Goal: Connect with others: Connect with others

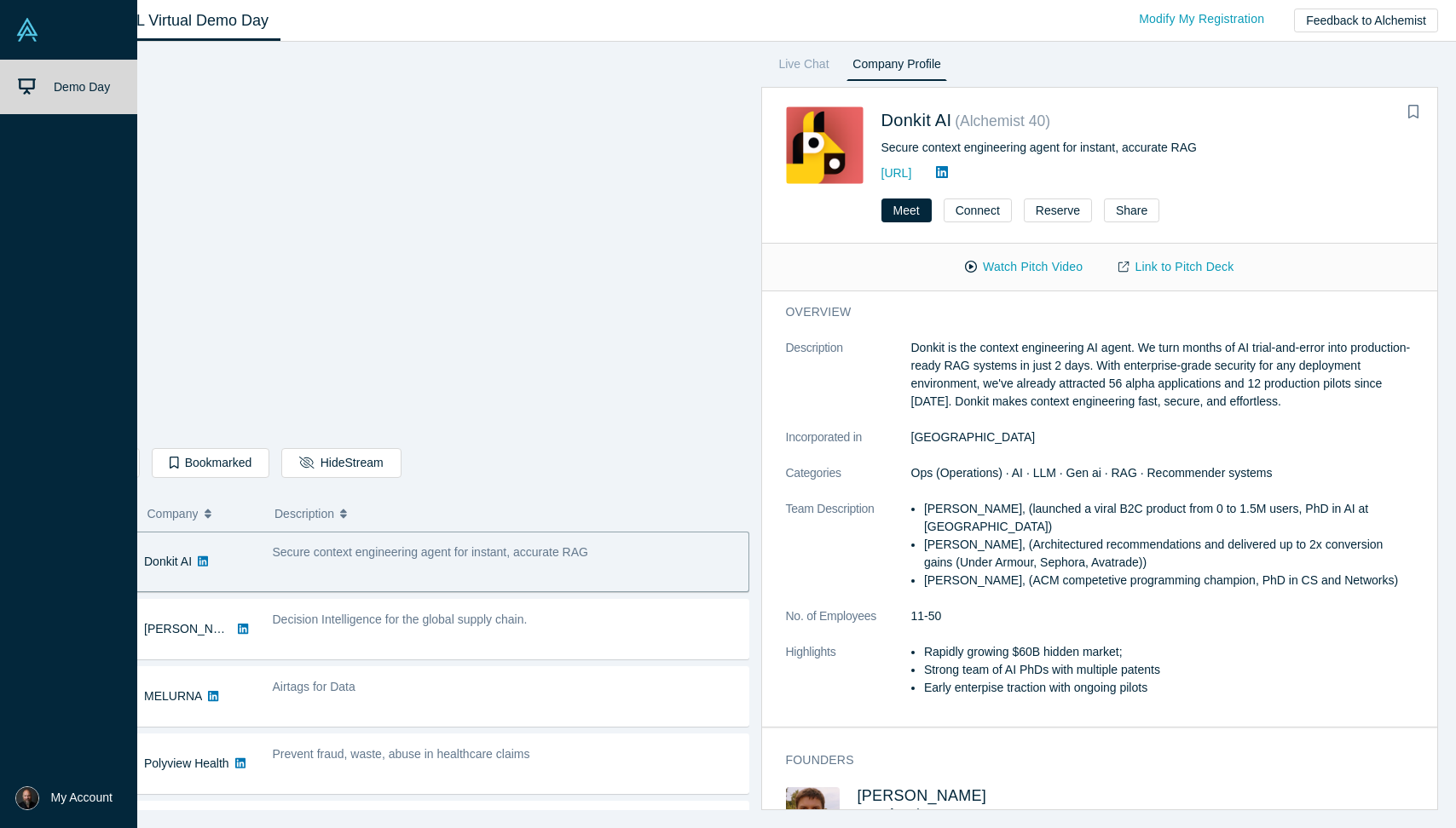
click at [31, 35] on img at bounding box center [27, 30] width 24 height 24
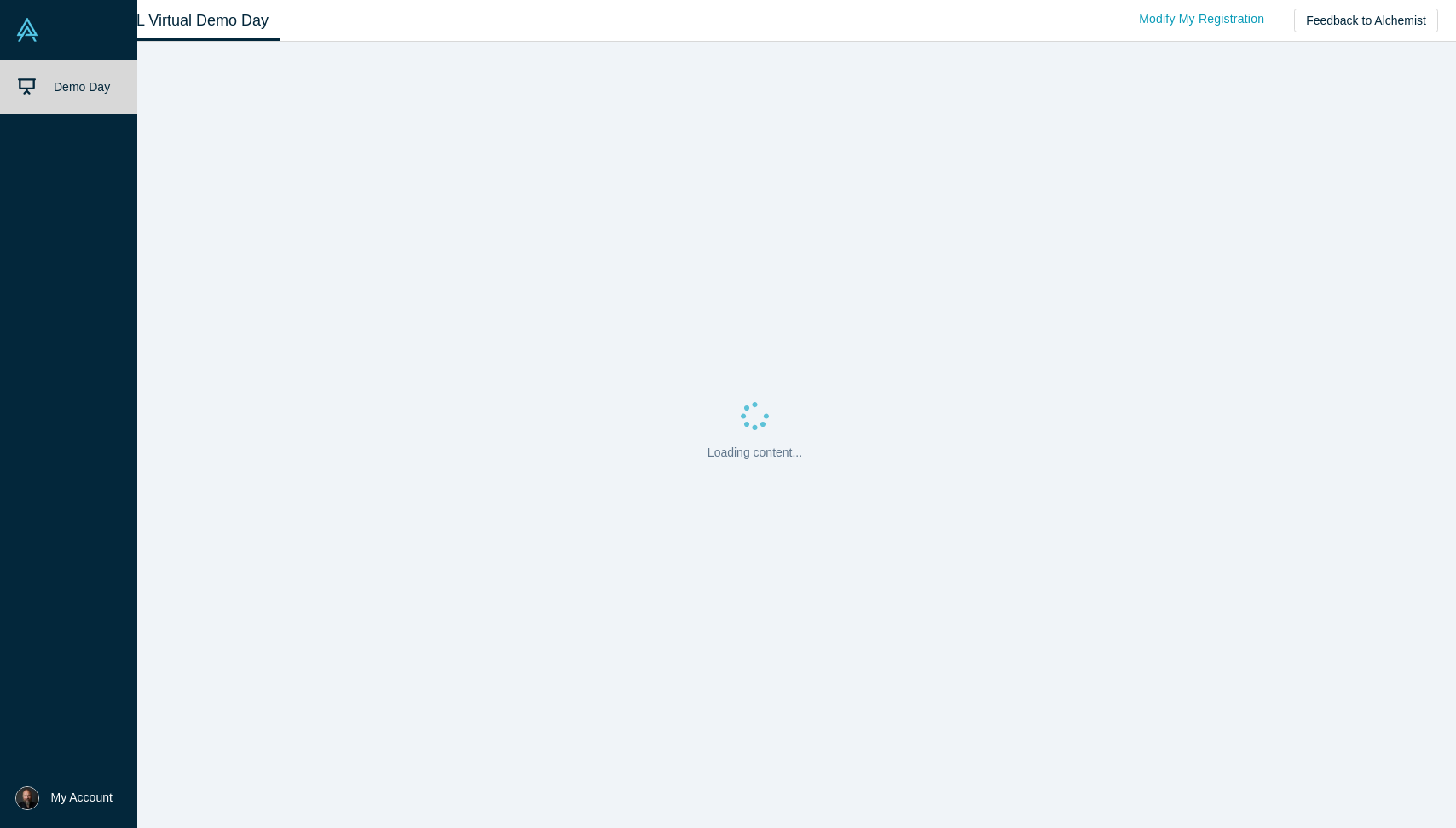
click at [43, 88] on link "Demo Day" at bounding box center [68, 87] width 137 height 54
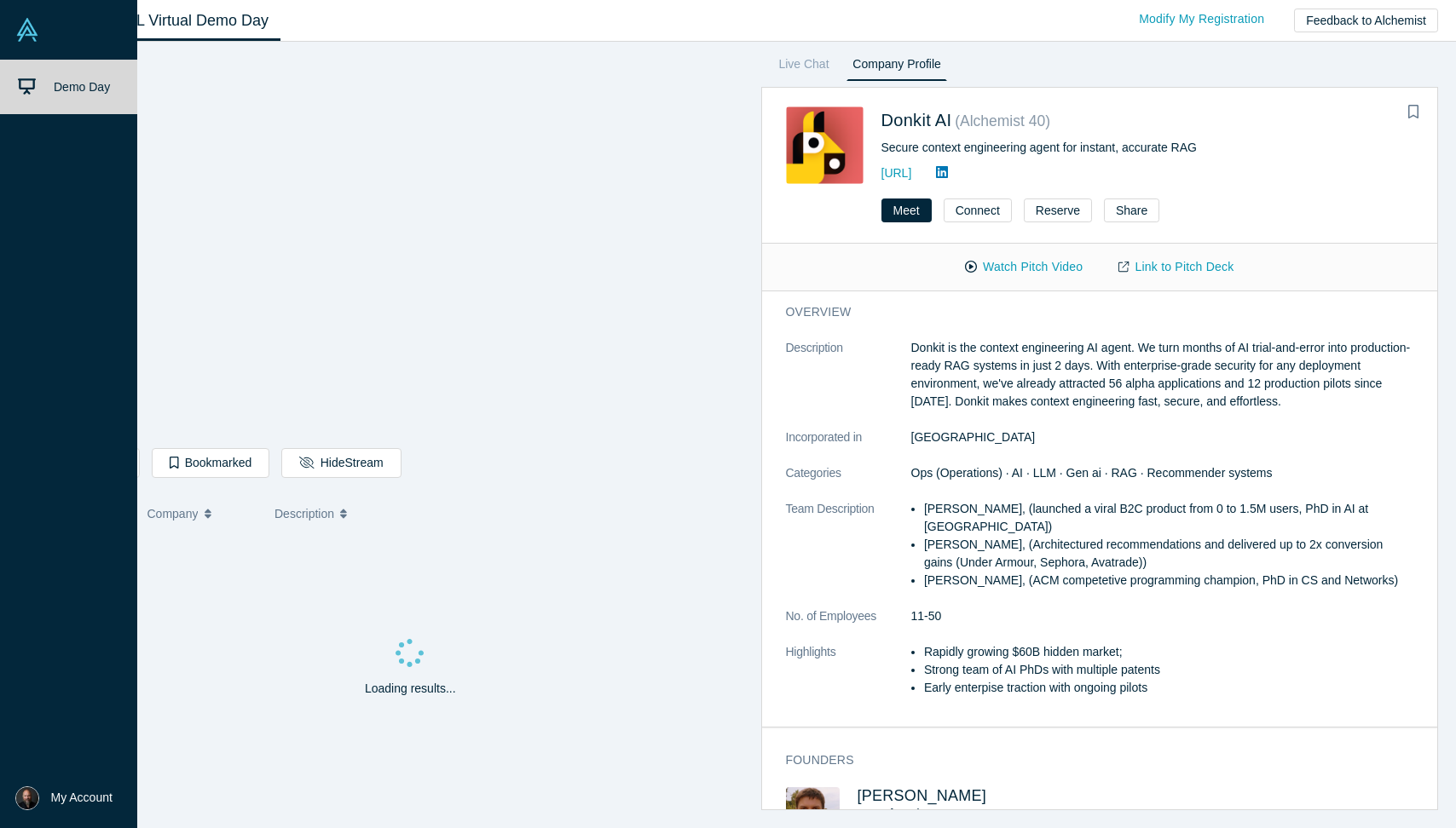
click at [45, 90] on link "Demo Day" at bounding box center [68, 87] width 137 height 54
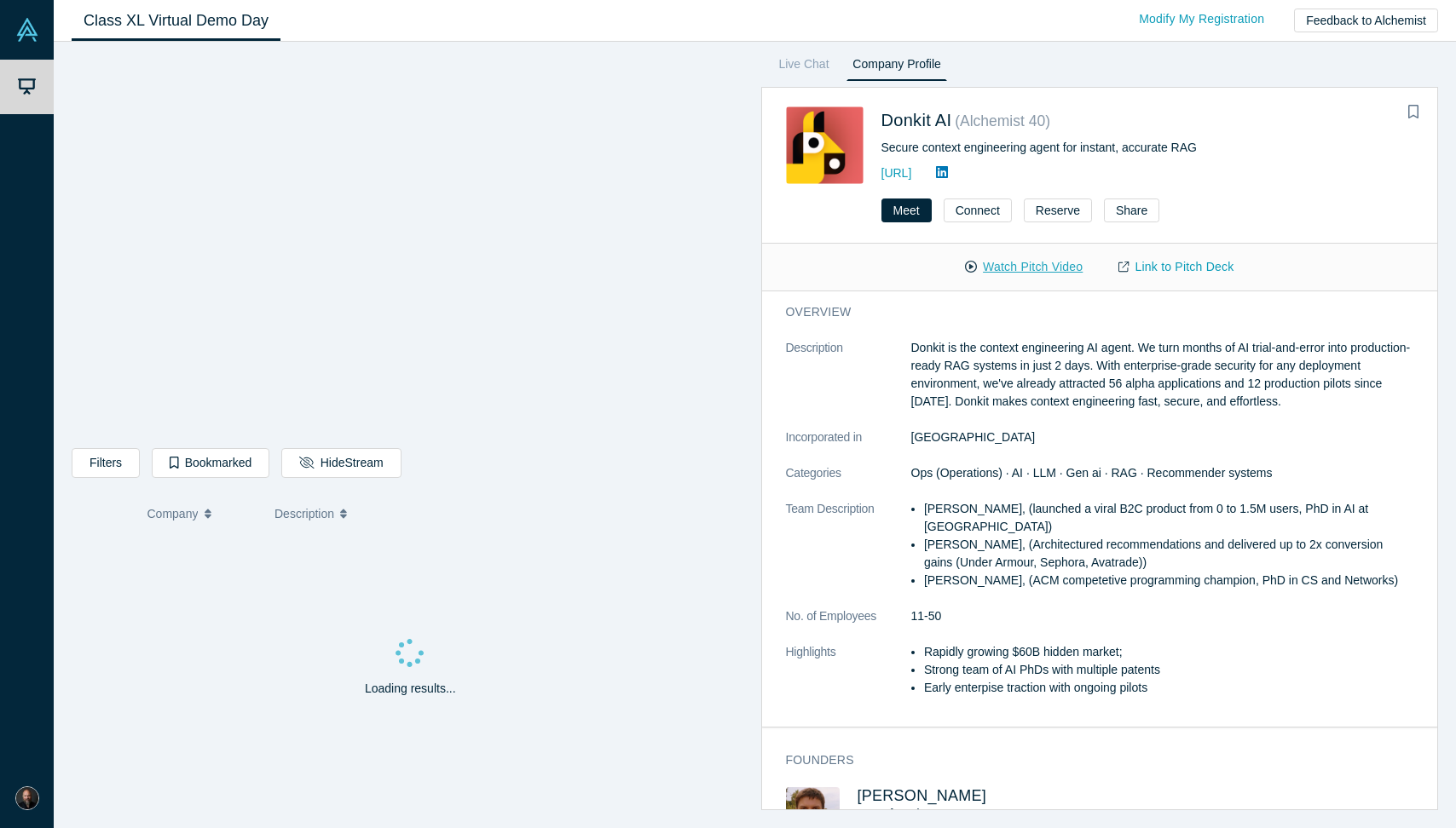
click at [1007, 268] on button "Watch Pitch Video" at bounding box center [1024, 267] width 154 height 30
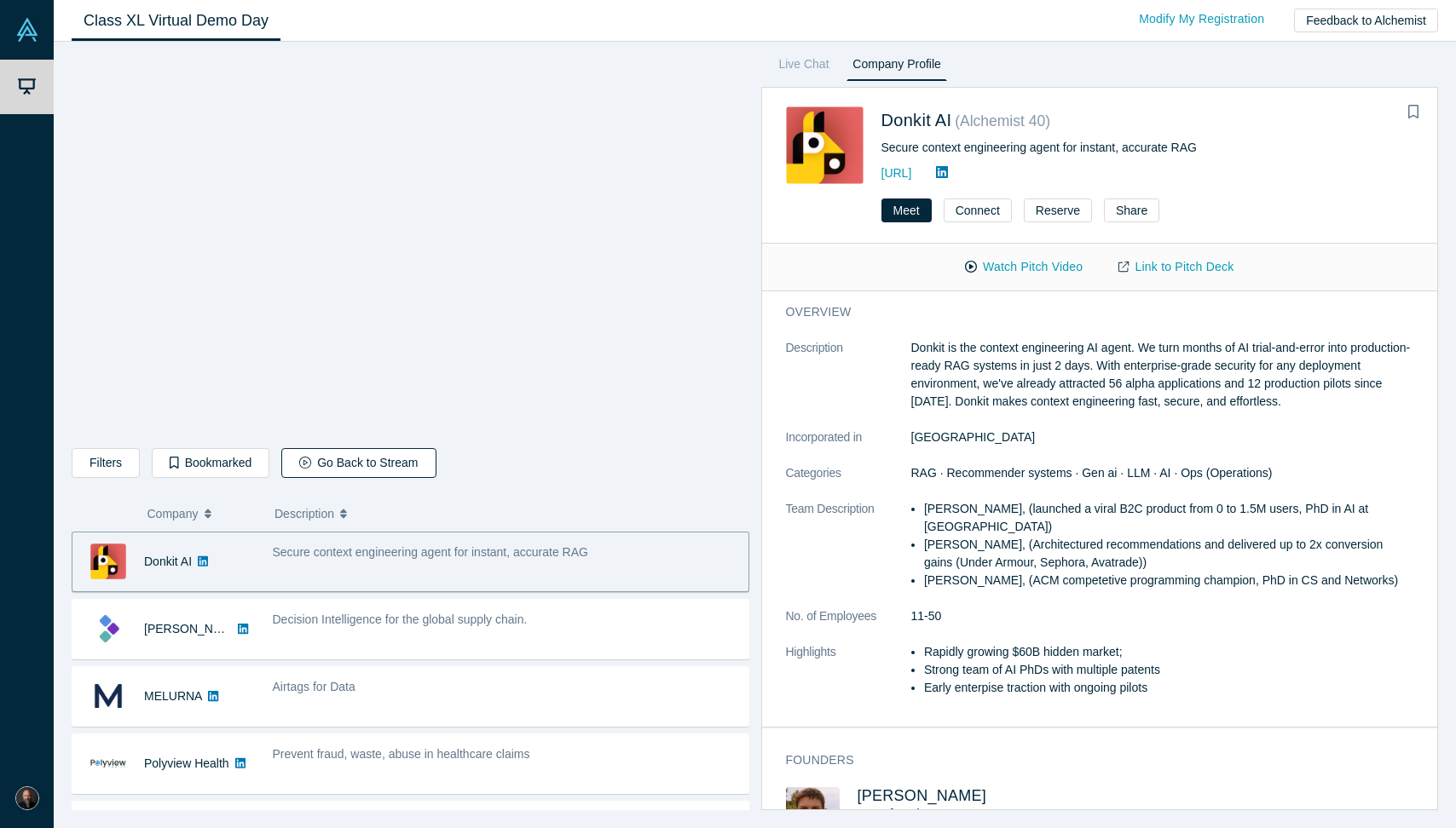
click at [364, 461] on button "Go Back to Stream" at bounding box center [359, 463] width 154 height 30
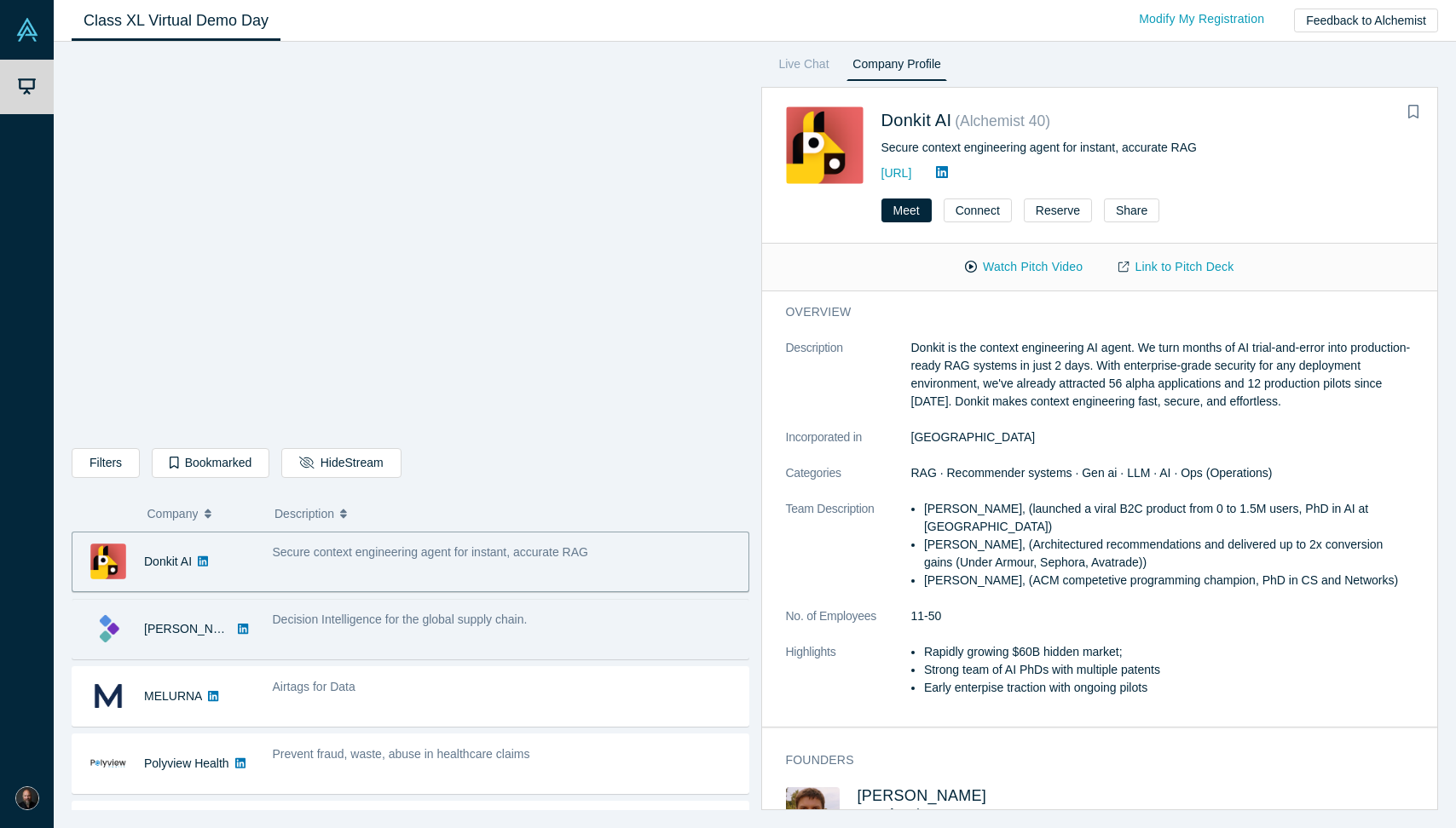
click at [384, 612] on div "Decision Intelligence for the global supply chain." at bounding box center [506, 620] width 467 height 18
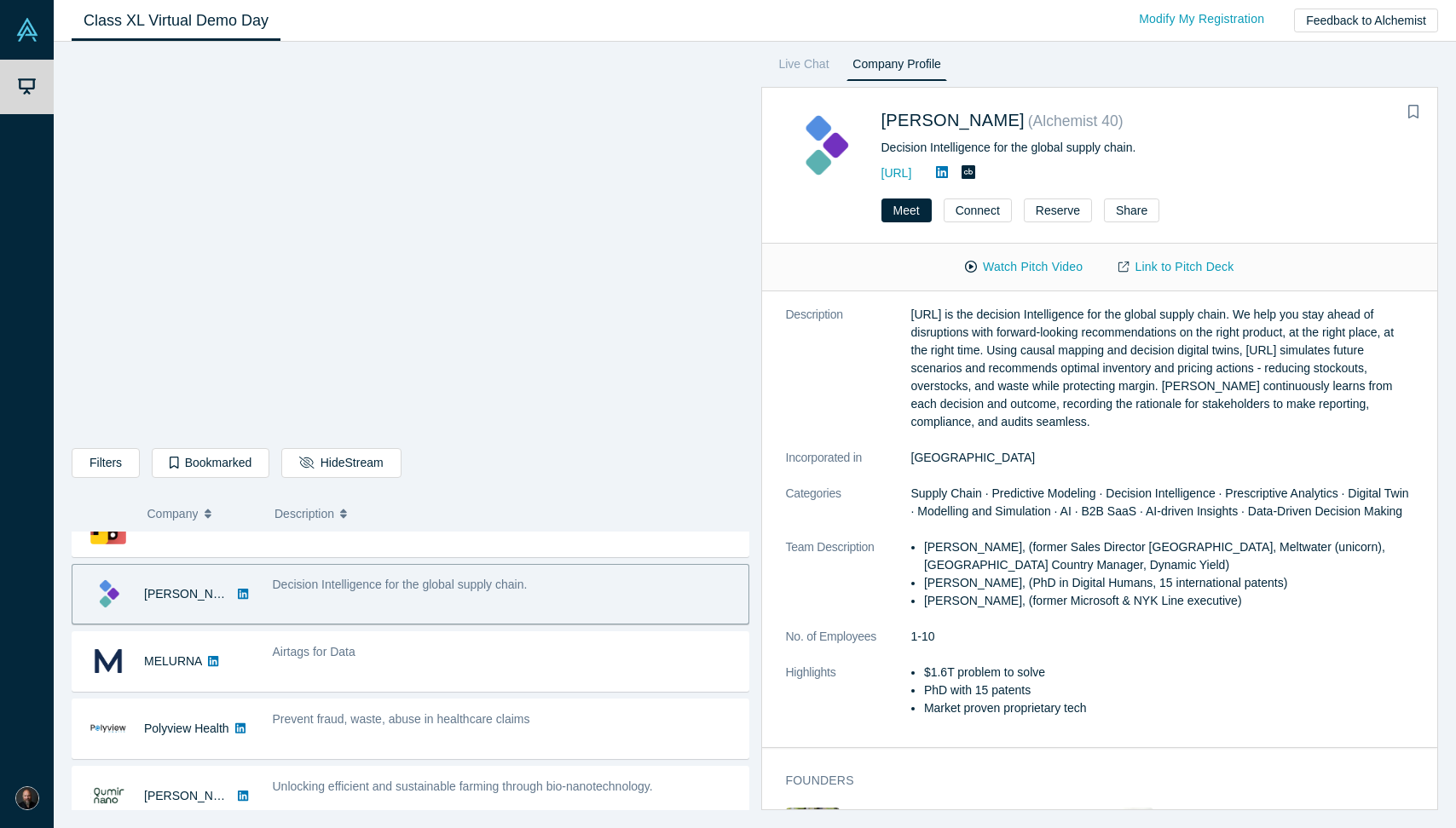
scroll to position [139, 0]
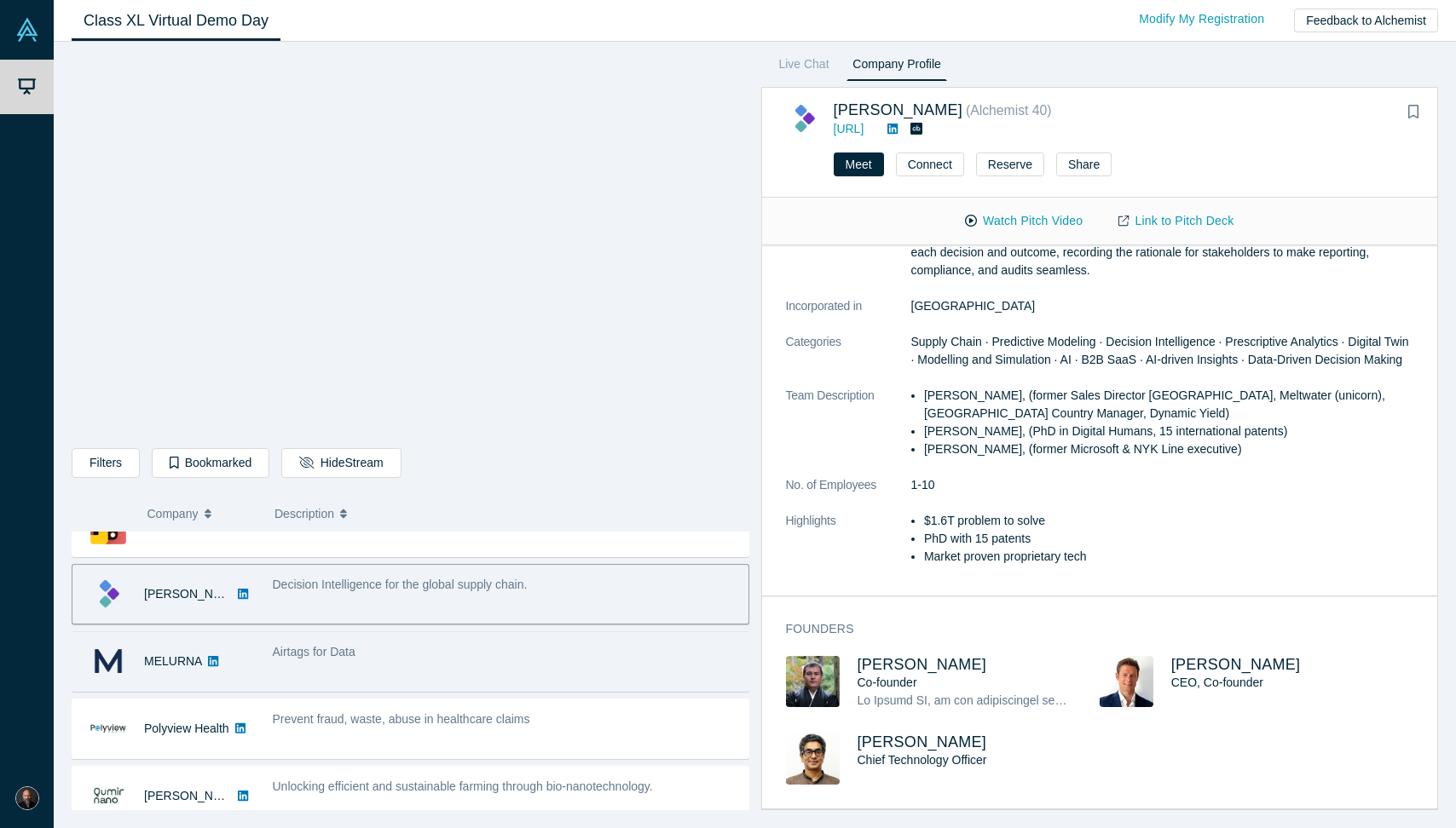
click at [414, 646] on div "Airtags for Data" at bounding box center [506, 653] width 467 height 18
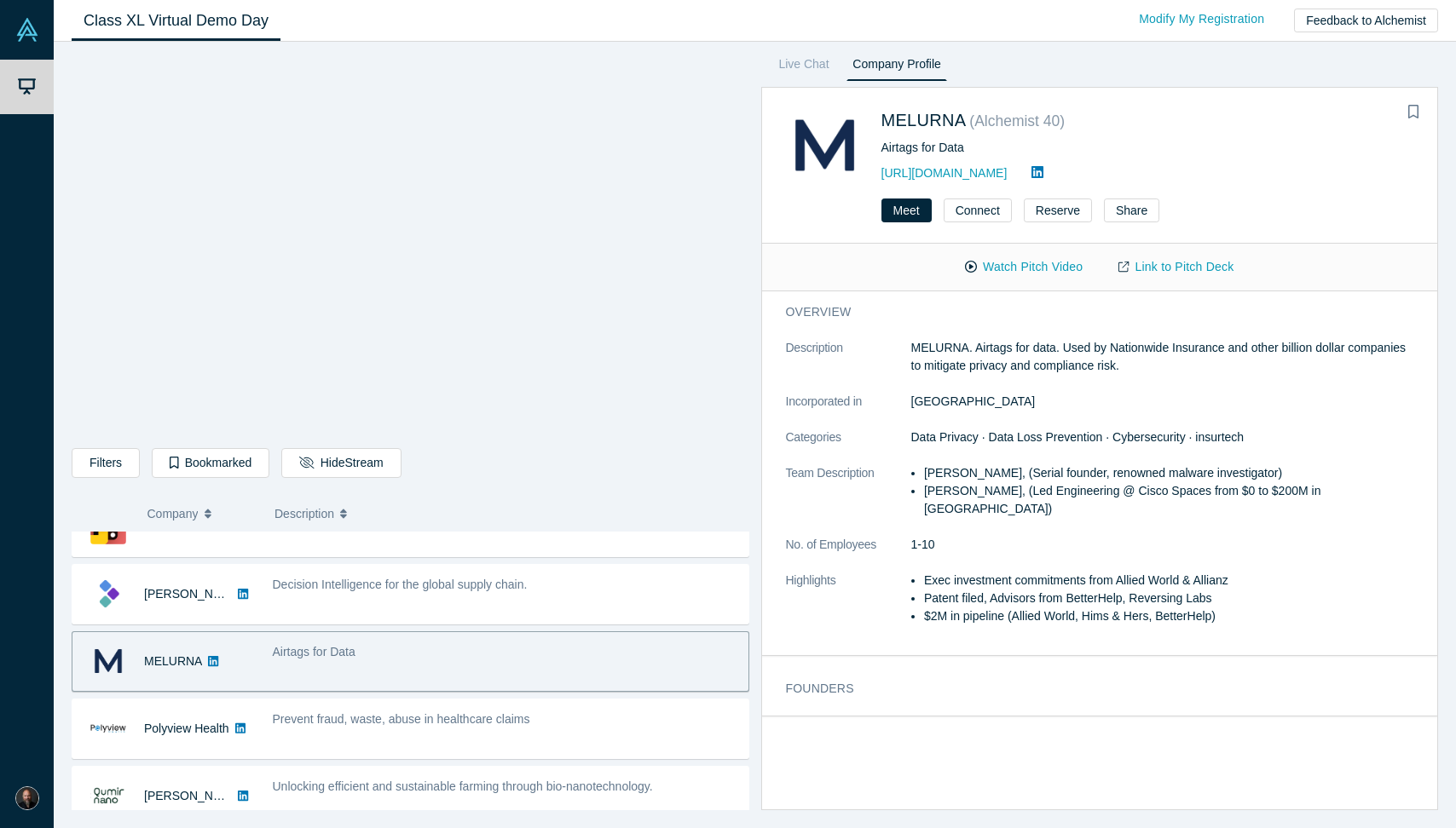
scroll to position [0, 0]
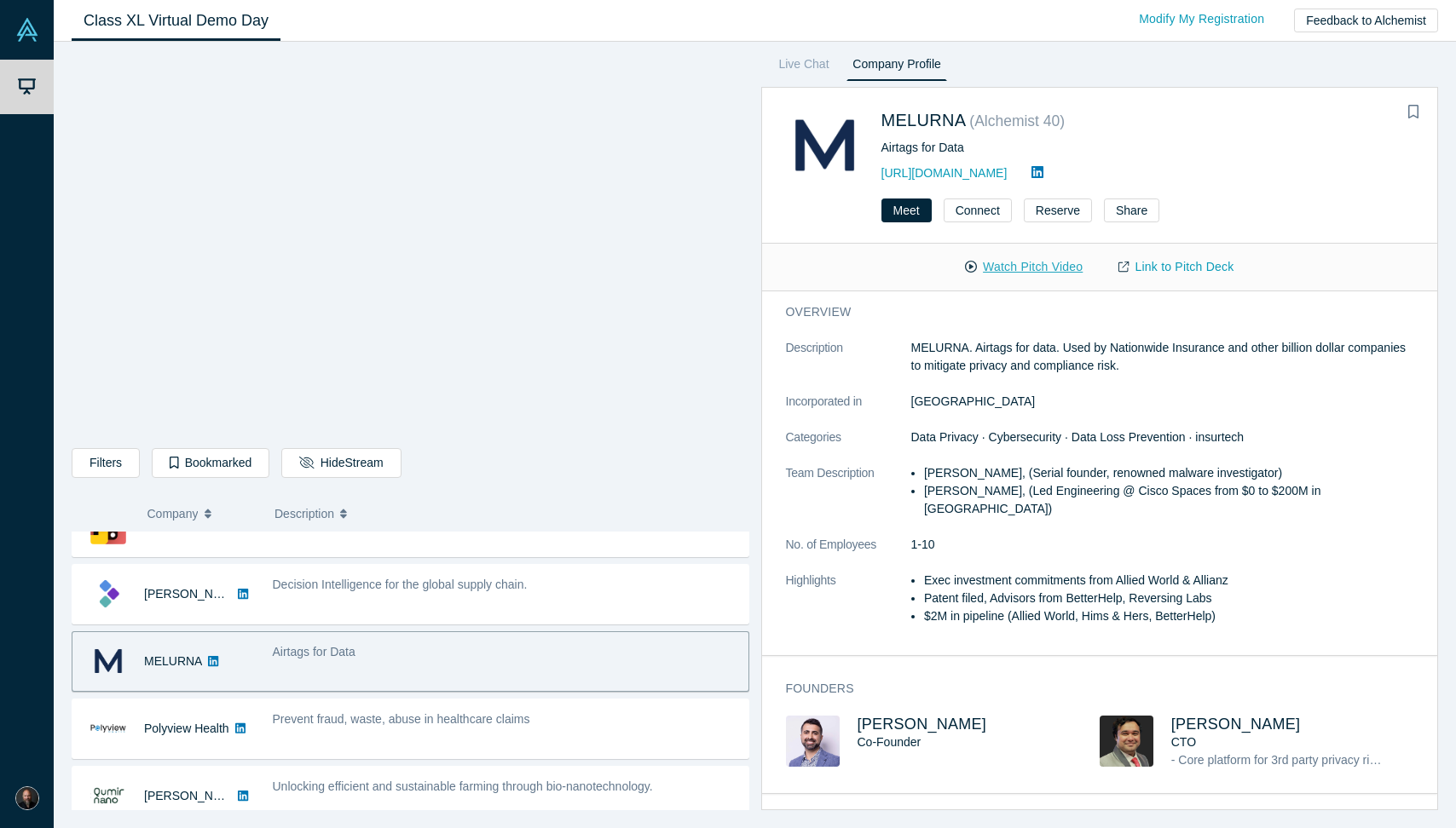
click at [1013, 261] on button "Watch Pitch Video" at bounding box center [1024, 267] width 154 height 30
click at [1048, 215] on button "Reserve" at bounding box center [1057, 211] width 68 height 24
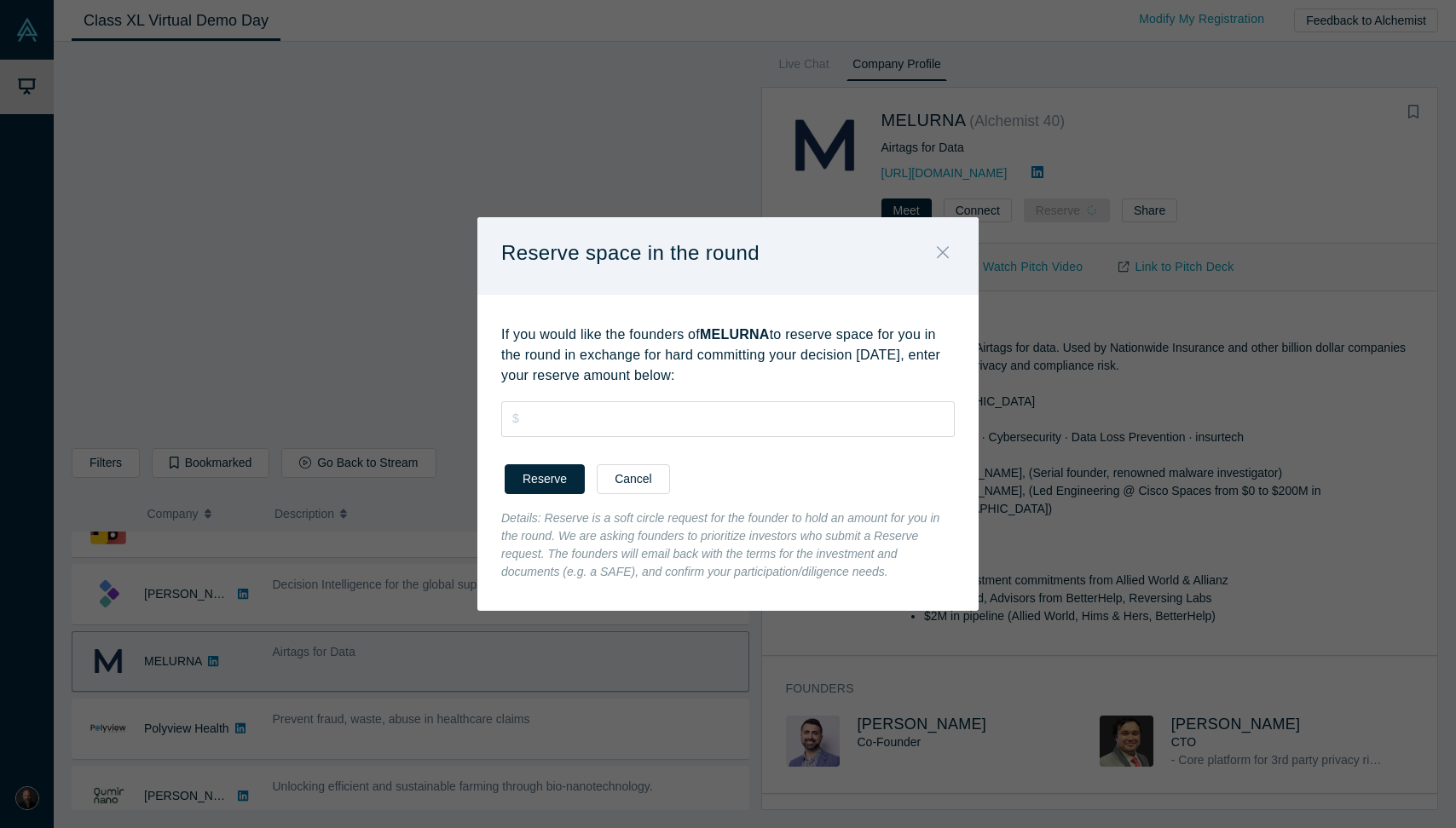
click at [946, 253] on icon "Close" at bounding box center [943, 252] width 12 height 19
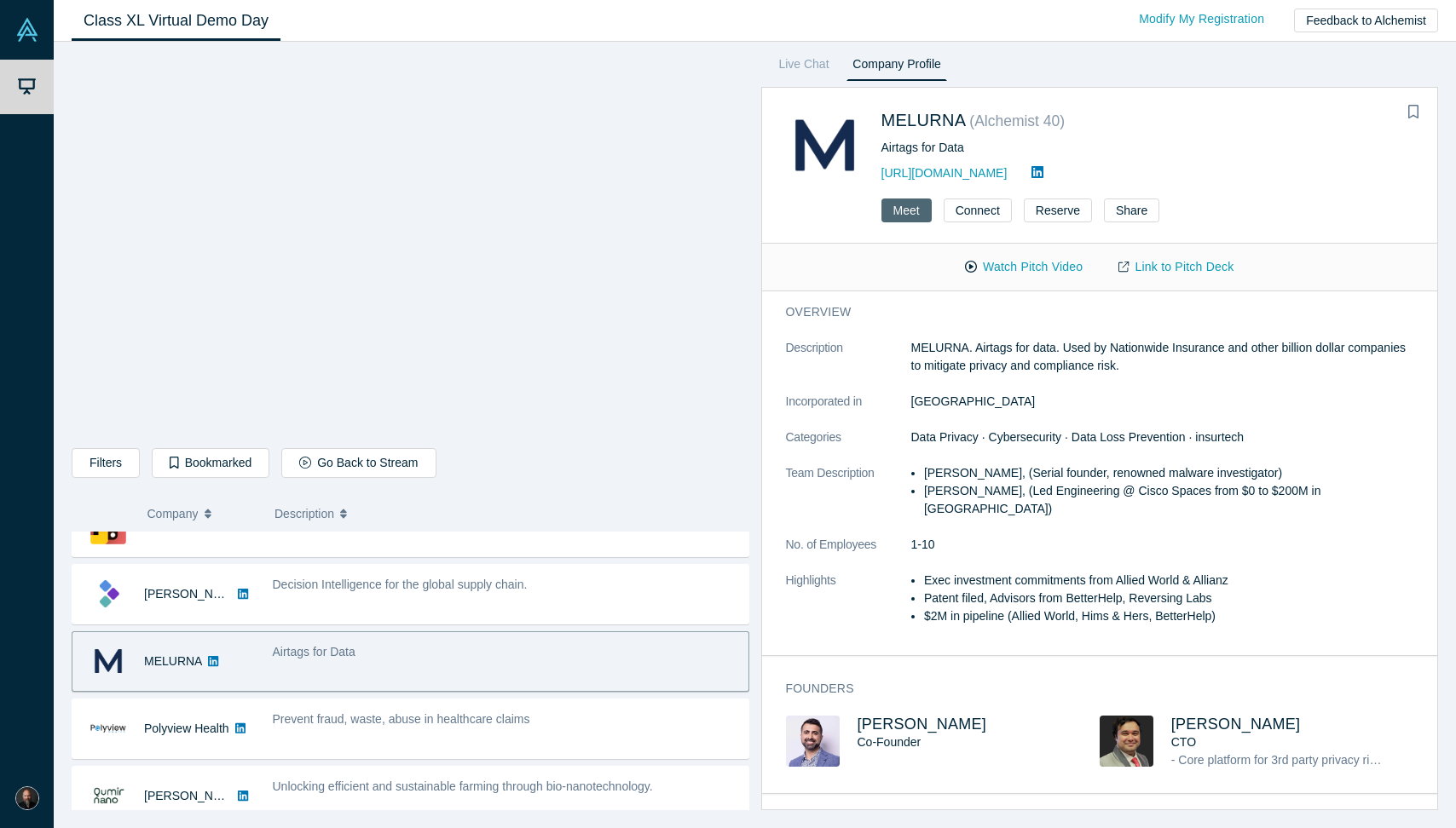
click at [912, 216] on button "Meet" at bounding box center [906, 211] width 50 height 24
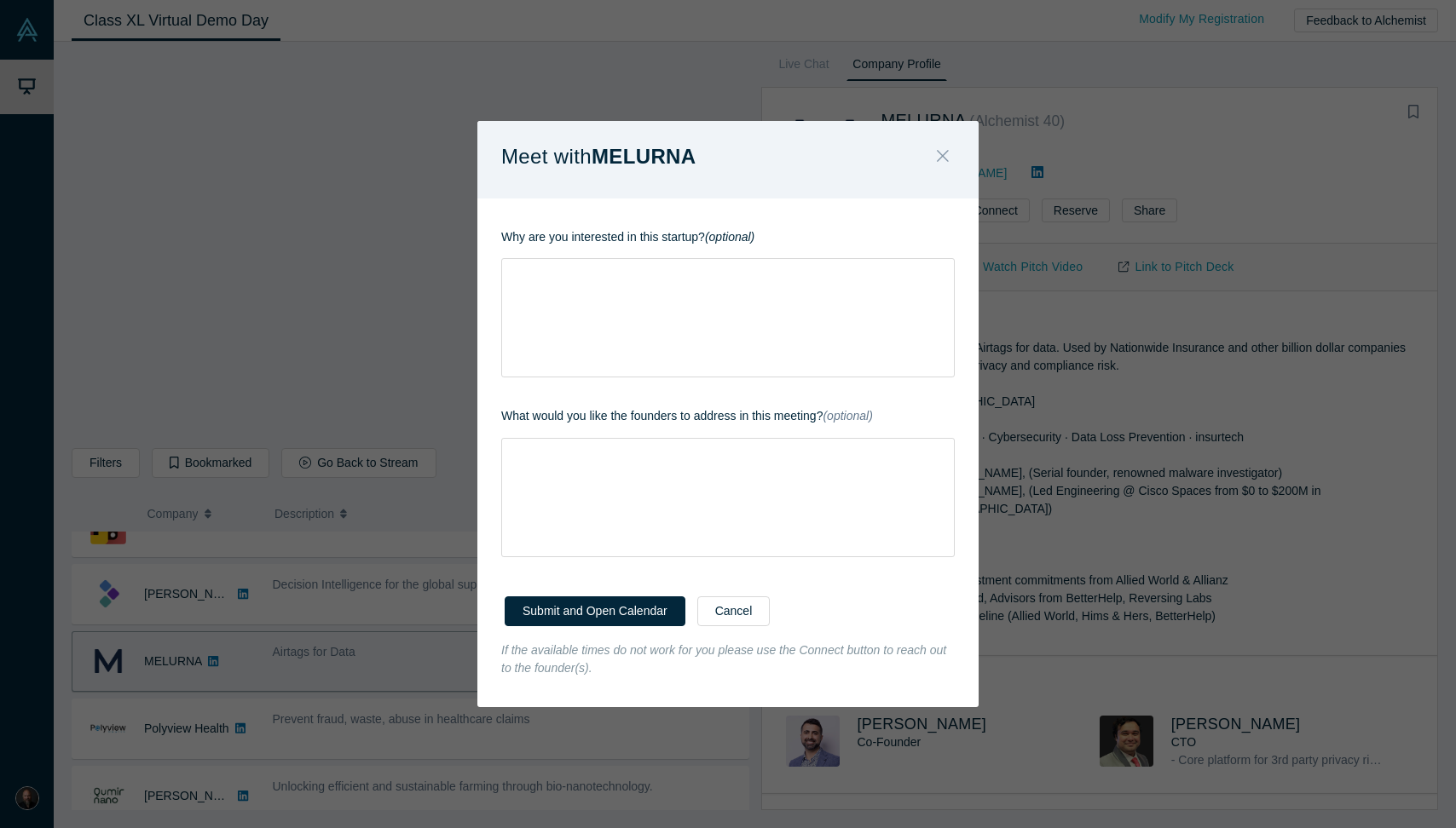
click at [945, 161] on icon "Close" at bounding box center [943, 155] width 12 height 19
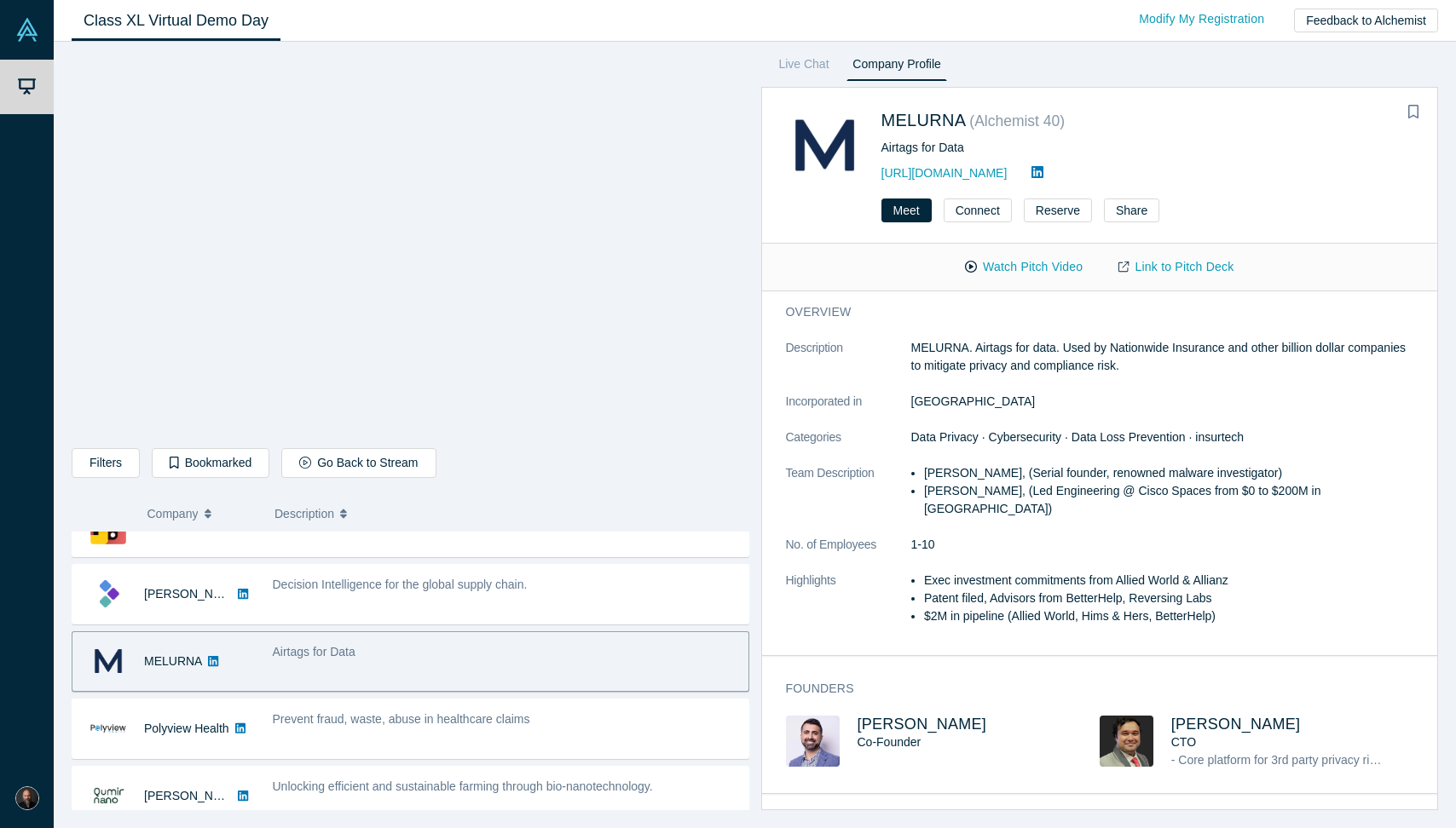
click at [941, 346] on p "MELURNA. Airtags for data. Used by Nationwide Insurance and other billion dolla…" at bounding box center [1163, 357] width 503 height 35
click at [982, 208] on button "Connect" at bounding box center [977, 211] width 68 height 24
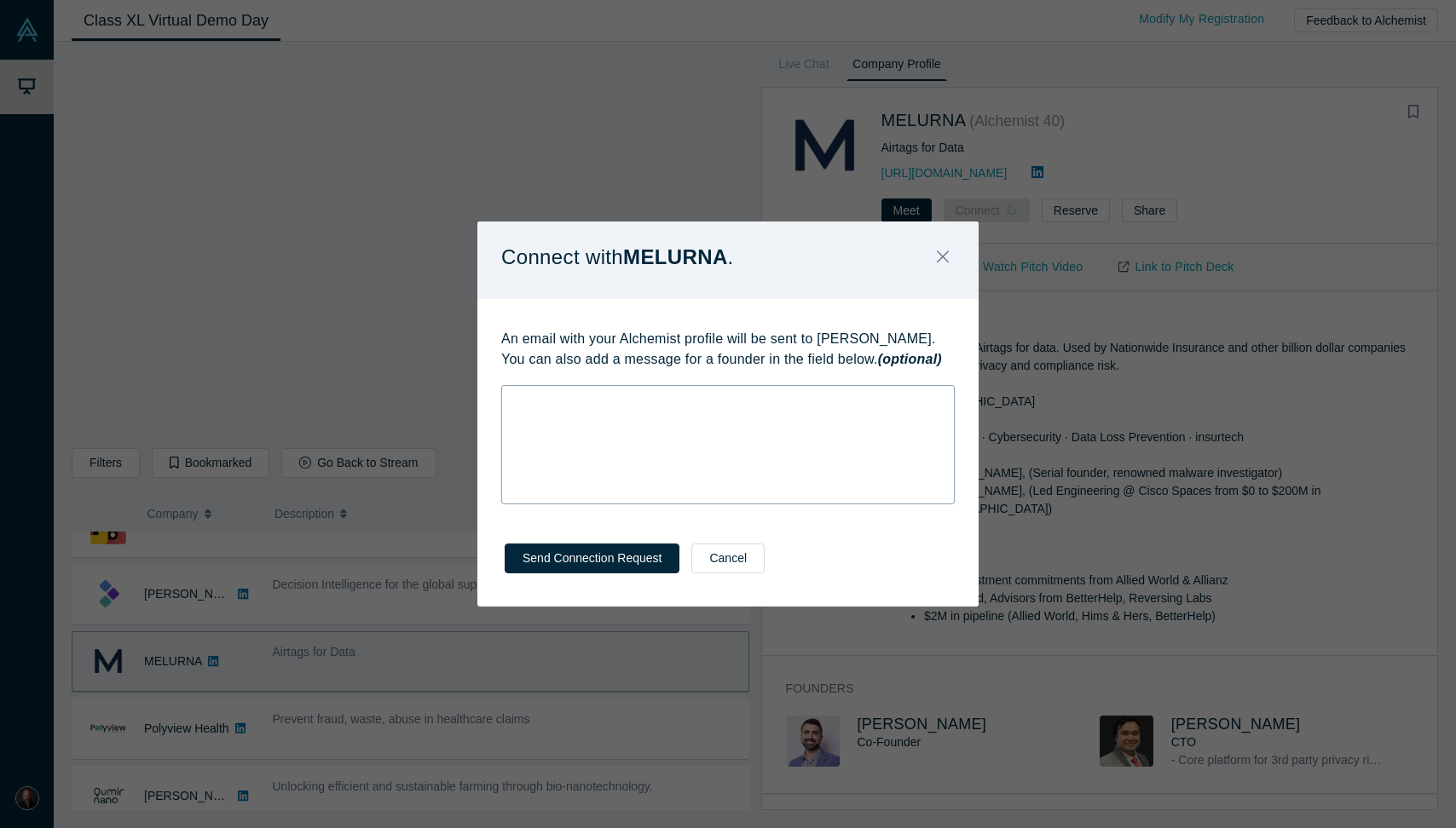
click at [750, 409] on div "rdw-wrapper" at bounding box center [728, 444] width 453 height 119
click at [617, 557] on button "Send Connection Request" at bounding box center [592, 558] width 174 height 30
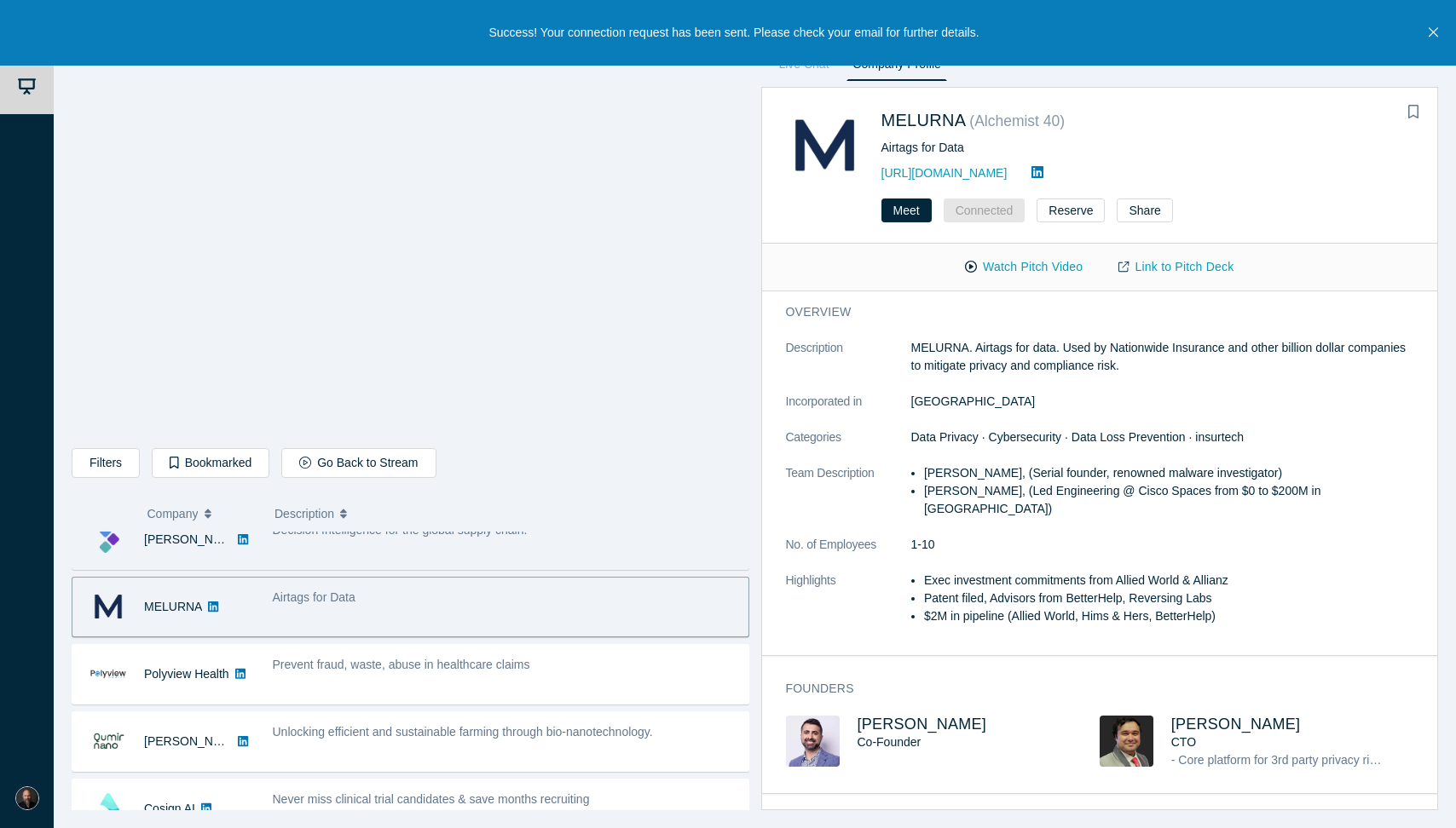
scroll to position [109, 0]
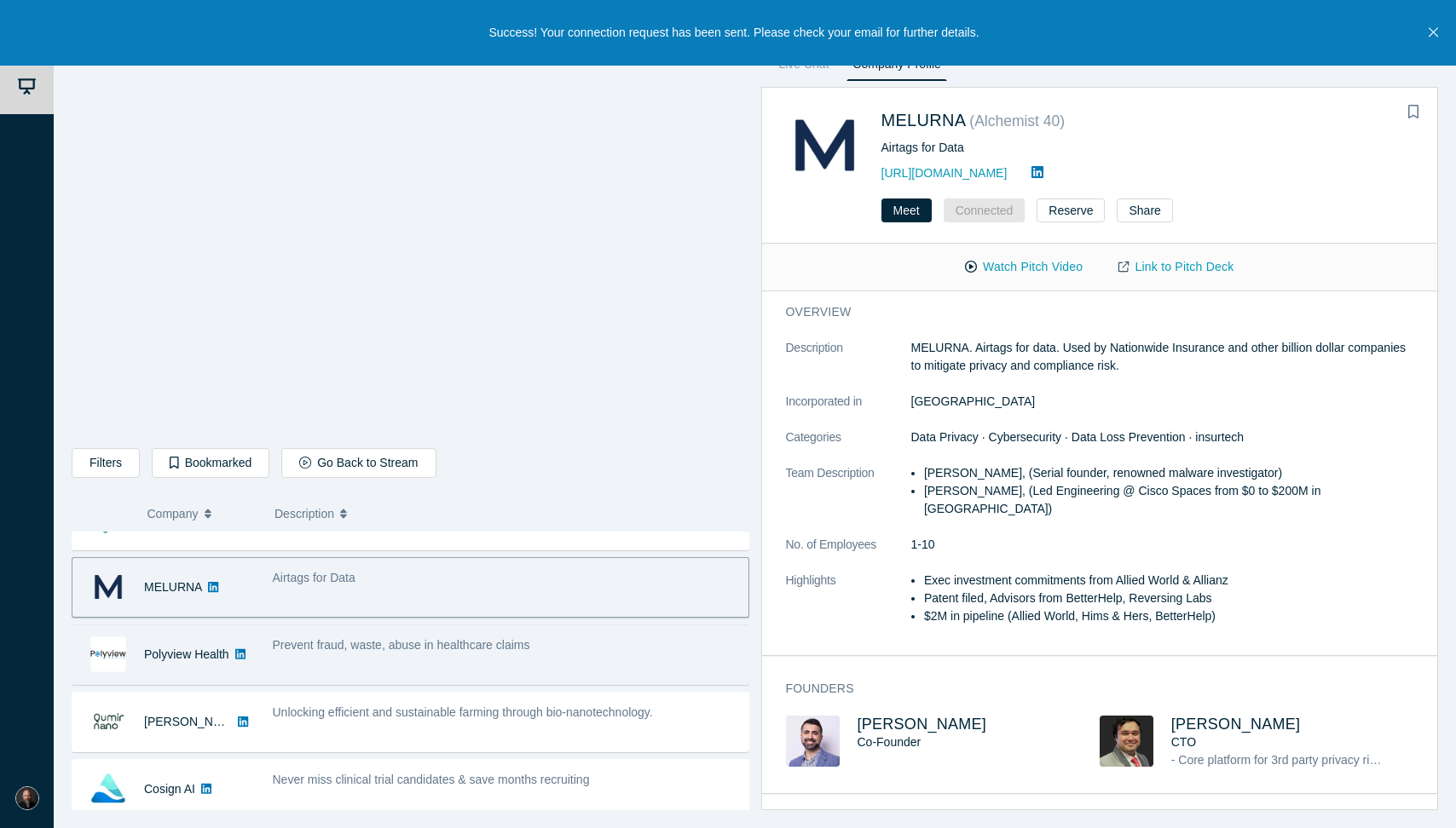
click at [446, 650] on span "Prevent fraud, waste, abuse in healthcare claims" at bounding box center [401, 645] width 257 height 14
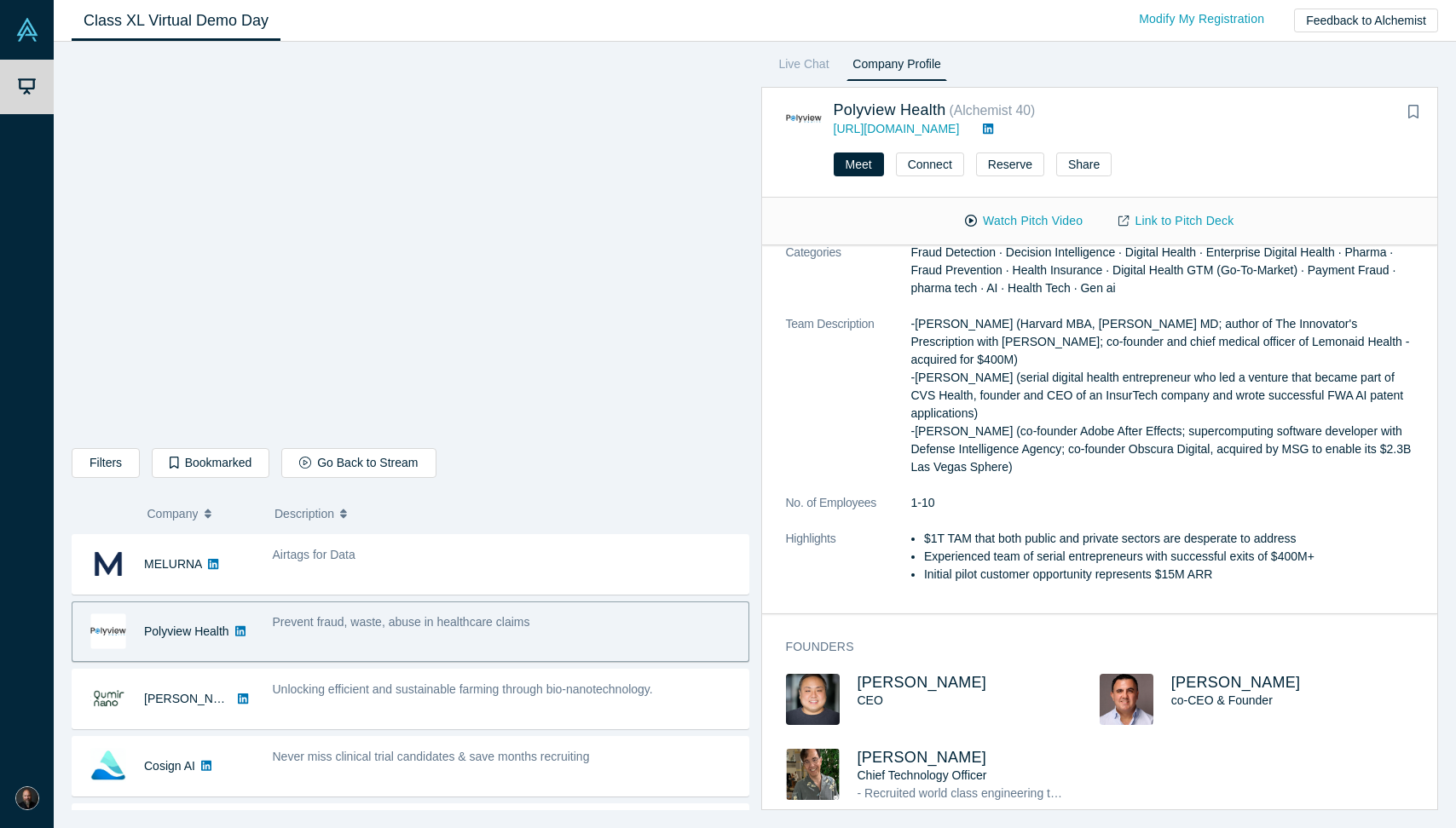
scroll to position [148, 0]
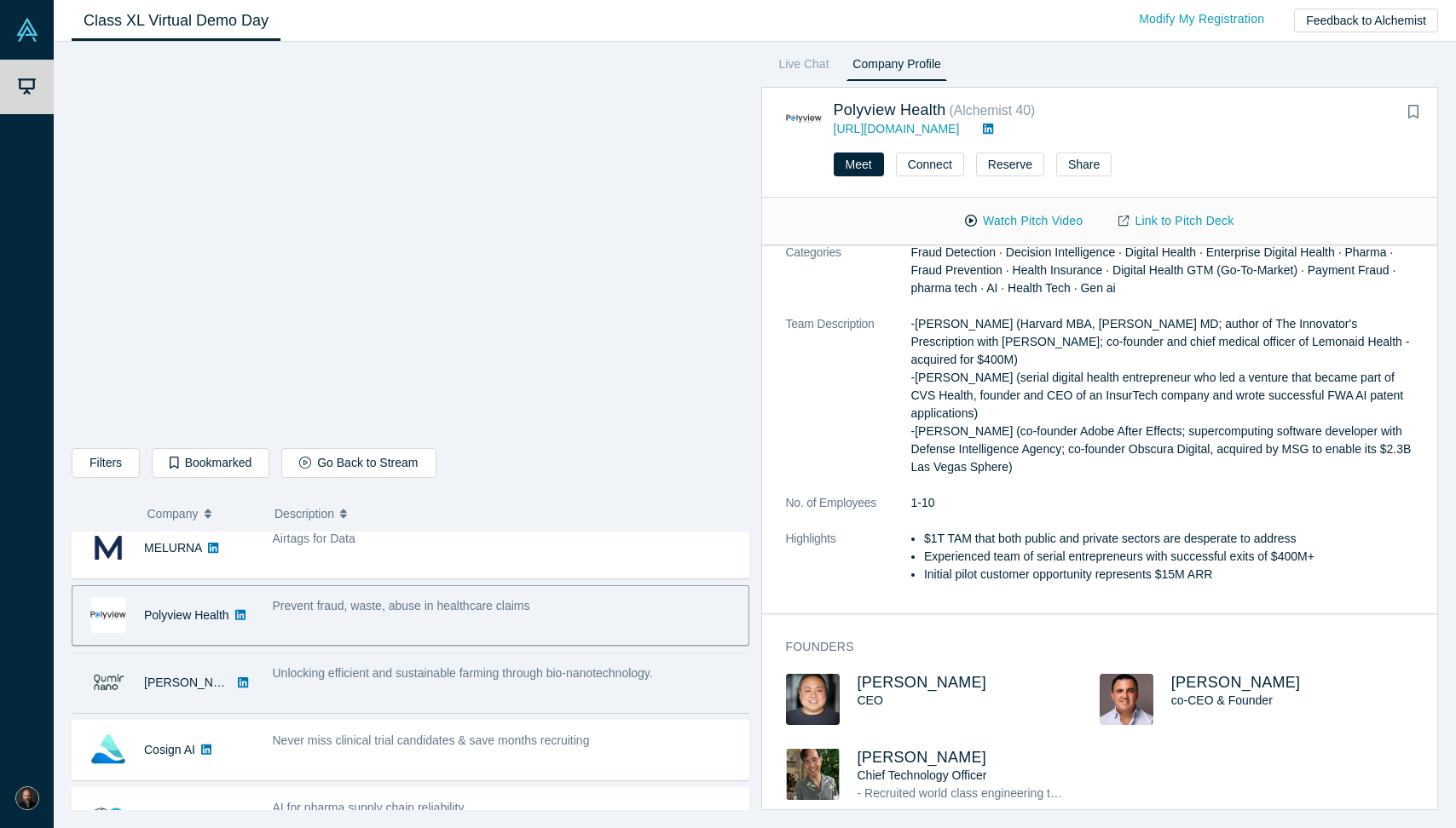
click at [448, 677] on span "Unlocking efficient and sustainable farming through bio-nanotechnology." at bounding box center [462, 673] width 381 height 14
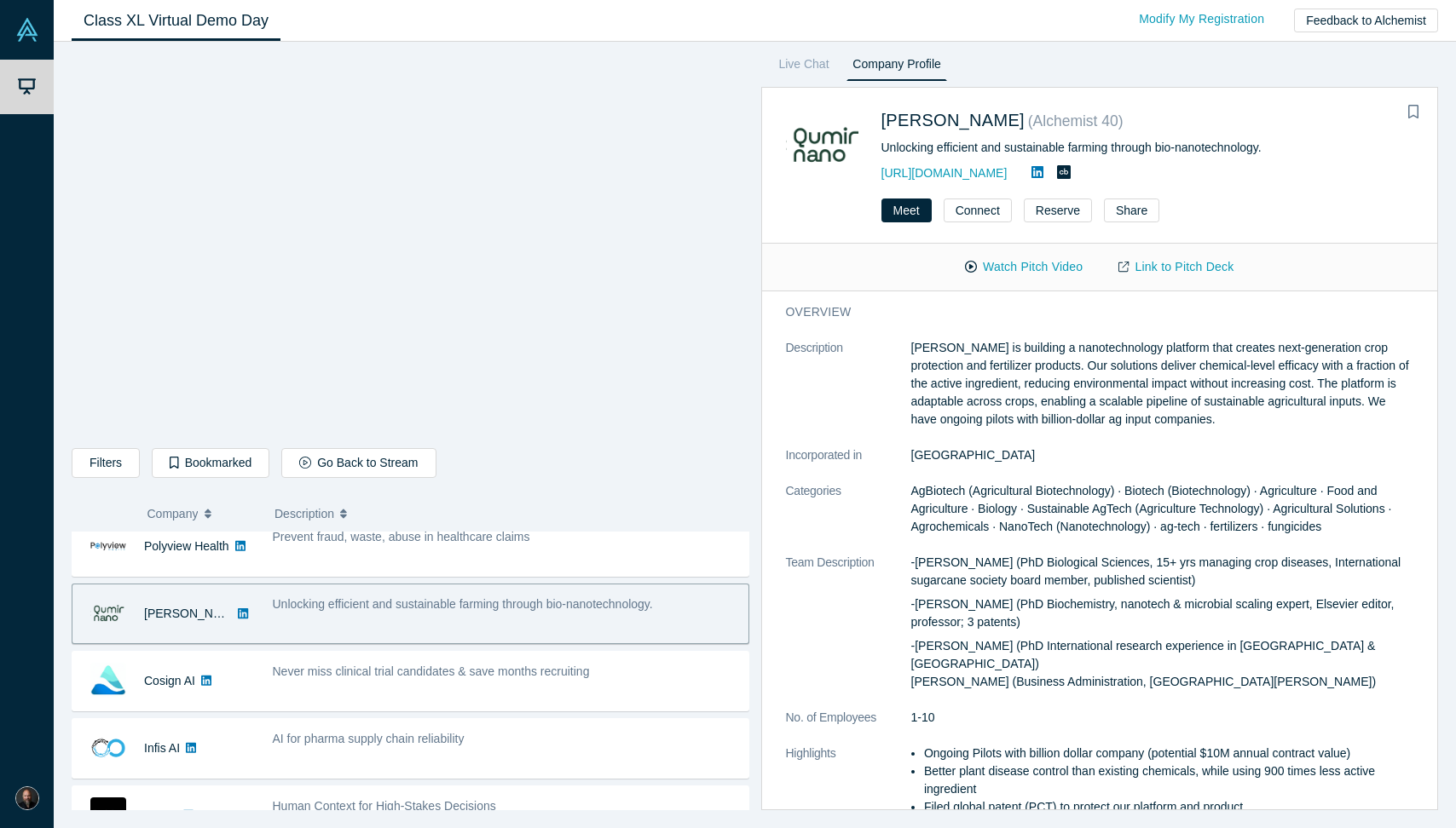
scroll to position [222, 0]
click at [503, 693] on div "Never miss clinical trial candidates & save months recruiting" at bounding box center [506, 675] width 485 height 54
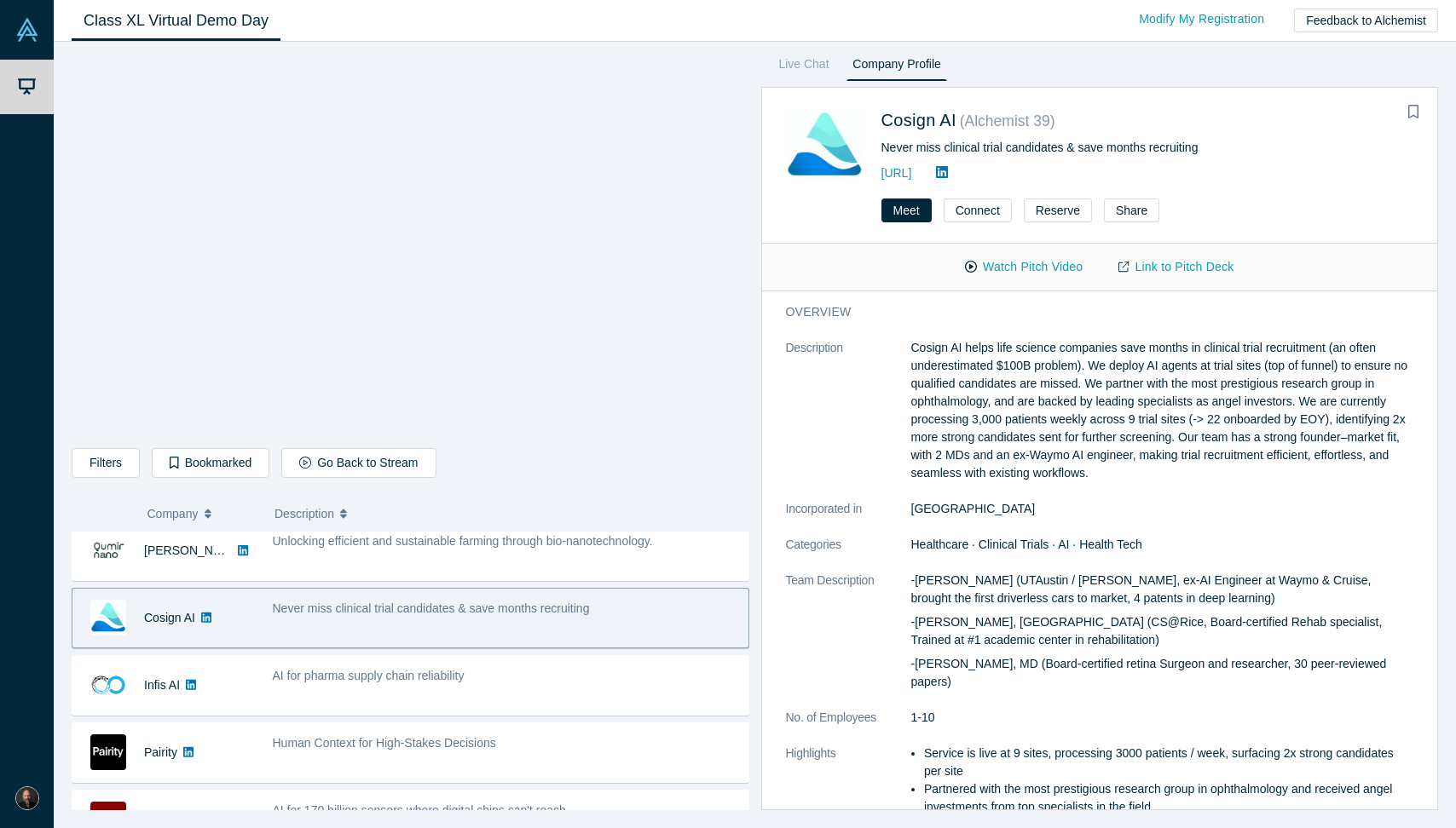
scroll to position [283, 0]
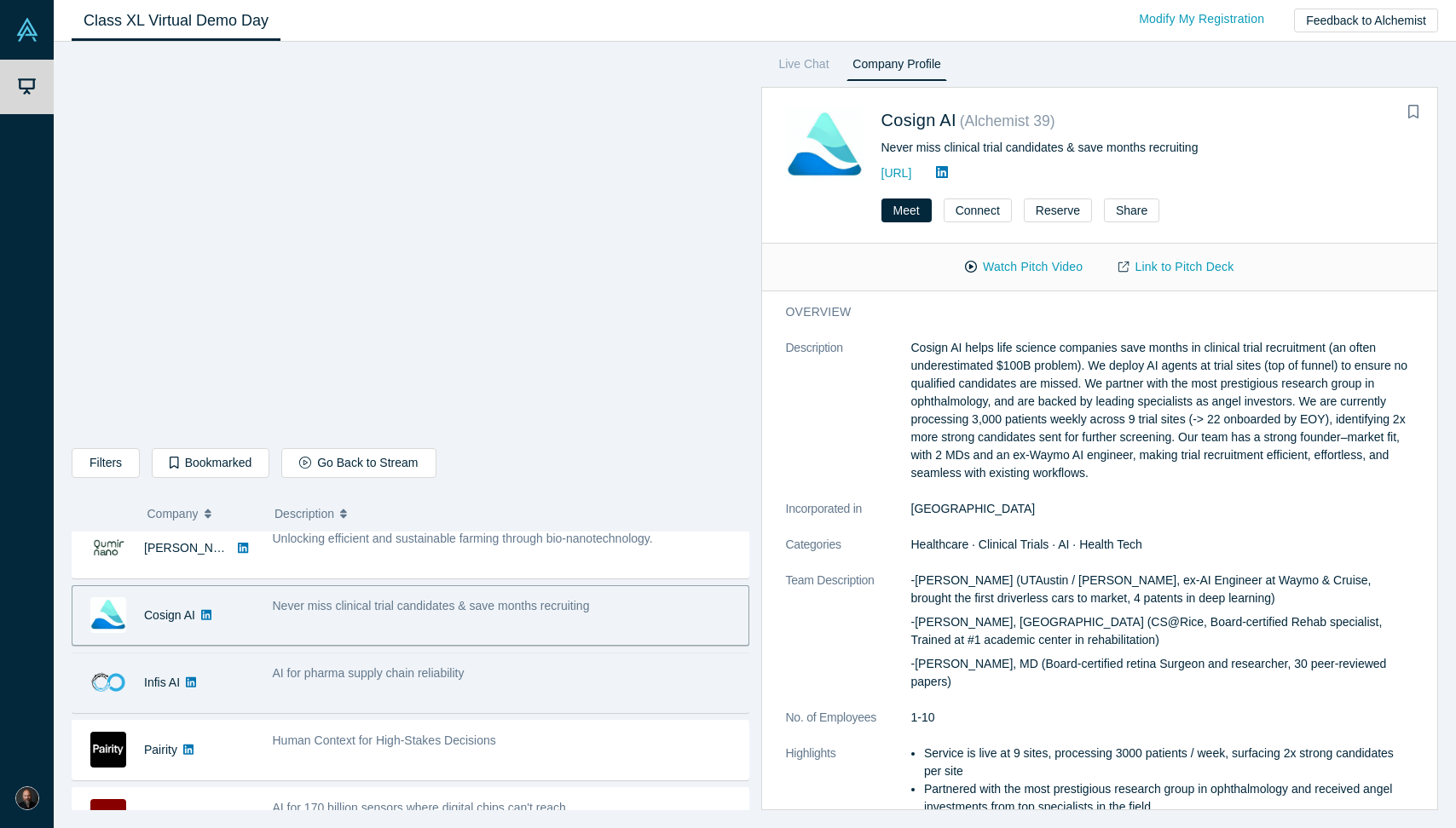
click at [528, 683] on div "AI for pharma supply chain reliability" at bounding box center [506, 683] width 485 height 54
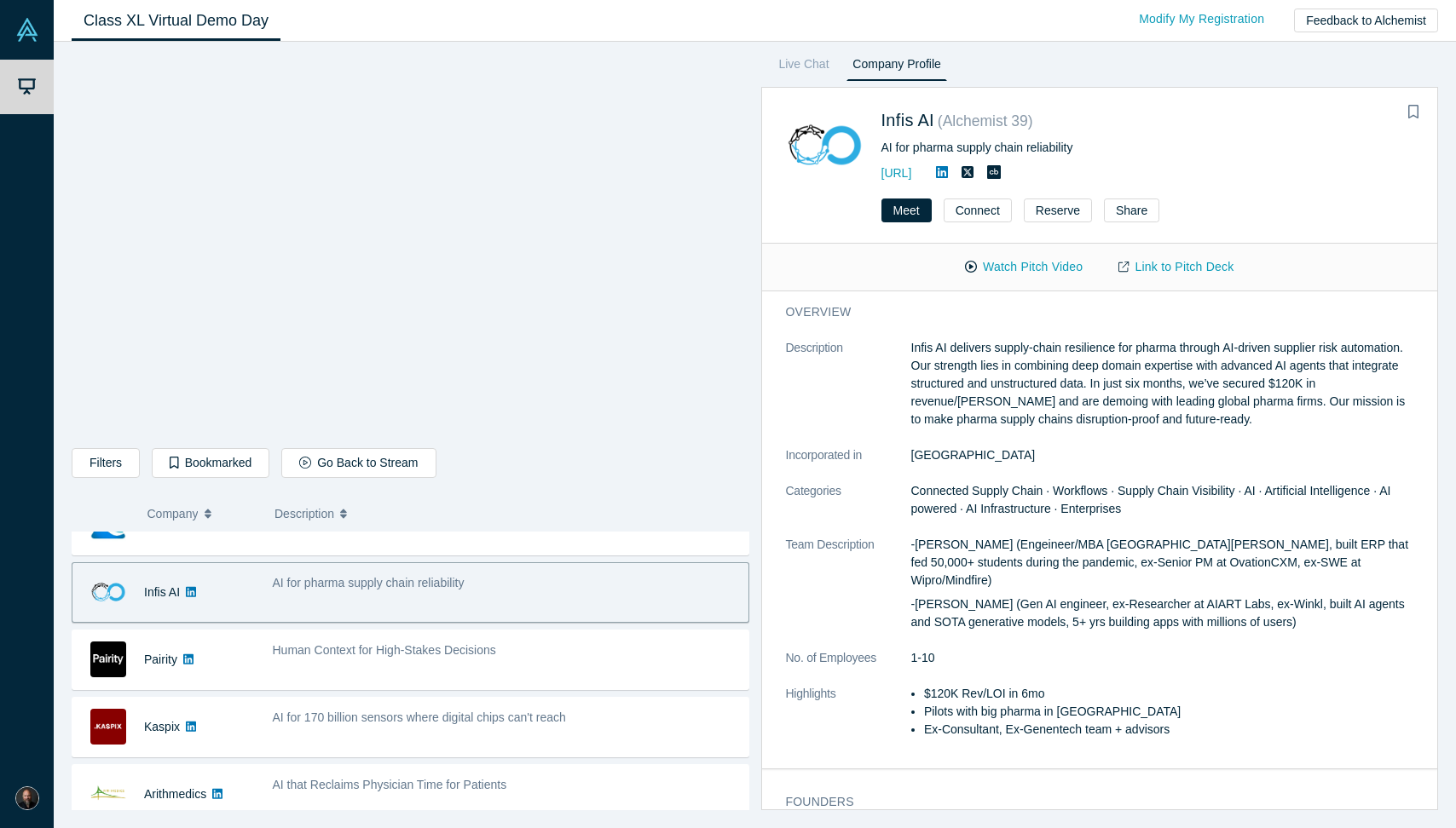
scroll to position [380, 0]
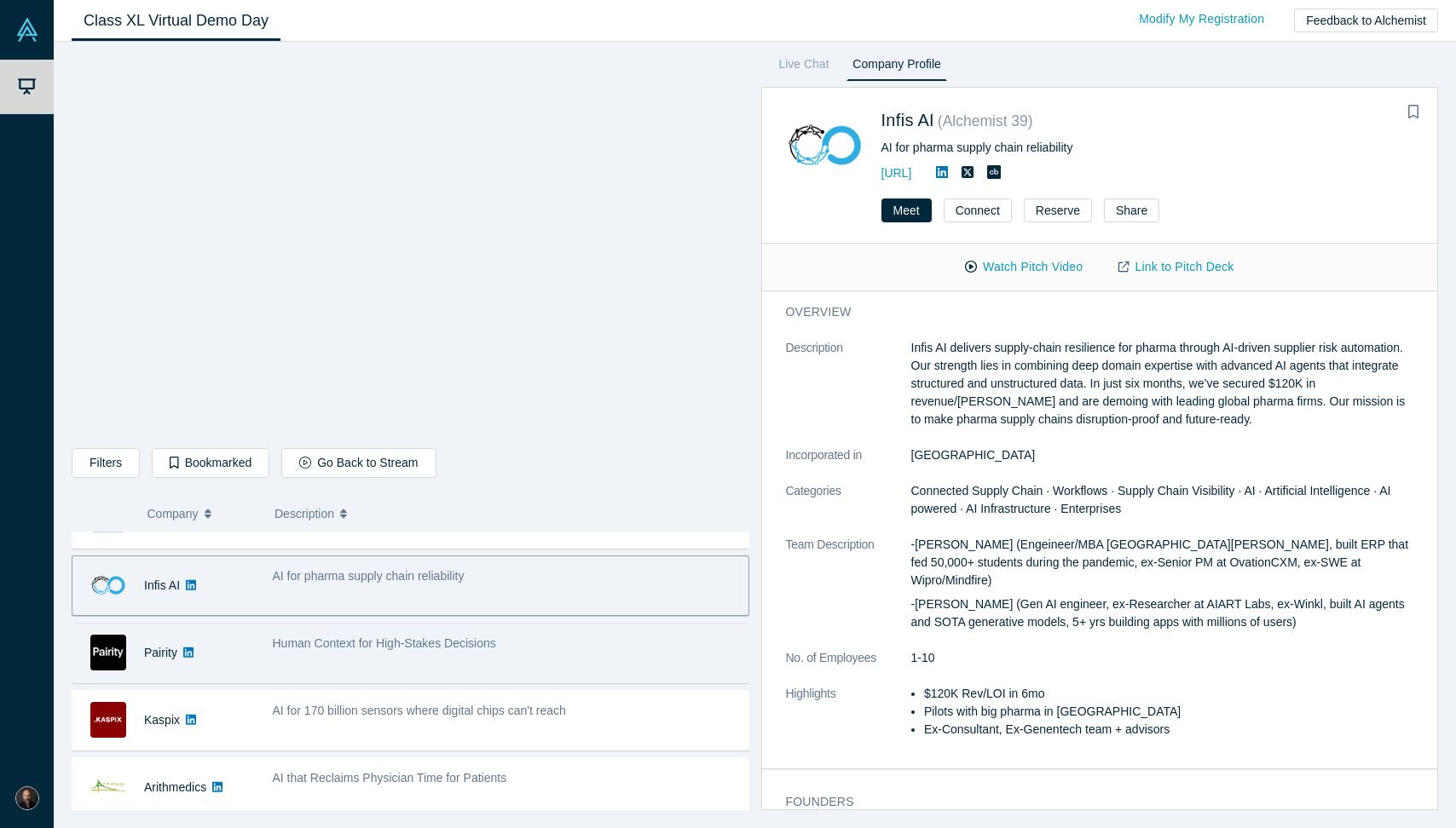
click at [521, 665] on div "Human Context for High-Stakes Decisions" at bounding box center [506, 653] width 485 height 54
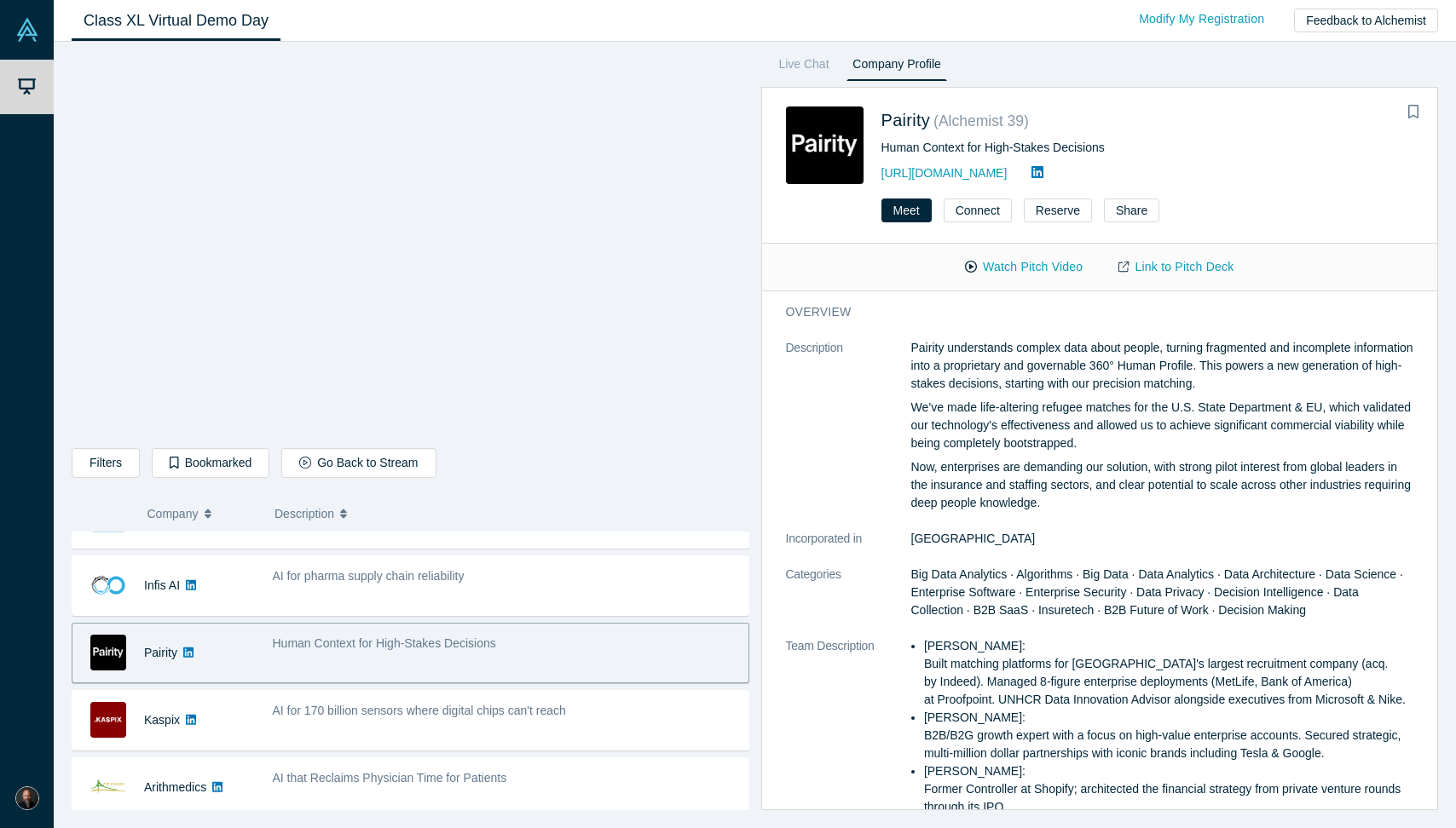
click at [1025, 369] on p "Pairity understands complex data about people, turning fragmented and incomplet…" at bounding box center [1163, 366] width 503 height 54
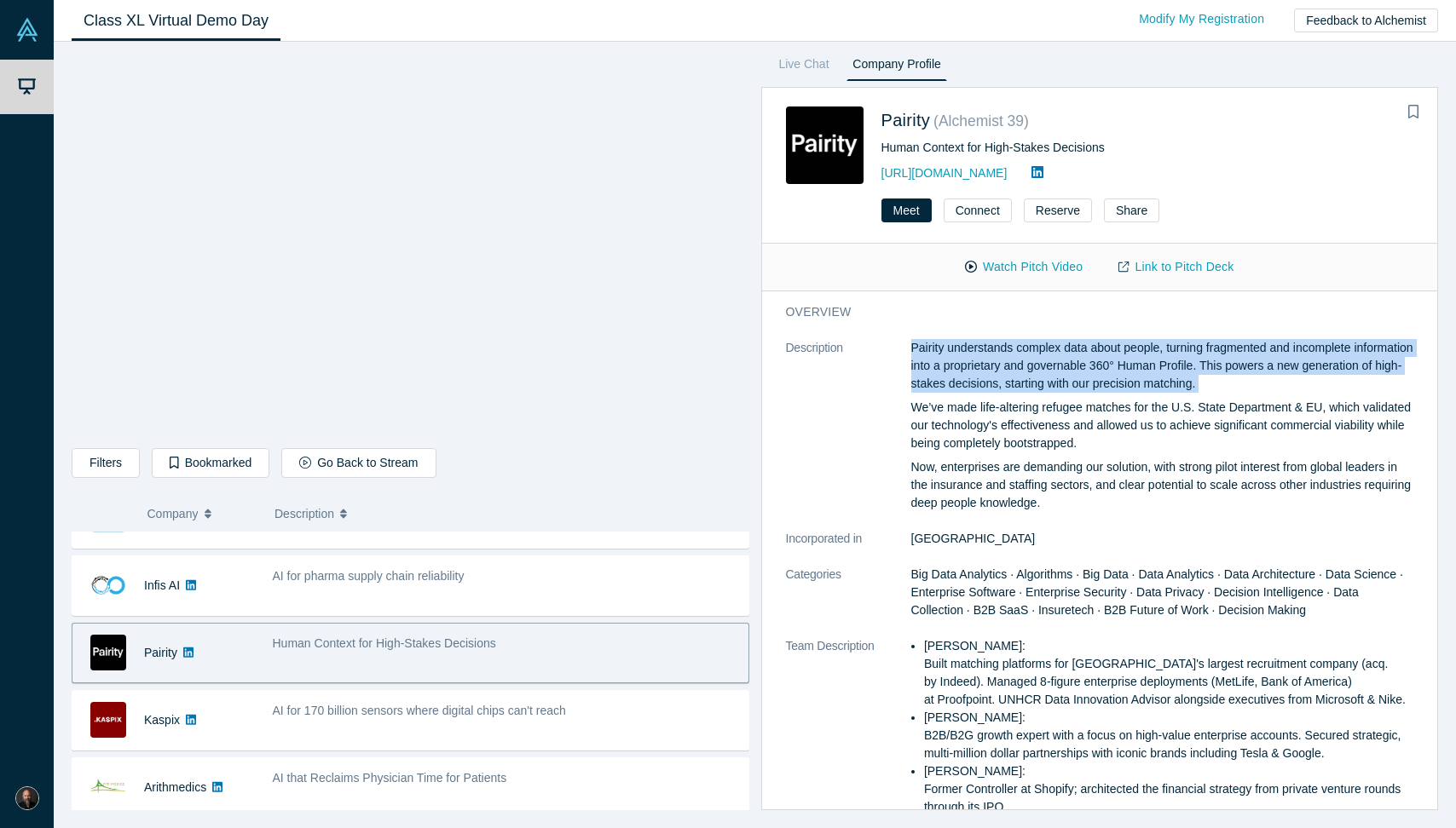
click at [1025, 369] on p "Pairity understands complex data about people, turning fragmented and incomplet…" at bounding box center [1163, 366] width 503 height 54
click at [1003, 372] on p "Pairity understands complex data about people, turning fragmented and incomplet…" at bounding box center [1163, 366] width 503 height 54
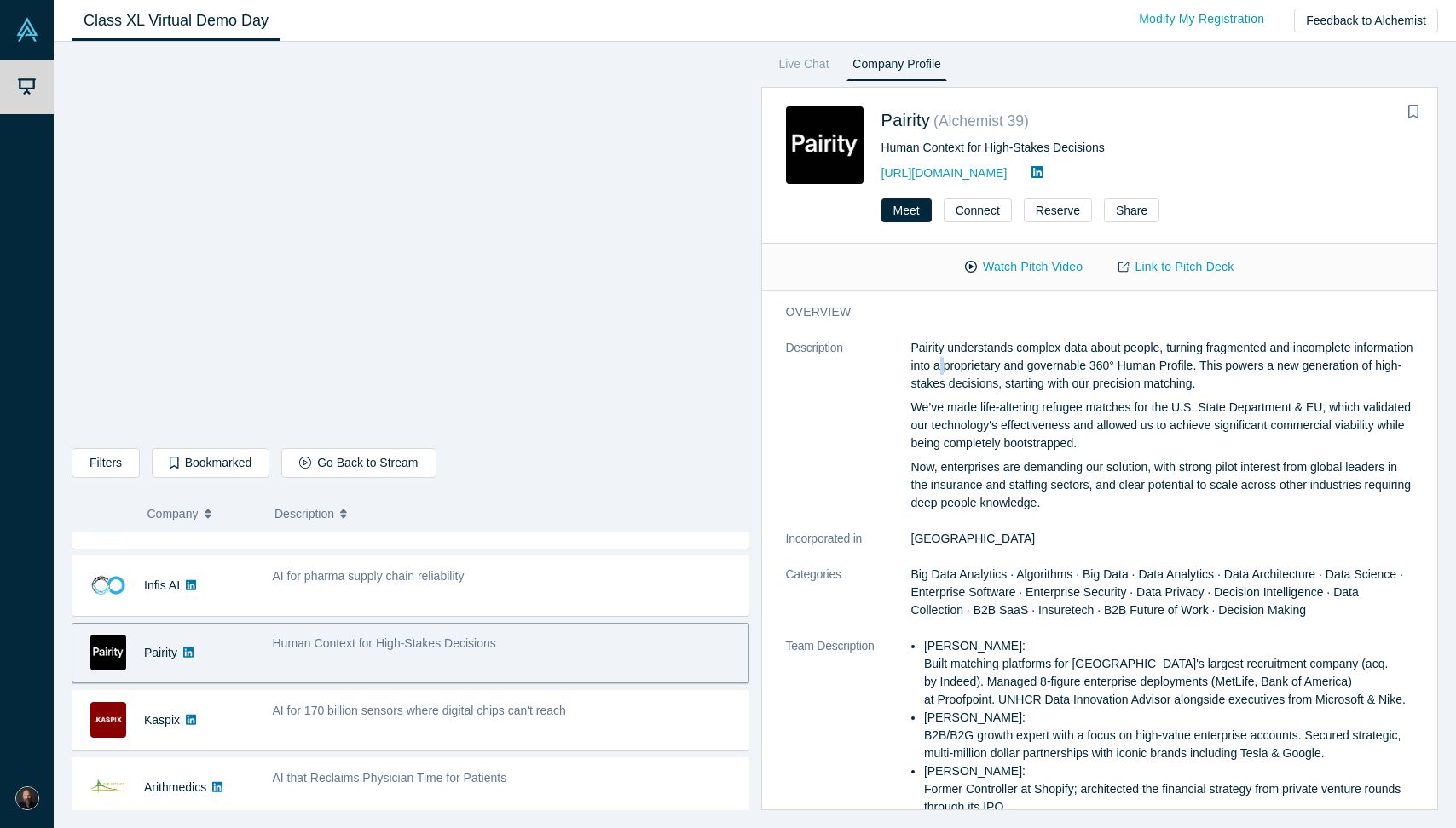
click at [1003, 372] on p "Pairity understands complex data about people, turning fragmented and incomplet…" at bounding box center [1163, 366] width 503 height 54
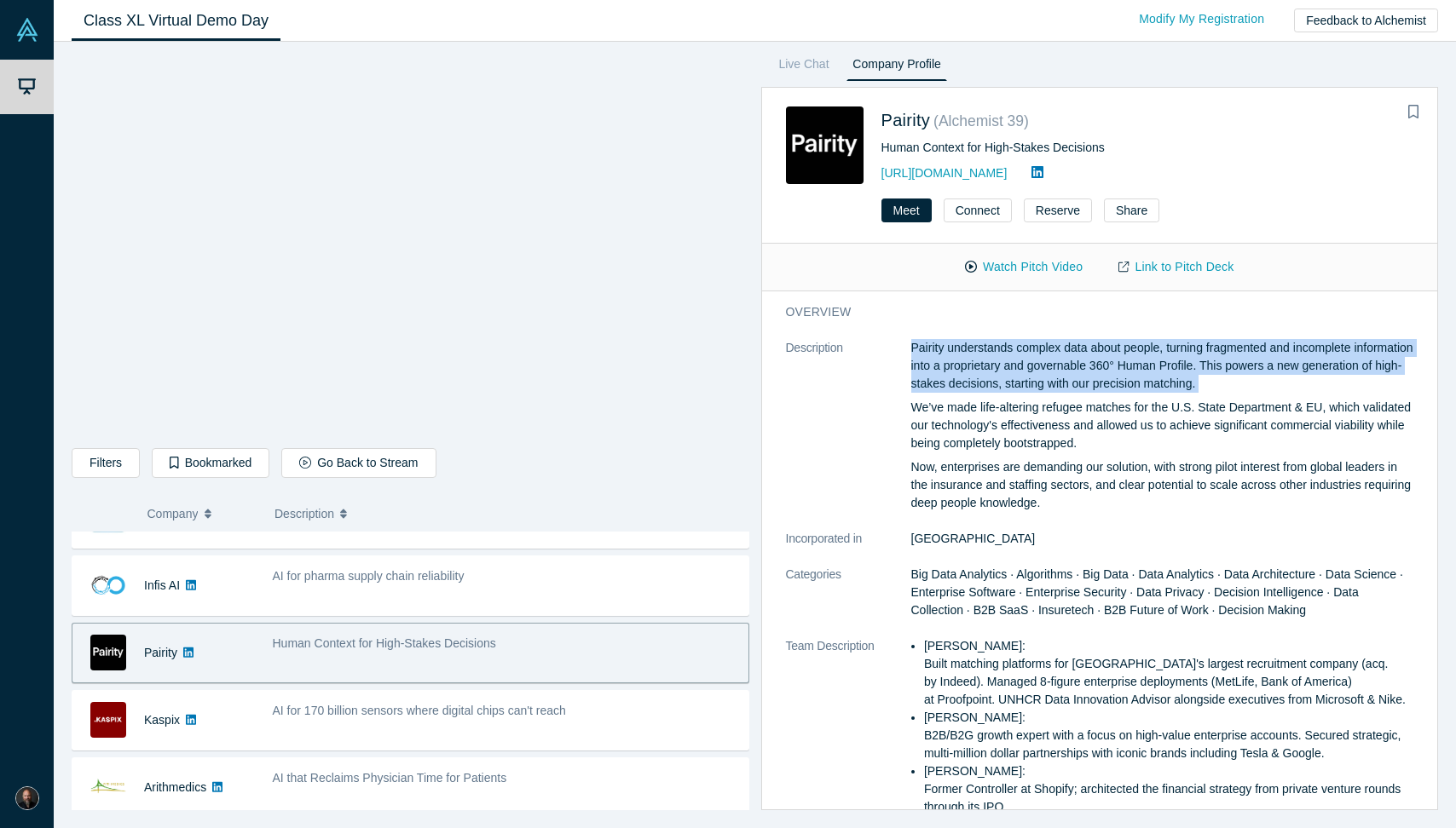
click at [1003, 372] on p "Pairity understands complex data about people, turning fragmented and incomplet…" at bounding box center [1163, 366] width 503 height 54
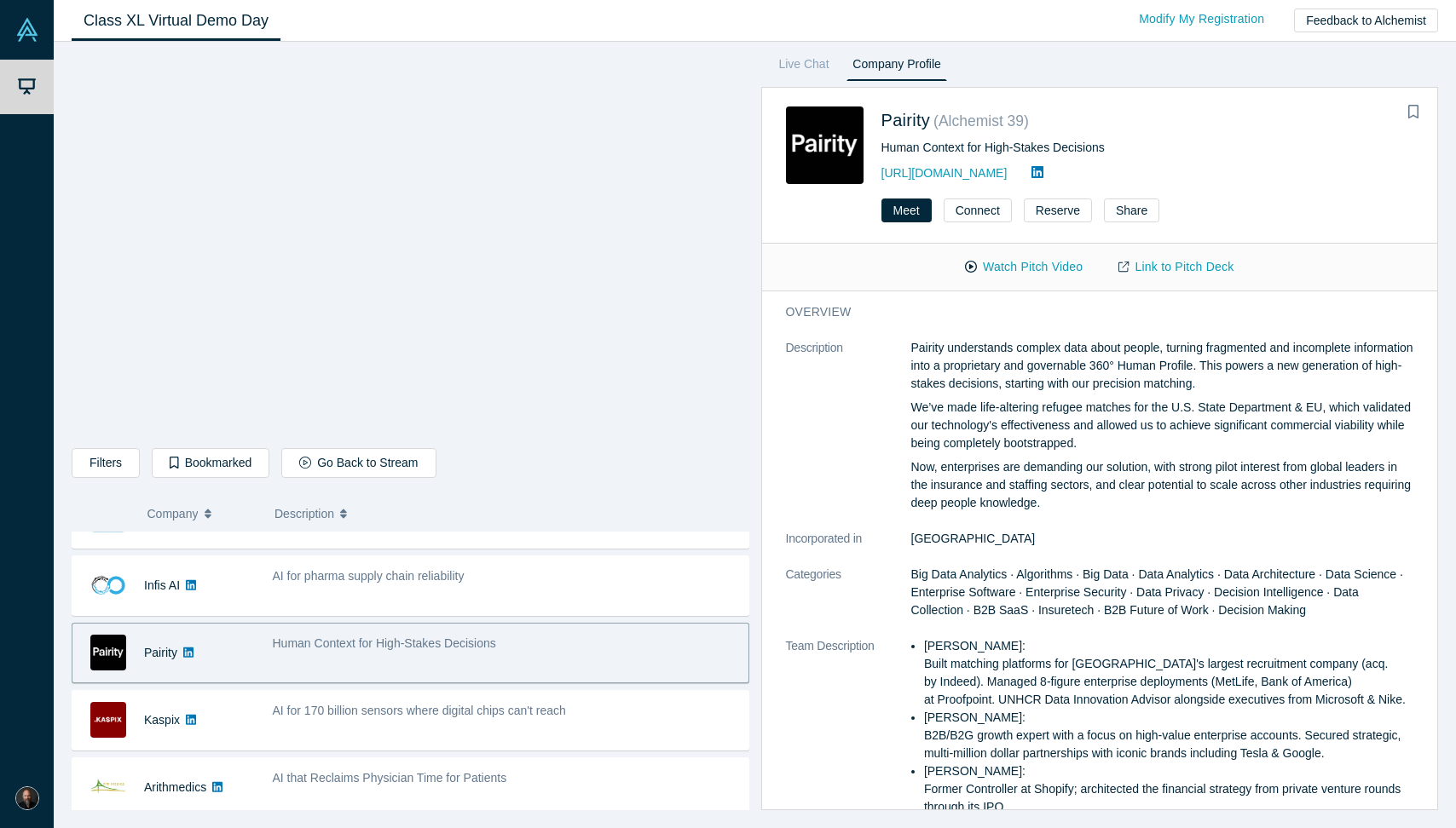
click at [1003, 413] on p "We’ve made life-altering refugee matches for the U.S. State Department & EU, wh…" at bounding box center [1163, 425] width 503 height 54
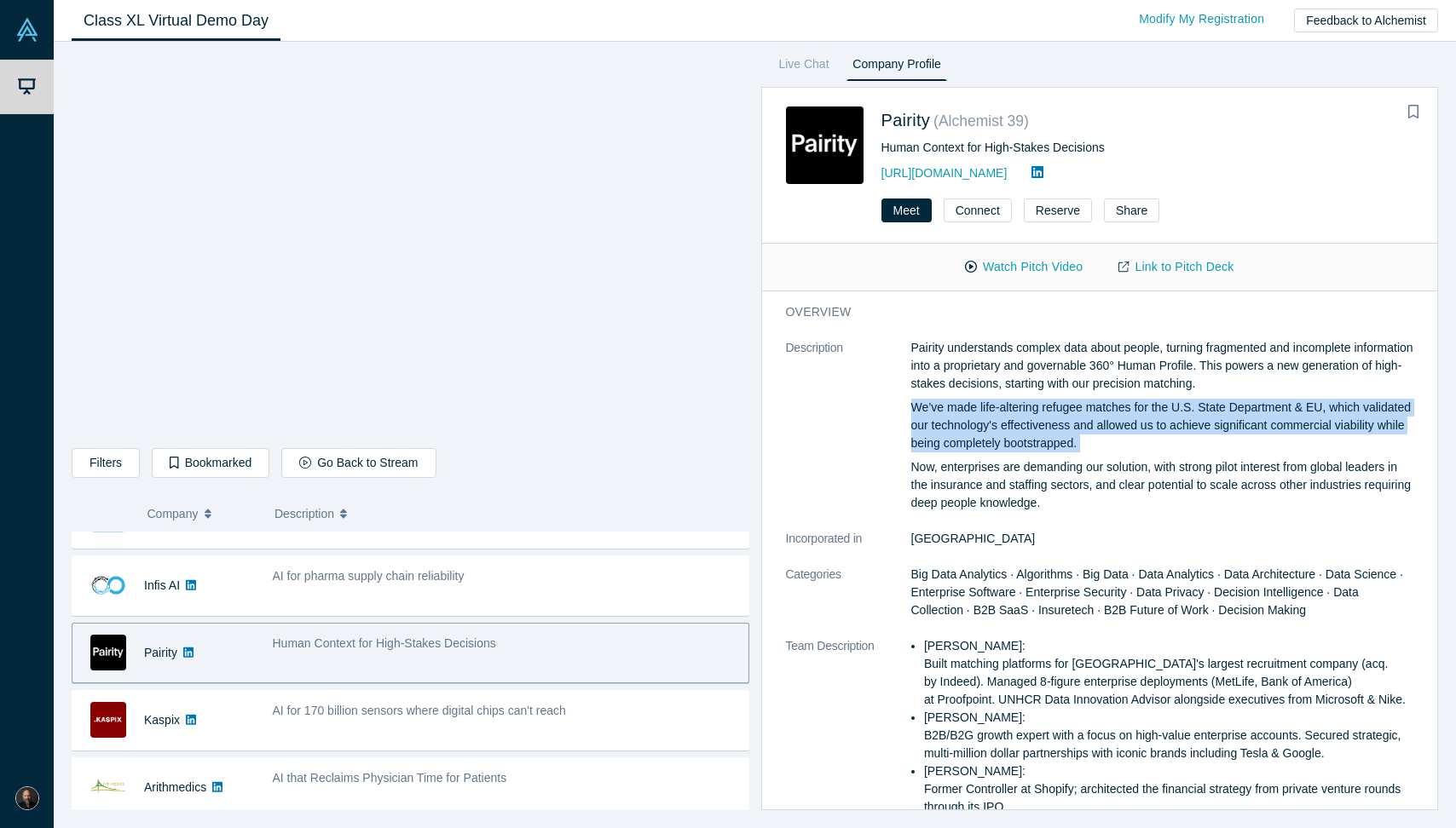
click at [1003, 413] on p "We’ve made life-altering refugee matches for the U.S. State Department & EU, wh…" at bounding box center [1163, 425] width 503 height 54
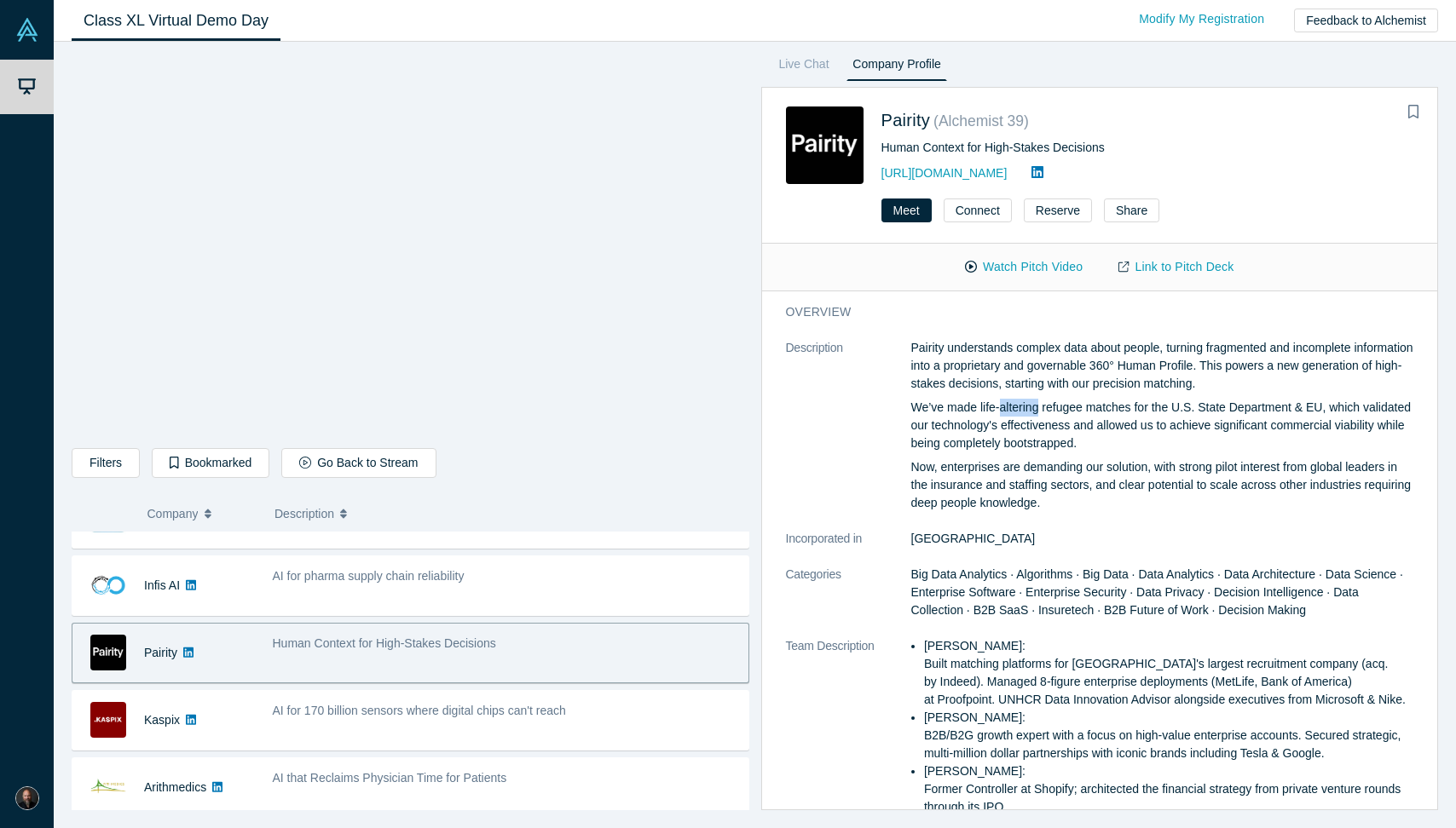
click at [1003, 413] on p "We’ve made life-altering refugee matches for the U.S. State Department & EU, wh…" at bounding box center [1163, 425] width 503 height 54
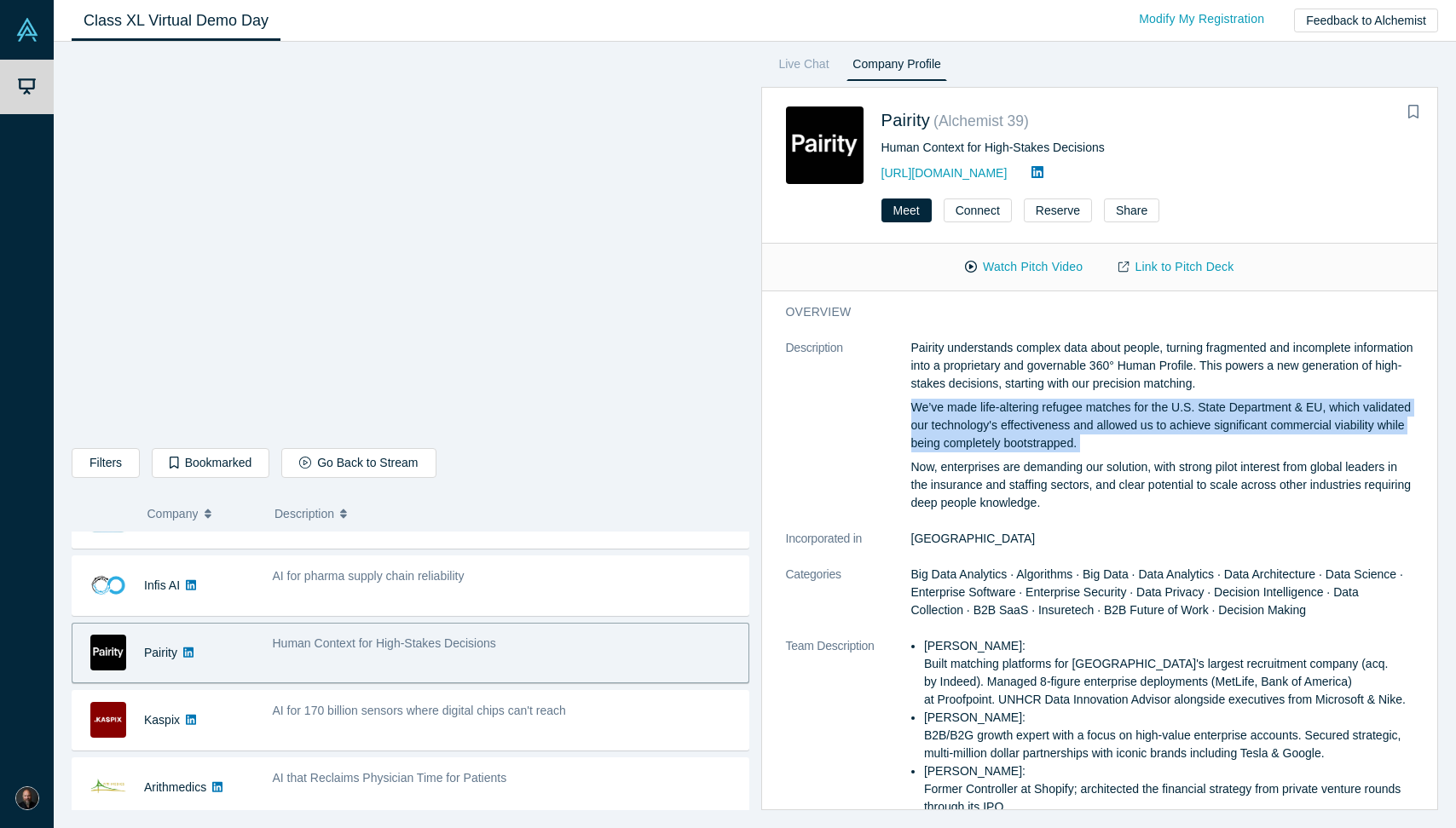
click at [1003, 413] on p "We’ve made life-altering refugee matches for the U.S. State Department & EU, wh…" at bounding box center [1163, 425] width 503 height 54
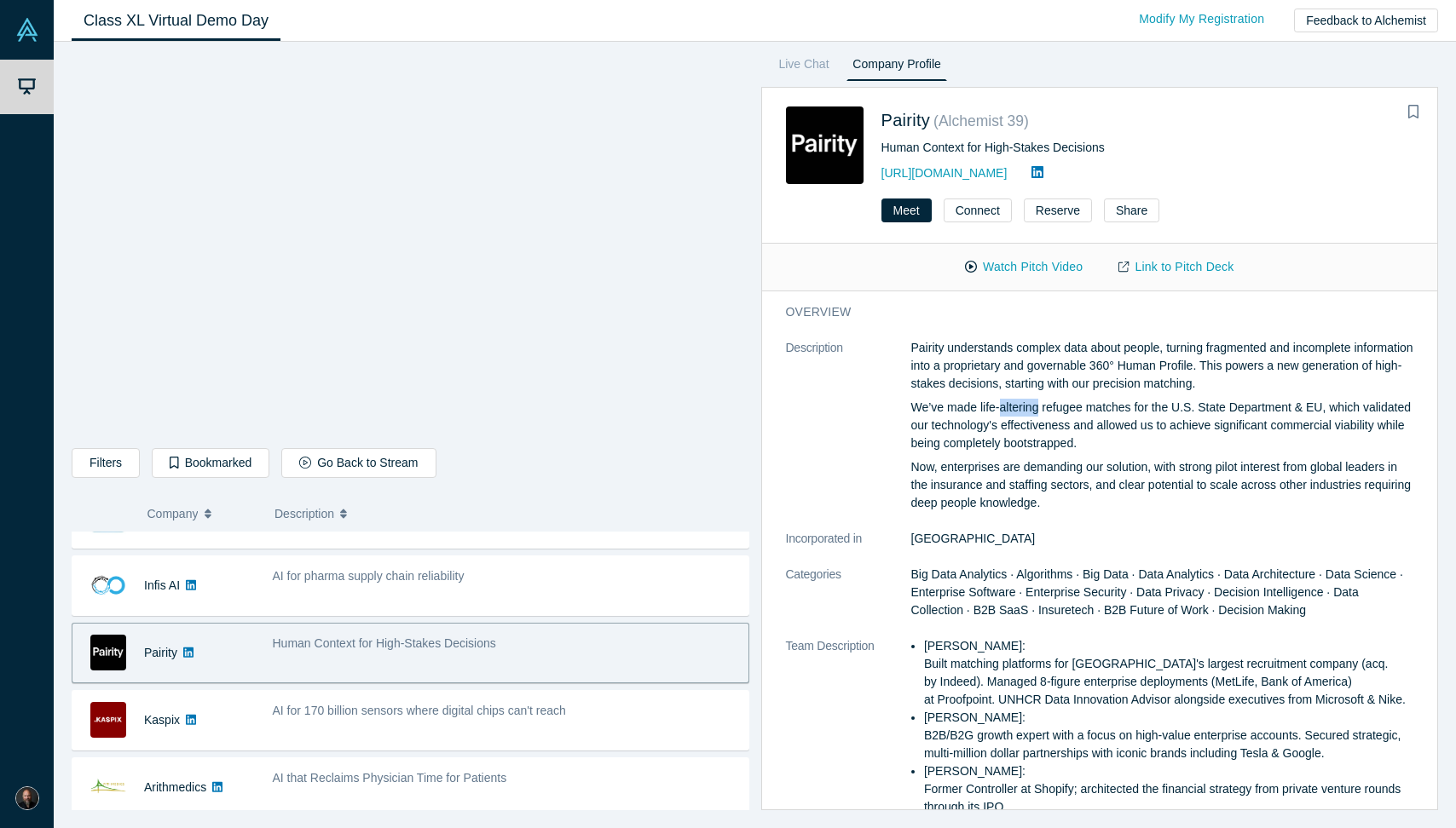
click at [1003, 413] on p "We’ve made life-altering refugee matches for the U.S. State Department & EU, wh…" at bounding box center [1163, 425] width 503 height 54
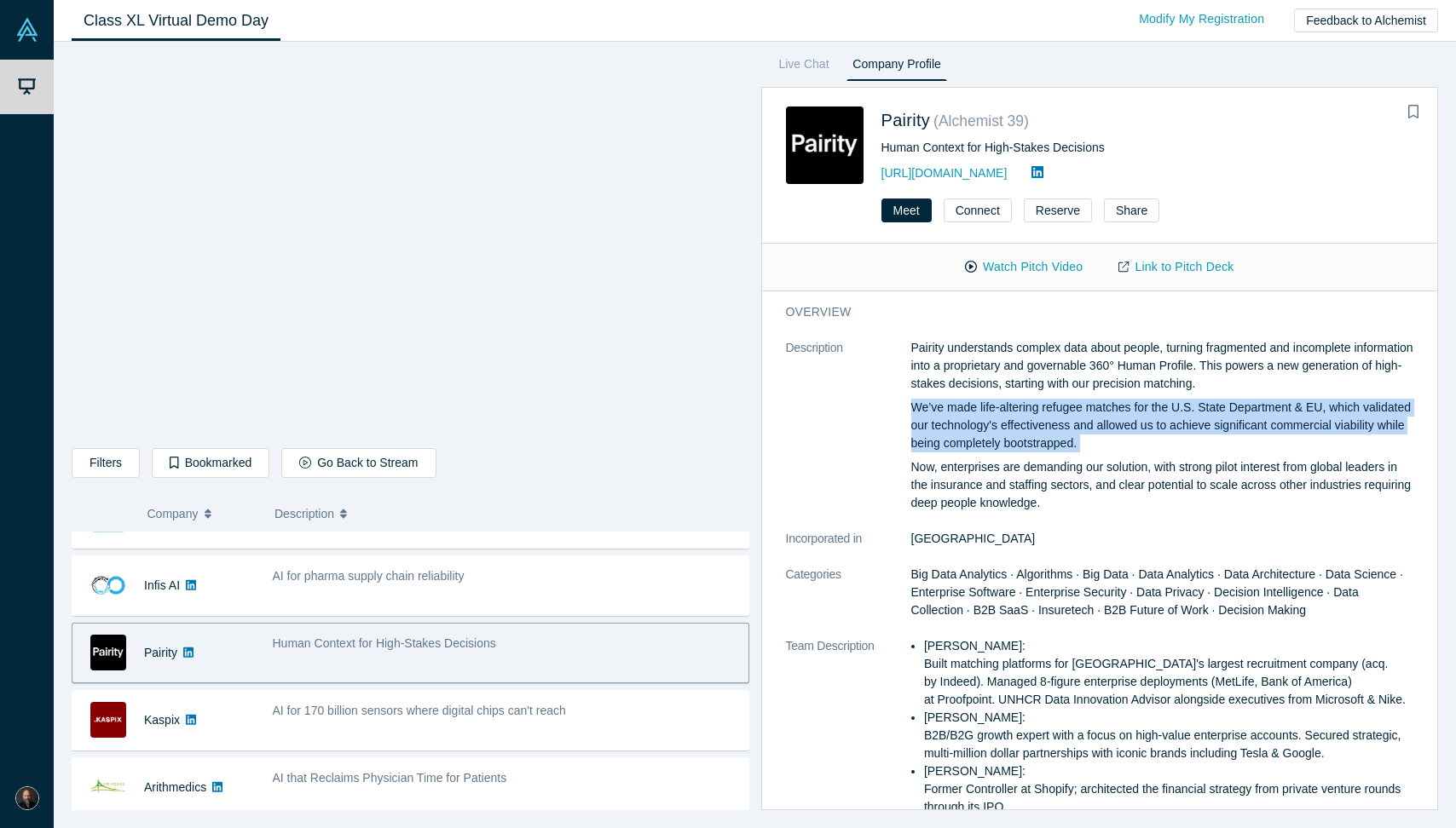
click at [1003, 413] on p "We’ve made life-altering refugee matches for the U.S. State Department & EU, wh…" at bounding box center [1163, 425] width 503 height 54
click at [941, 449] on p "We’ve made life-altering refugee matches for the U.S. State Department & EU, wh…" at bounding box center [1163, 425] width 503 height 54
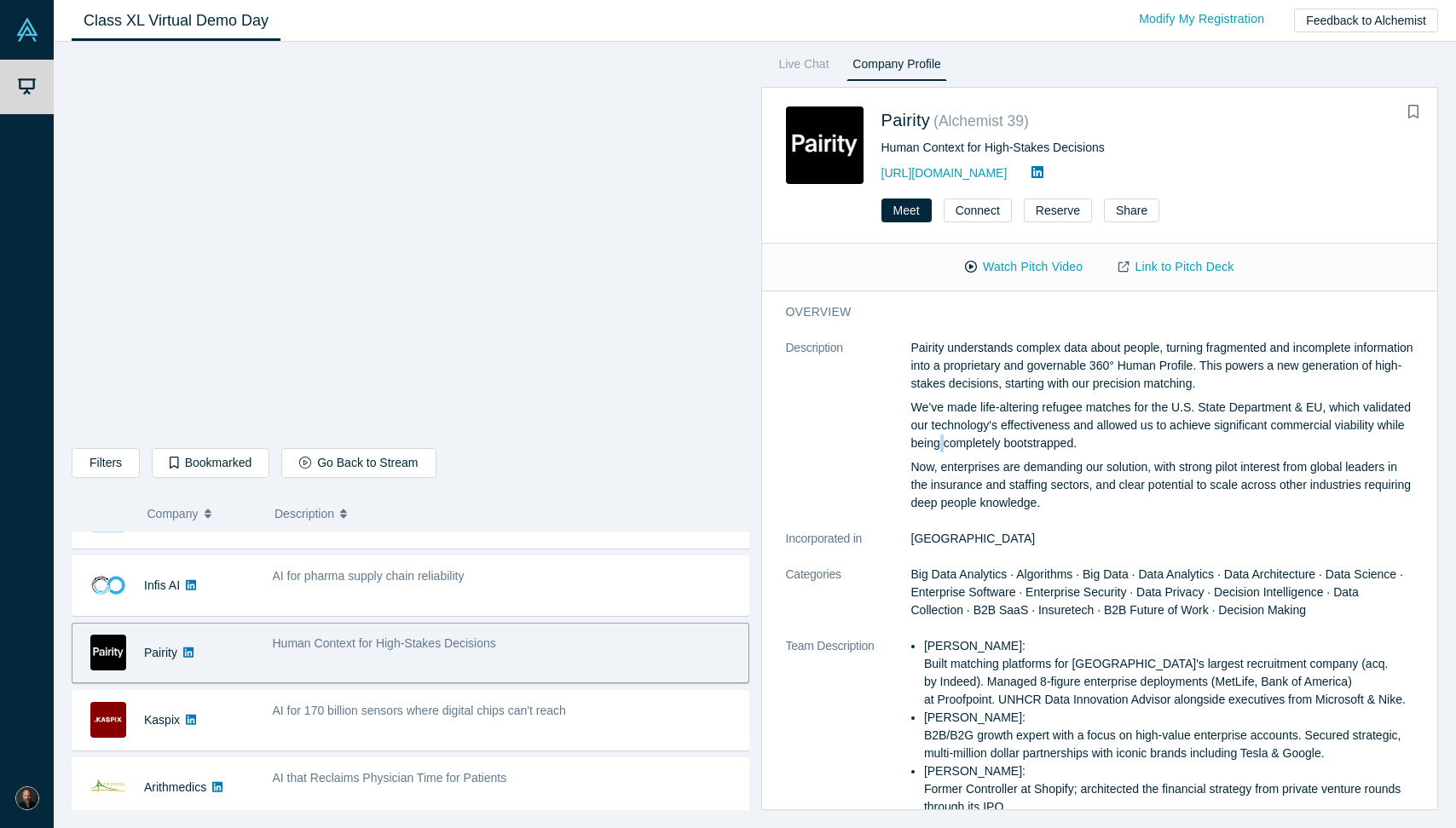
click at [941, 449] on p "We’ve made life-altering refugee matches for the U.S. State Department & EU, wh…" at bounding box center [1163, 425] width 503 height 54
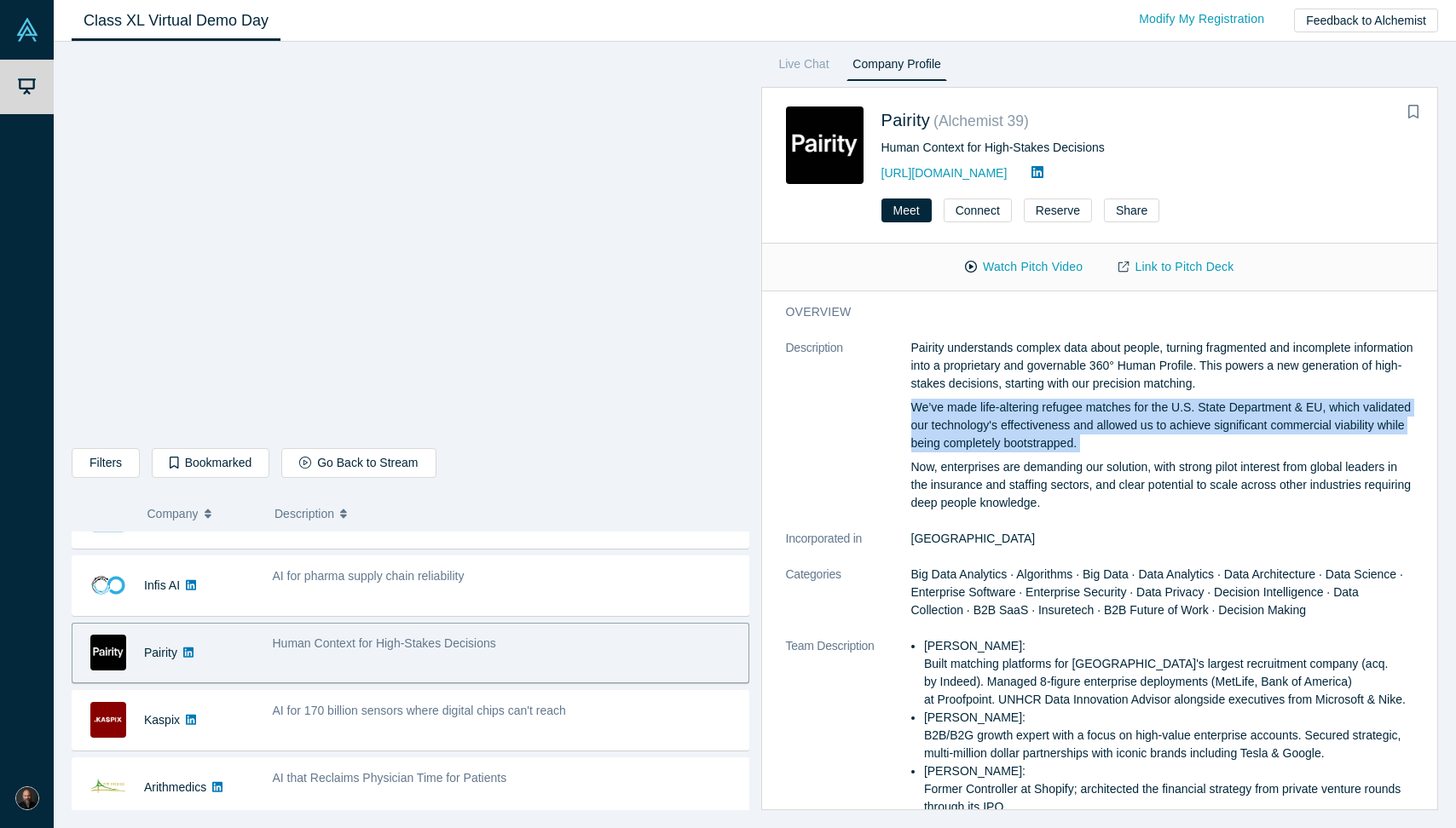
click at [941, 449] on p "We’ve made life-altering refugee matches for the U.S. State Department & EU, wh…" at bounding box center [1163, 425] width 503 height 54
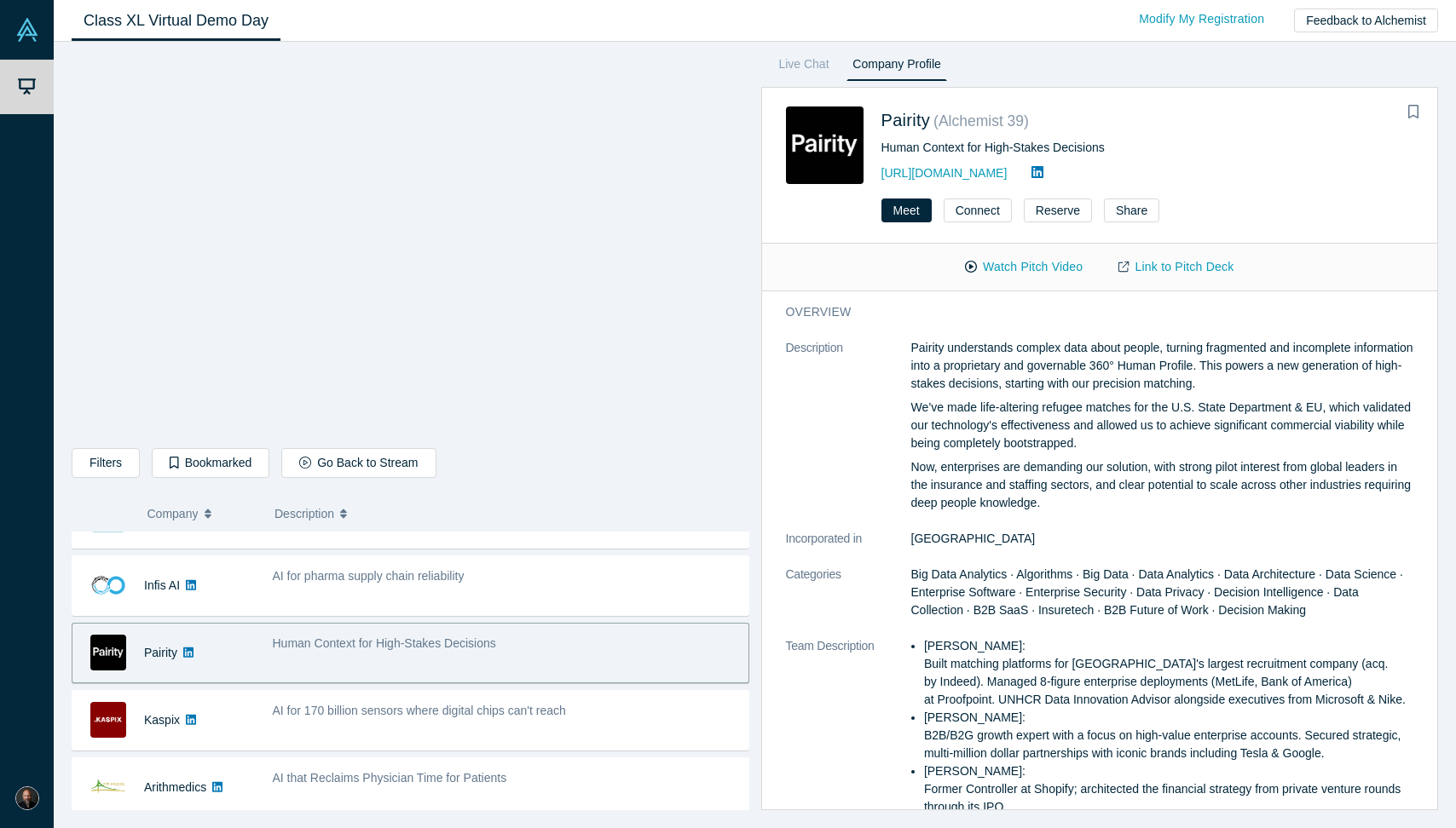
click at [949, 485] on p "Now, enterprises are demanding our solution, with strong pilot interest from gl…" at bounding box center [1163, 485] width 503 height 54
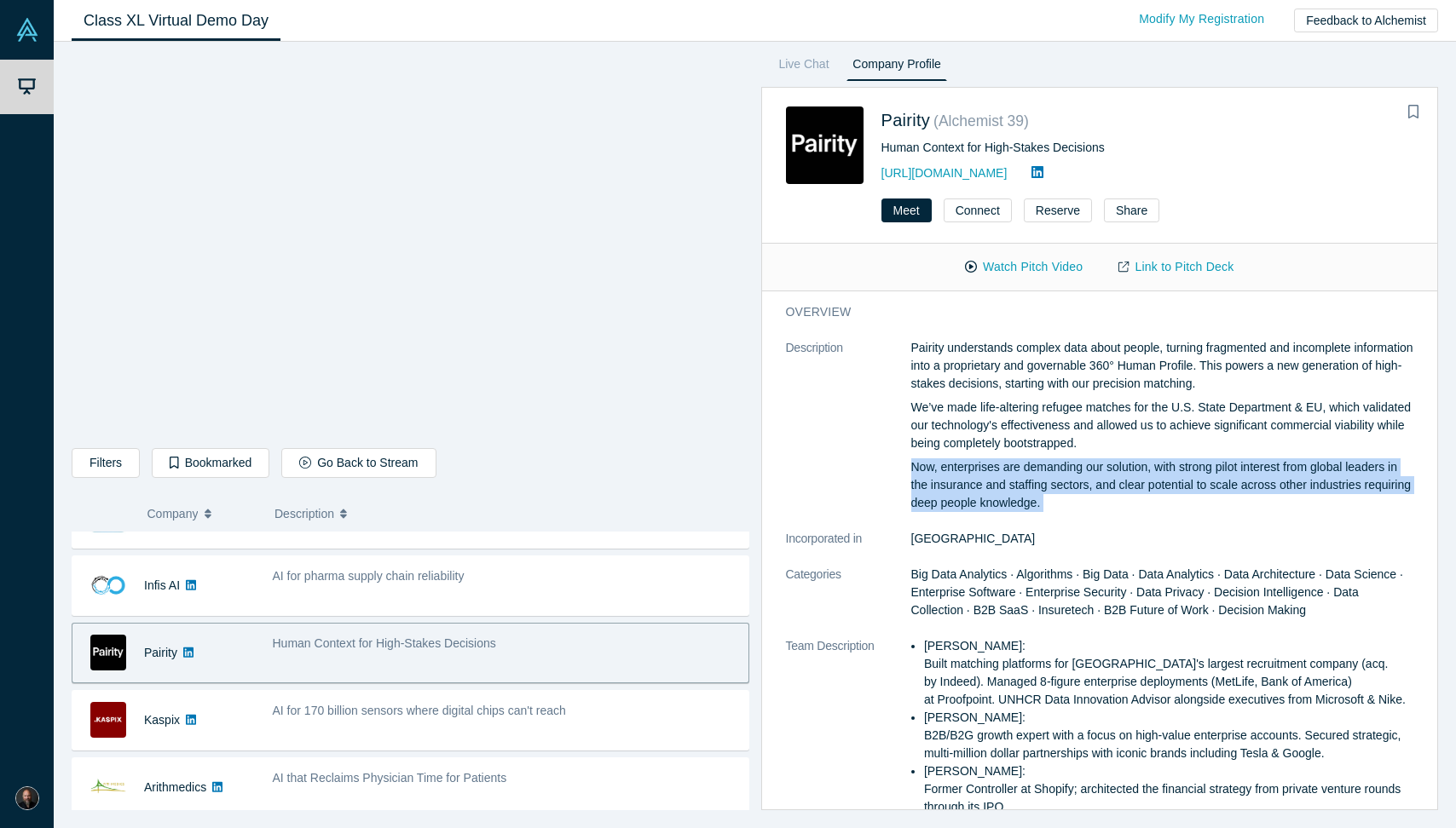
click at [949, 485] on p "Now, enterprises are demanding our solution, with strong pilot interest from gl…" at bounding box center [1163, 485] width 503 height 54
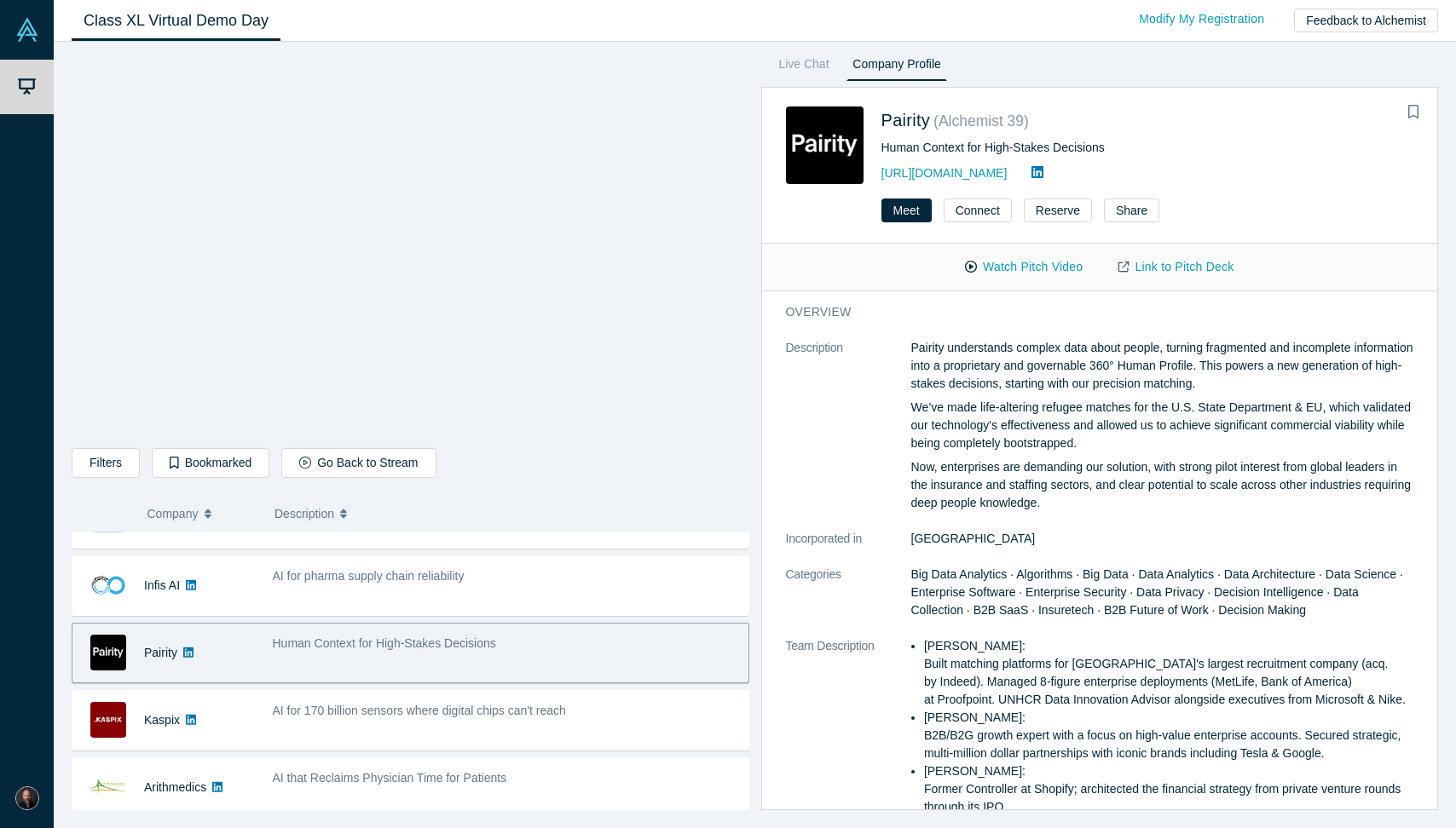
click at [909, 480] on dt "Description" at bounding box center [848, 435] width 125 height 191
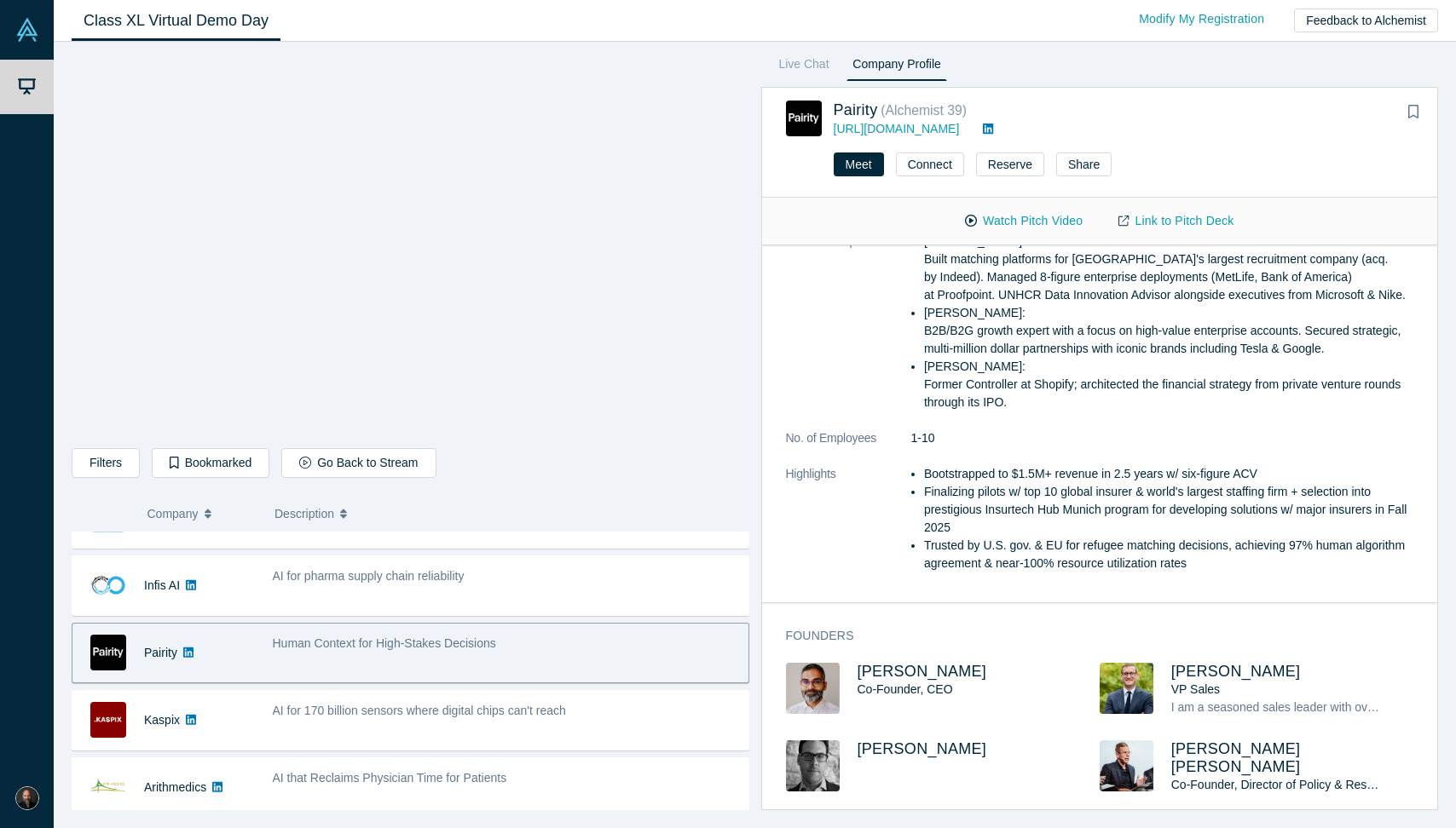
scroll to position [366, 0]
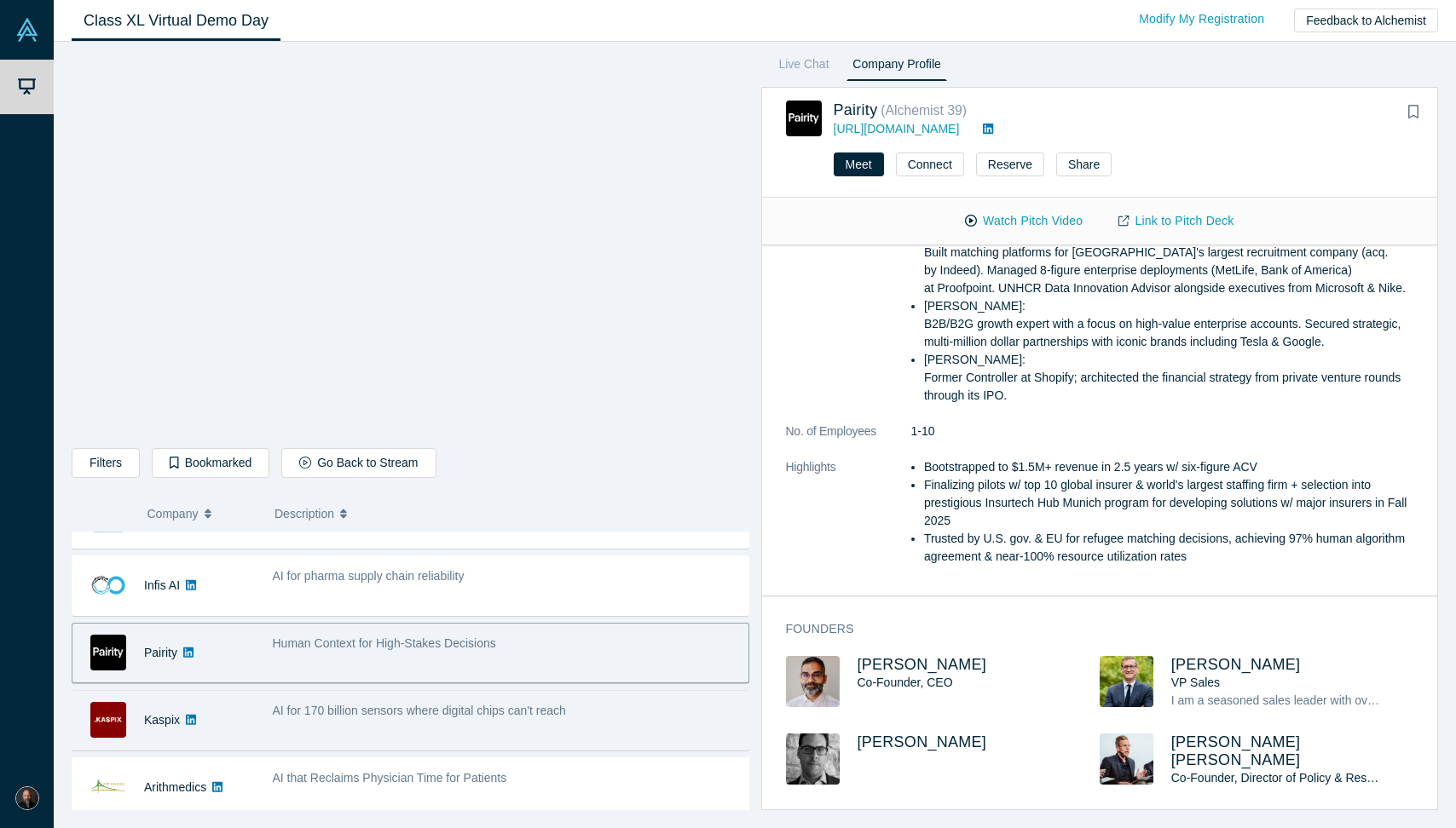
click at [440, 710] on span "AI for 170 billion sensors where digital chips can't reach" at bounding box center [419, 710] width 293 height 14
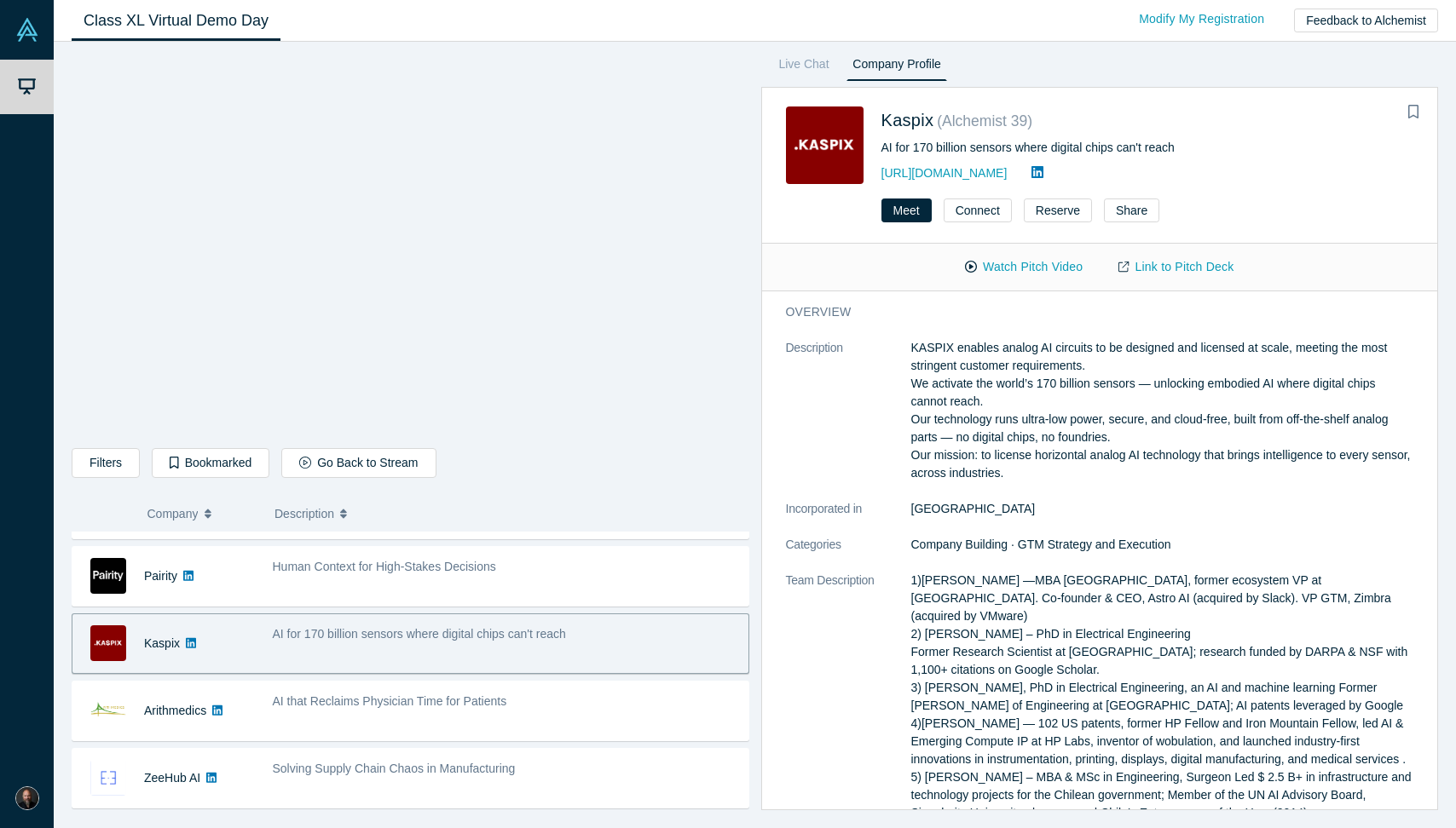
scroll to position [470, 0]
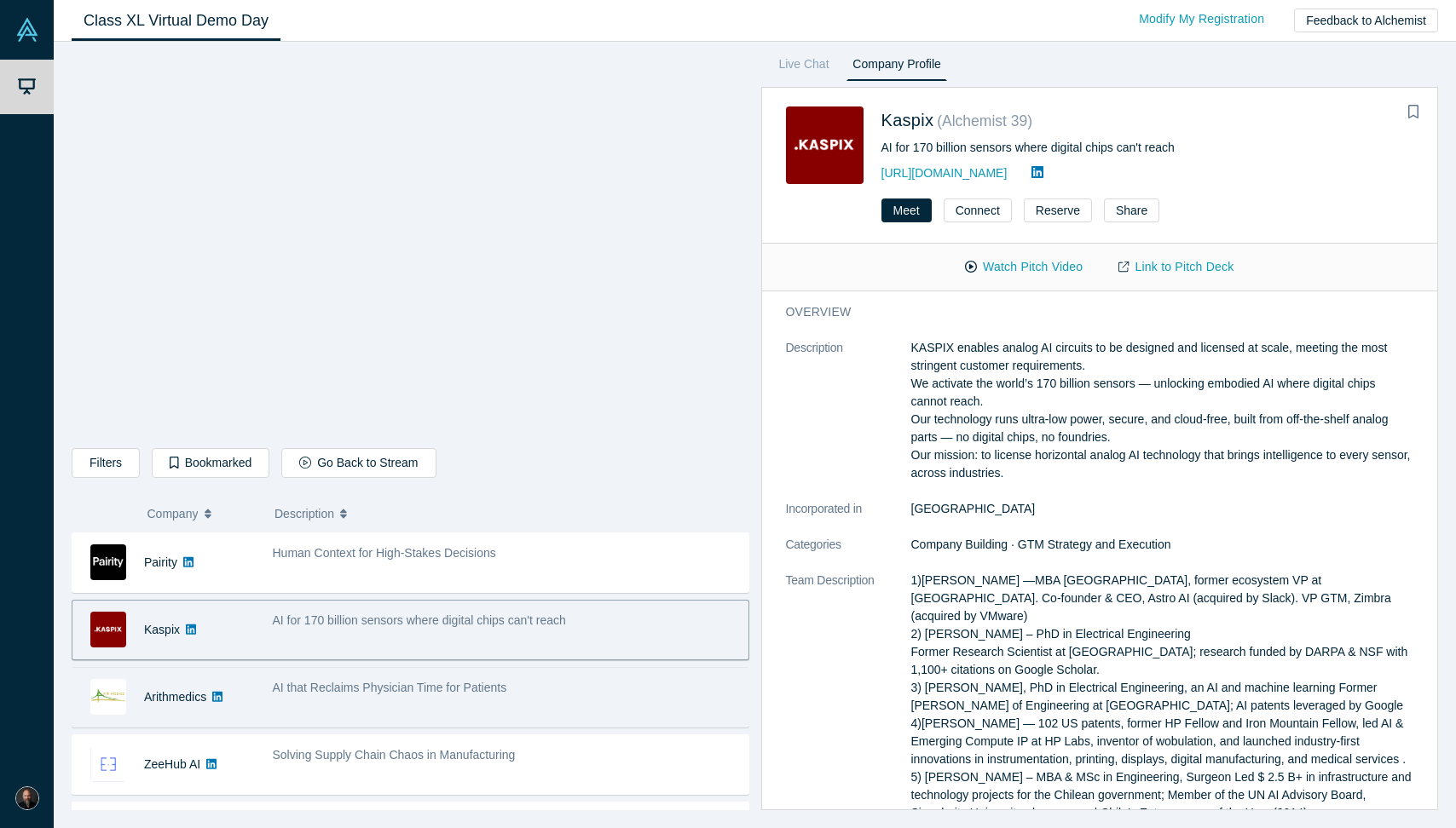
click at [520, 690] on div "AI that Reclaims Physician Time for Patients" at bounding box center [506, 688] width 467 height 18
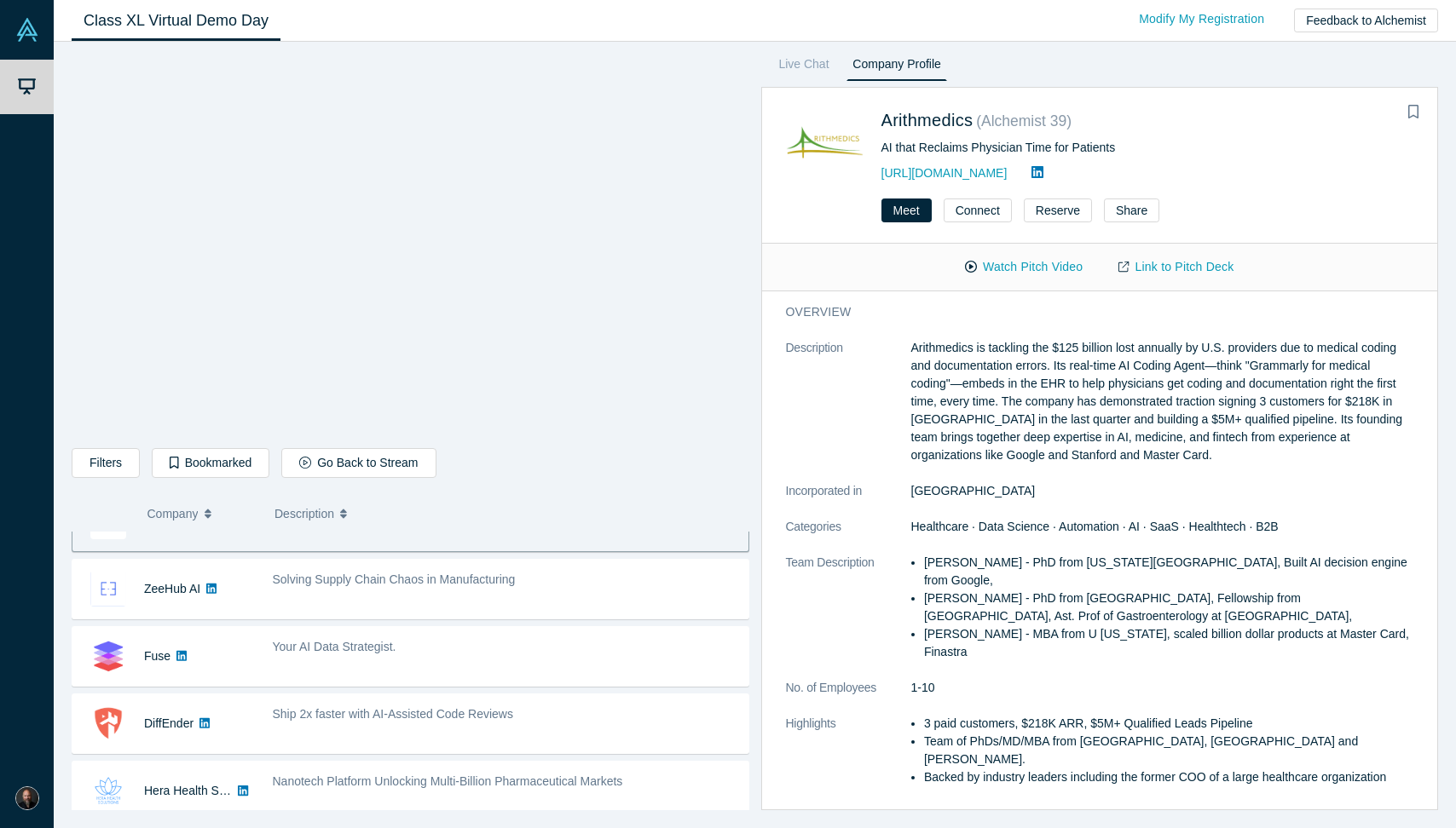
scroll to position [651, 0]
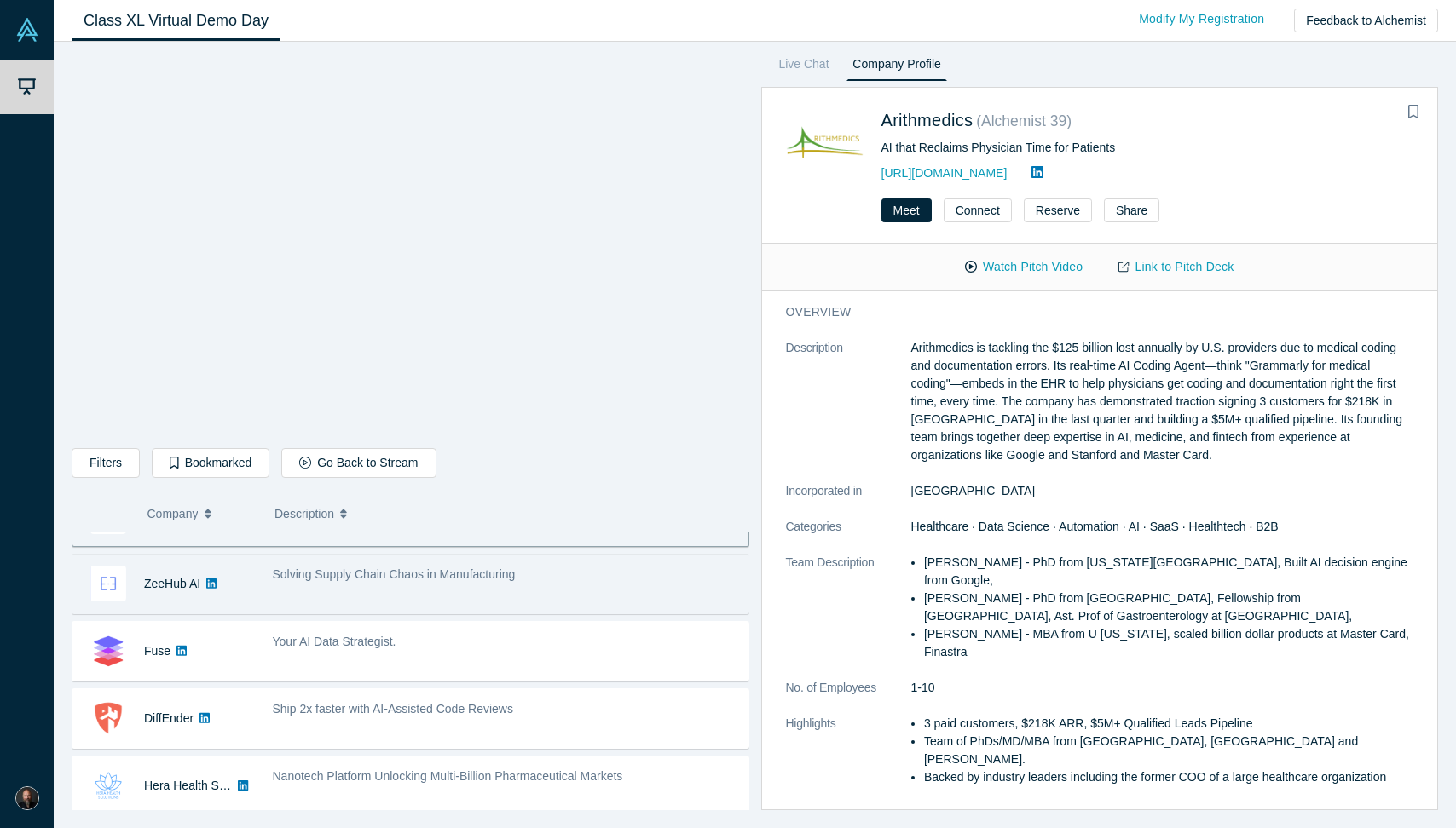
click at [517, 596] on div "Solving Supply Chain Chaos in Manufacturing" at bounding box center [506, 584] width 485 height 54
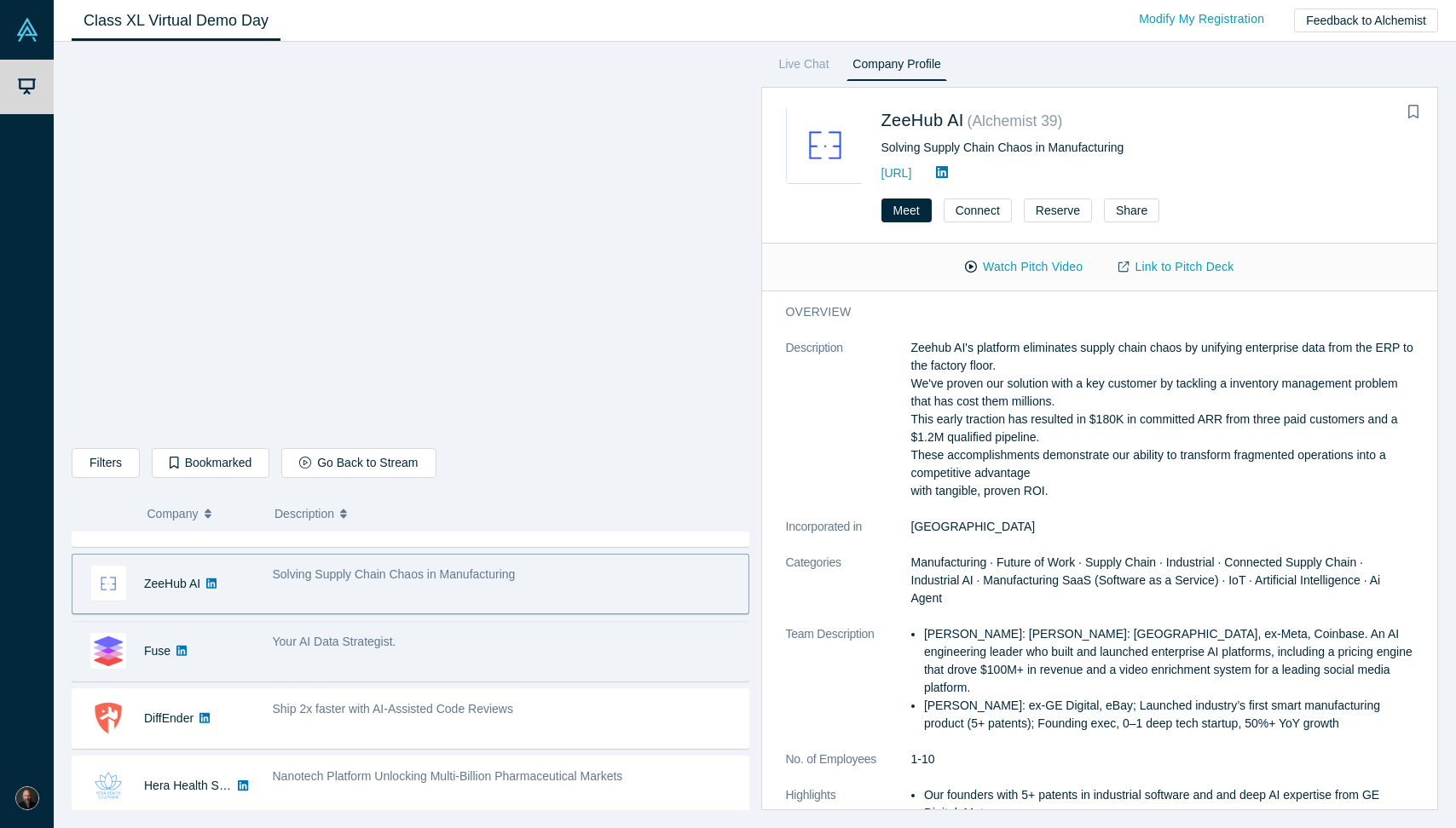
click at [517, 645] on div "Your AI Data Strategist." at bounding box center [506, 642] width 467 height 18
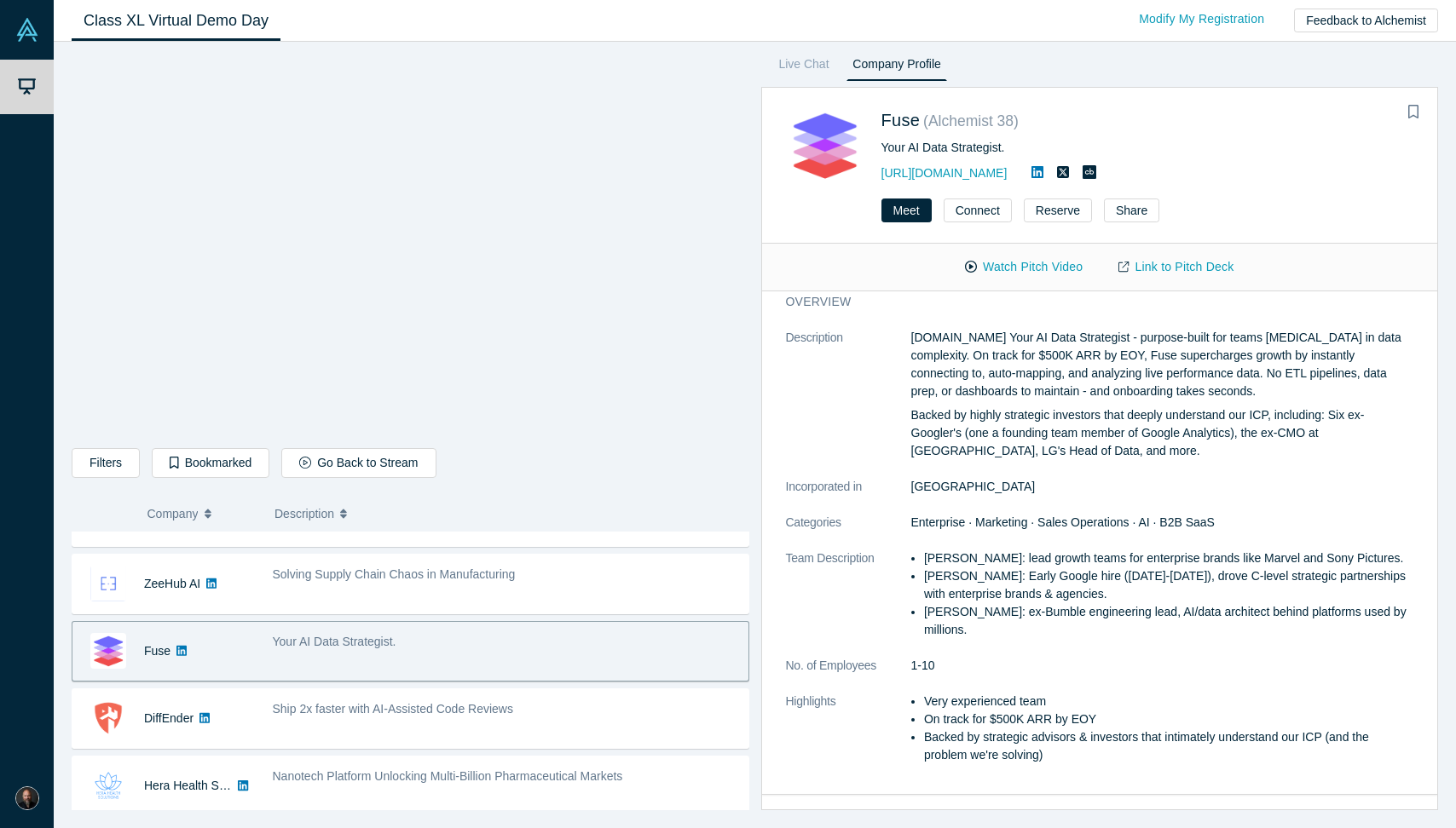
scroll to position [17, 0]
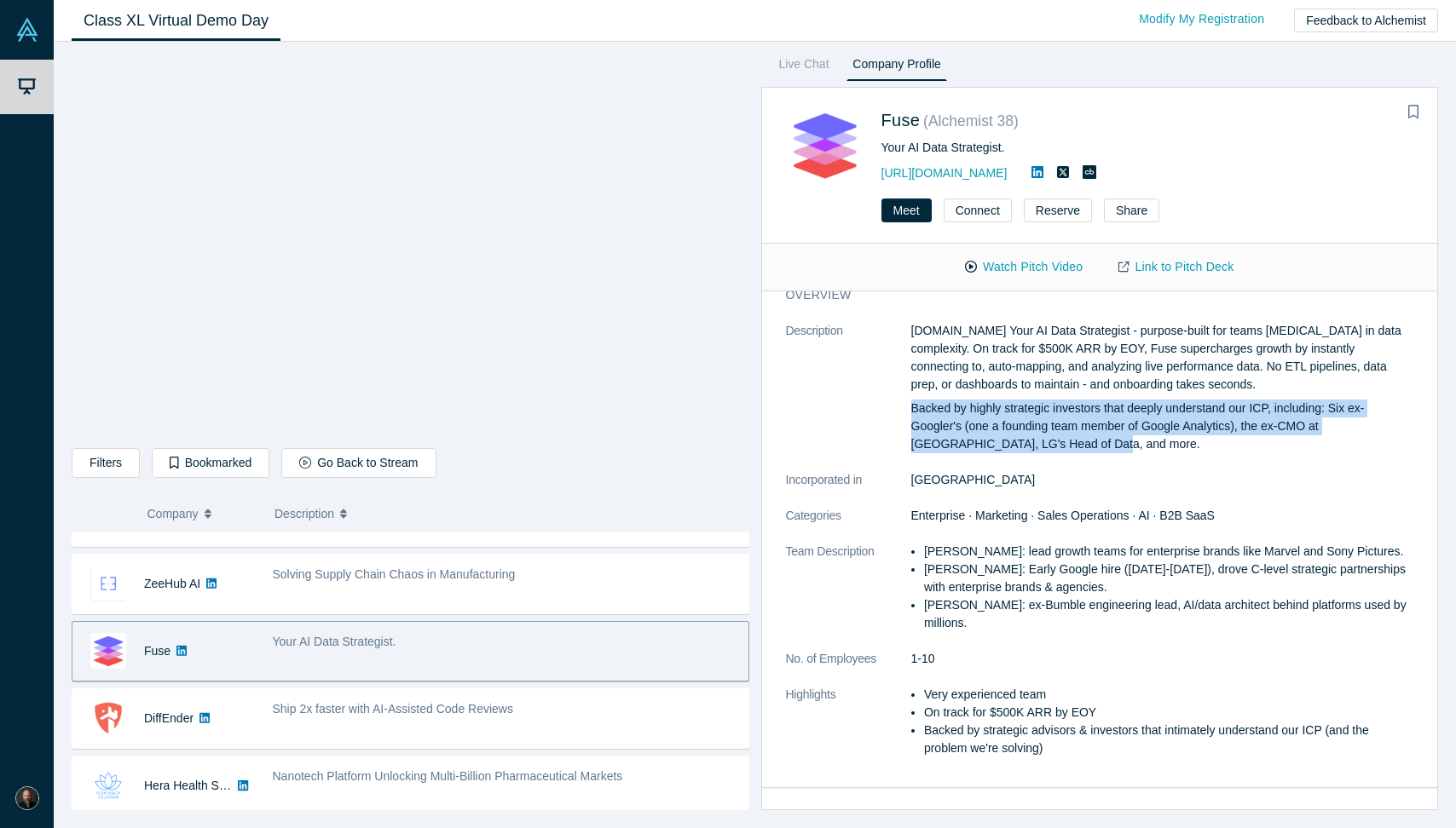
drag, startPoint x: 1095, startPoint y: 444, endPoint x: 1088, endPoint y: 396, distance: 48.5
click at [1088, 396] on div "Fuse.is Your AI Data Strategist - purpose-built for teams drowning in data comp…" at bounding box center [1163, 388] width 503 height 132
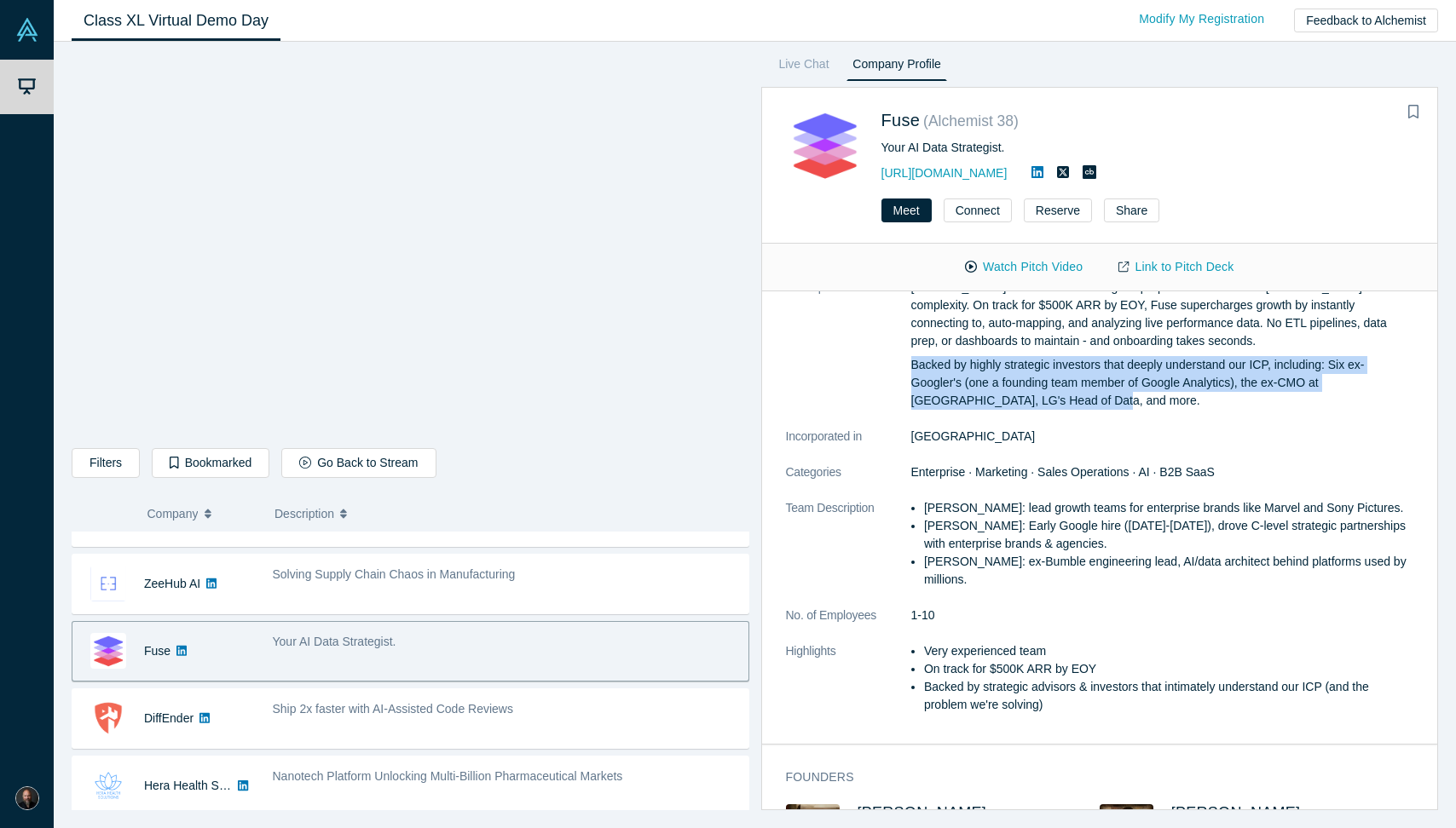
scroll to position [0, 0]
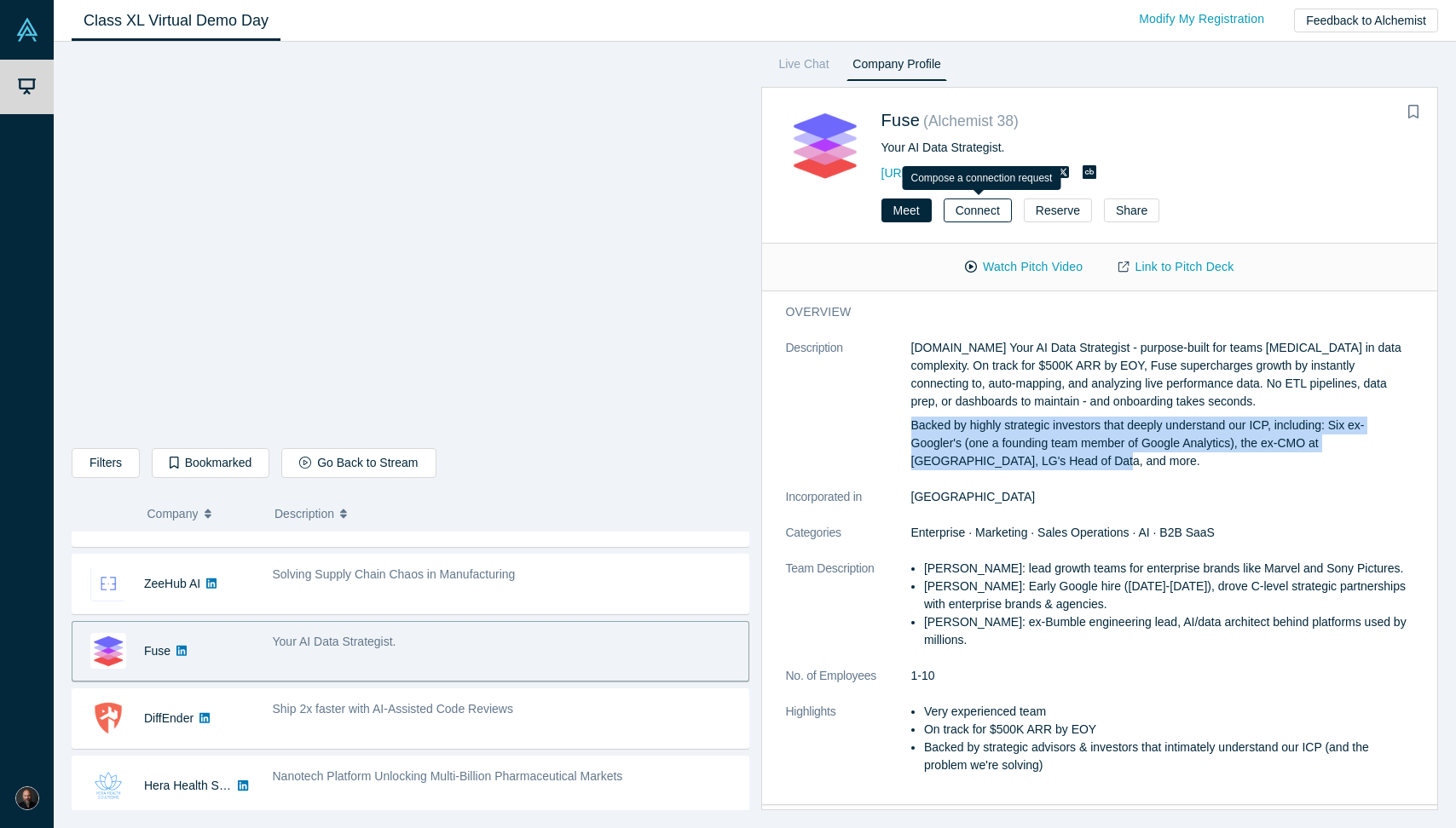
click at [971, 212] on button "Connect" at bounding box center [977, 211] width 68 height 24
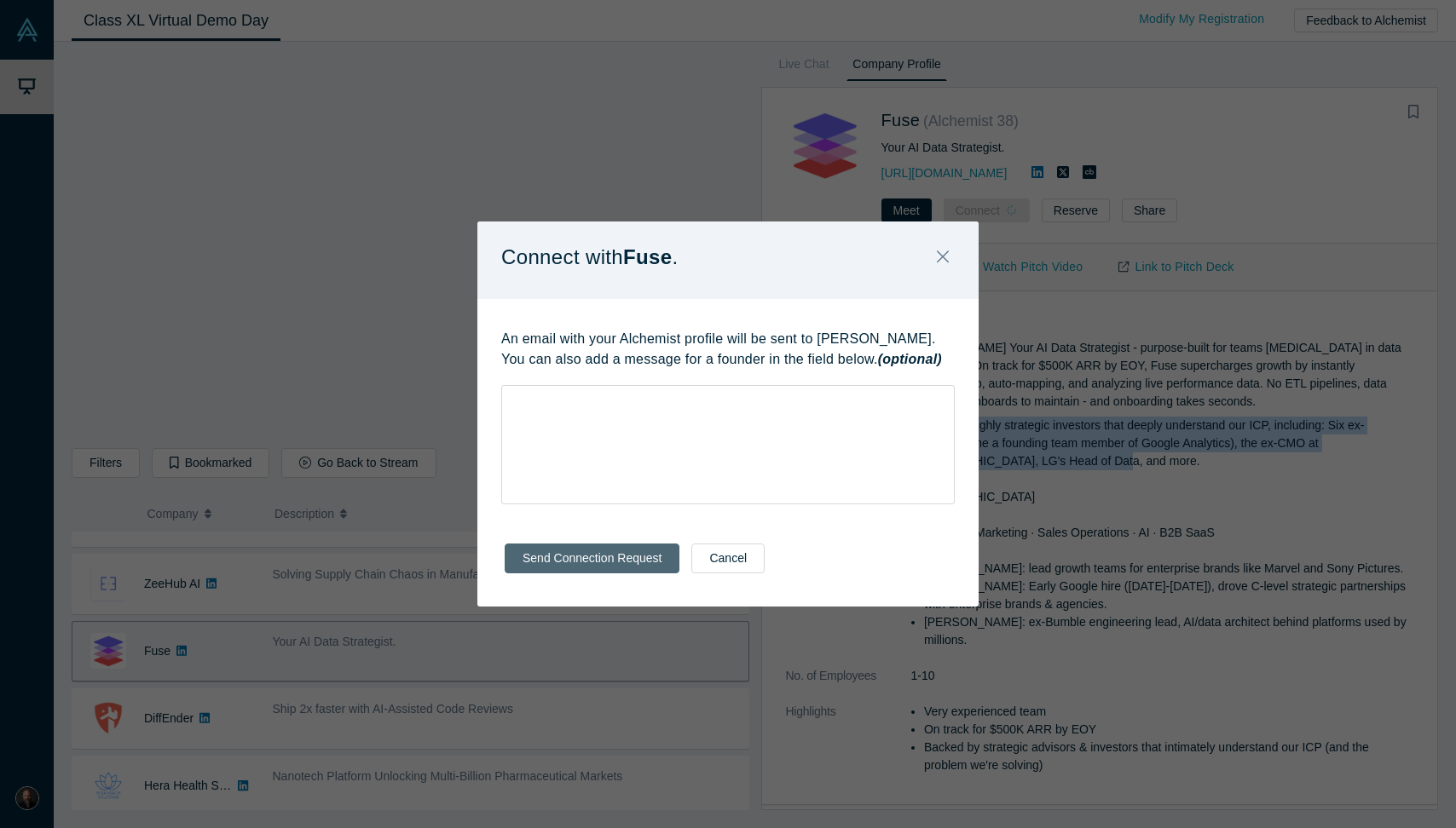
click at [615, 557] on button "Send Connection Request" at bounding box center [592, 558] width 174 height 30
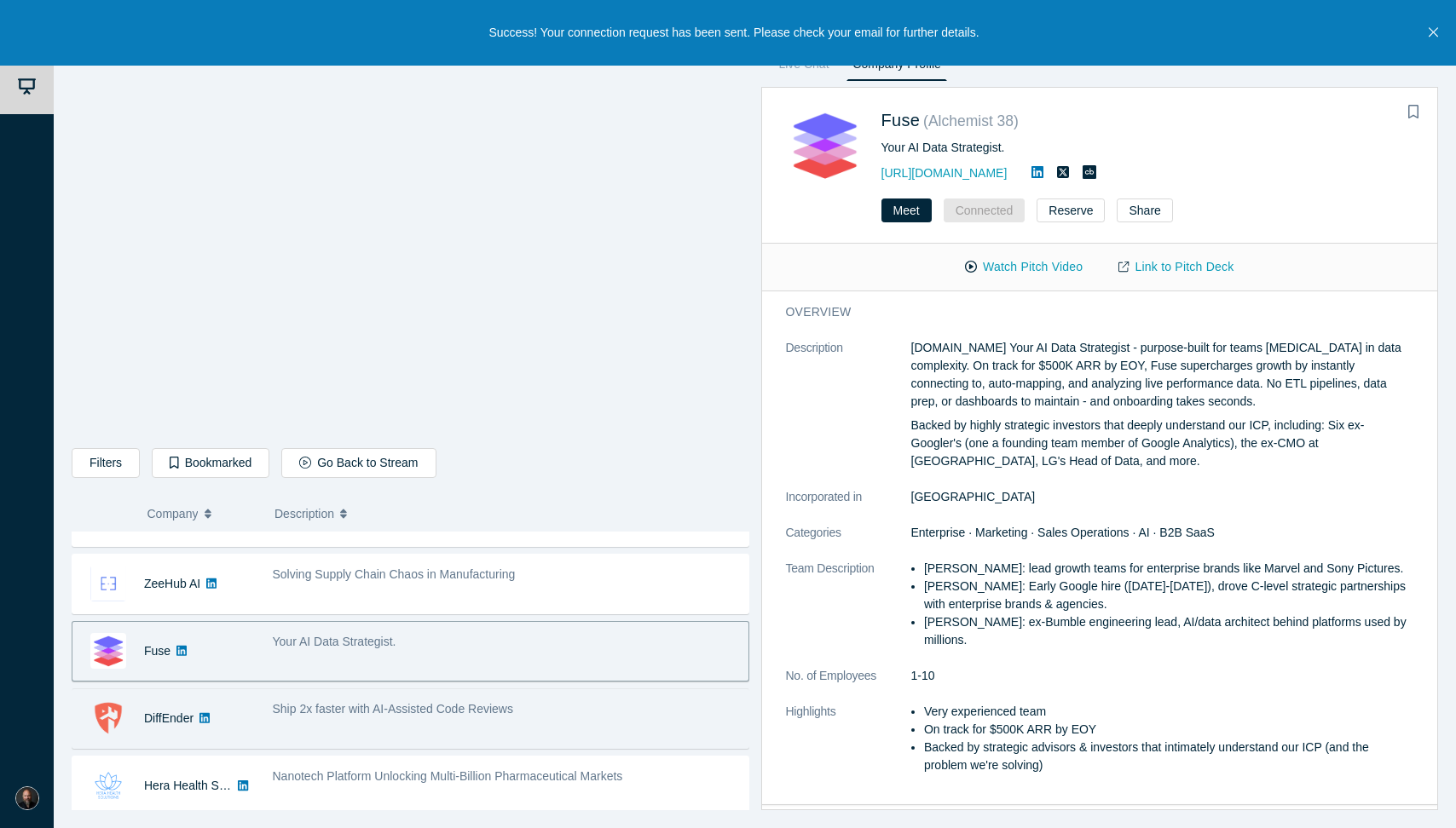
click at [557, 715] on div "Ship 2x faster with AI-Assisted Code Reviews" at bounding box center [506, 710] width 467 height 18
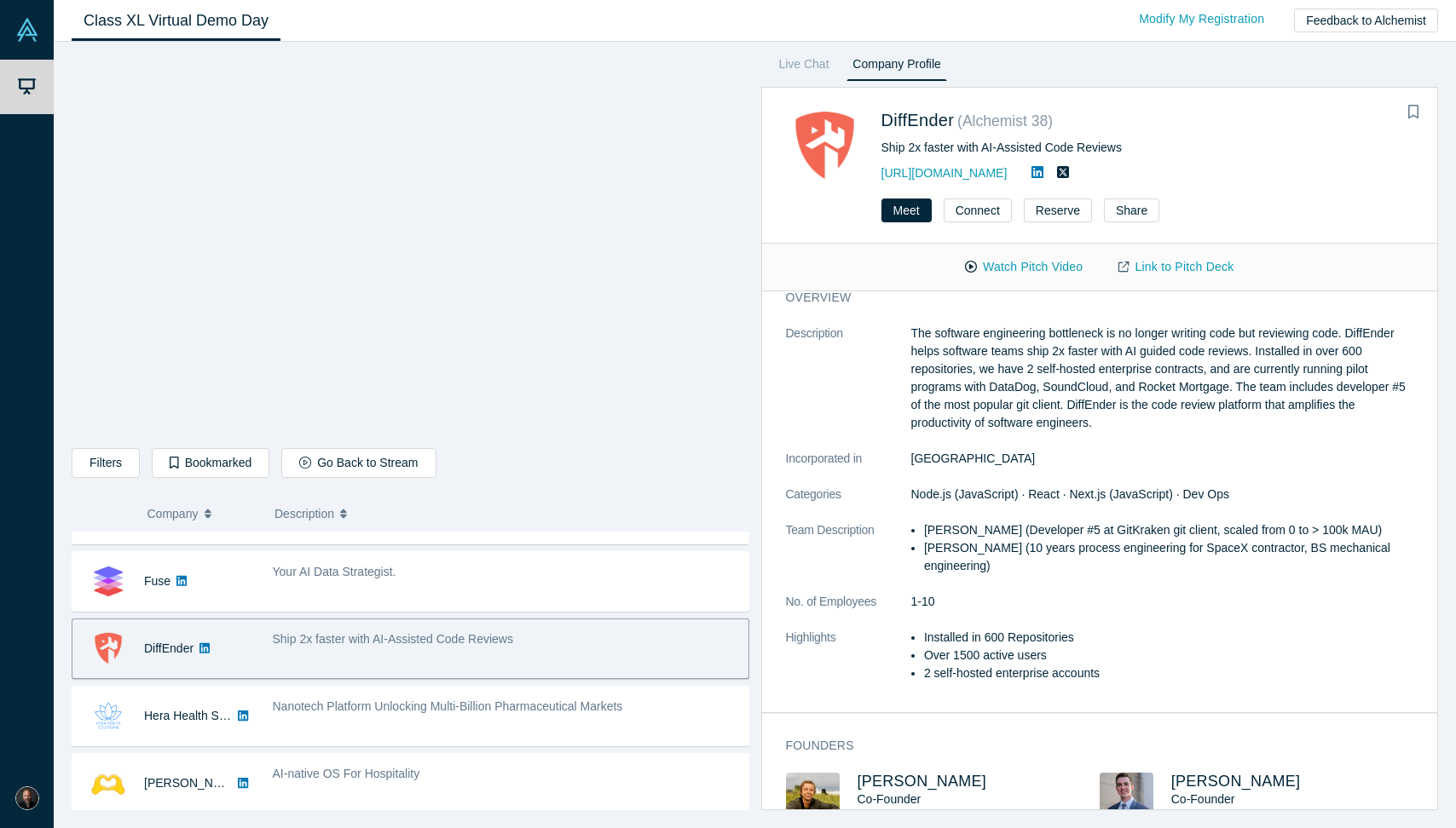
scroll to position [7, 0]
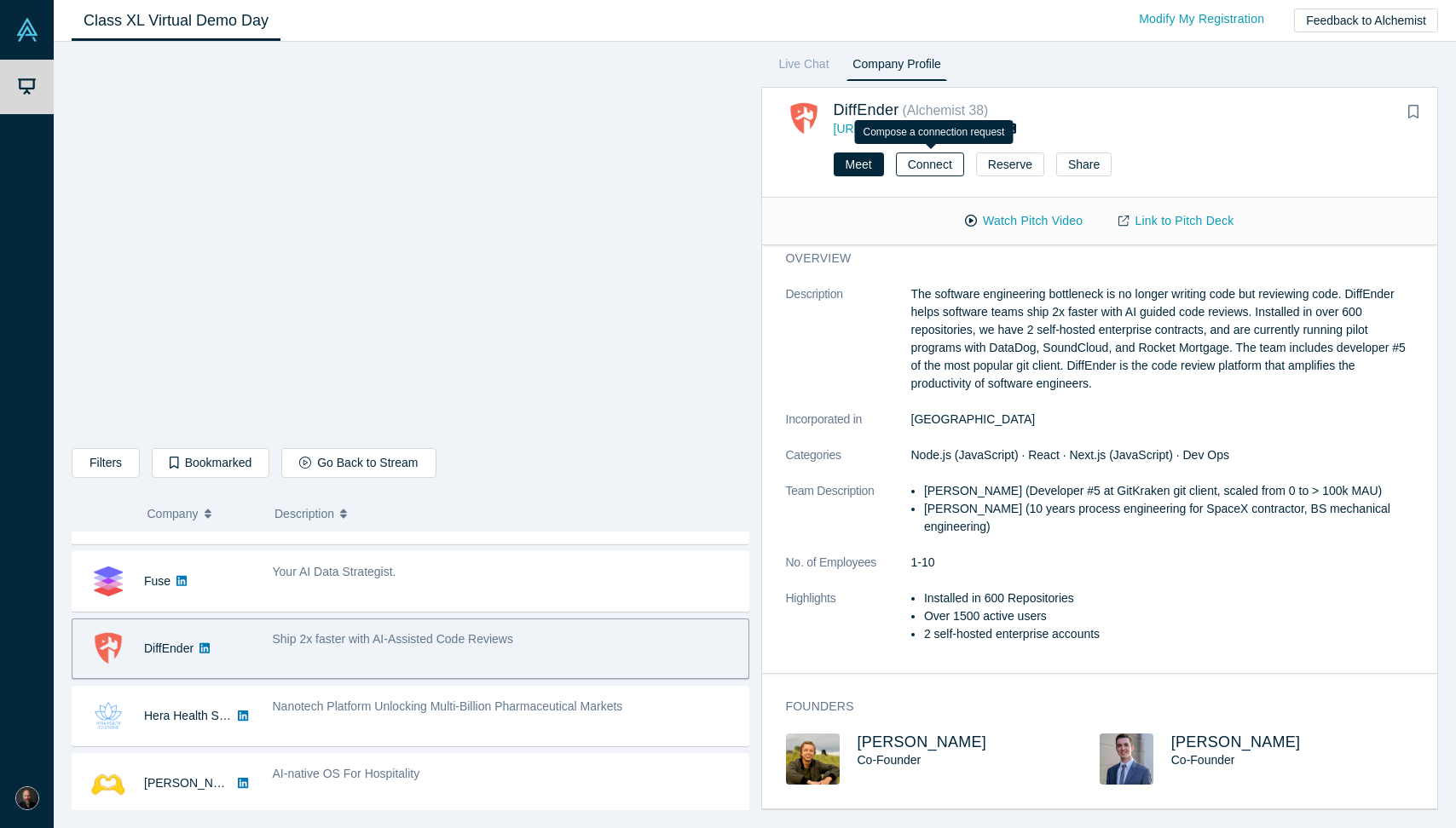
click at [932, 167] on button "Connect" at bounding box center [930, 164] width 68 height 24
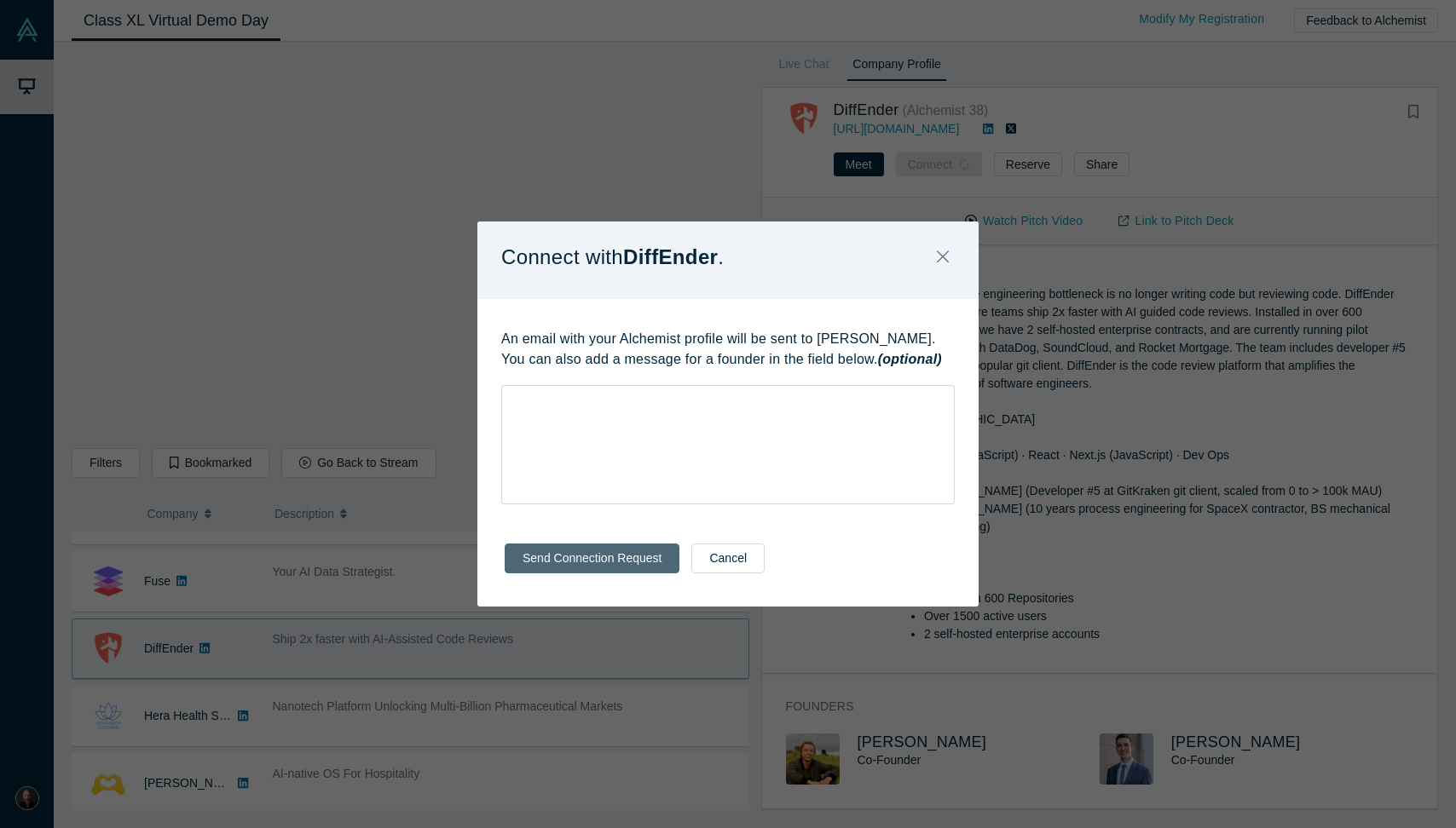
click at [601, 554] on button "Send Connection Request" at bounding box center [592, 558] width 174 height 30
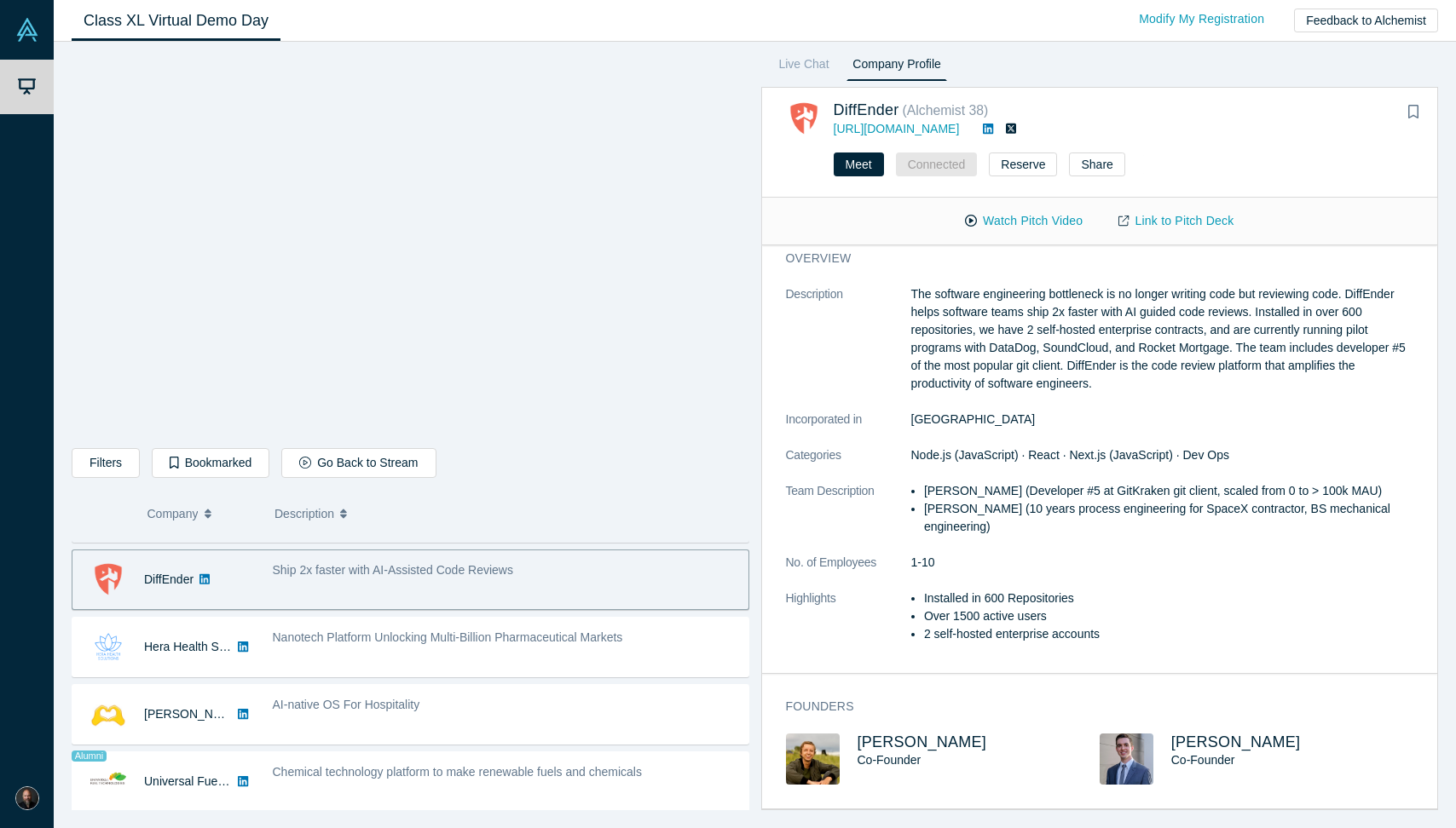
scroll to position [813, 0]
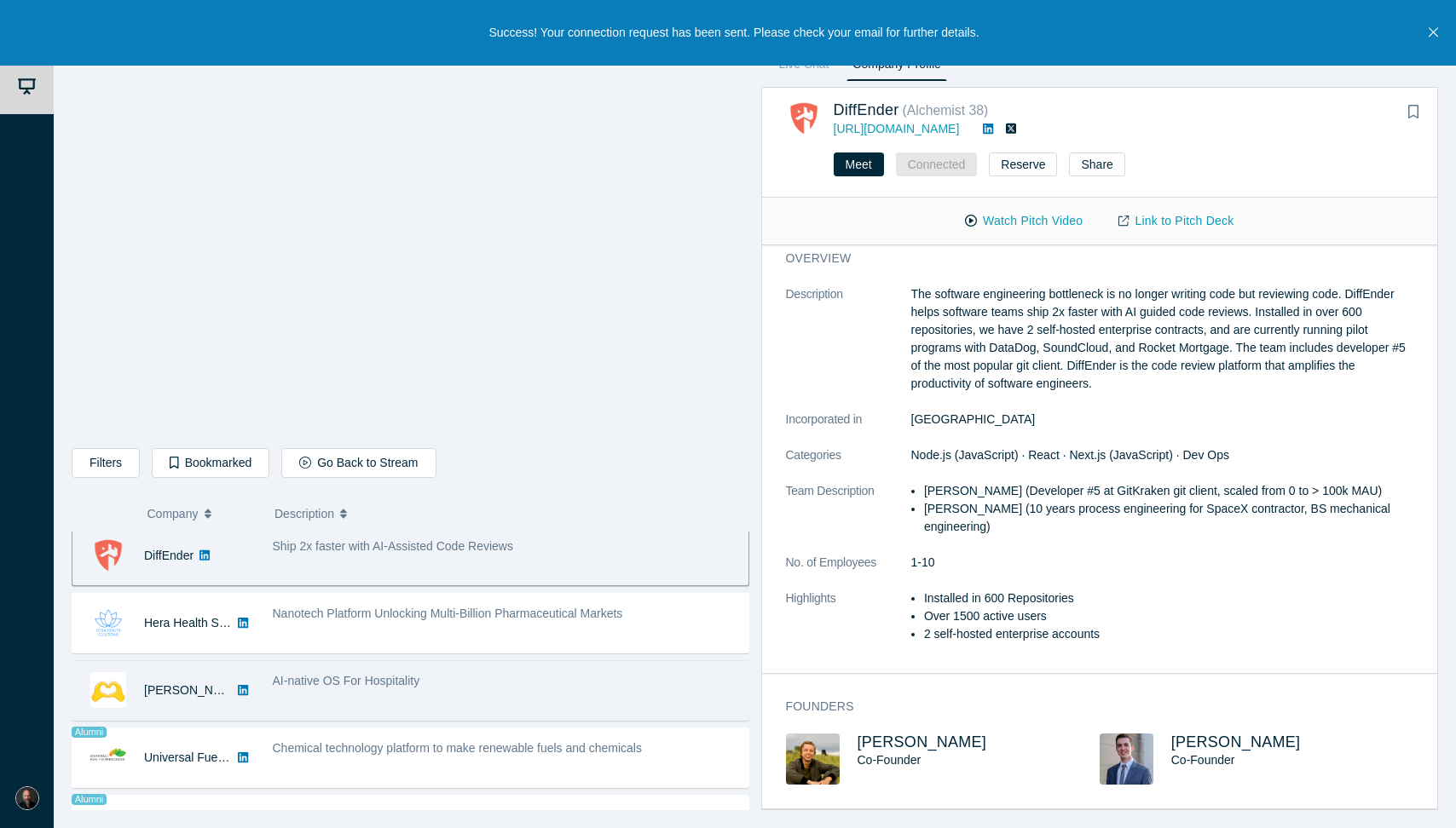
click at [577, 704] on div "AI-native OS For Hospitality" at bounding box center [506, 690] width 485 height 54
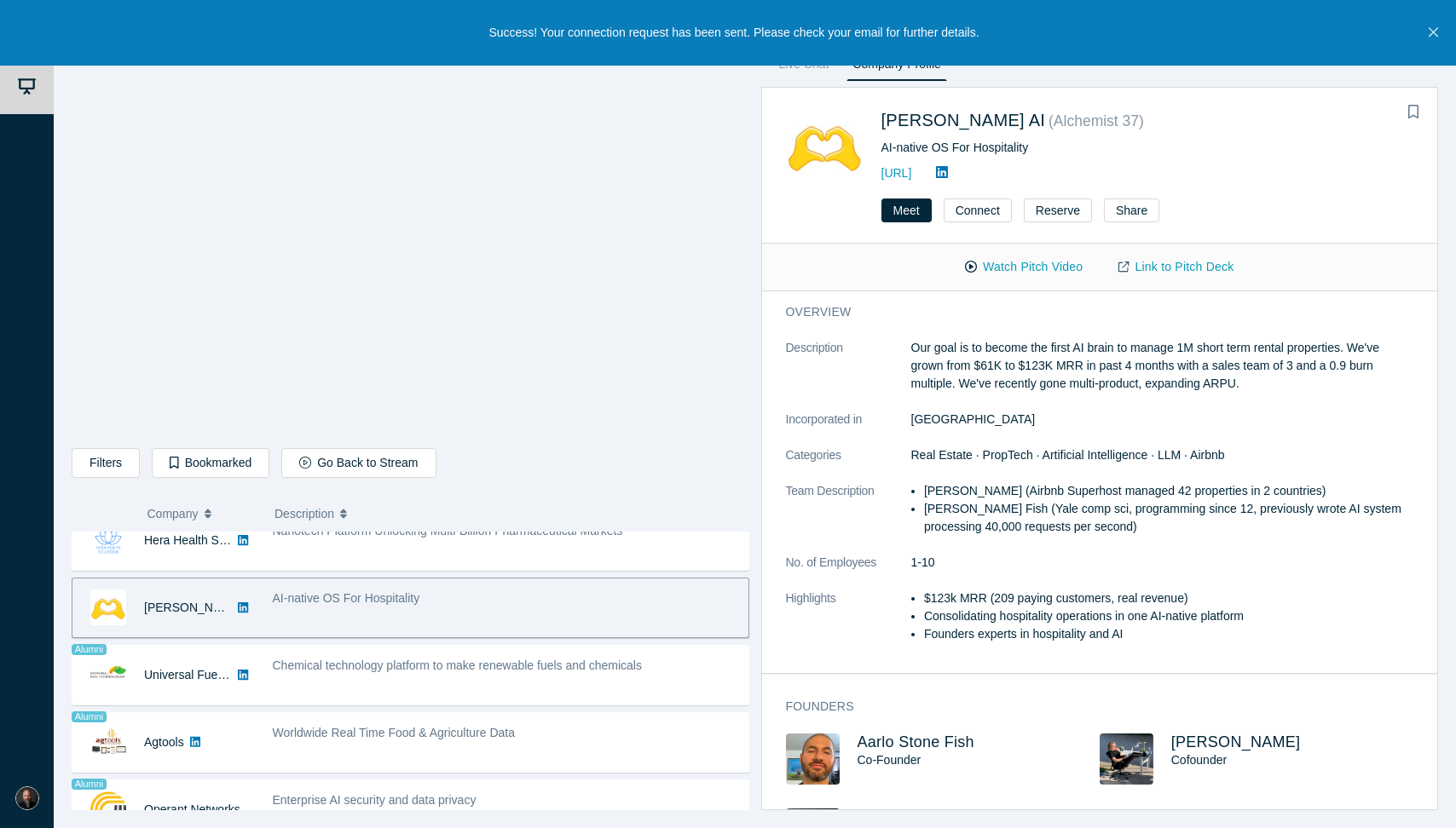
scroll to position [928, 0]
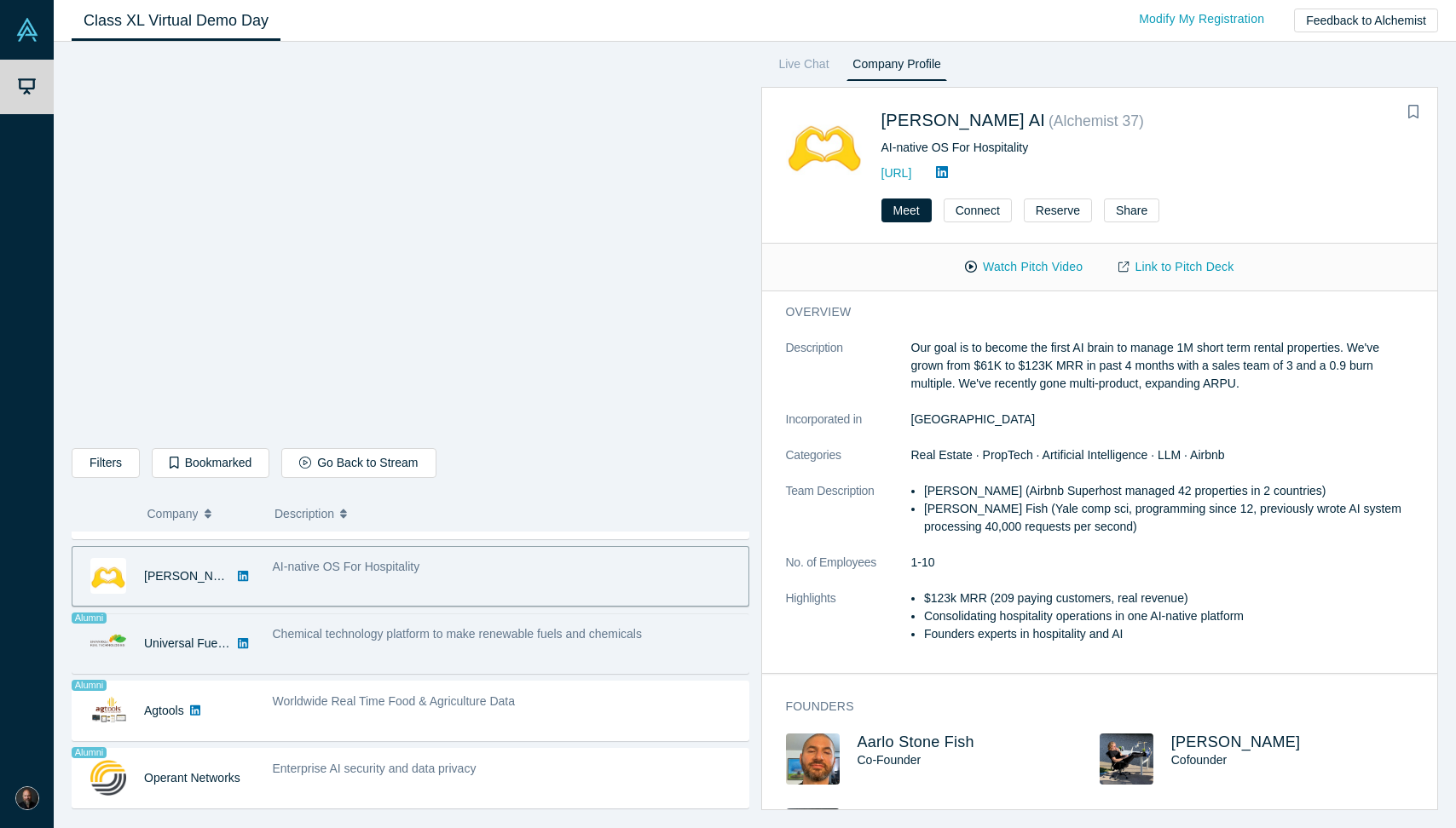
click at [581, 658] on div "Chemical technology platform to make renewable fuels and chemicals" at bounding box center [506, 644] width 485 height 54
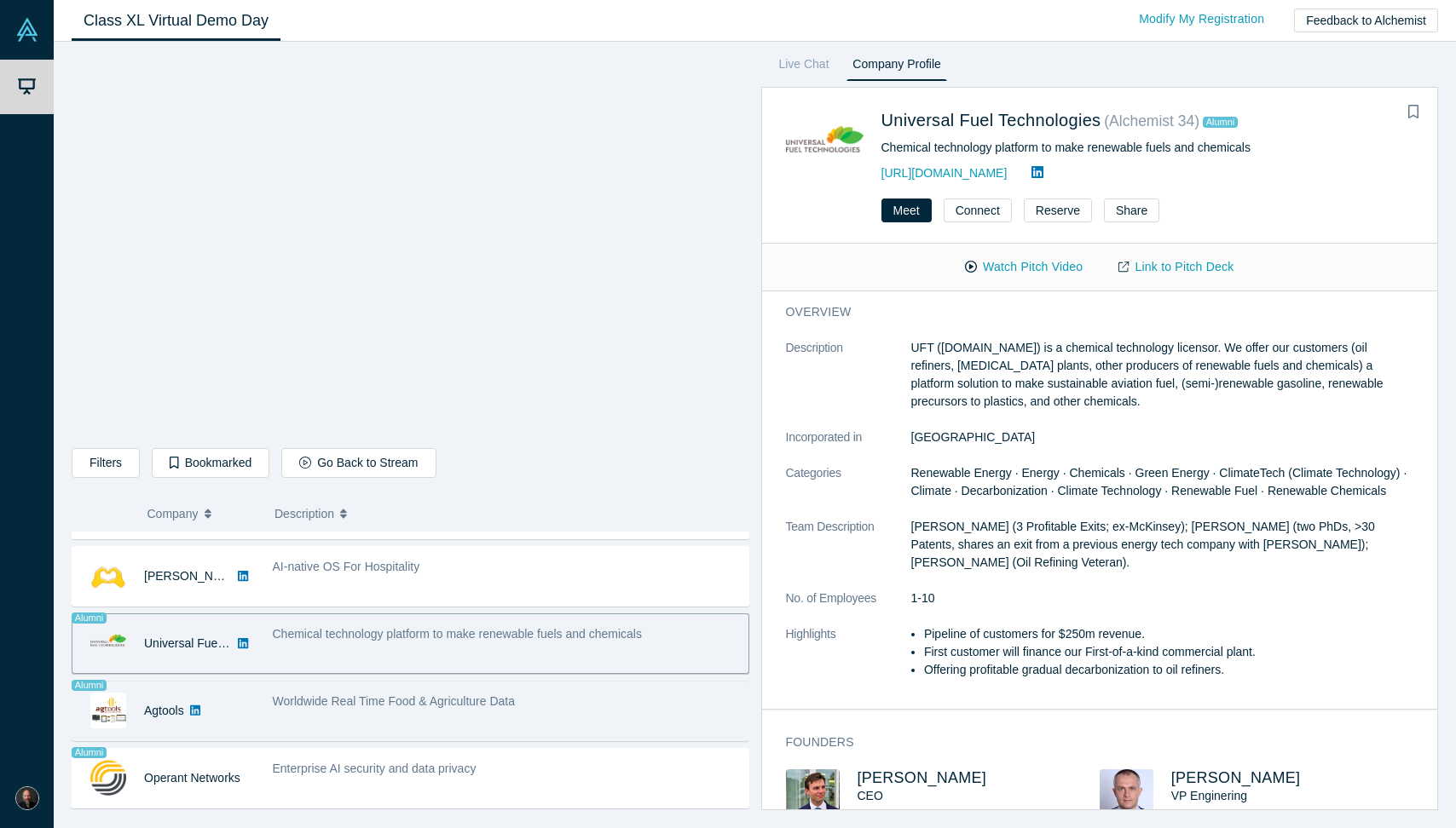
click at [563, 707] on div "Worldwide Real Time Food & Agriculture Data" at bounding box center [506, 702] width 467 height 18
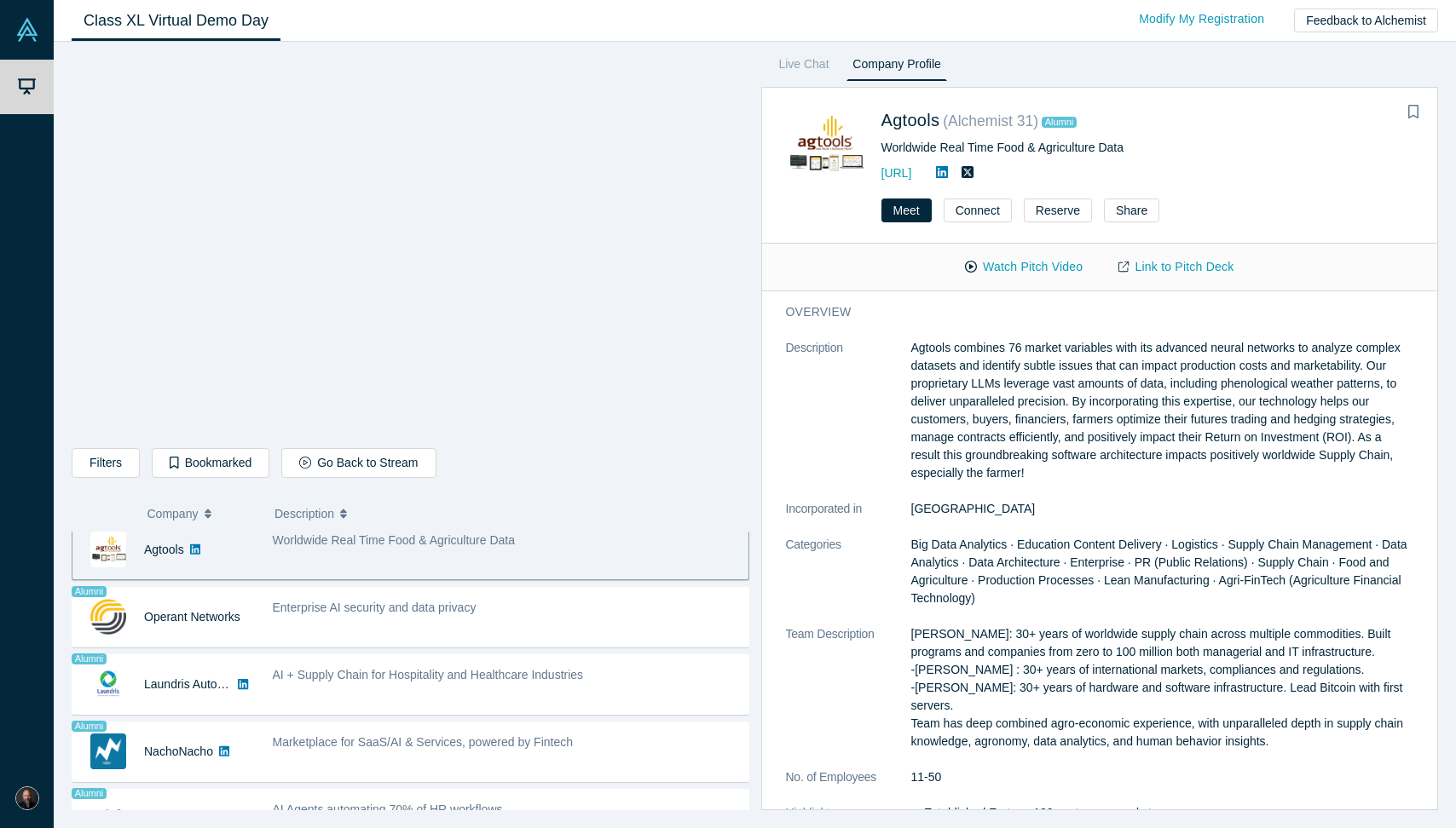
scroll to position [1100, 0]
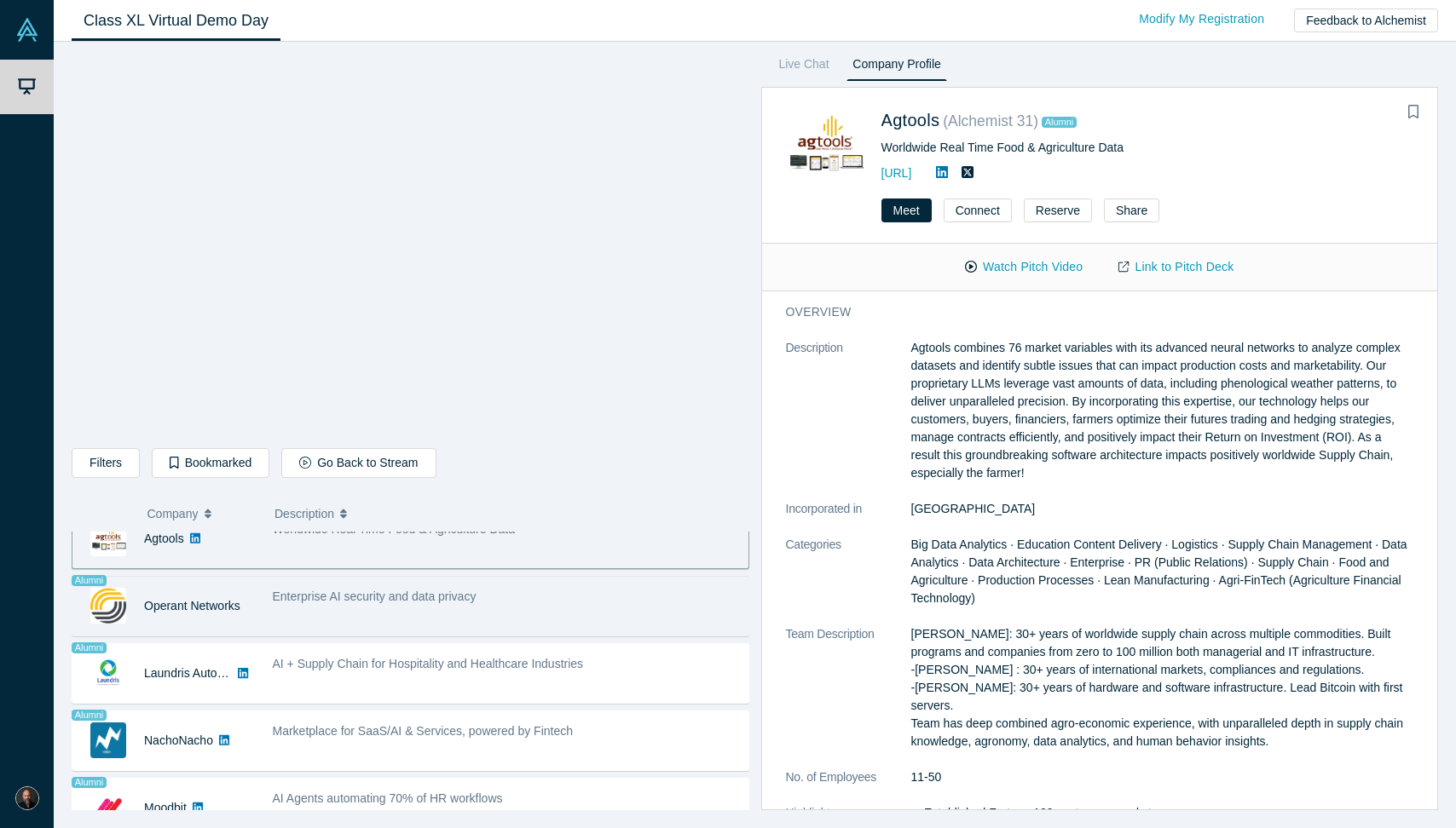
click at [570, 610] on div "Enterprise AI security and data privacy" at bounding box center [506, 606] width 485 height 54
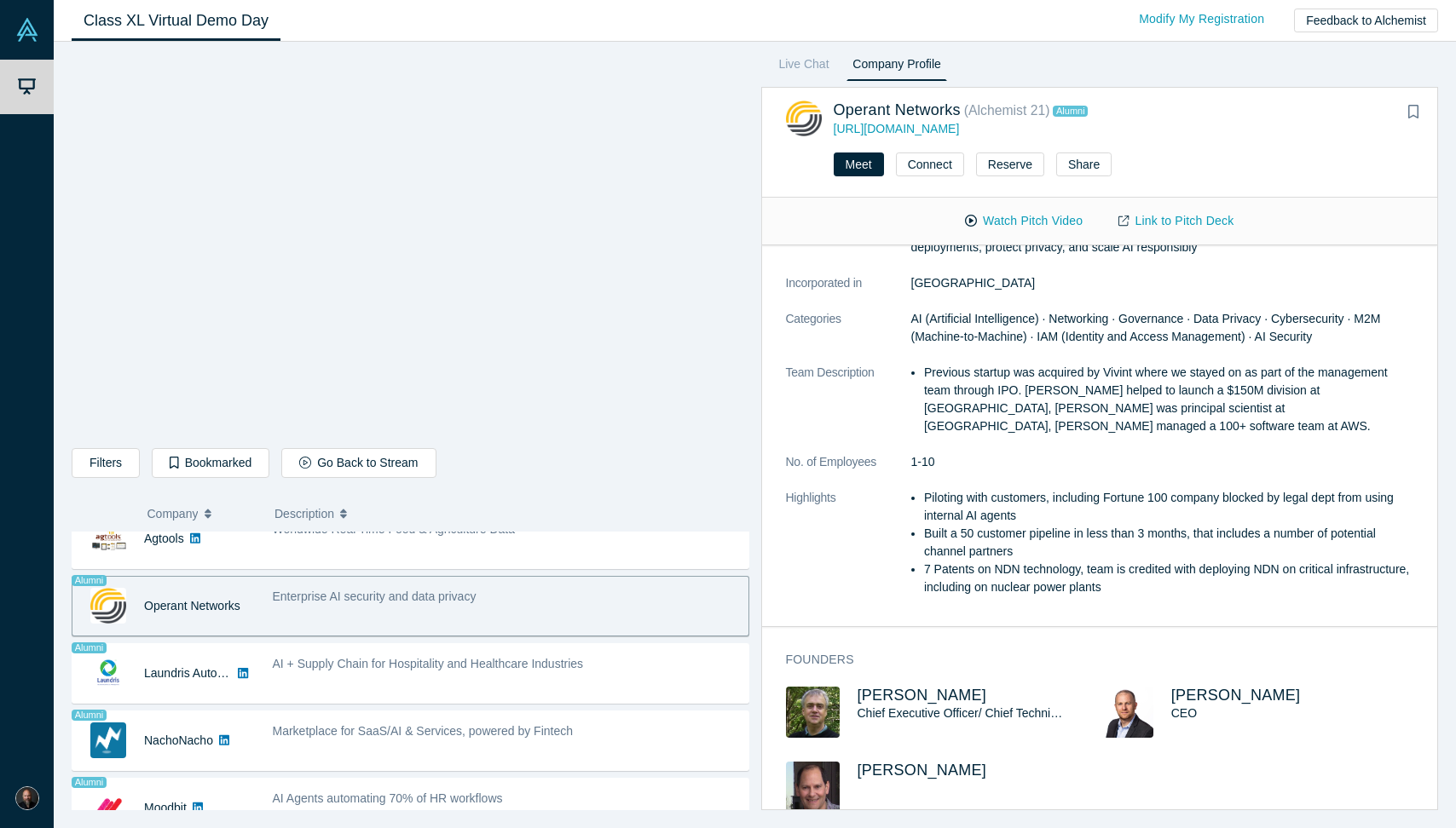
scroll to position [118, 0]
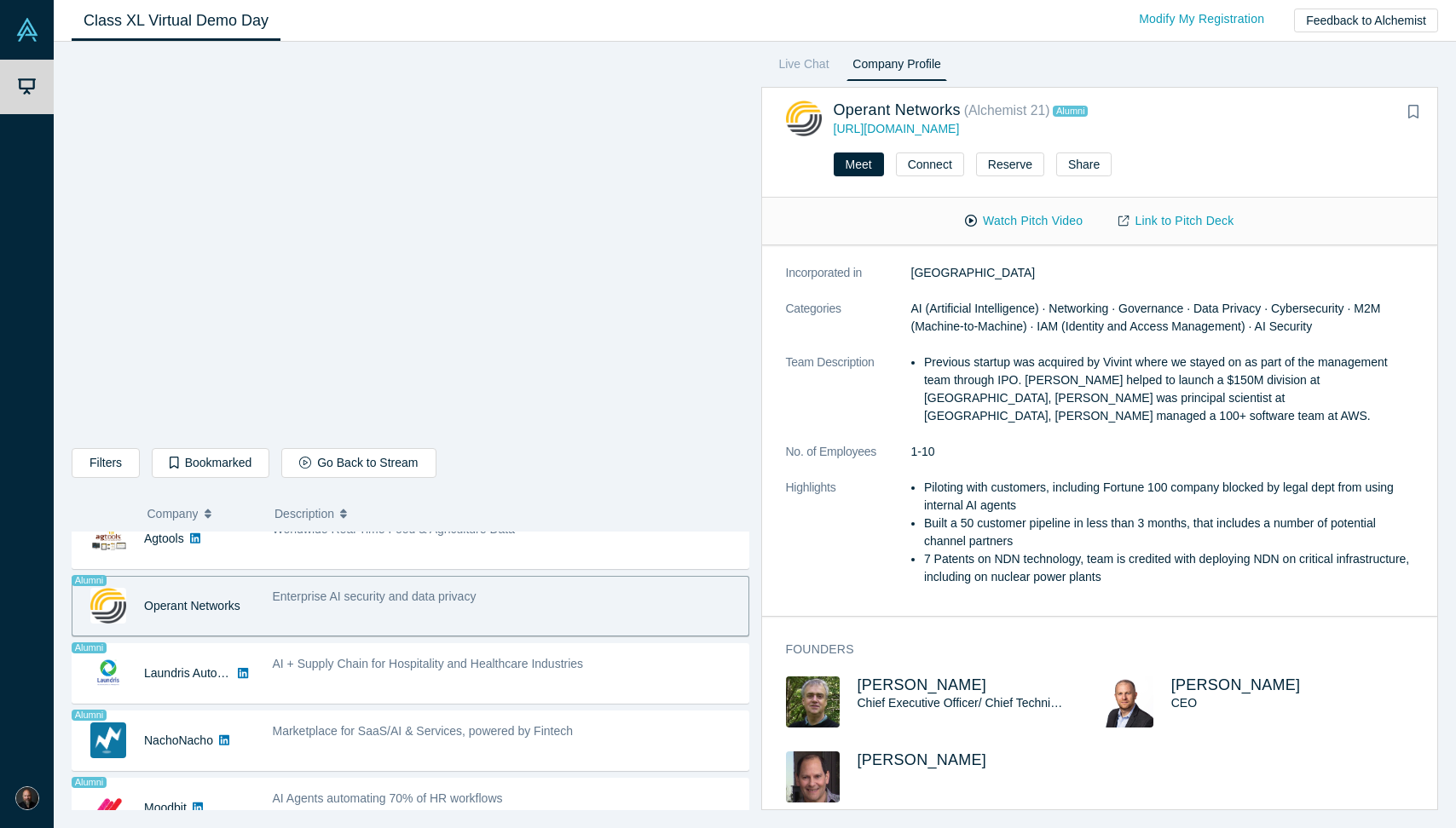
click at [1018, 479] on li "Piloting with customers, including Fortune 100 company blocked by legal dept fr…" at bounding box center [1169, 497] width 490 height 35
click at [1151, 227] on link "Link to Pitch Deck" at bounding box center [1176, 221] width 151 height 30
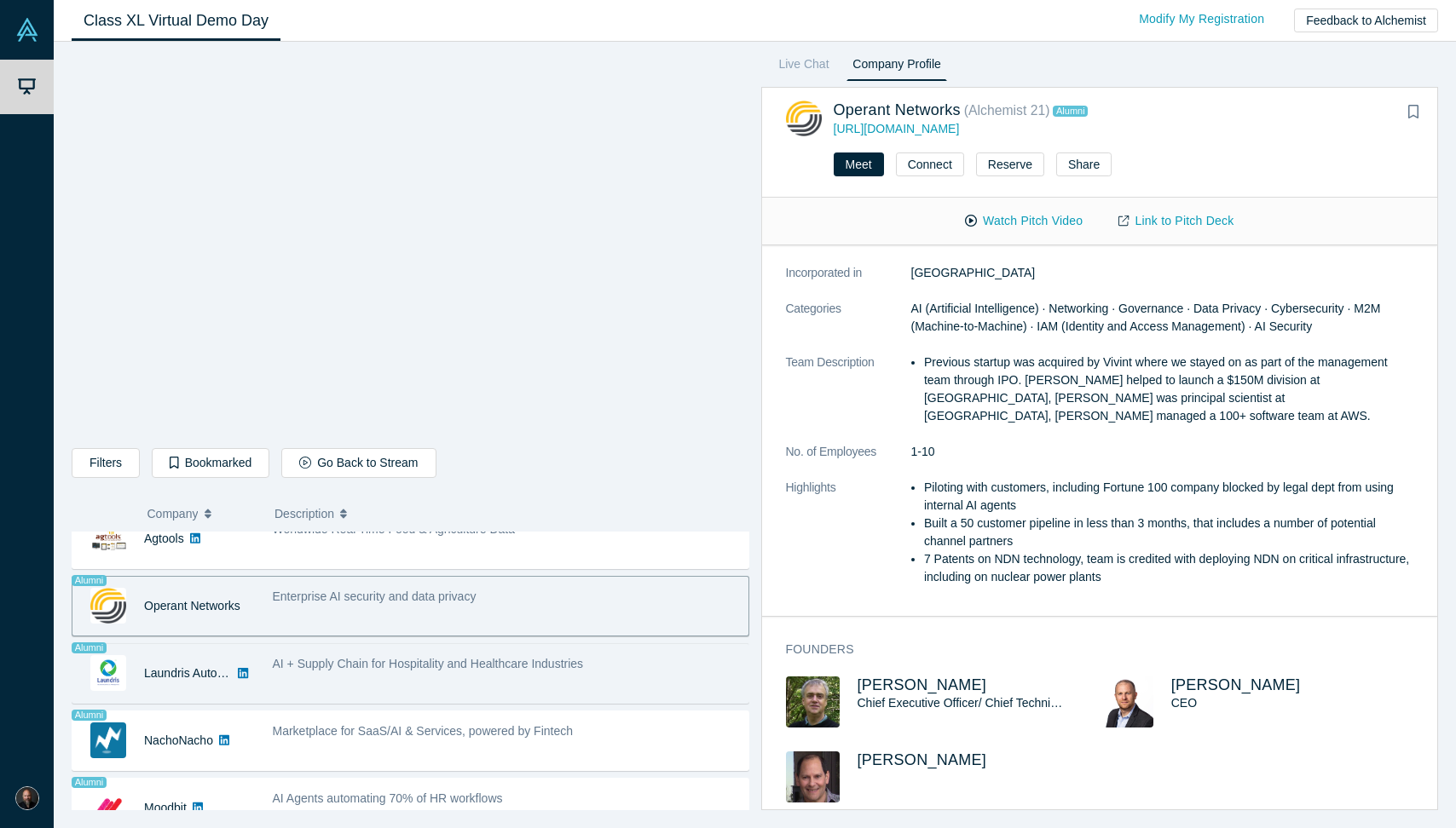
click at [371, 671] on span "AI + Supply Chain for Hospitality and Healthcare Industries" at bounding box center [428, 664] width 312 height 14
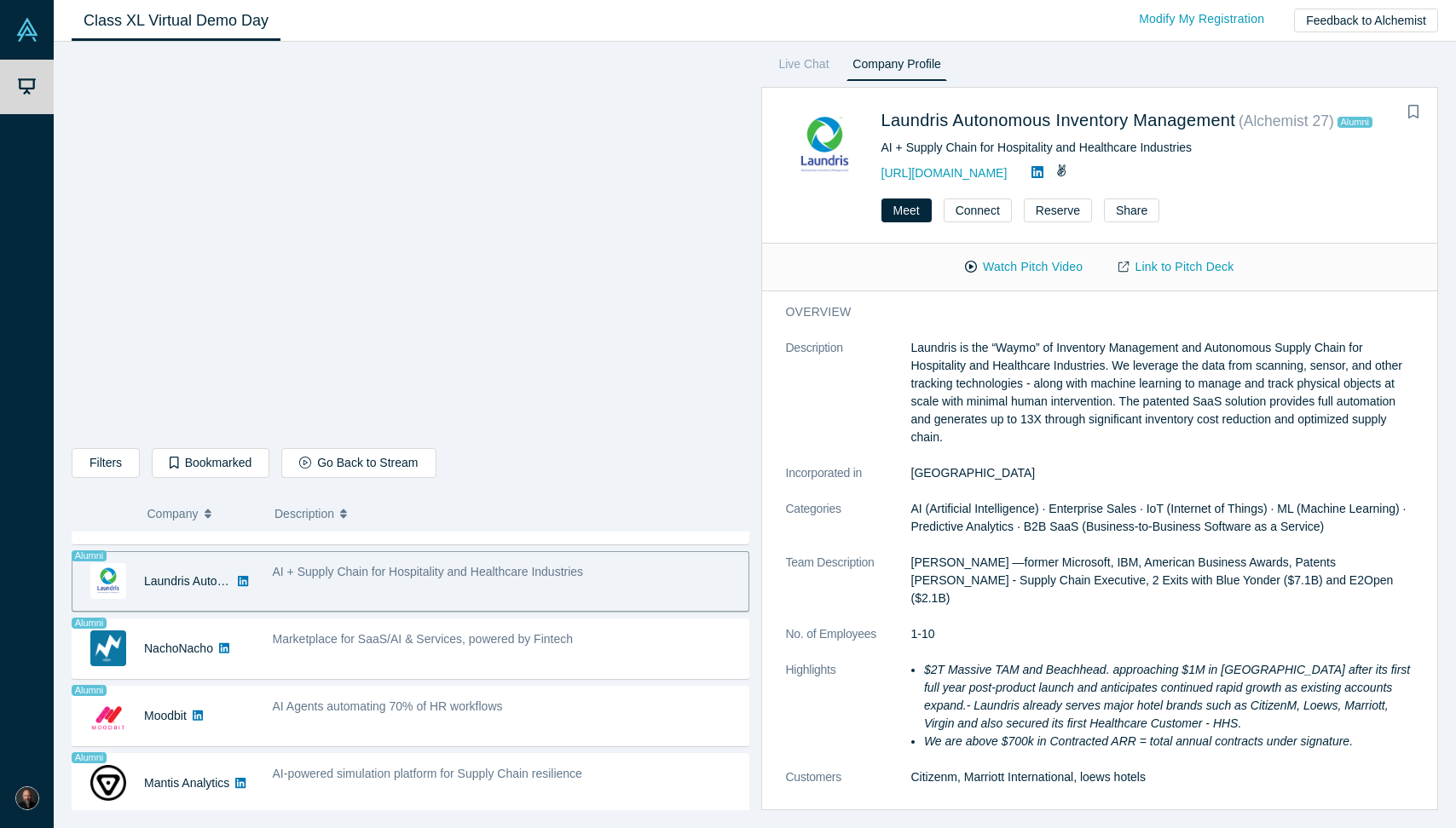
scroll to position [1212, 0]
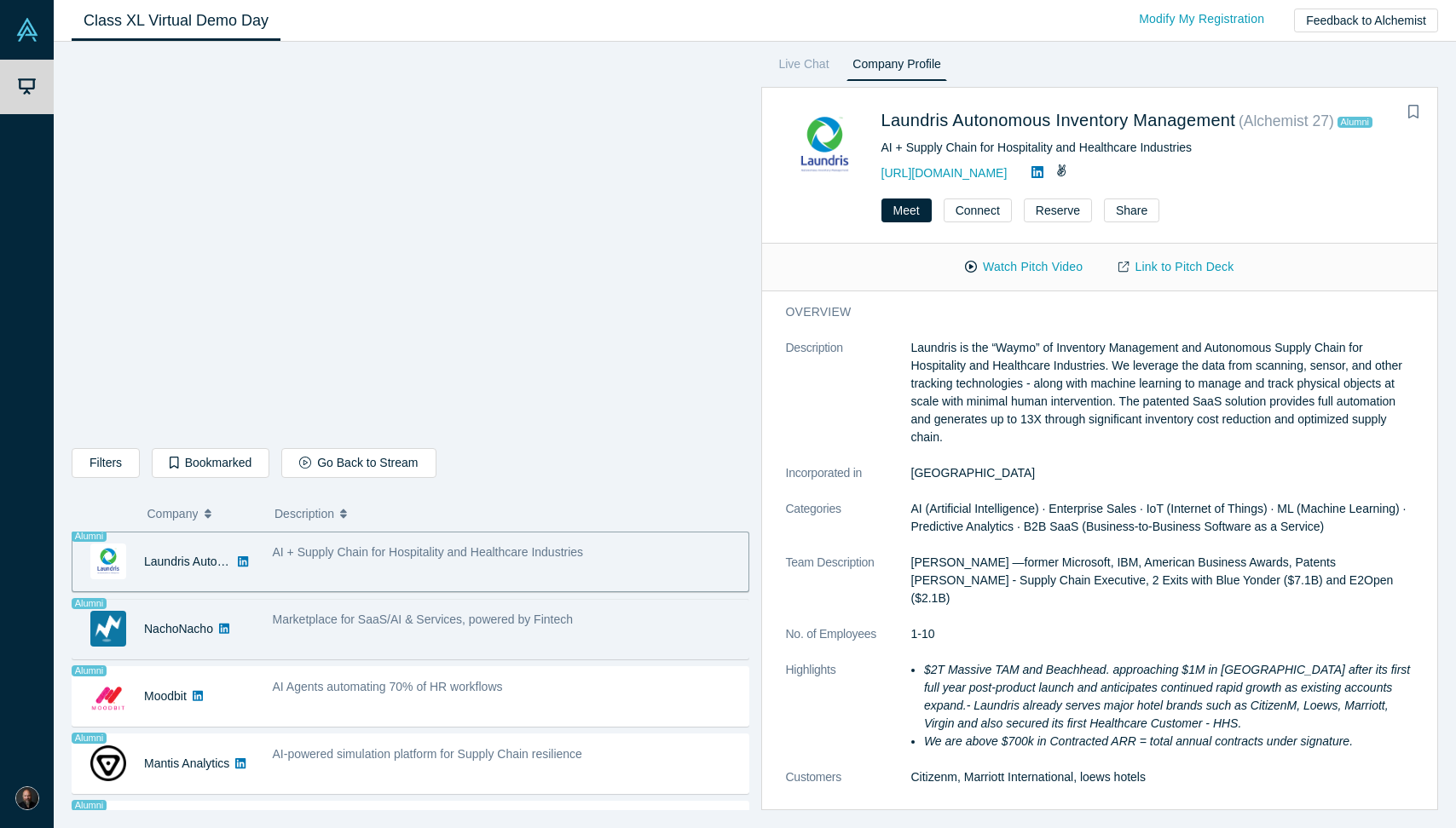
click at [381, 646] on div "Marketplace for SaaS/AI & Services, powered by Fintech" at bounding box center [506, 629] width 485 height 54
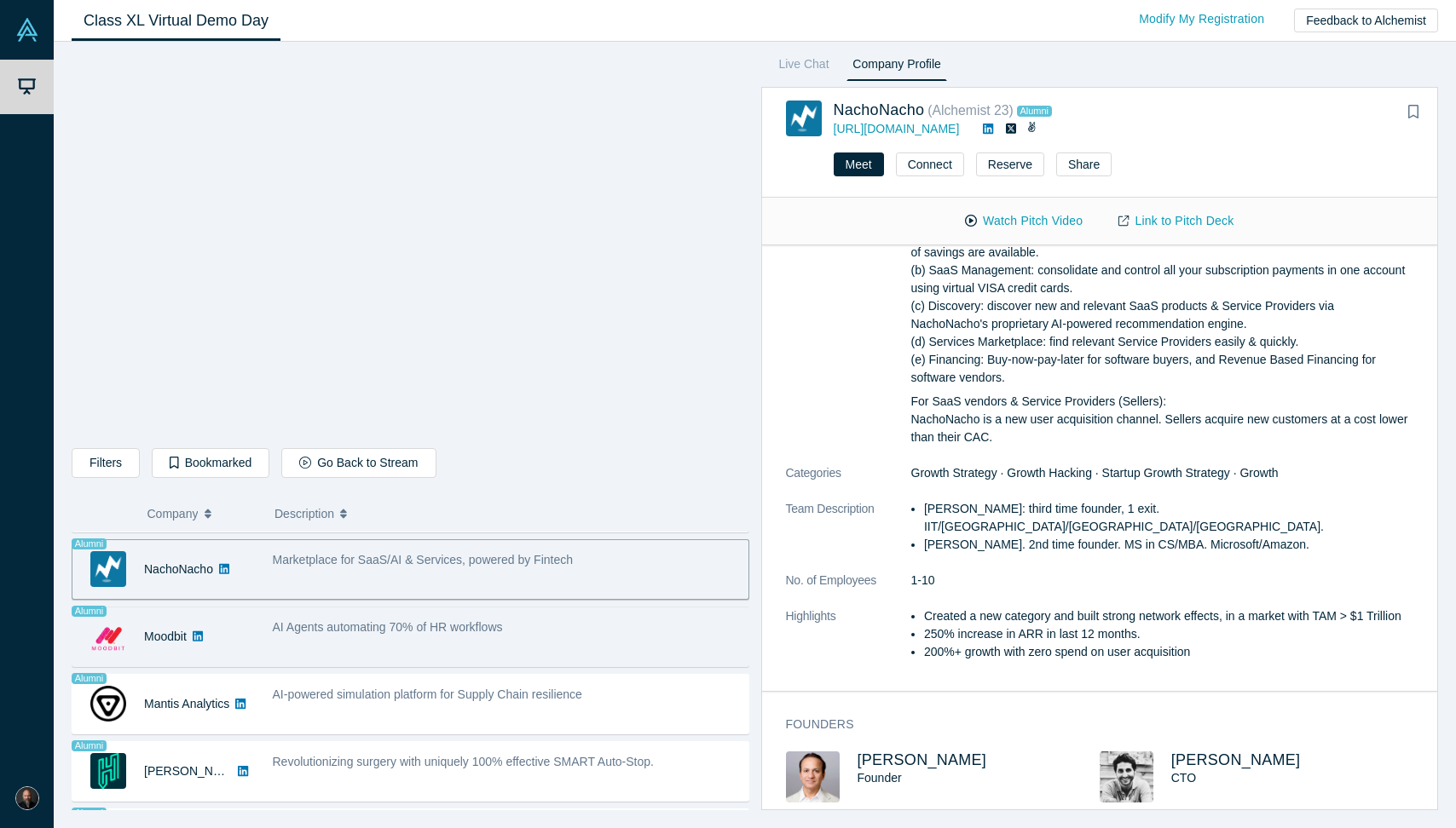
scroll to position [1266, 0]
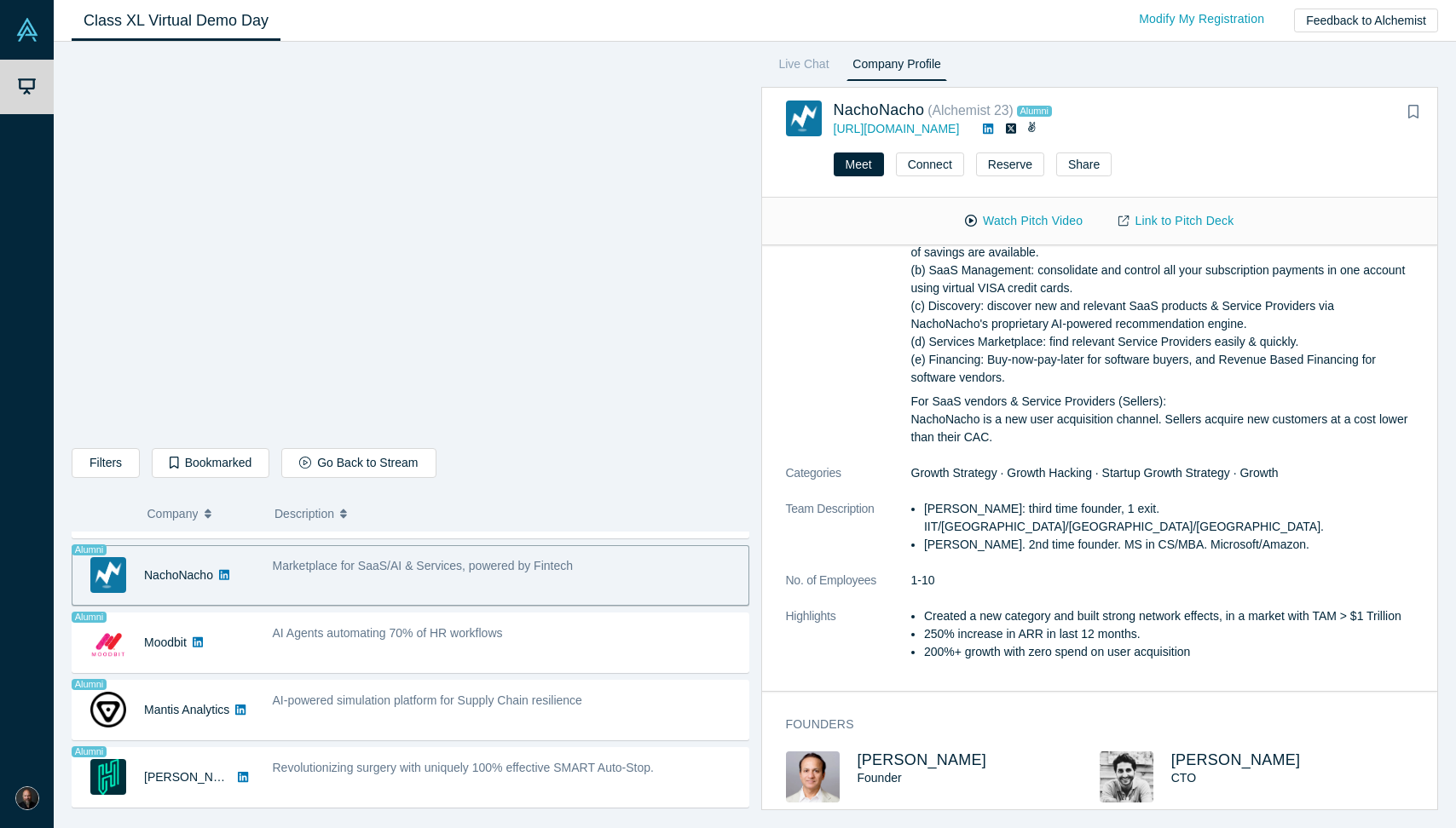
click at [533, 578] on div "Marketplace for SaaS/AI & Services, powered by Fintech" at bounding box center [506, 576] width 485 height 54
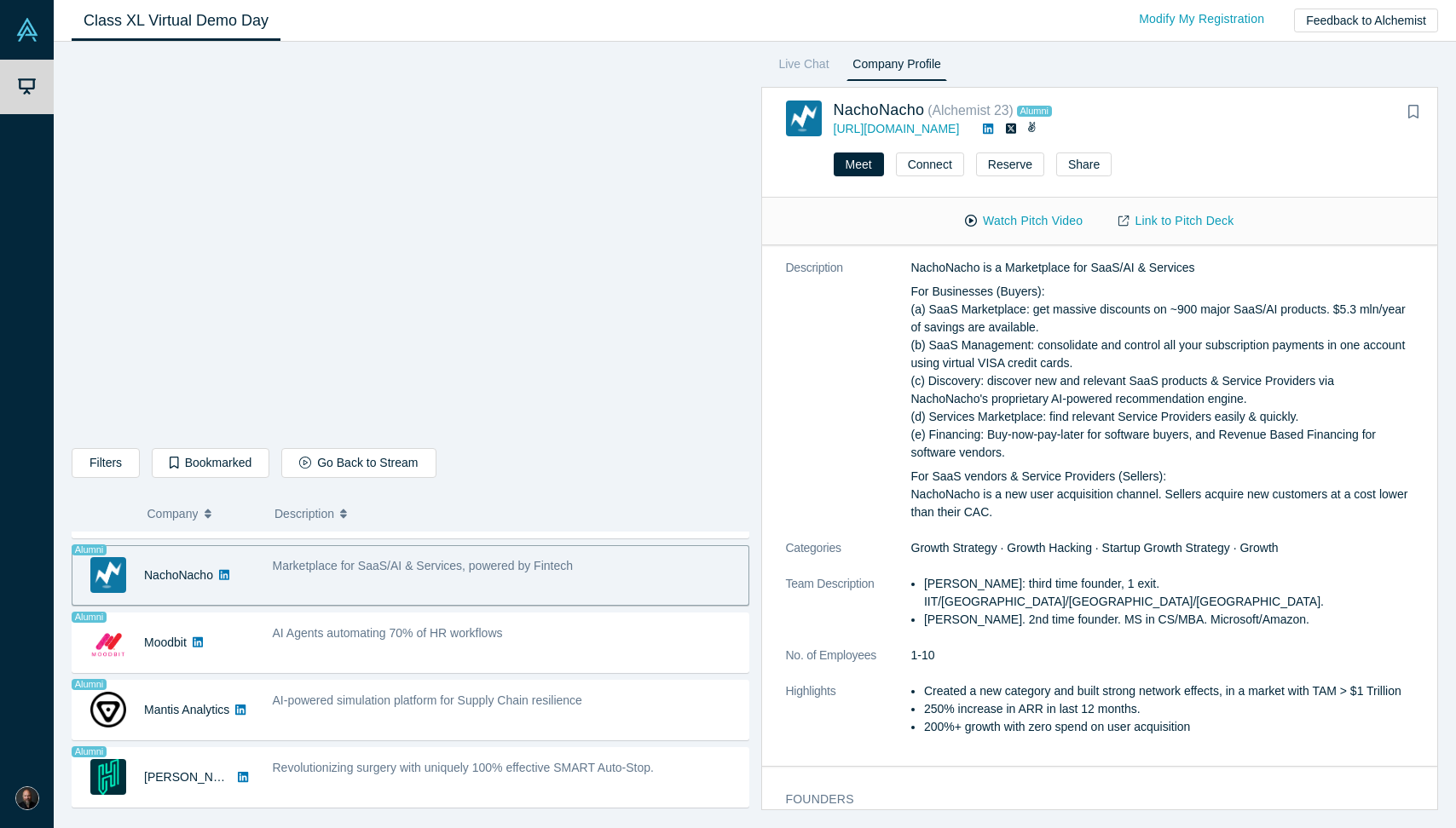
scroll to position [33, 0]
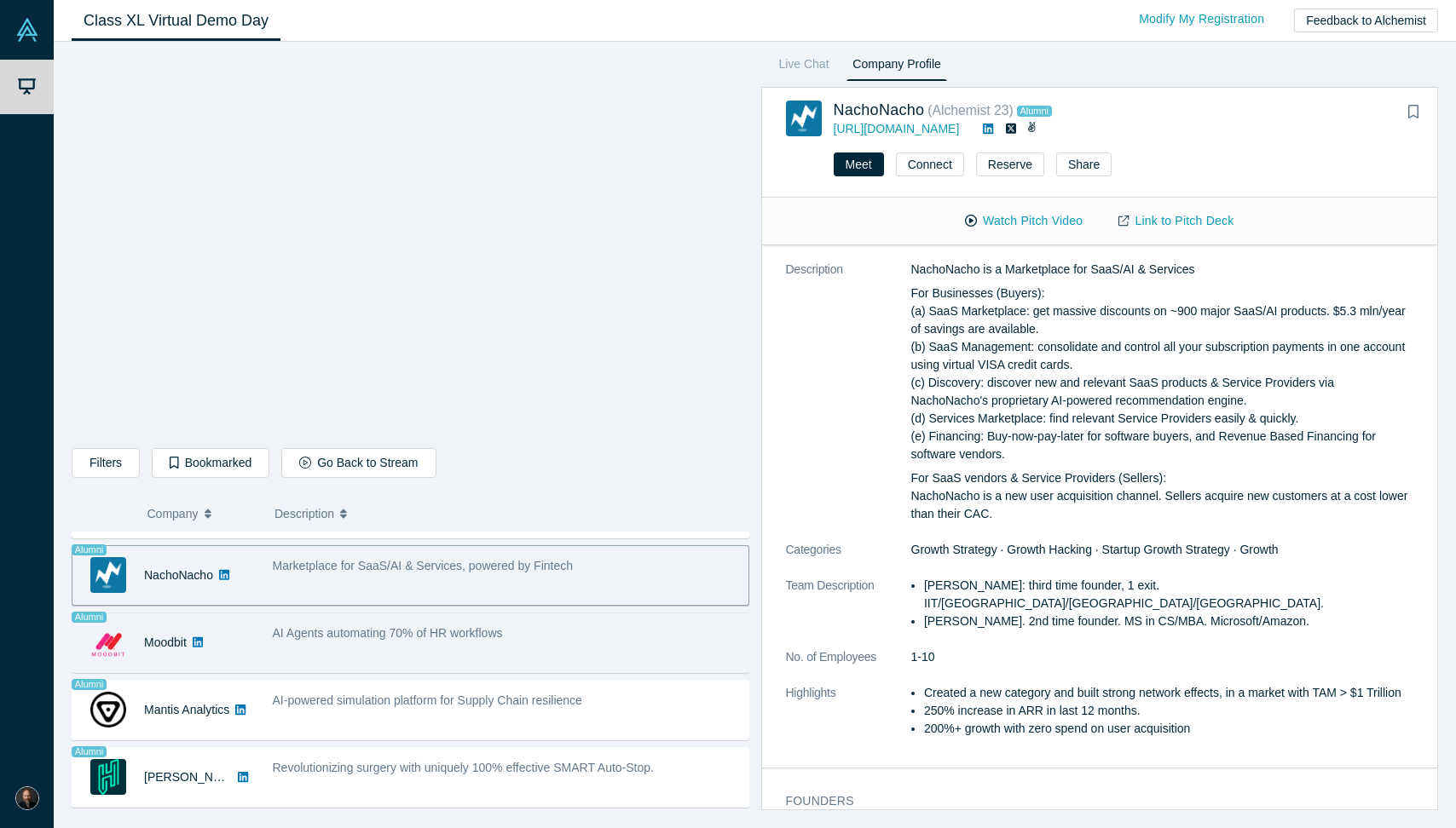
click at [502, 660] on div "AI Agents automating 70% of HR workflows" at bounding box center [506, 643] width 485 height 54
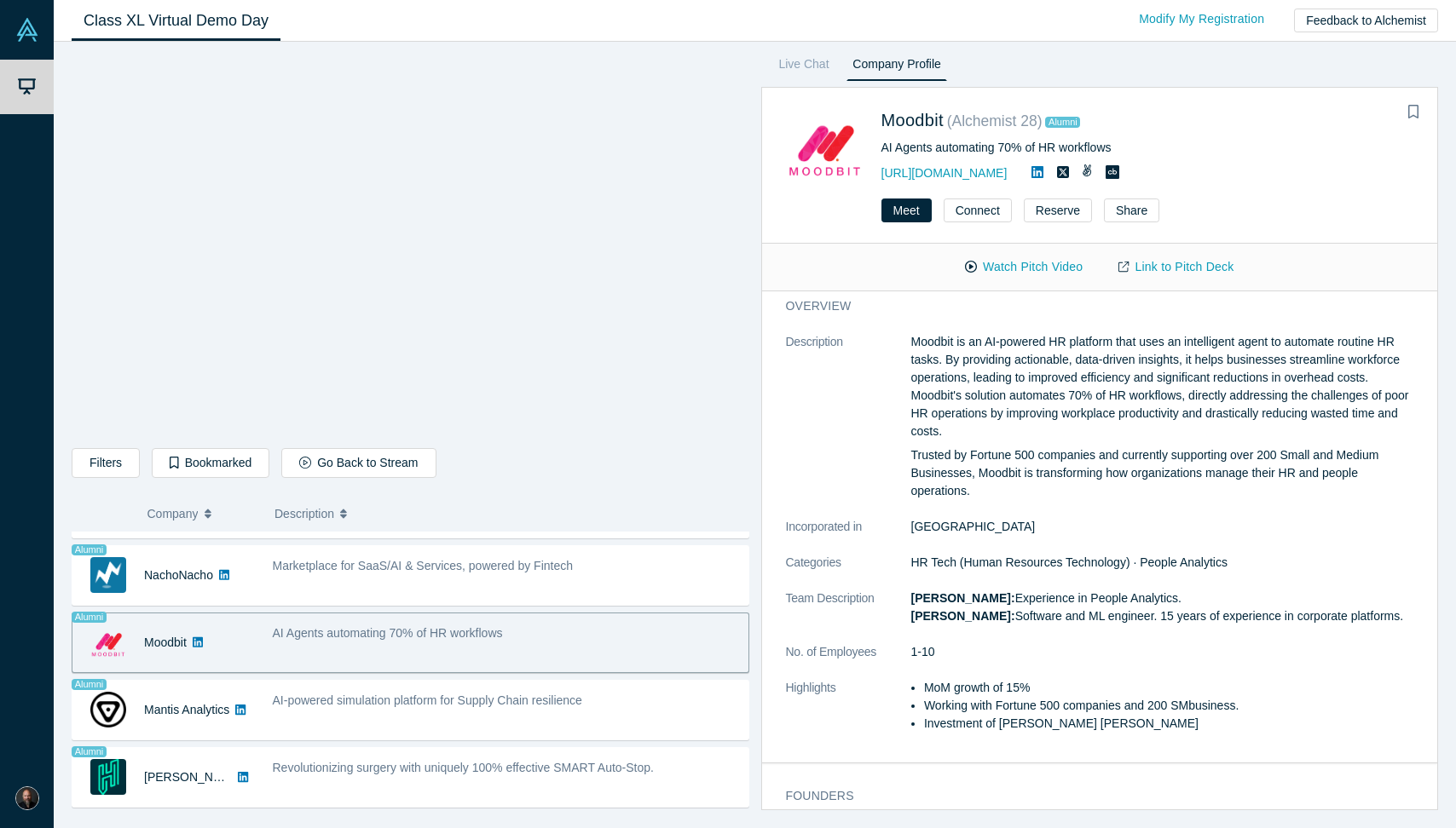
scroll to position [0, 0]
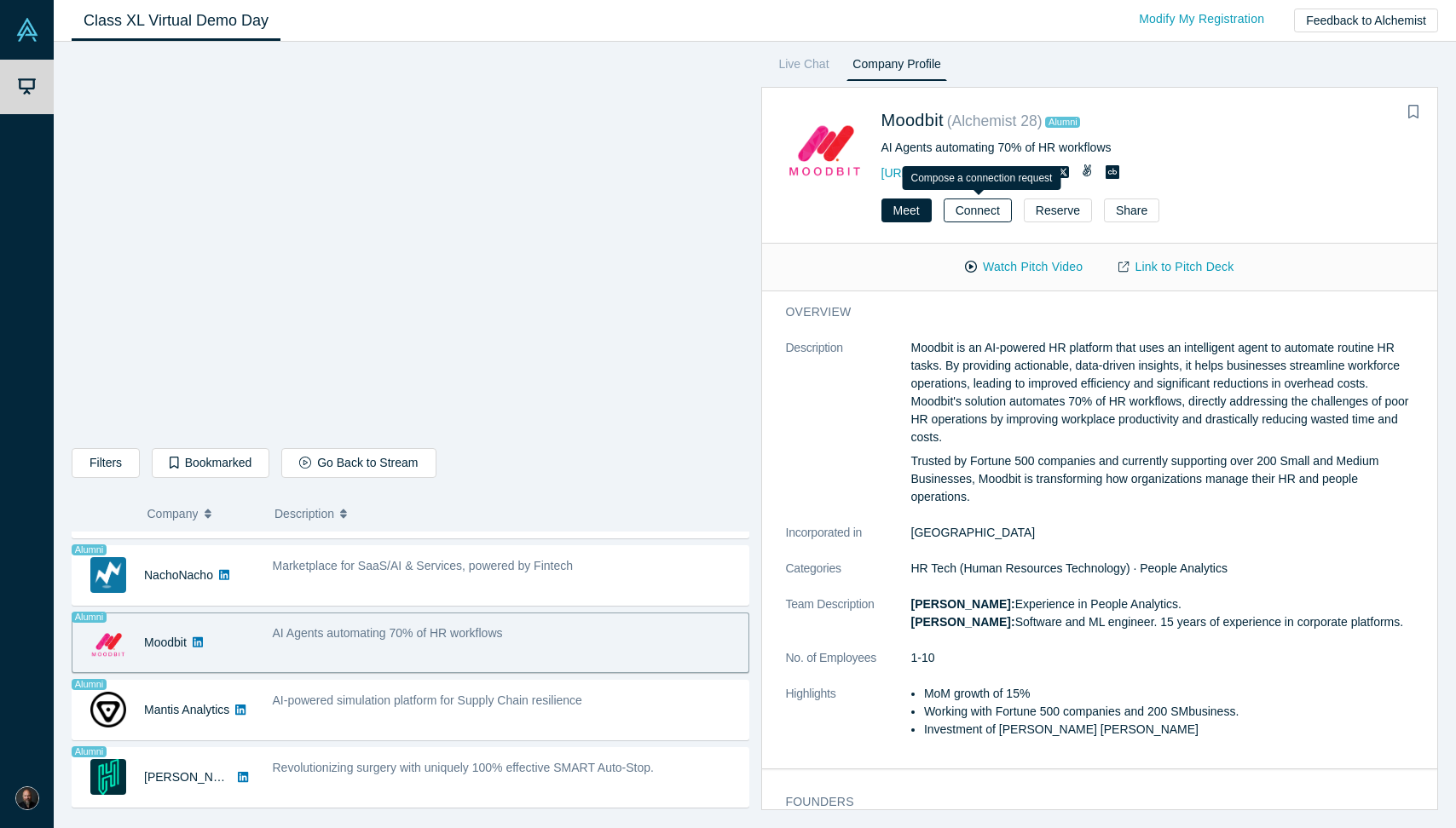
click at [970, 210] on button "Connect" at bounding box center [977, 211] width 68 height 24
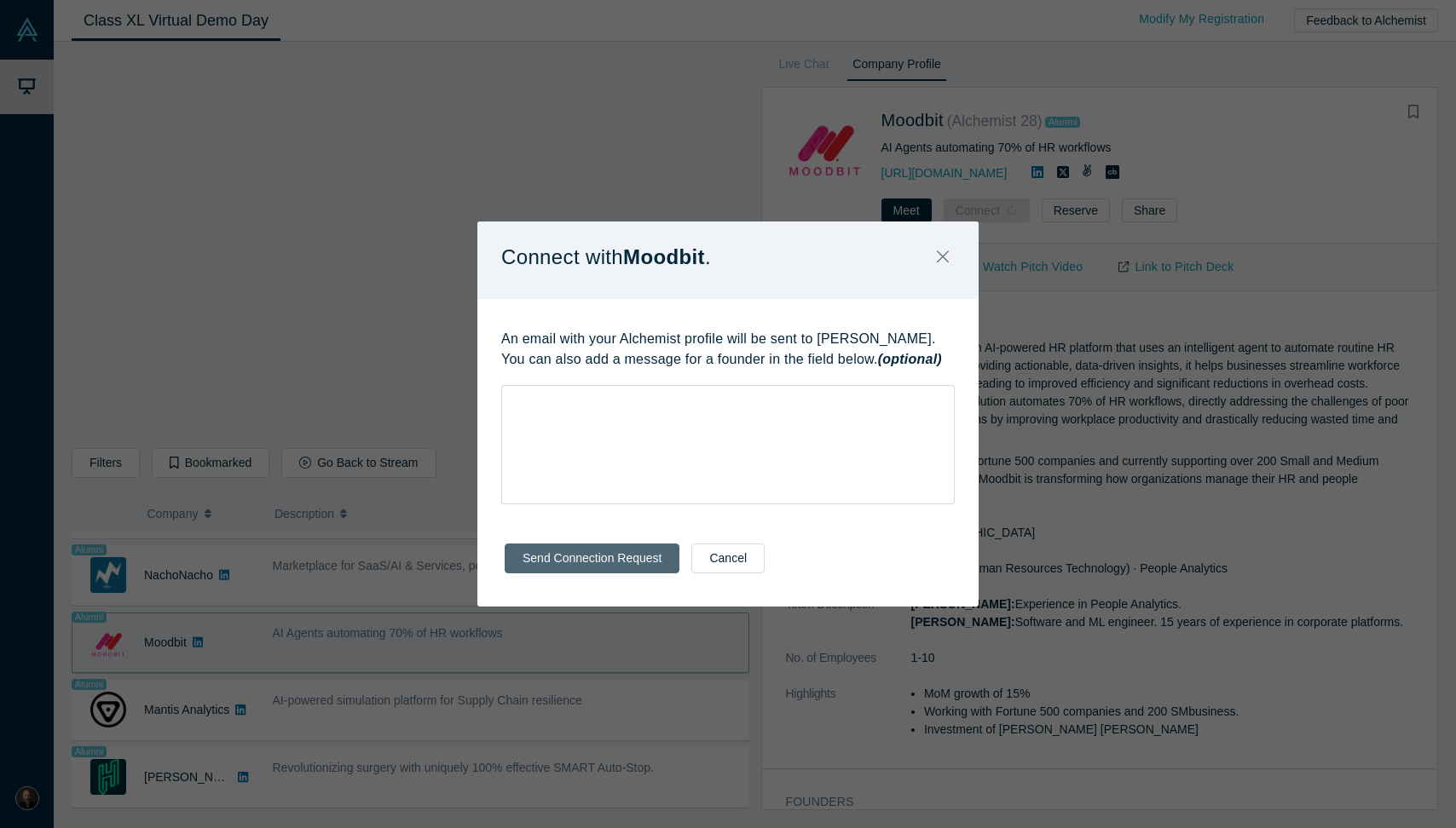
click at [639, 553] on button "Send Connection Request" at bounding box center [592, 558] width 174 height 30
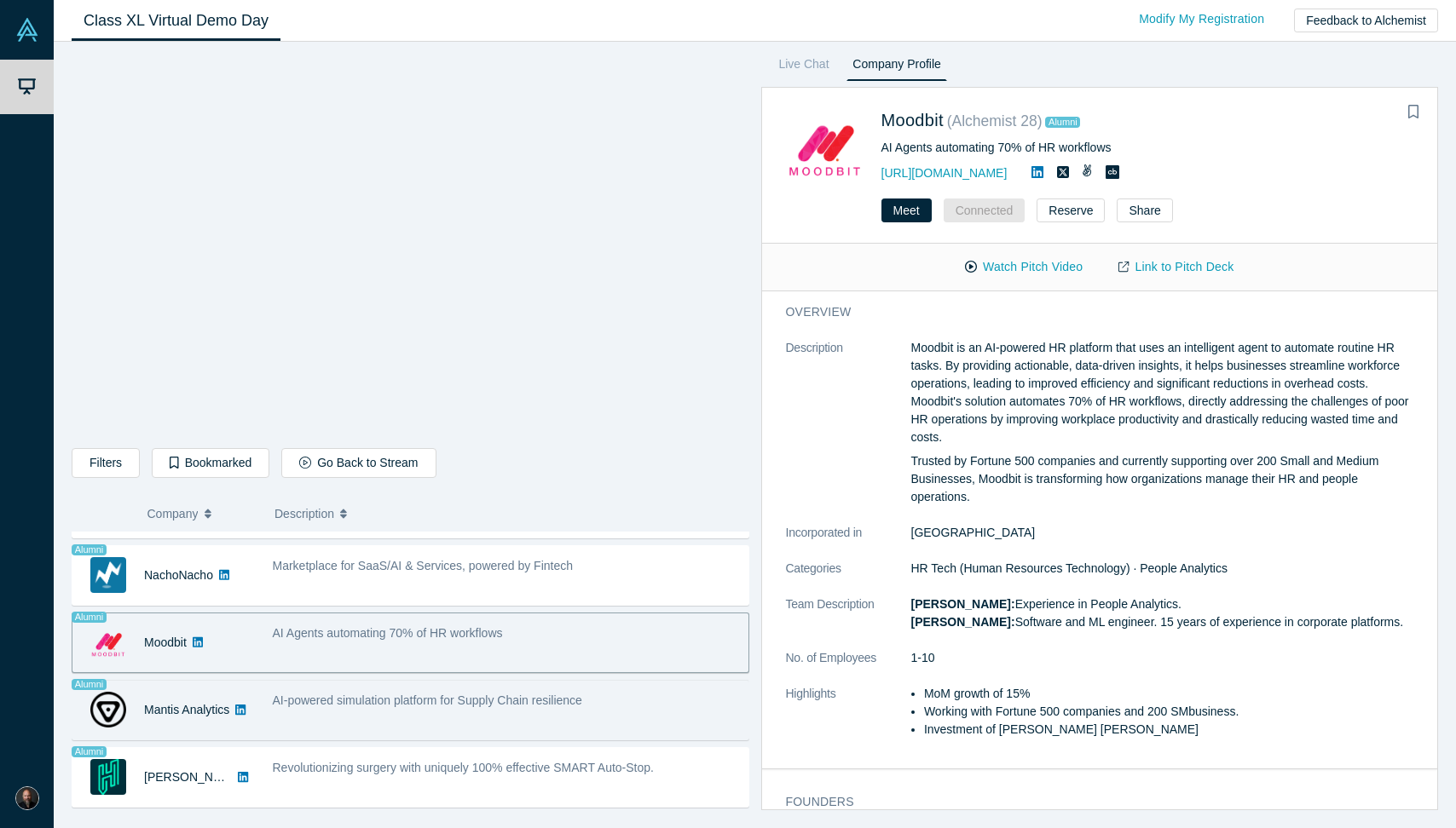
scroll to position [1337, 0]
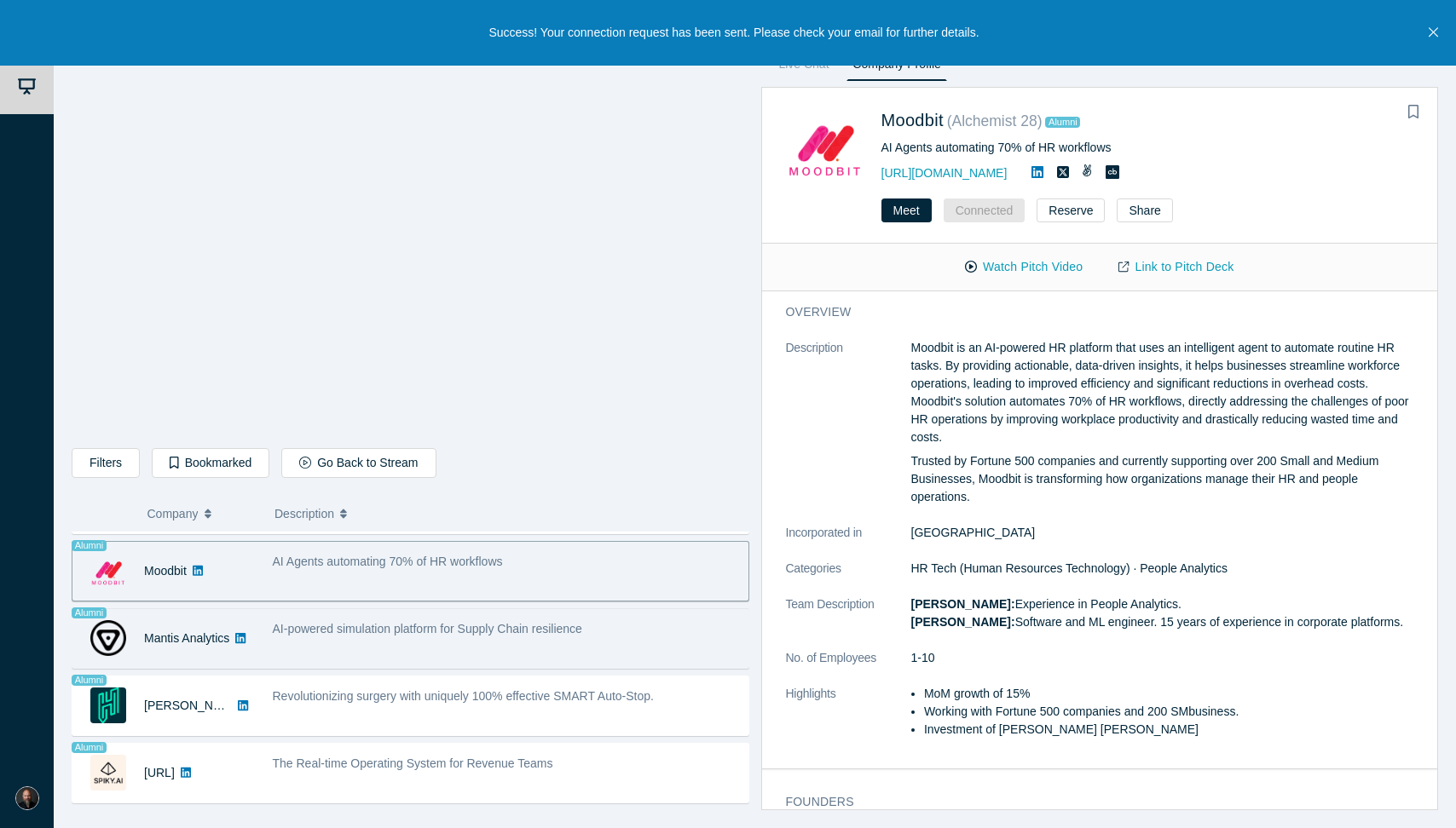
click at [576, 646] on div "AI-powered simulation platform for Supply Chain resilience" at bounding box center [506, 638] width 485 height 54
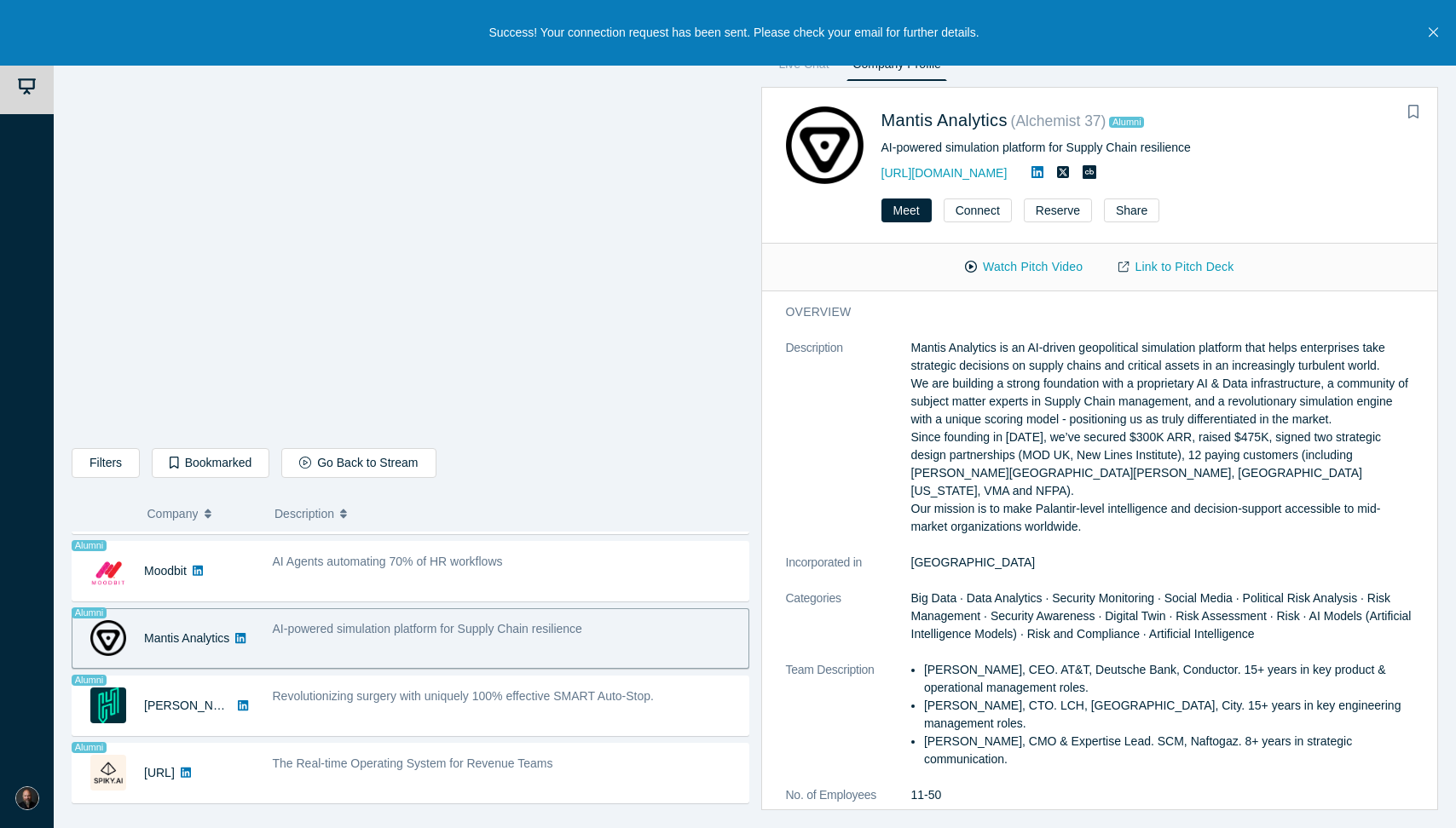
click at [579, 645] on div "AI-powered simulation platform for Supply Chain resilience" at bounding box center [506, 638] width 485 height 54
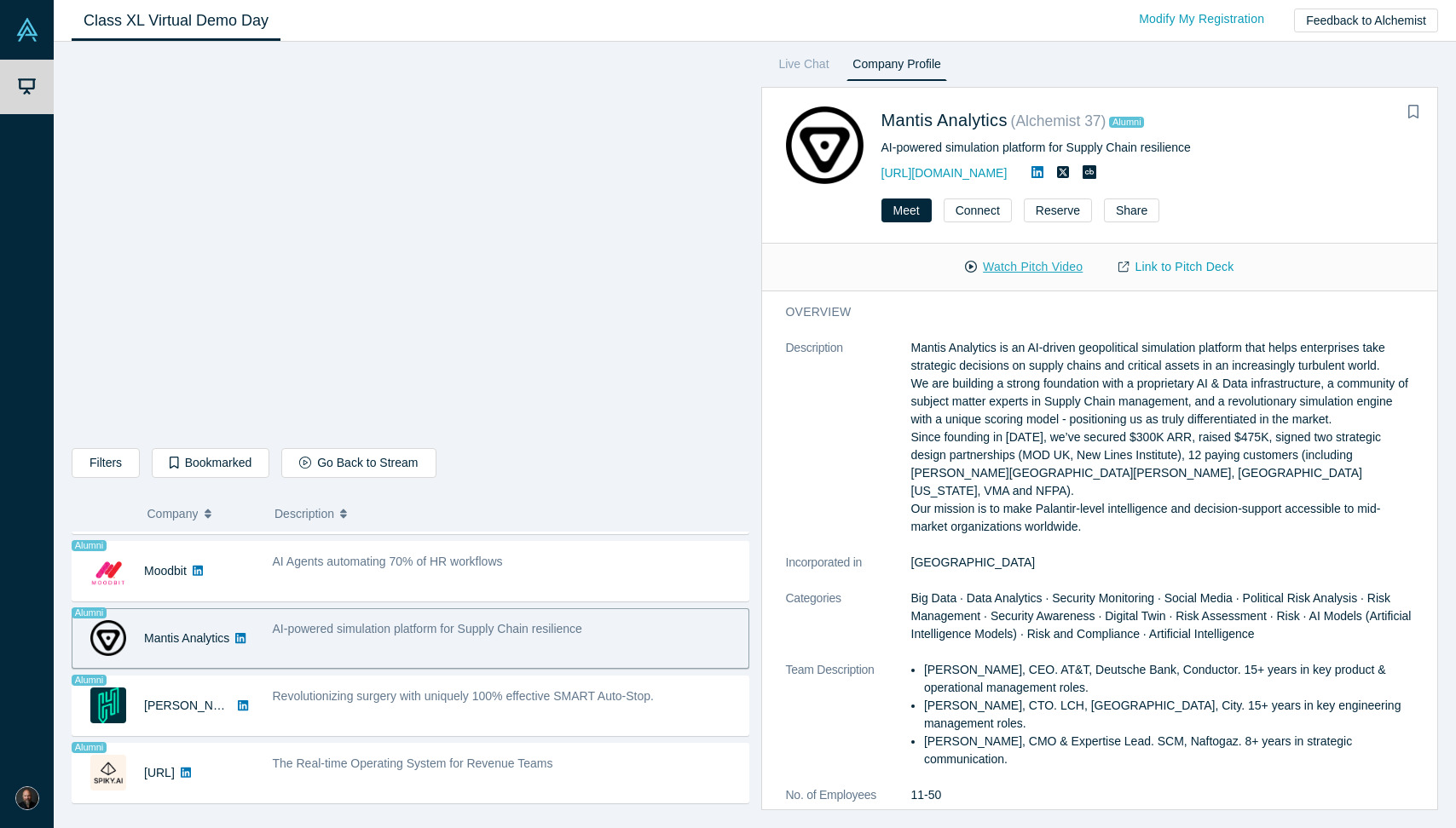
click at [1049, 262] on button "Watch Pitch Video" at bounding box center [1024, 267] width 154 height 30
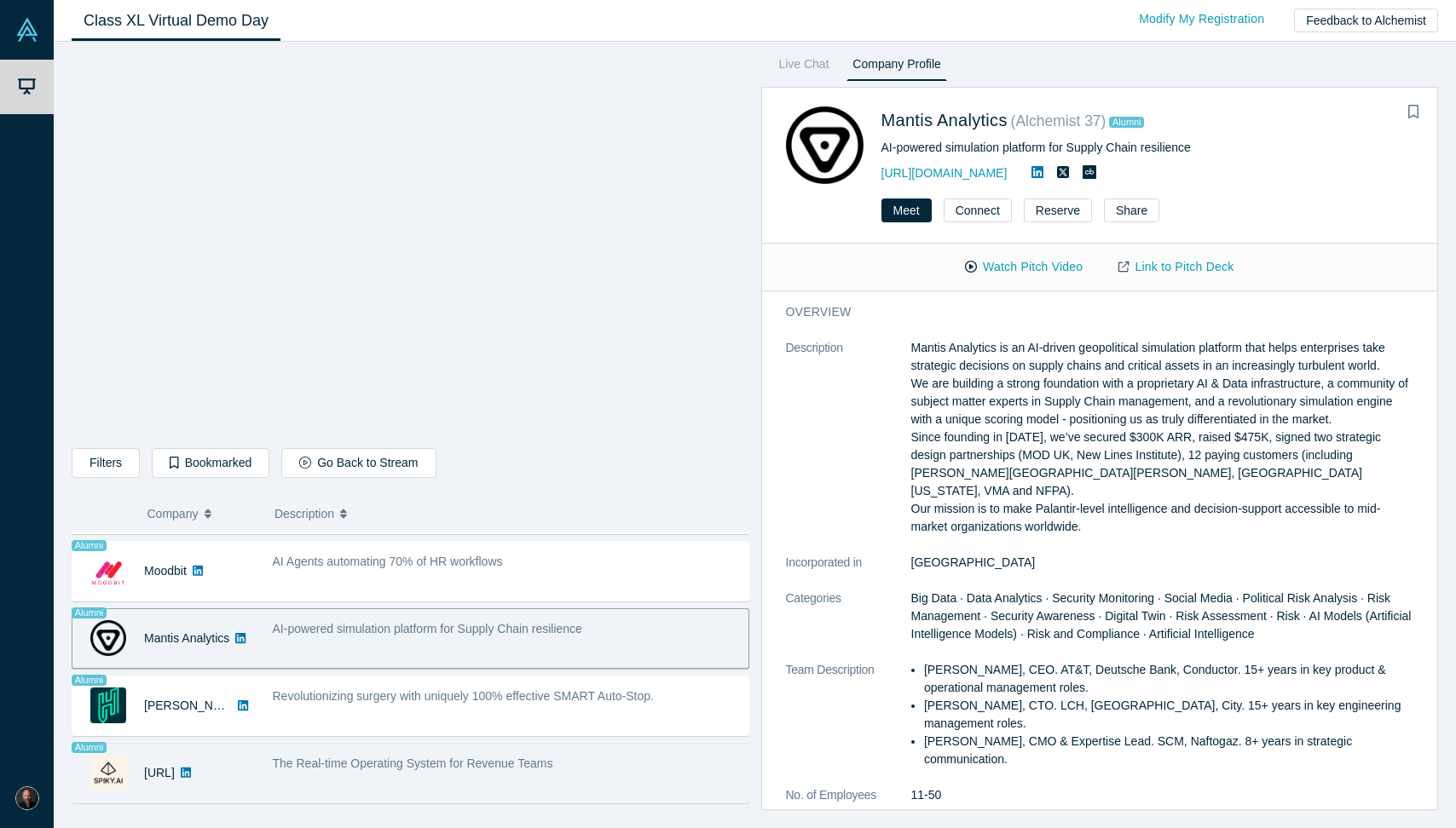
click at [270, 768] on div "The Real-time Operating System for Revenue Teams" at bounding box center [506, 773] width 485 height 54
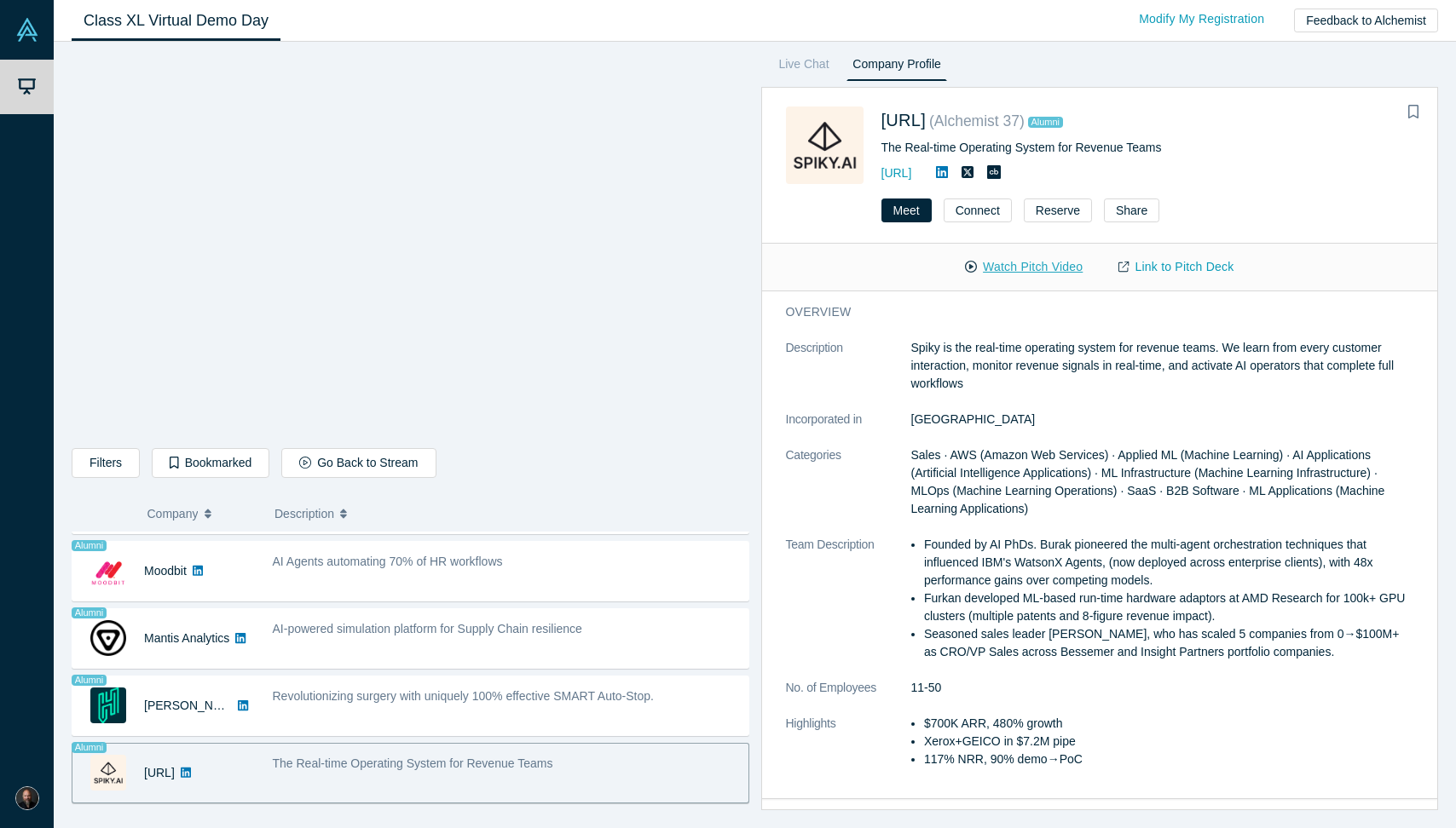
click at [1031, 271] on button "Watch Pitch Video" at bounding box center [1024, 267] width 154 height 30
click at [967, 212] on button "Connect" at bounding box center [977, 211] width 68 height 24
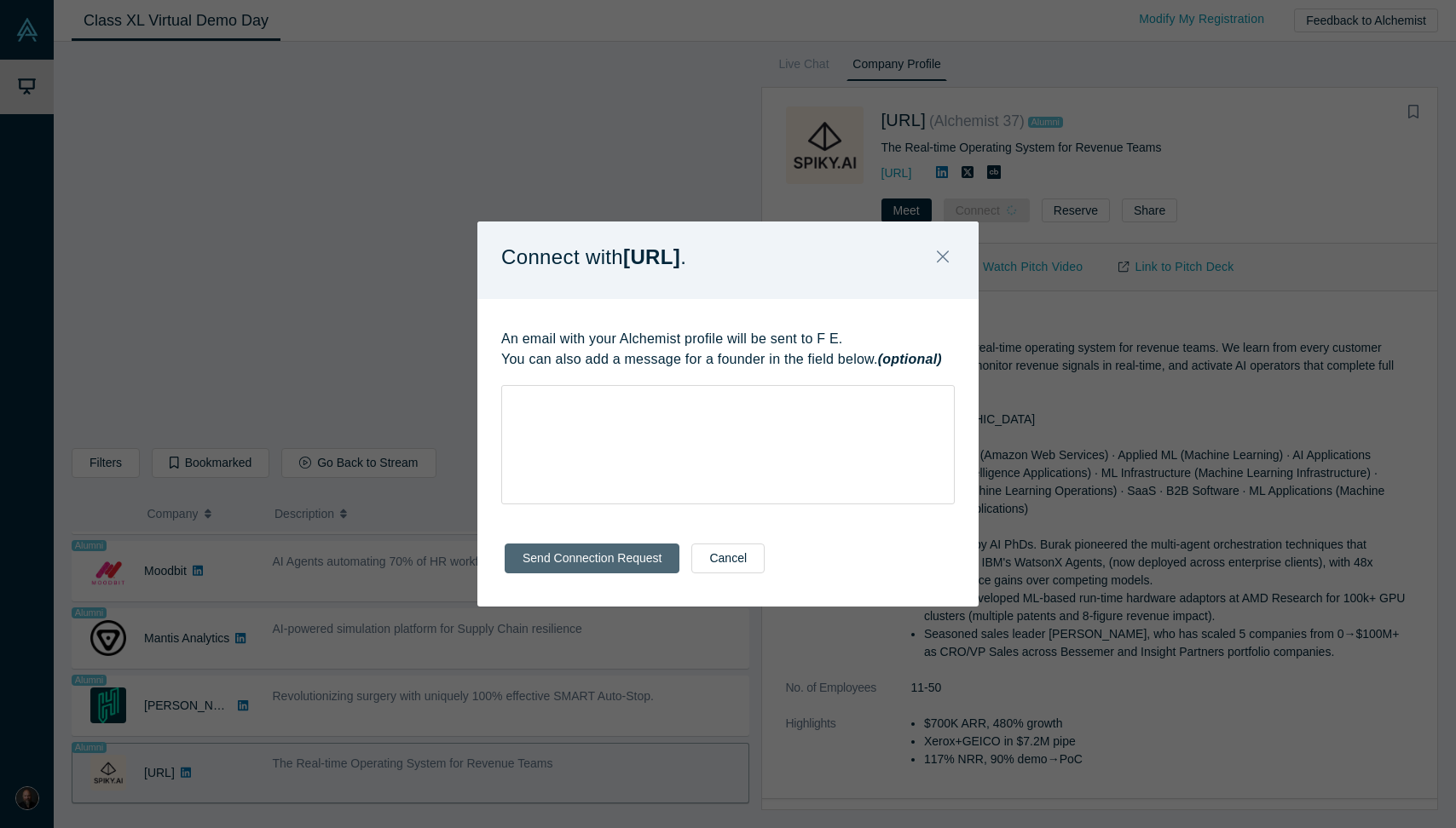
click at [589, 557] on button "Send Connection Request" at bounding box center [592, 558] width 174 height 30
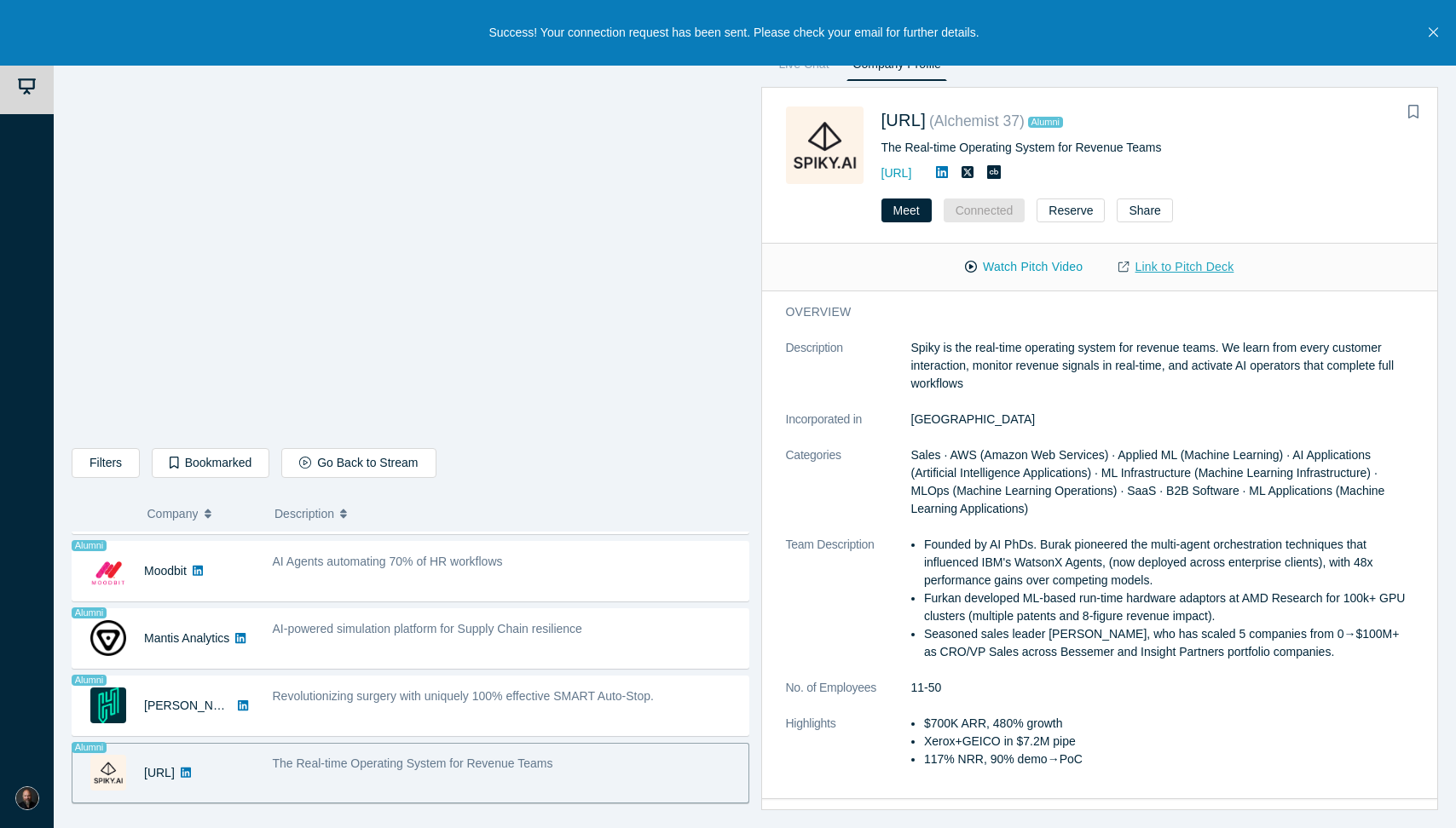
click at [1161, 267] on link "Link to Pitch Deck" at bounding box center [1176, 267] width 151 height 30
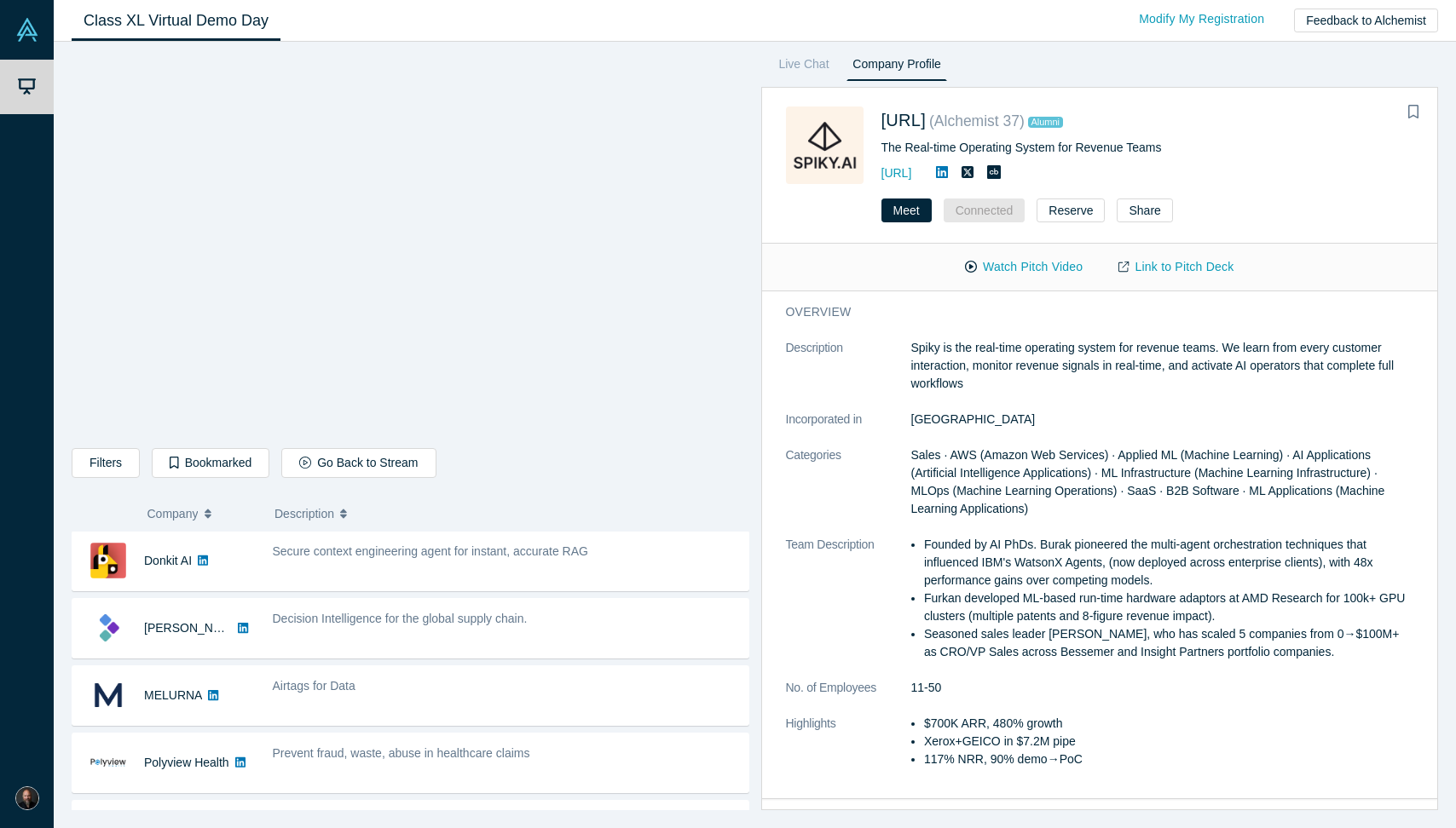
scroll to position [0, 0]
click at [346, 455] on button "Go Back to Stream" at bounding box center [359, 463] width 154 height 30
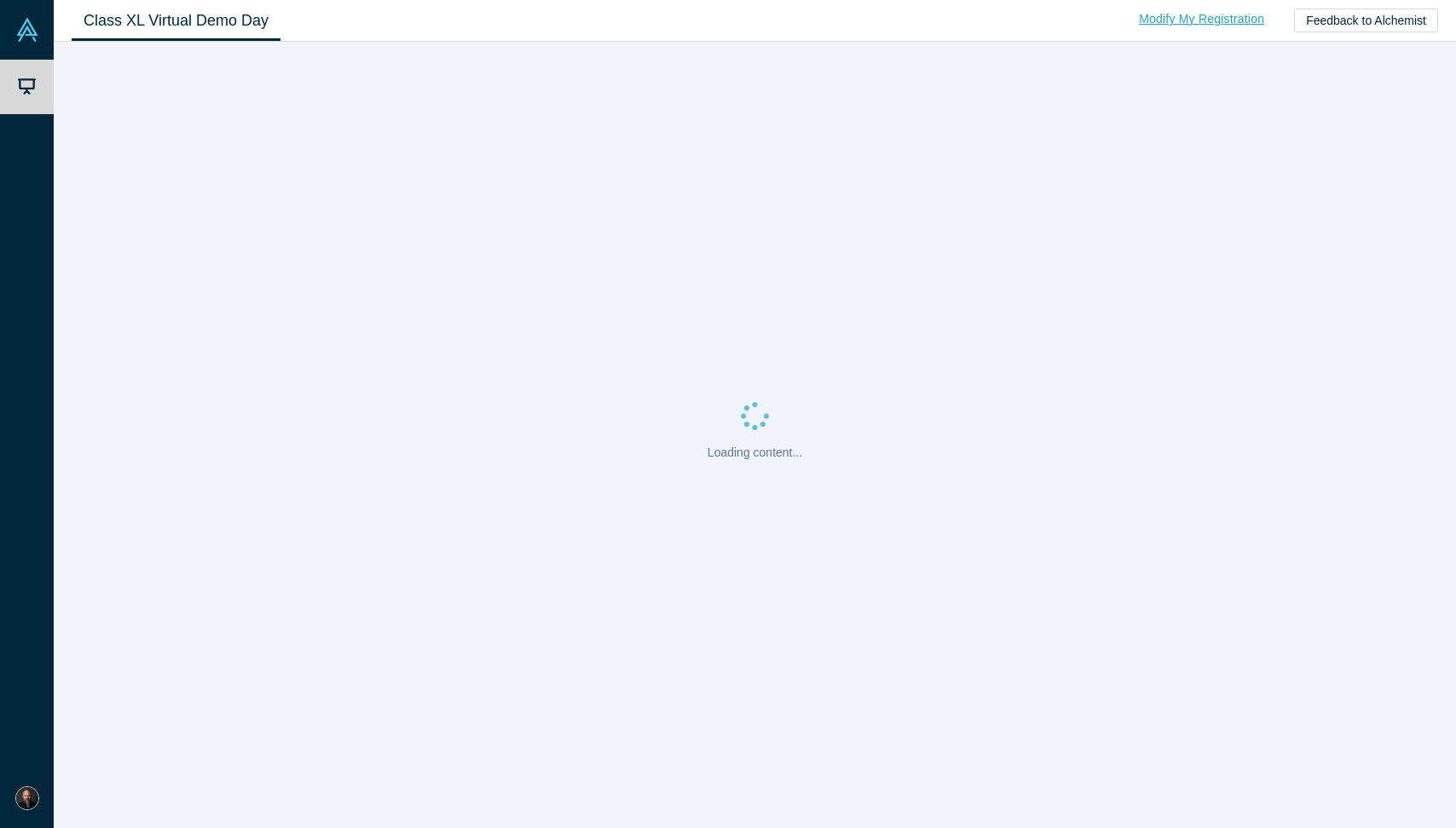
click at [1176, 20] on link "Modify My Registration" at bounding box center [1201, 19] width 161 height 30
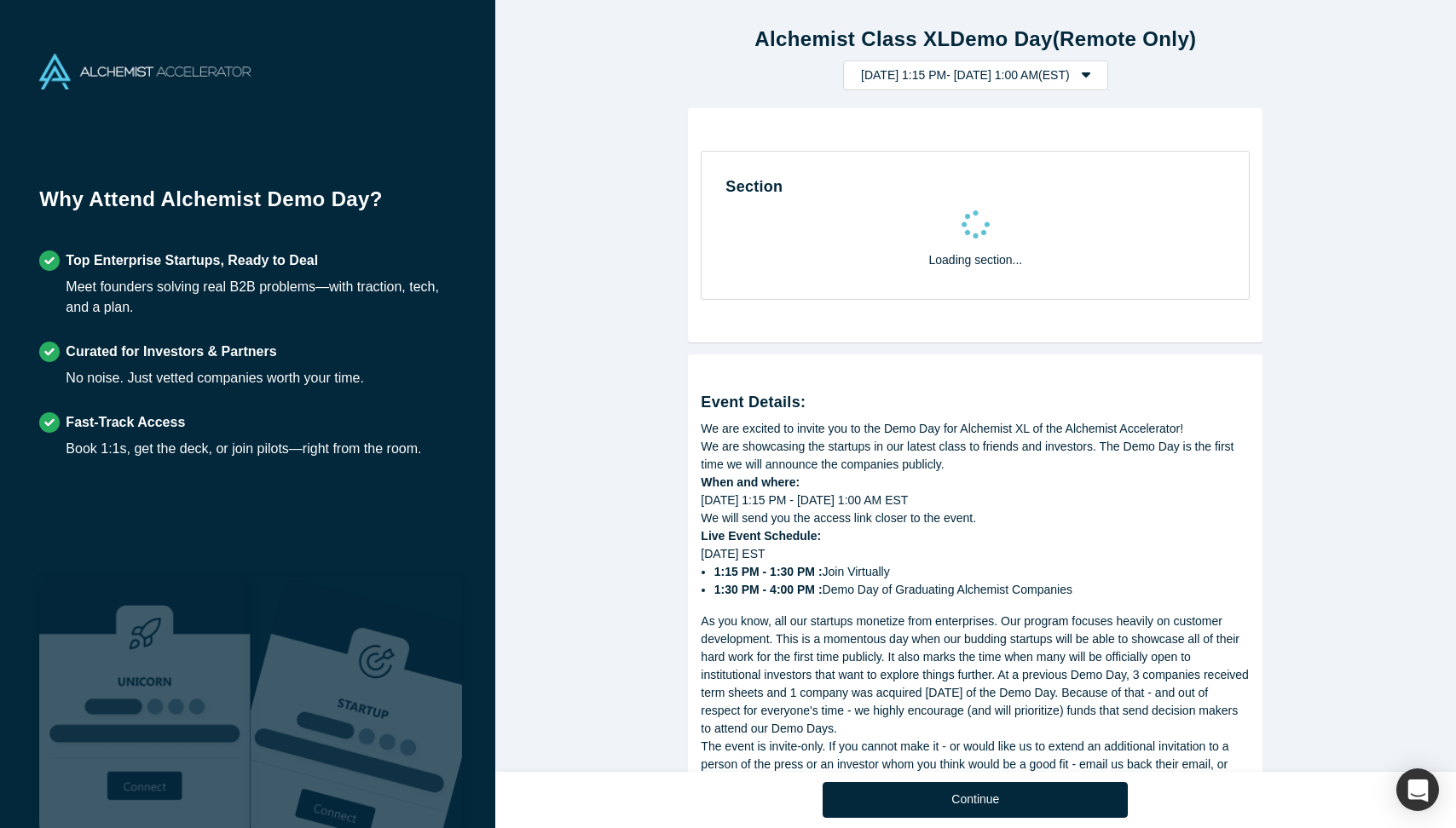
select select "US"
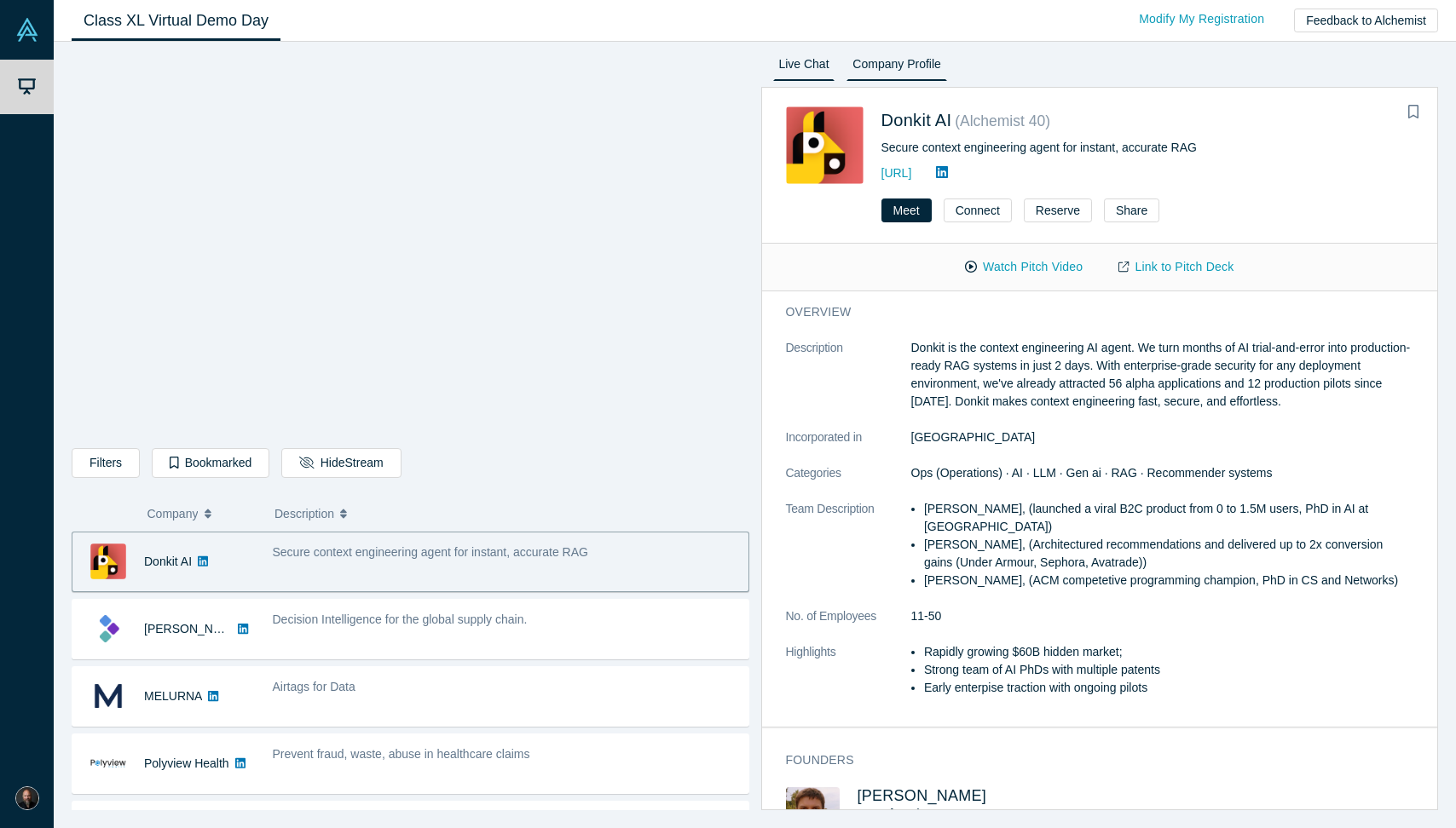
click at [803, 69] on link "Live Chat" at bounding box center [804, 67] width 63 height 27
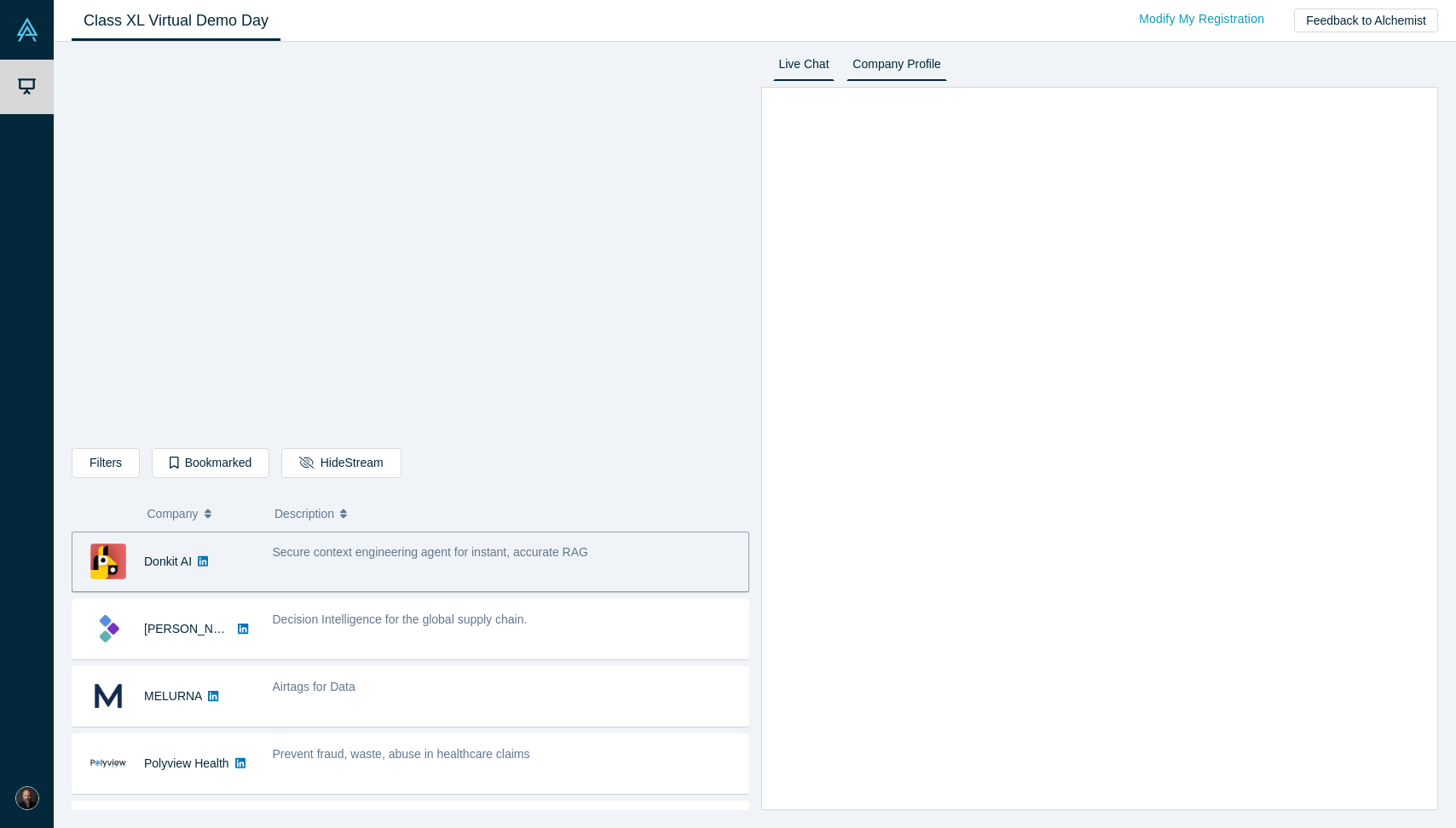
click at [903, 66] on link "Company Profile" at bounding box center [896, 67] width 100 height 27
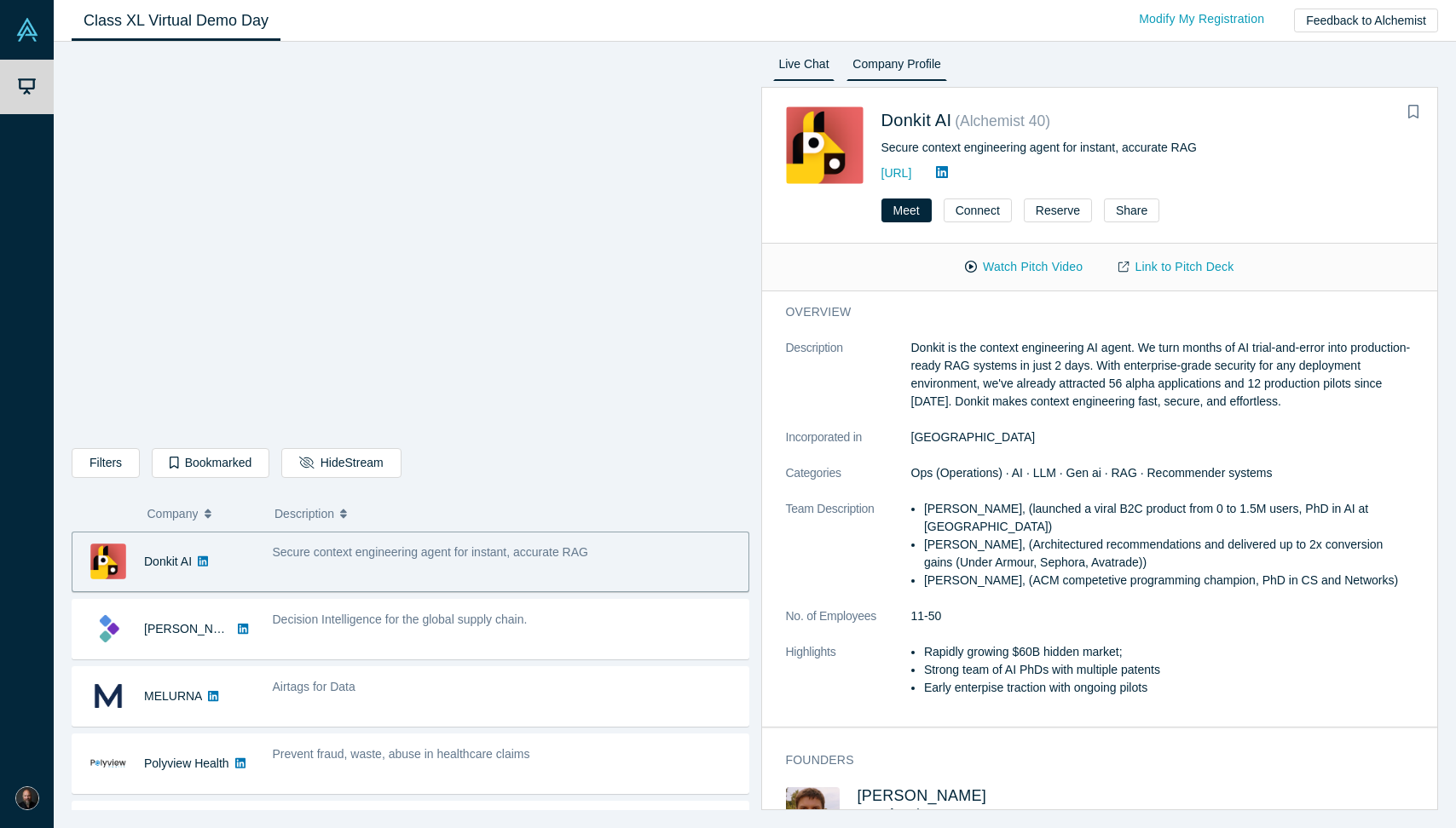
click at [815, 71] on link "Live Chat" at bounding box center [804, 67] width 63 height 27
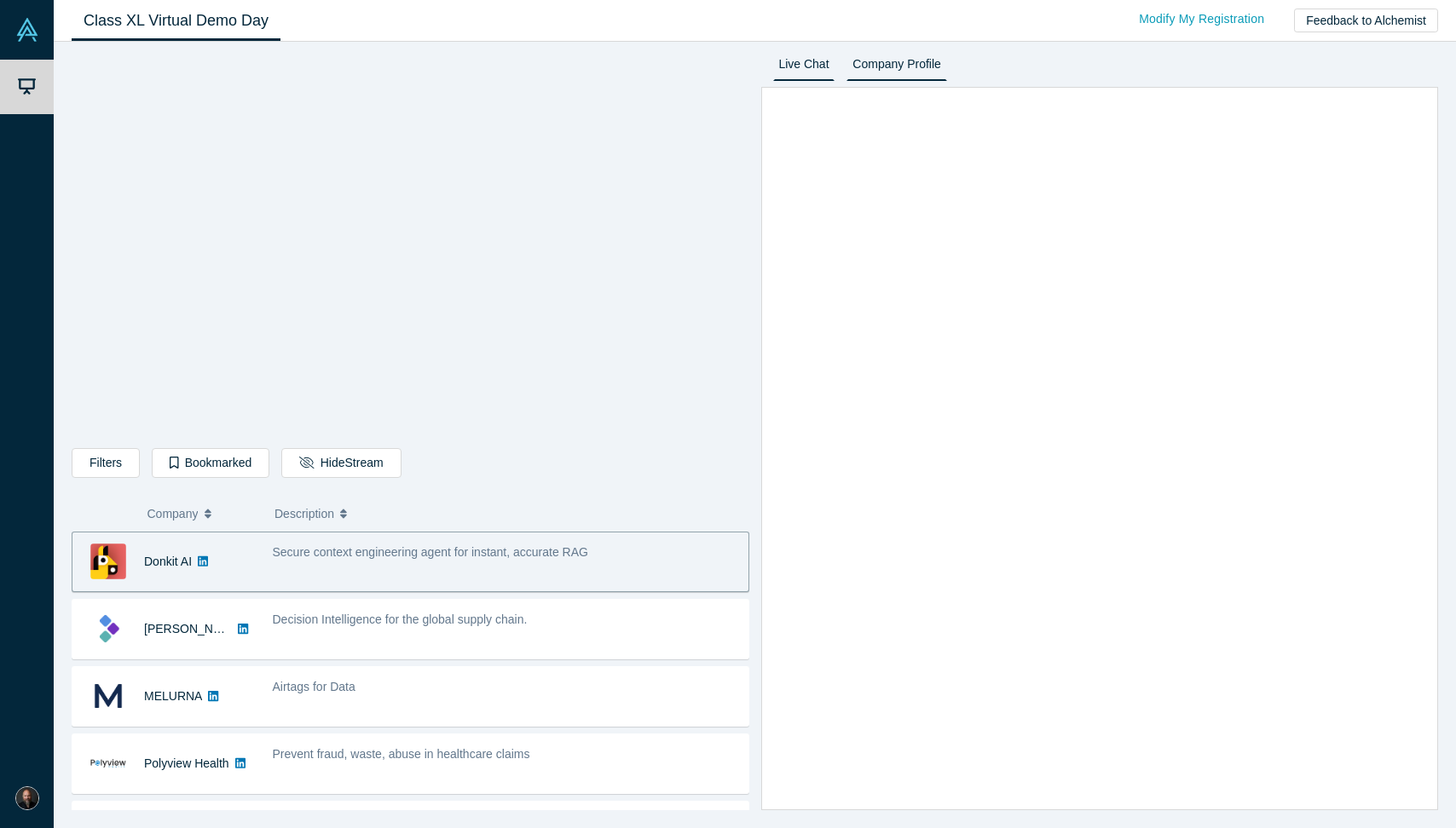
click at [894, 68] on link "Company Profile" at bounding box center [896, 67] width 100 height 27
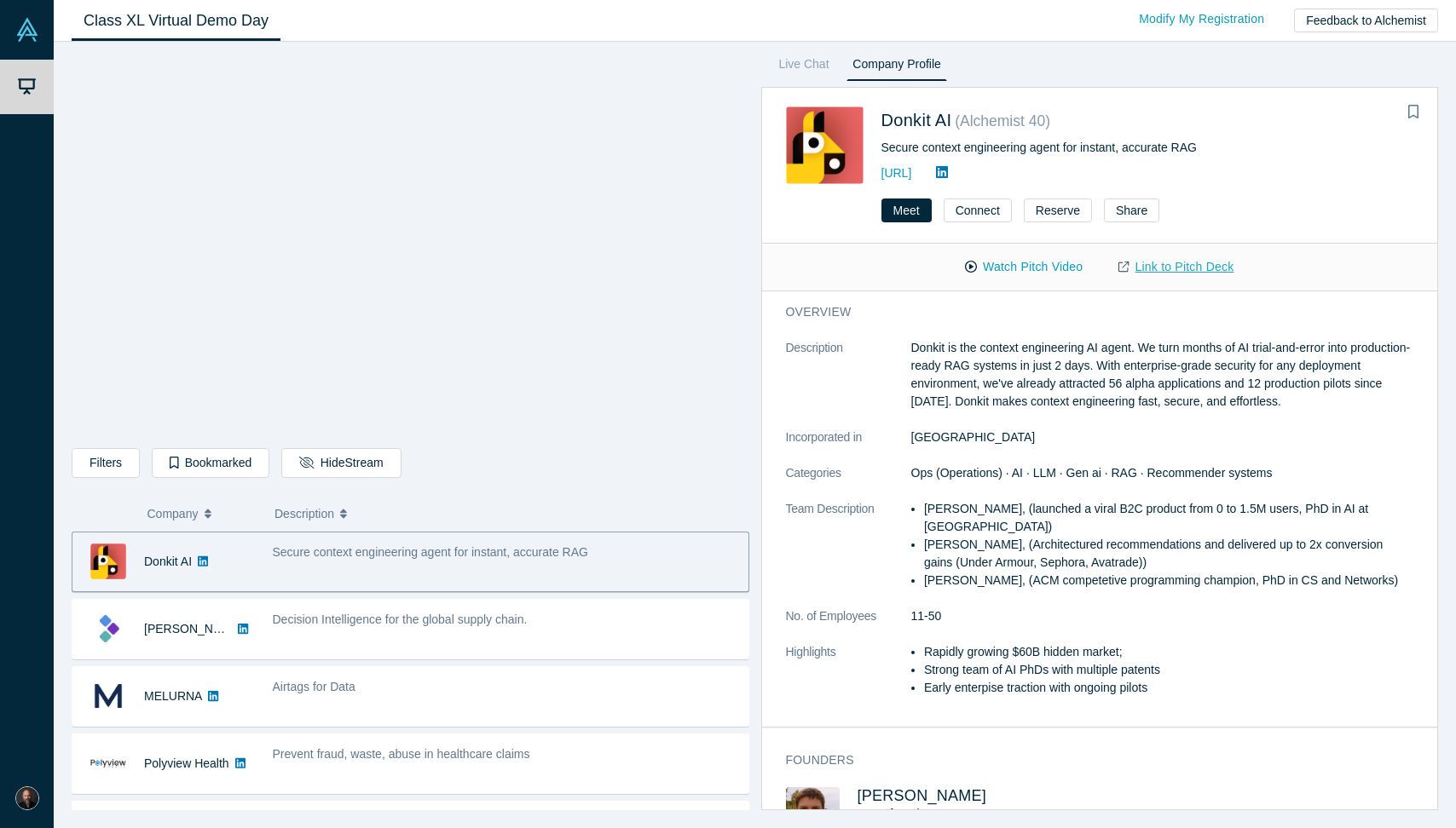
click at [1189, 271] on link "Link to Pitch Deck" at bounding box center [1176, 267] width 151 height 30
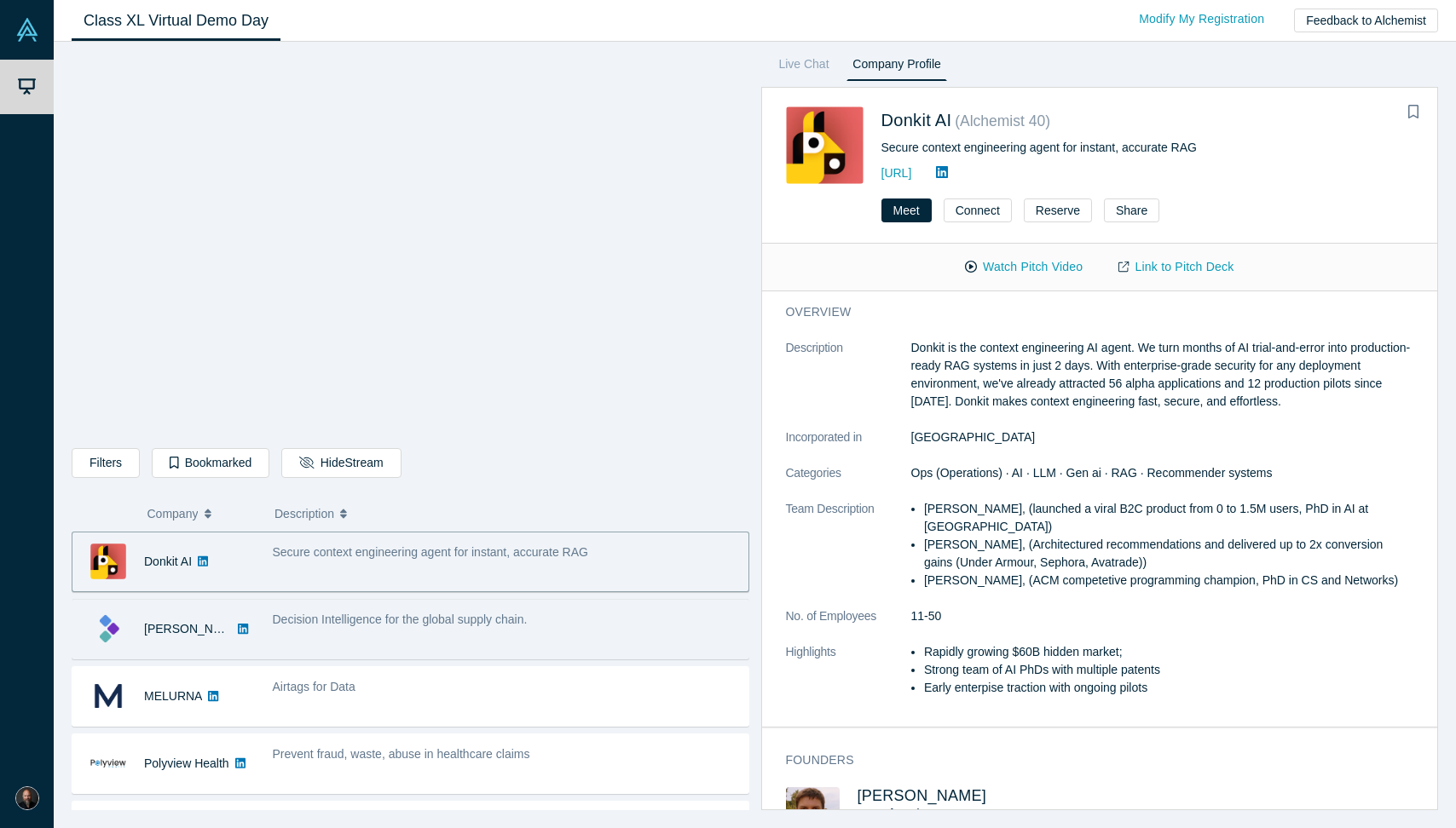
click at [319, 635] on div "Decision Intelligence for the global supply chain." at bounding box center [506, 629] width 485 height 54
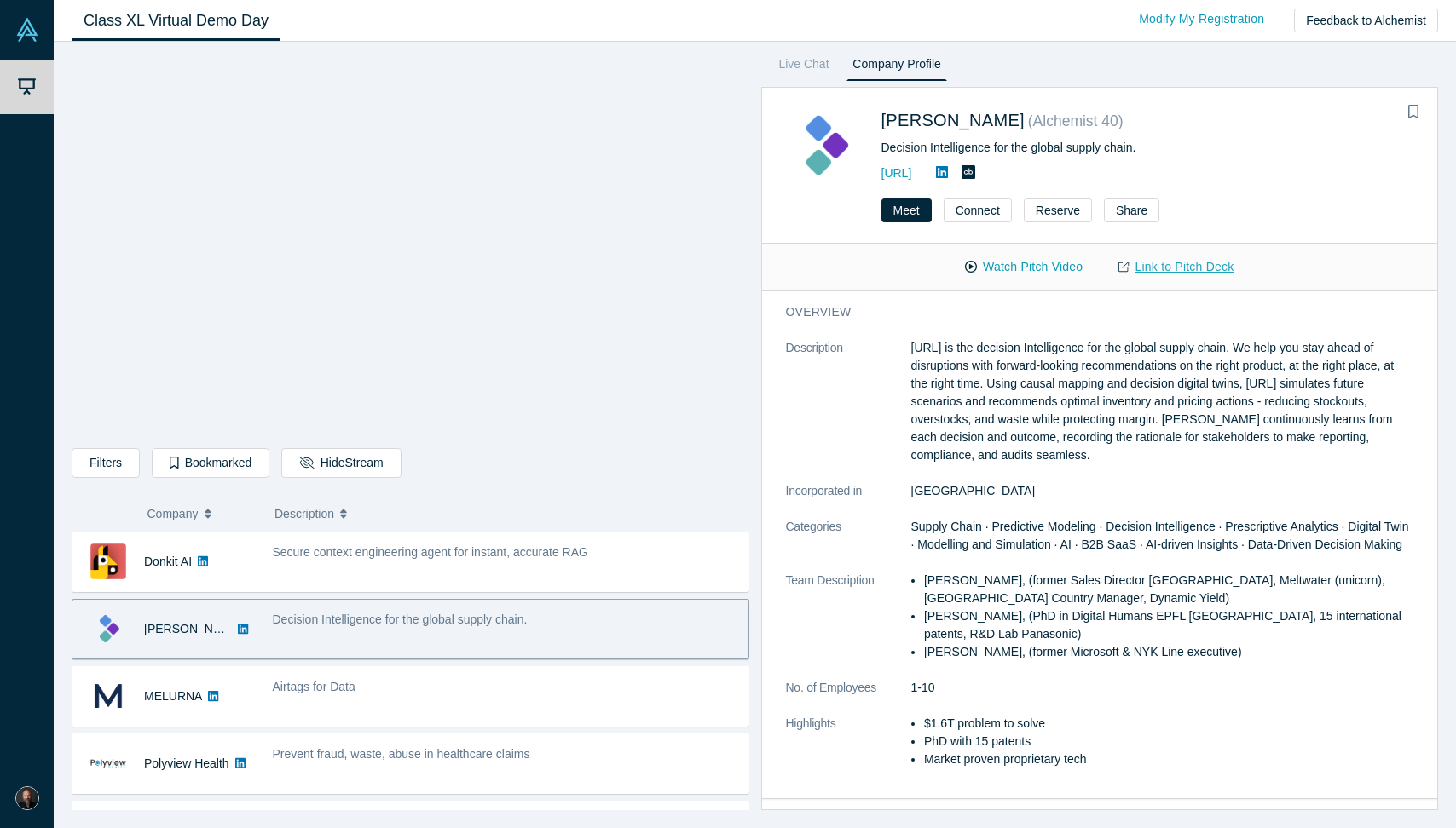
click at [1169, 259] on link "Link to Pitch Deck" at bounding box center [1176, 267] width 151 height 30
click at [991, 212] on button "Connect" at bounding box center [977, 211] width 68 height 24
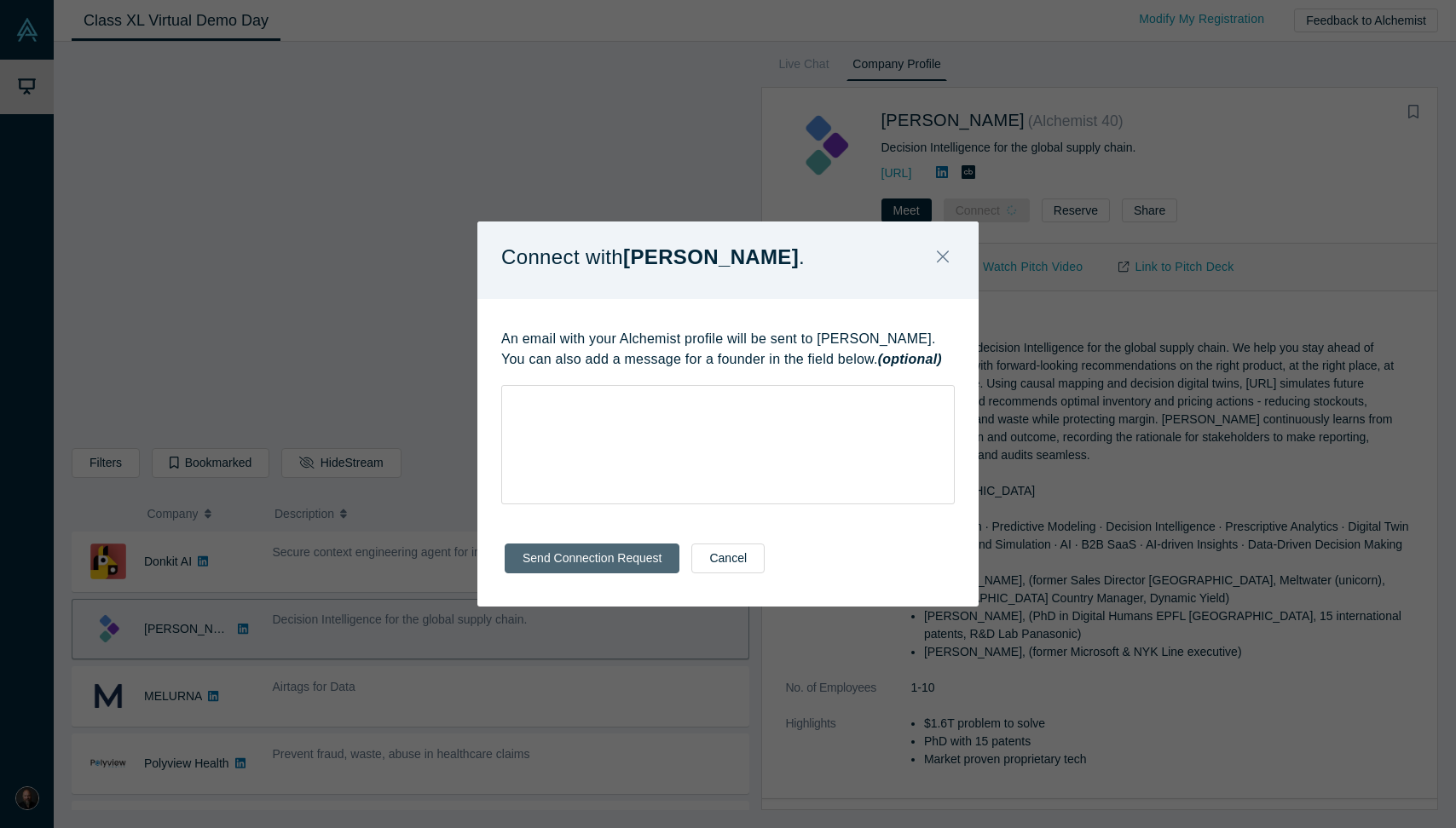
click at [616, 561] on button "Send Connection Request" at bounding box center [592, 558] width 174 height 30
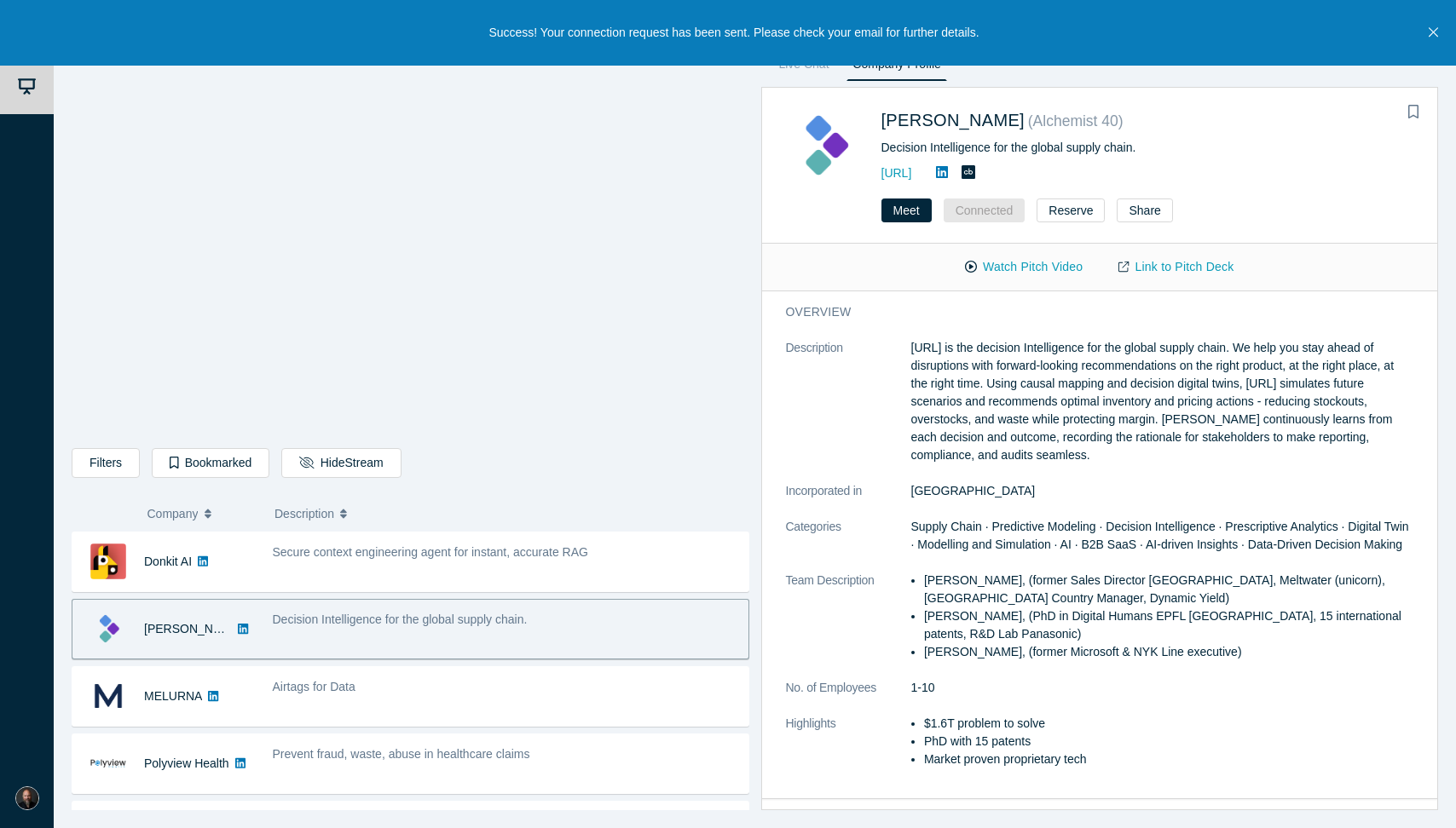
click at [965, 582] on li "Evan Burkosky, (former Sales Director Japan, Meltwater (unicorn), Japan Country…" at bounding box center [1169, 589] width 490 height 35
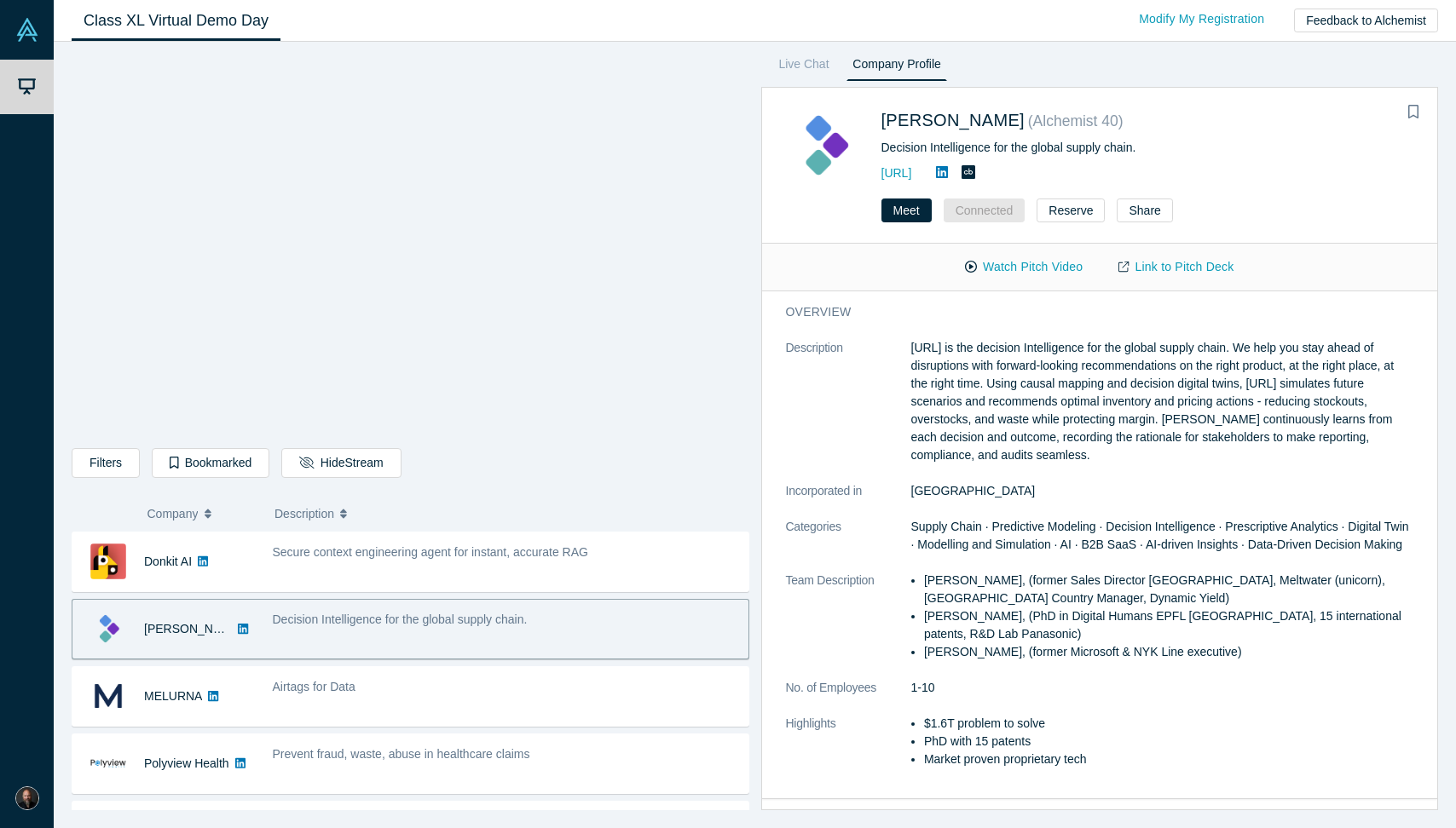
click at [965, 582] on li "Evan Burkosky, (former Sales Director Japan, Meltwater (unicorn), Japan Country…" at bounding box center [1169, 589] width 490 height 35
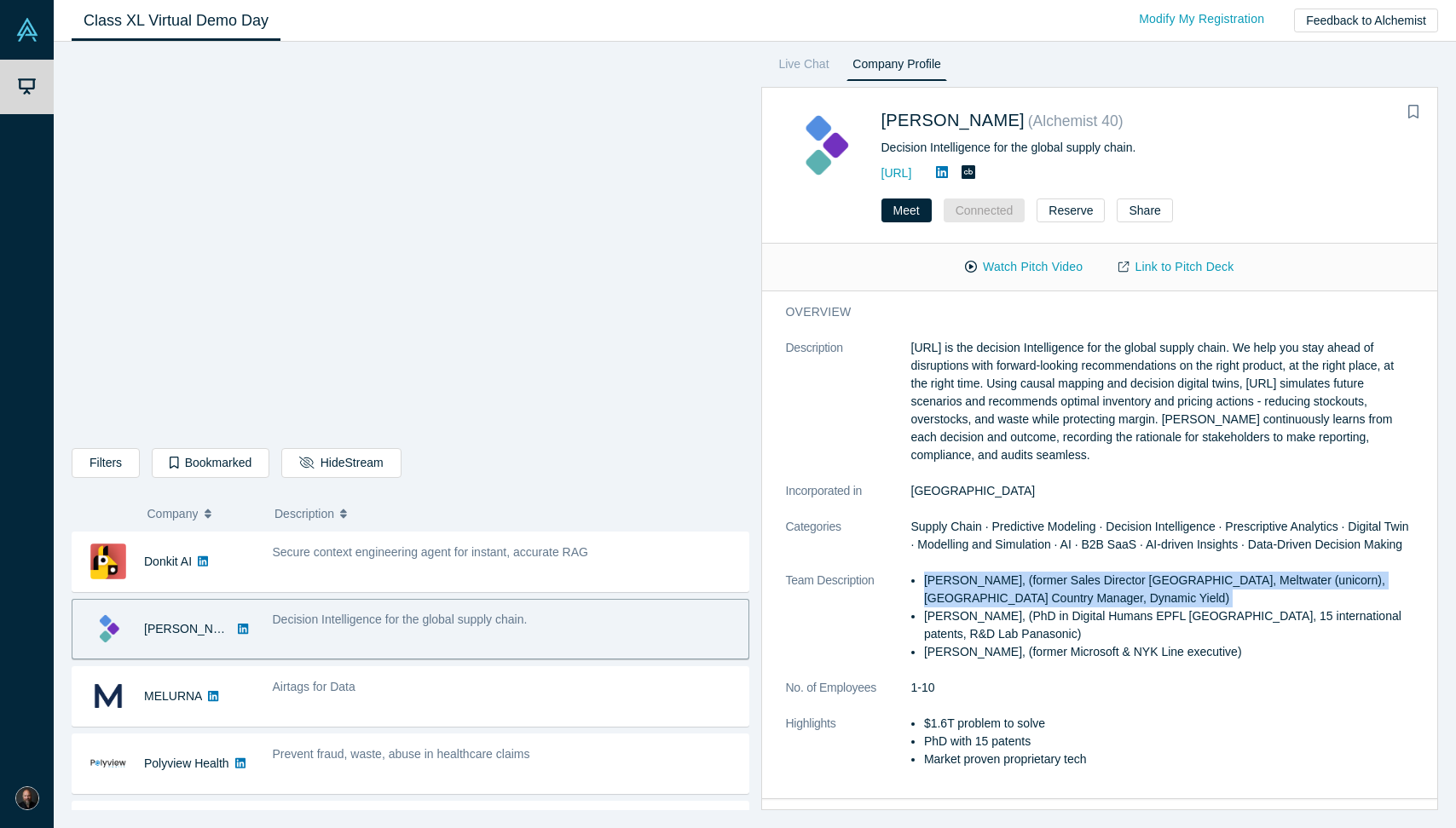
click at [965, 582] on li "Evan Burkosky, (former Sales Director Japan, Meltwater (unicorn), Japan Country…" at bounding box center [1169, 589] width 490 height 35
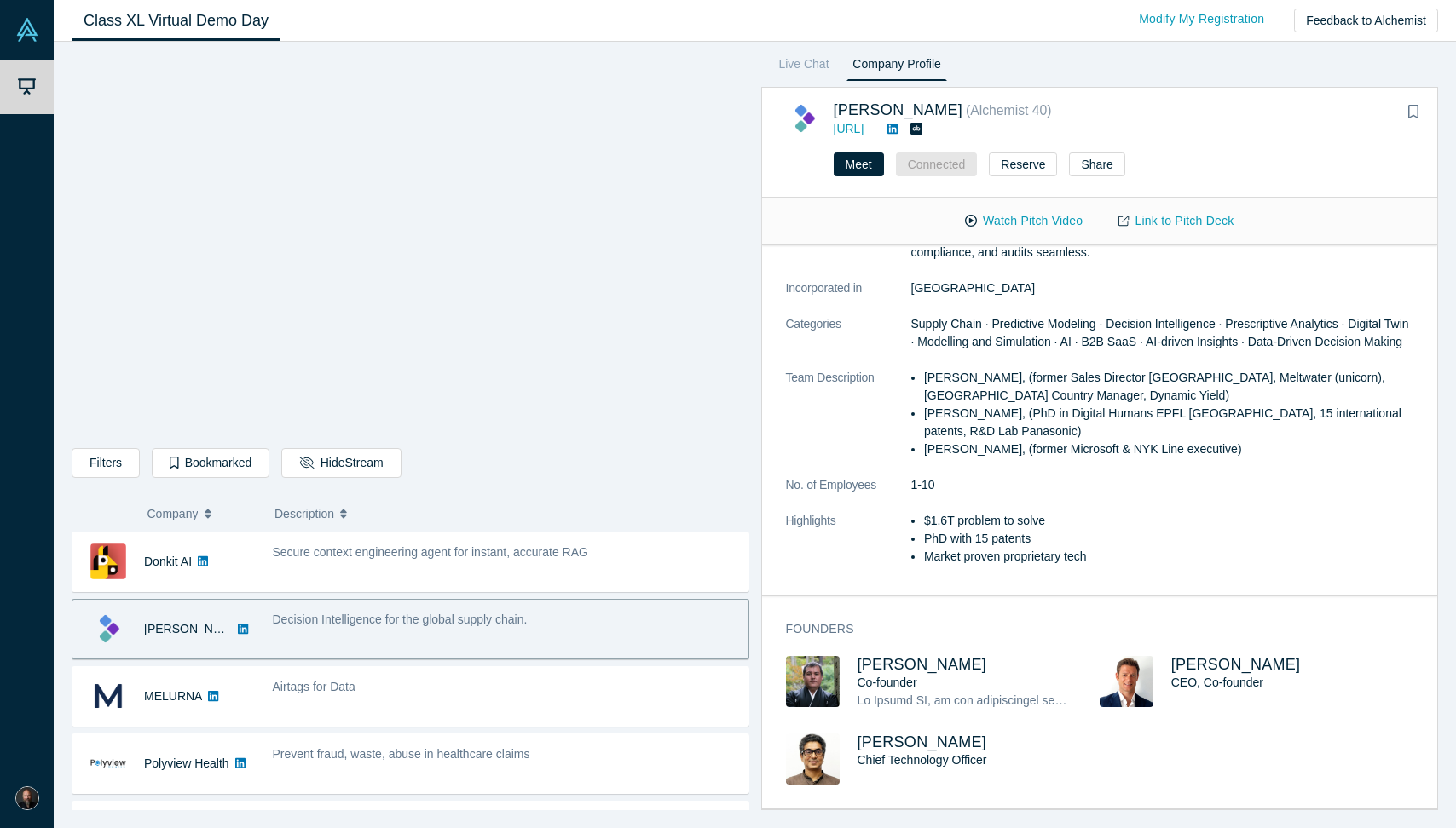
scroll to position [157, 0]
click at [1223, 659] on span "Evan Burkosky" at bounding box center [1236, 665] width 130 height 17
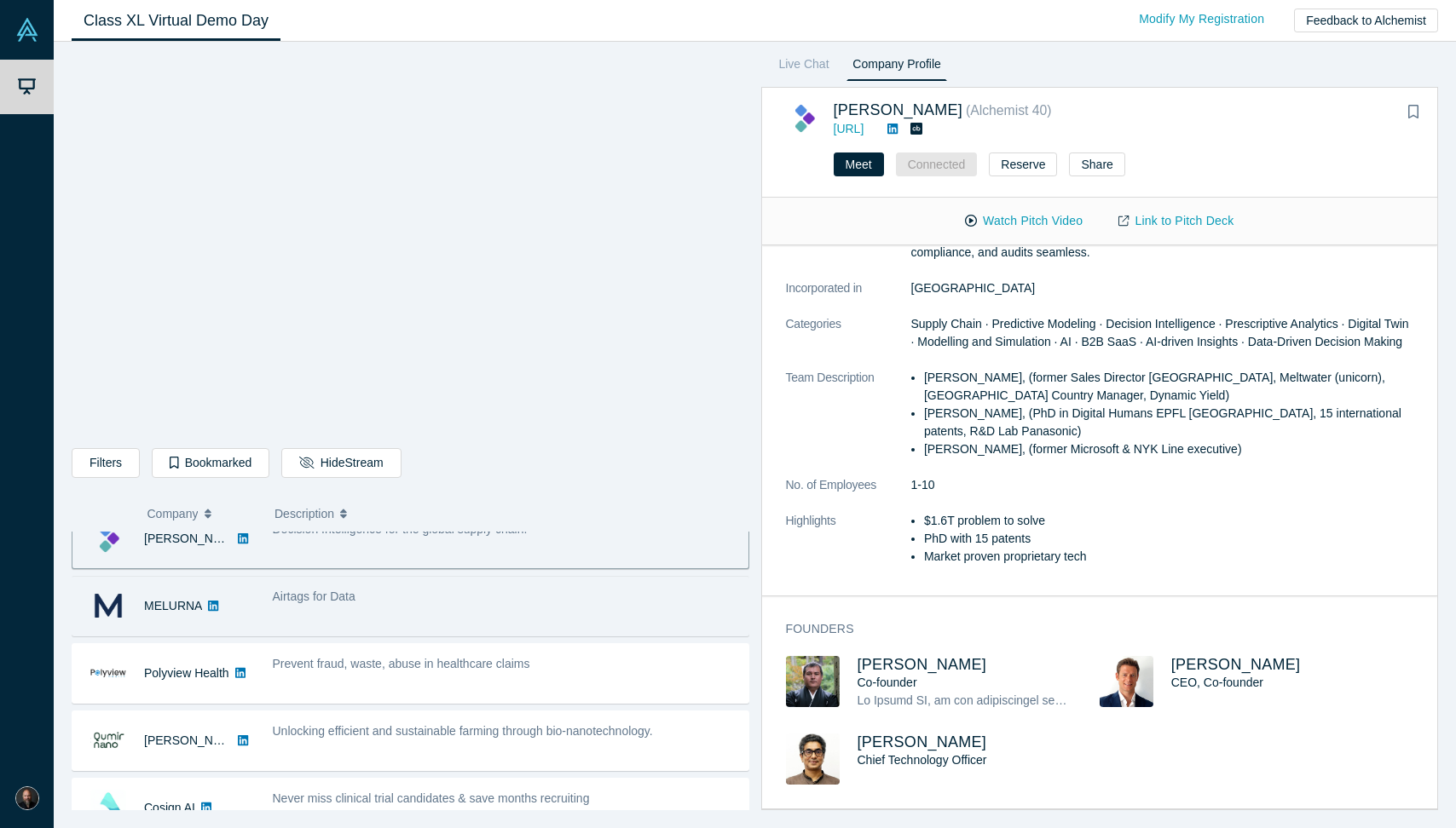
scroll to position [92, 0]
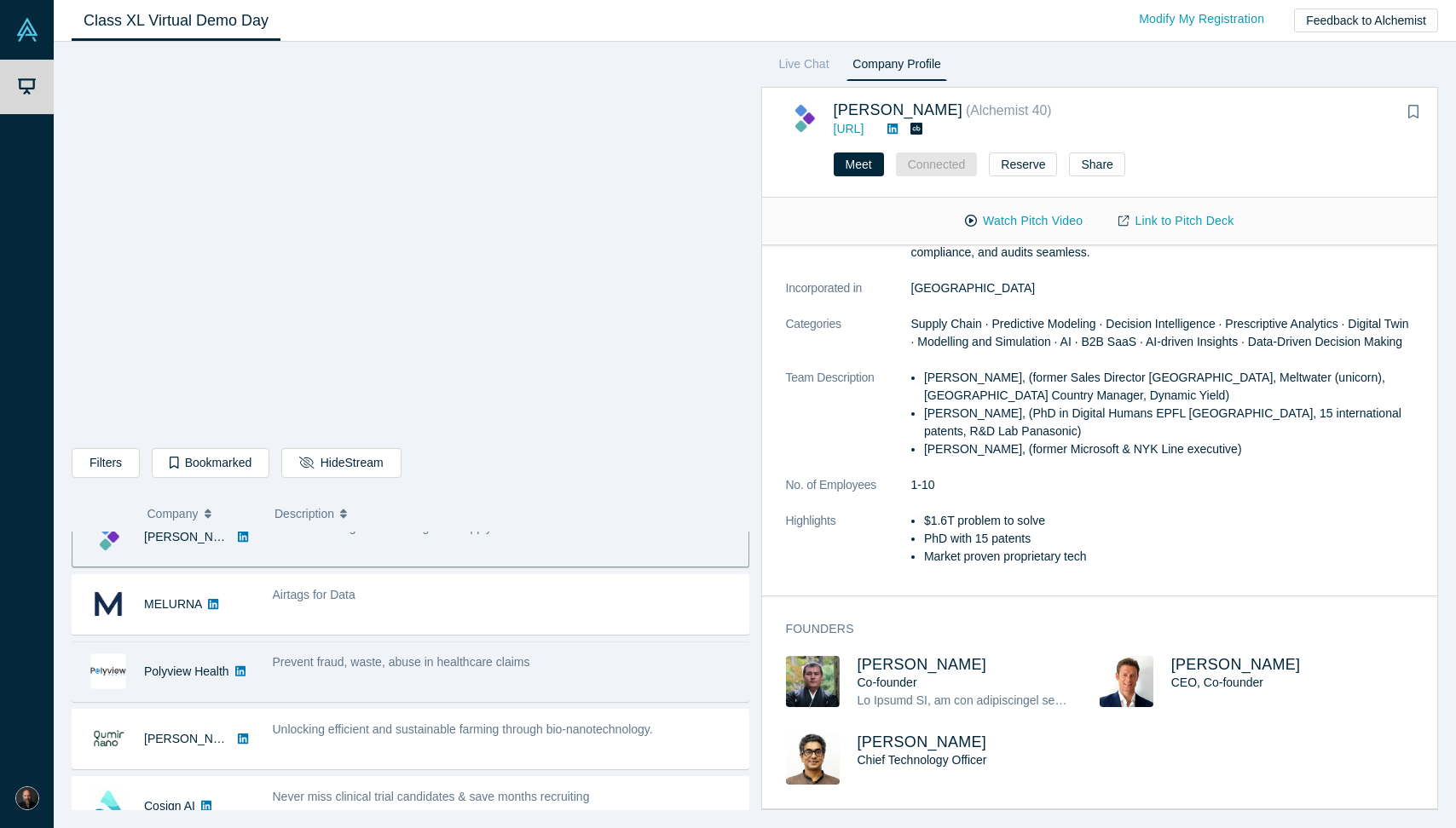
click at [447, 670] on div "Prevent fraud, waste, abuse in healthcare claims" at bounding box center [506, 663] width 467 height 18
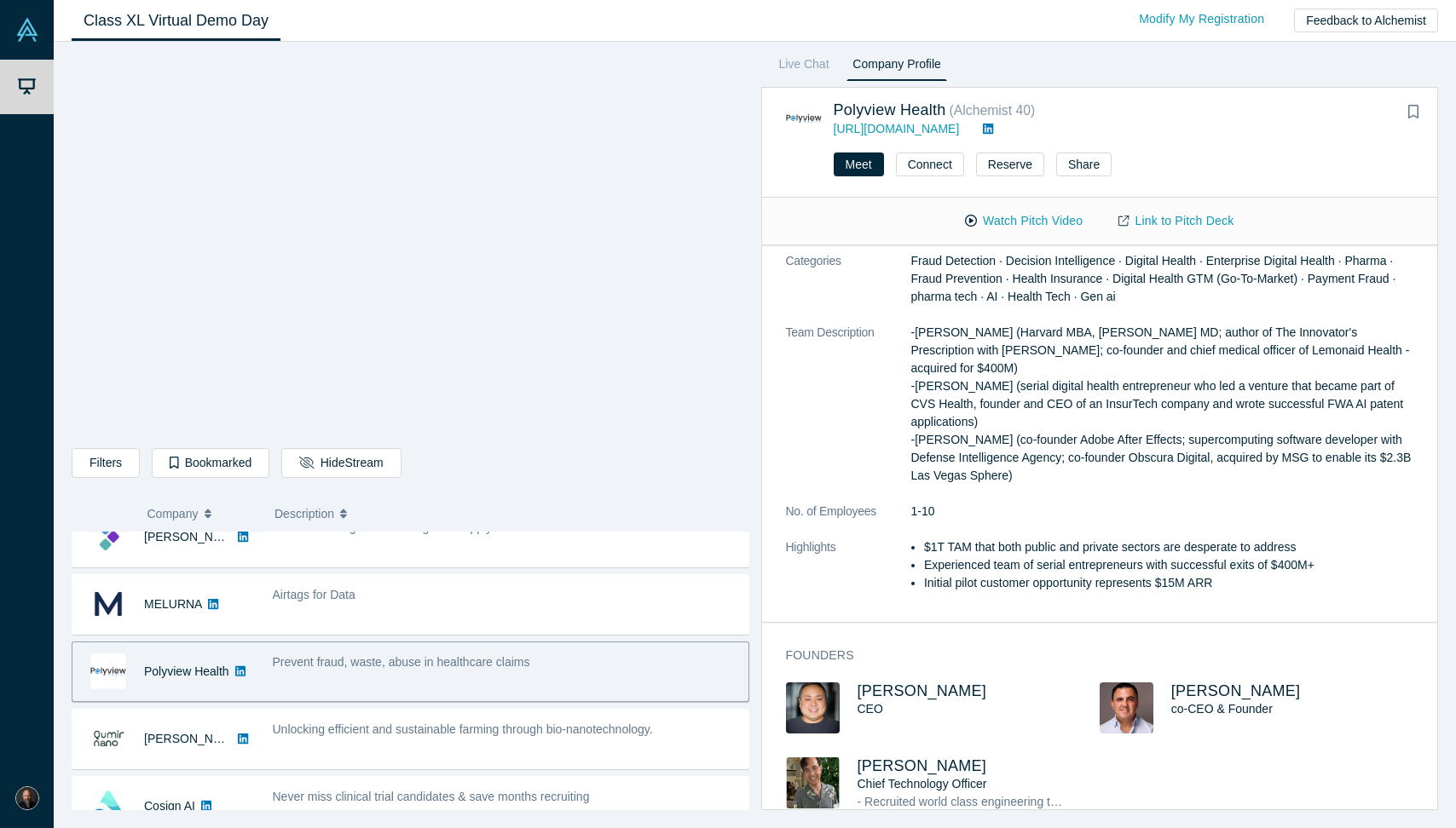
scroll to position [192, 0]
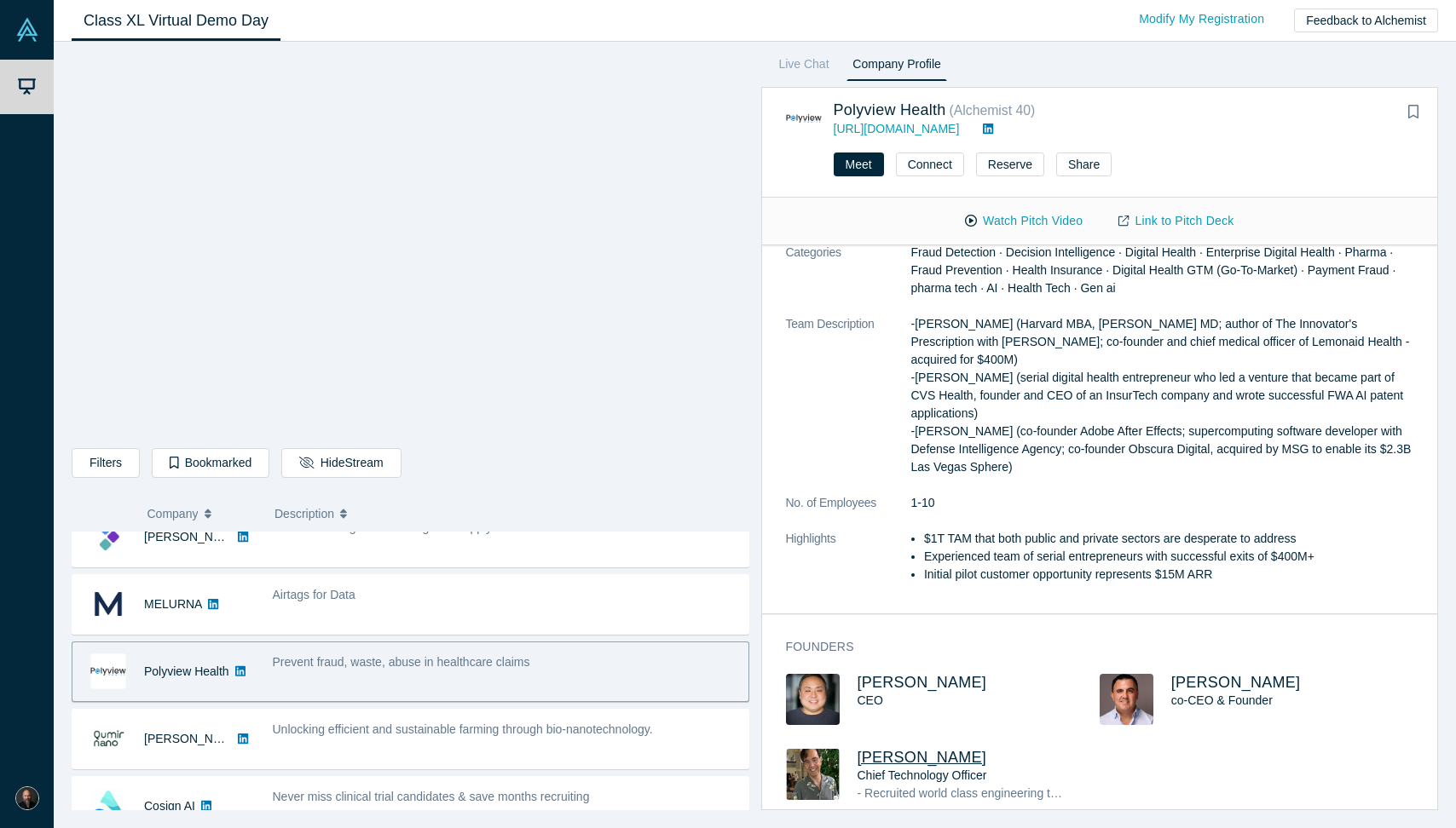
click at [936, 749] on span "Greg Deocampo" at bounding box center [922, 757] width 130 height 17
click at [919, 155] on button "Connect" at bounding box center [930, 164] width 68 height 24
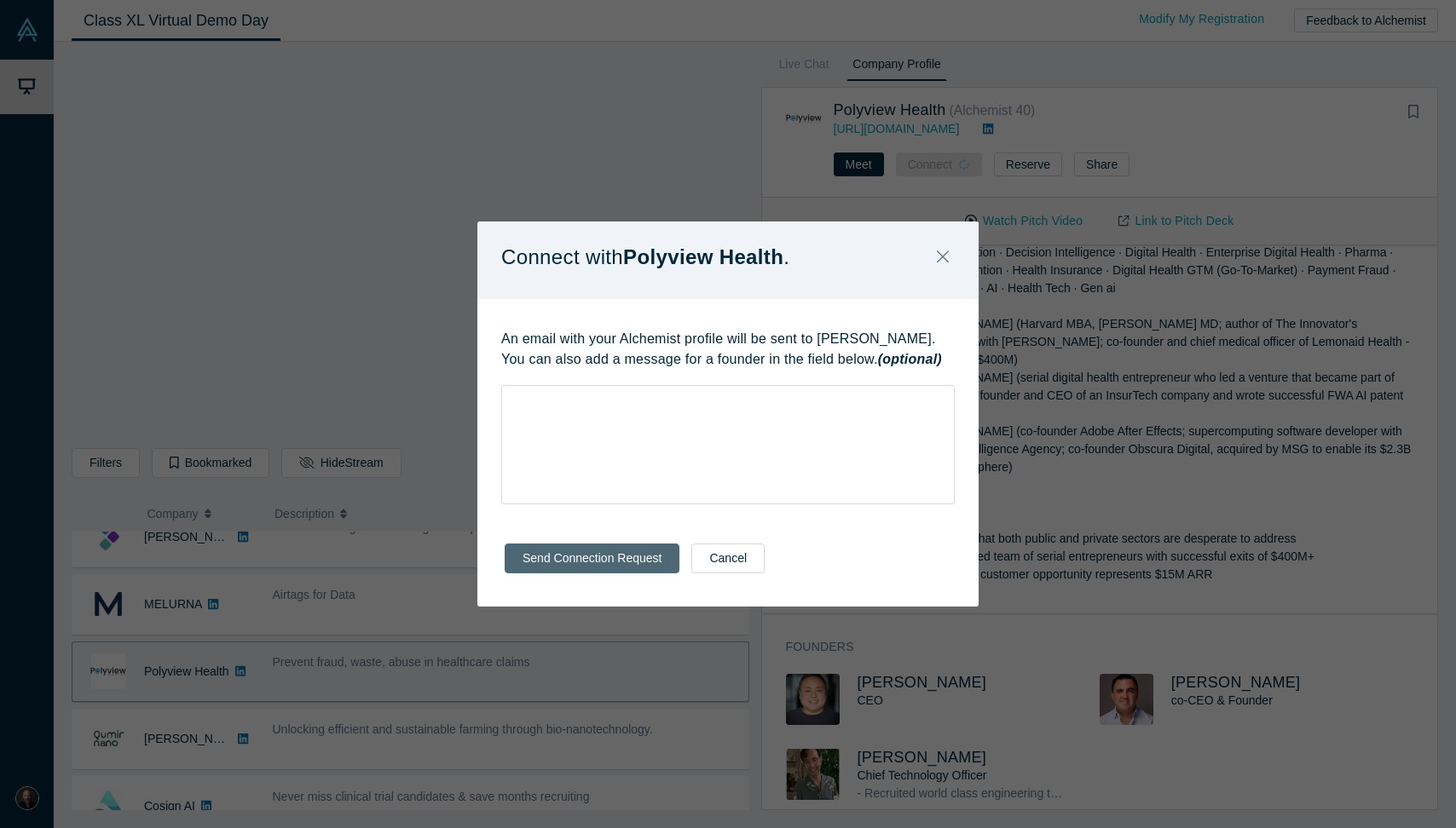
click at [577, 564] on button "Send Connection Request" at bounding box center [592, 558] width 174 height 30
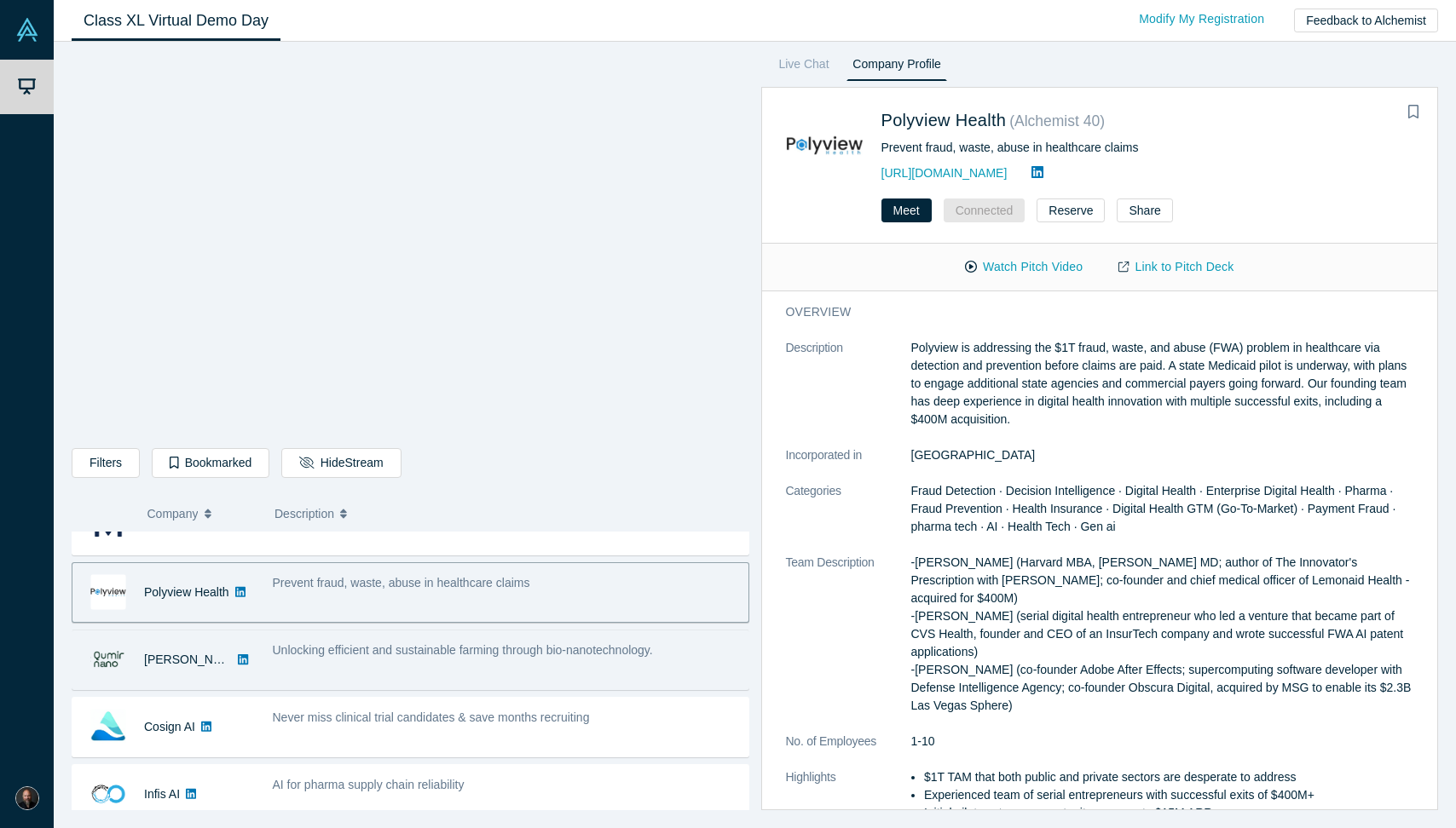
scroll to position [174, 0]
click at [382, 657] on div "Unlocking efficient and sustainable farming through bio-nanotechnology." at bounding box center [506, 656] width 485 height 54
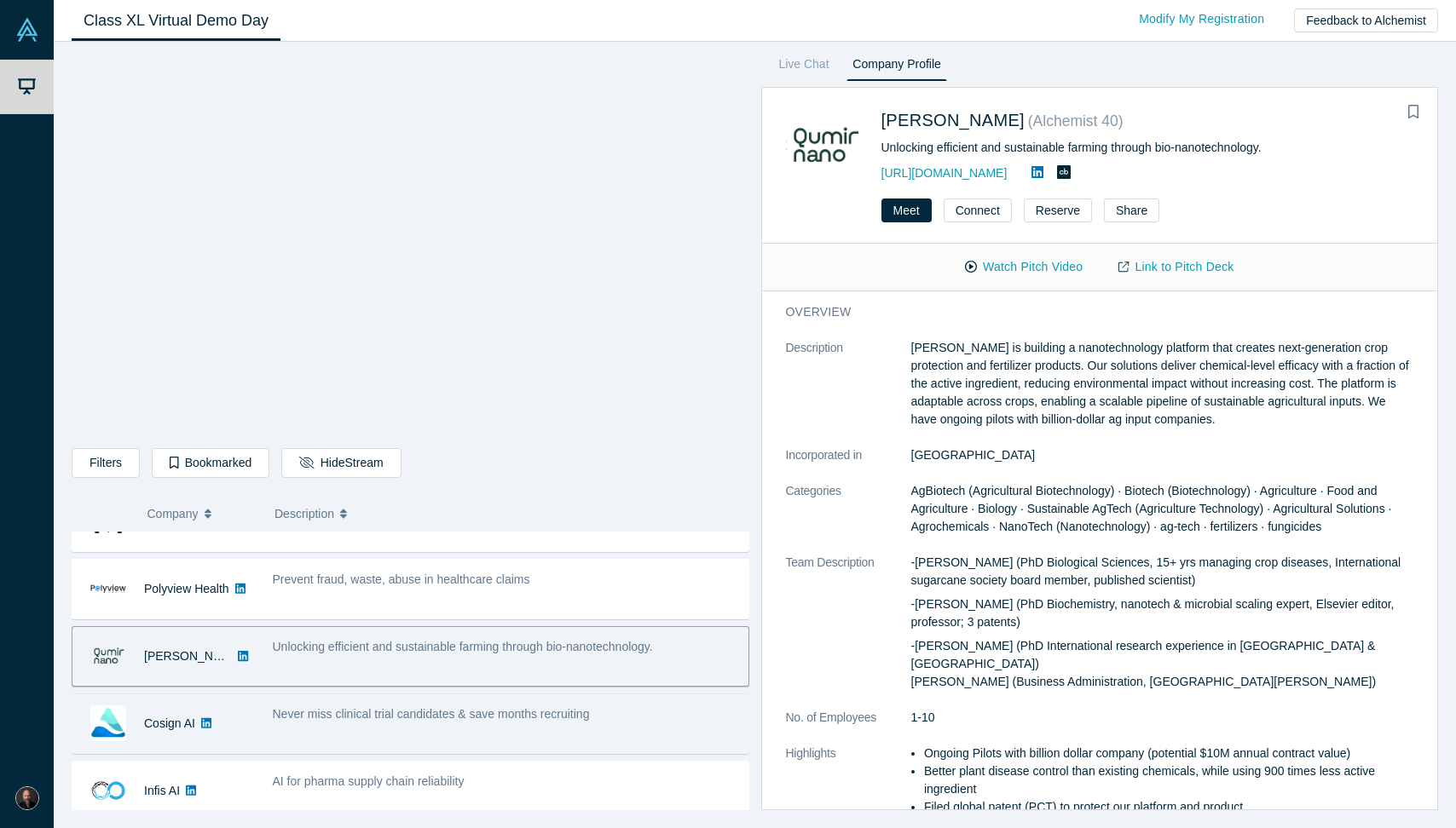
click at [441, 719] on span "Never miss clinical trial candidates & save months recruiting" at bounding box center [431, 714] width 317 height 14
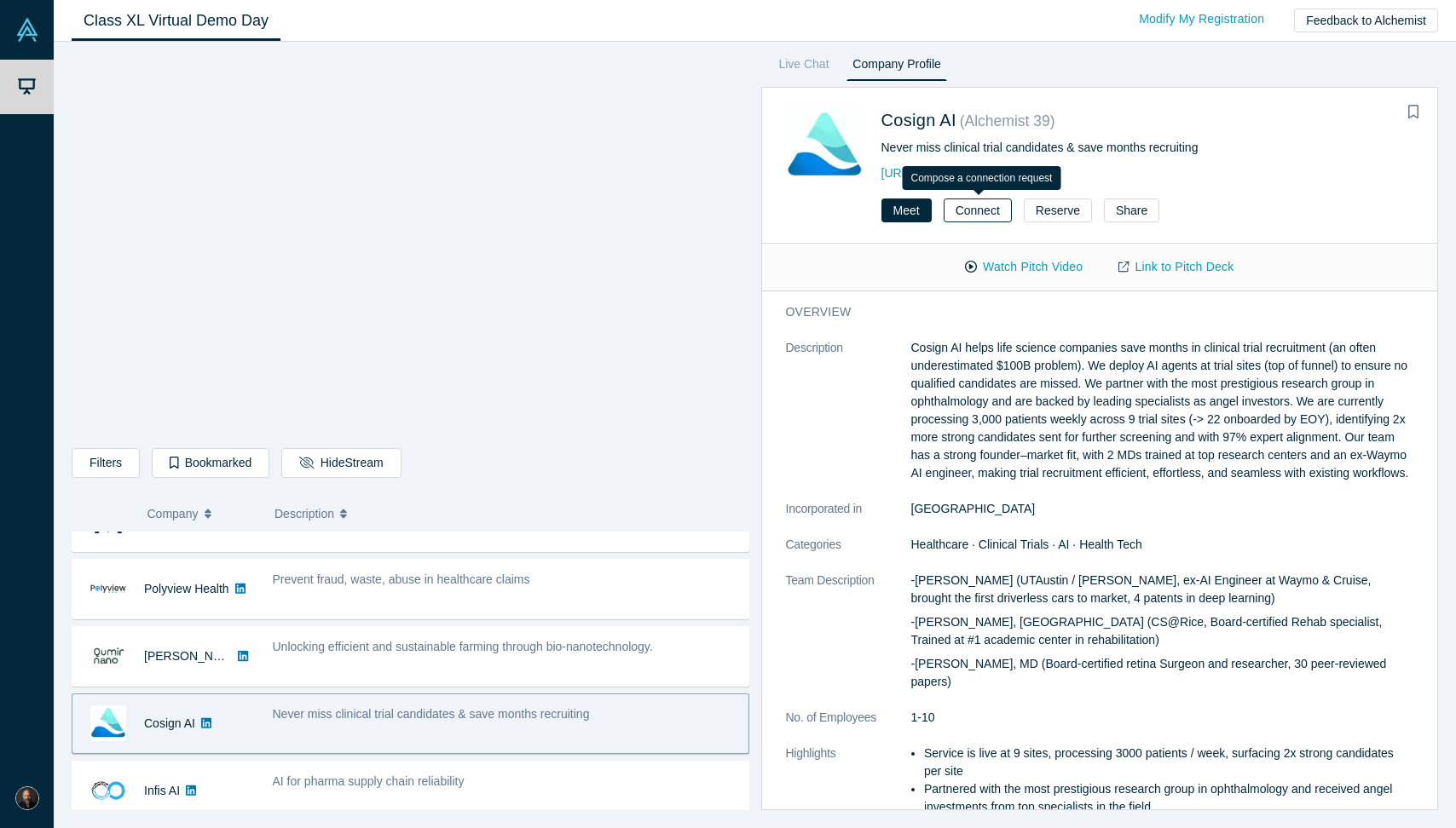
click at [954, 214] on button "Connect" at bounding box center [977, 211] width 68 height 24
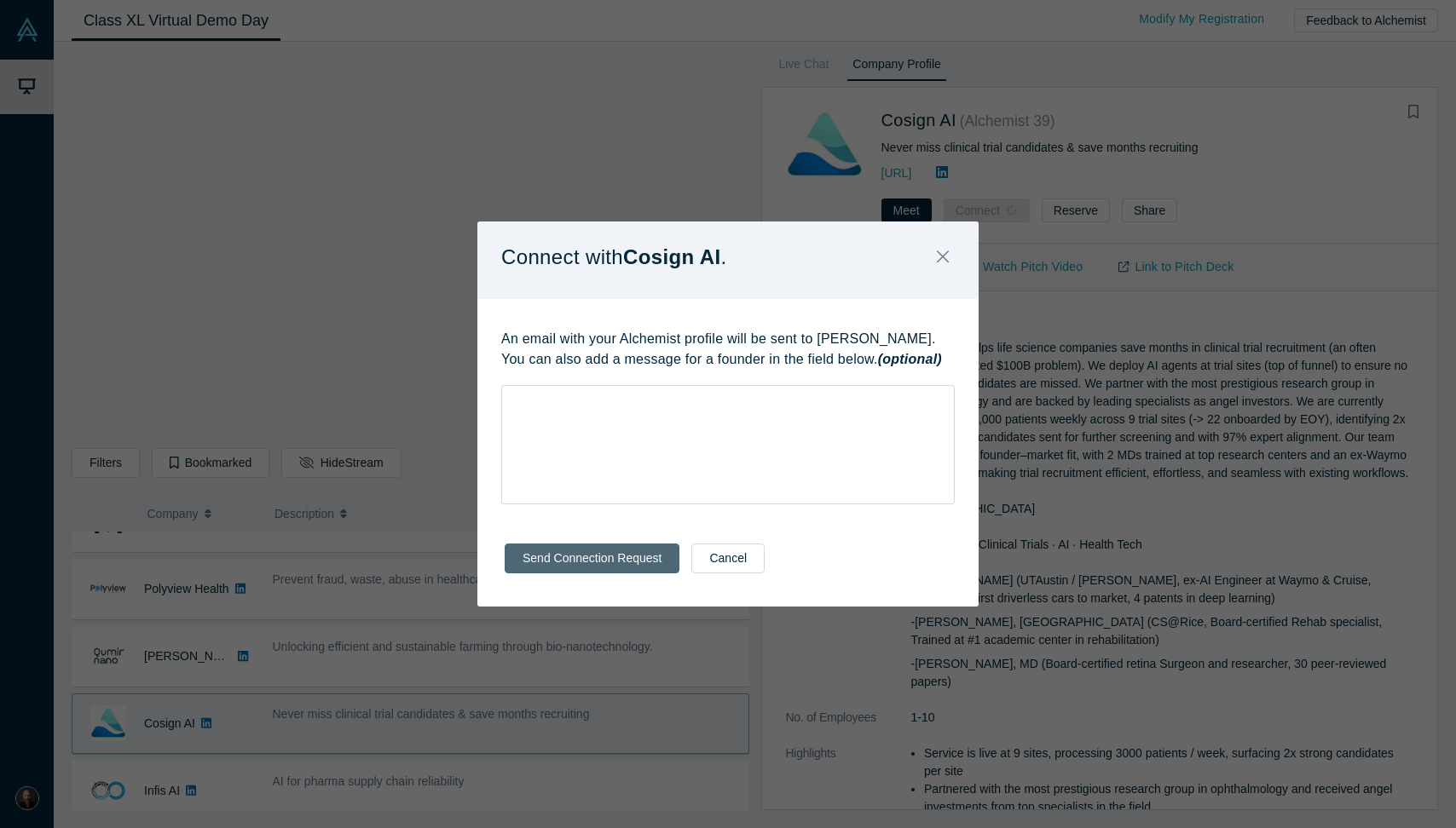
click at [618, 556] on button "Send Connection Request" at bounding box center [592, 558] width 174 height 30
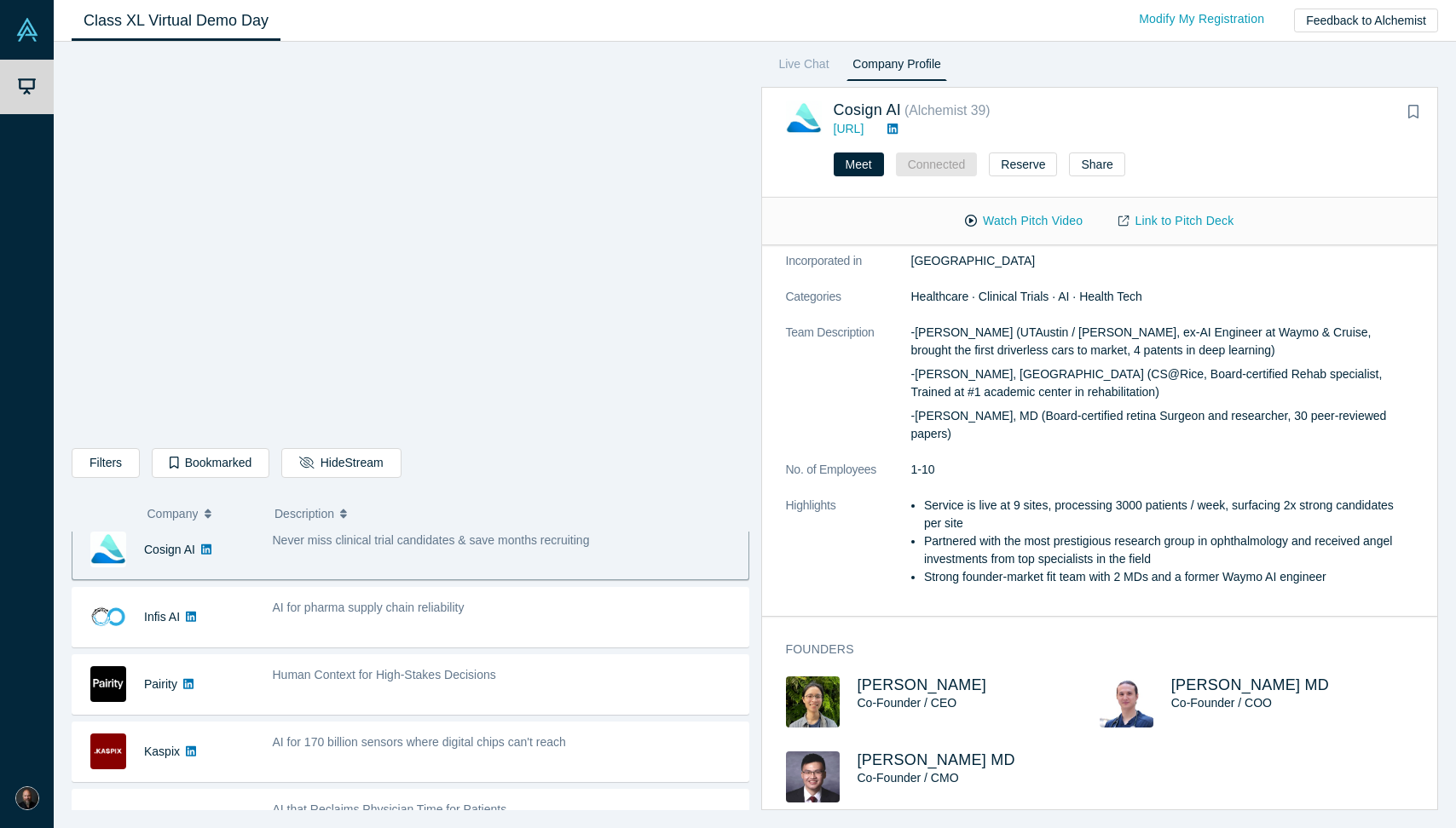
scroll to position [370, 0]
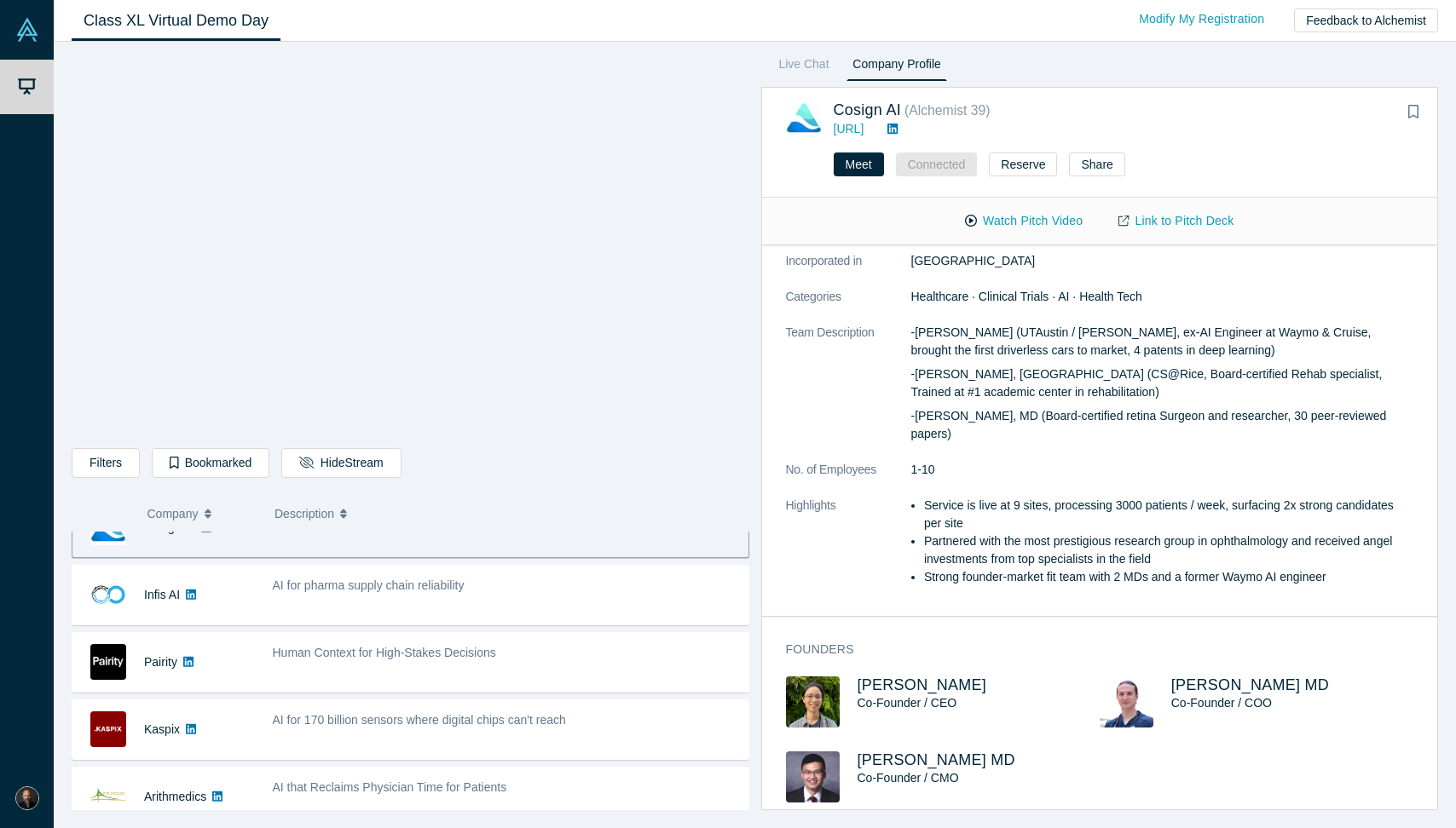
click at [172, 510] on span "Company" at bounding box center [173, 513] width 51 height 35
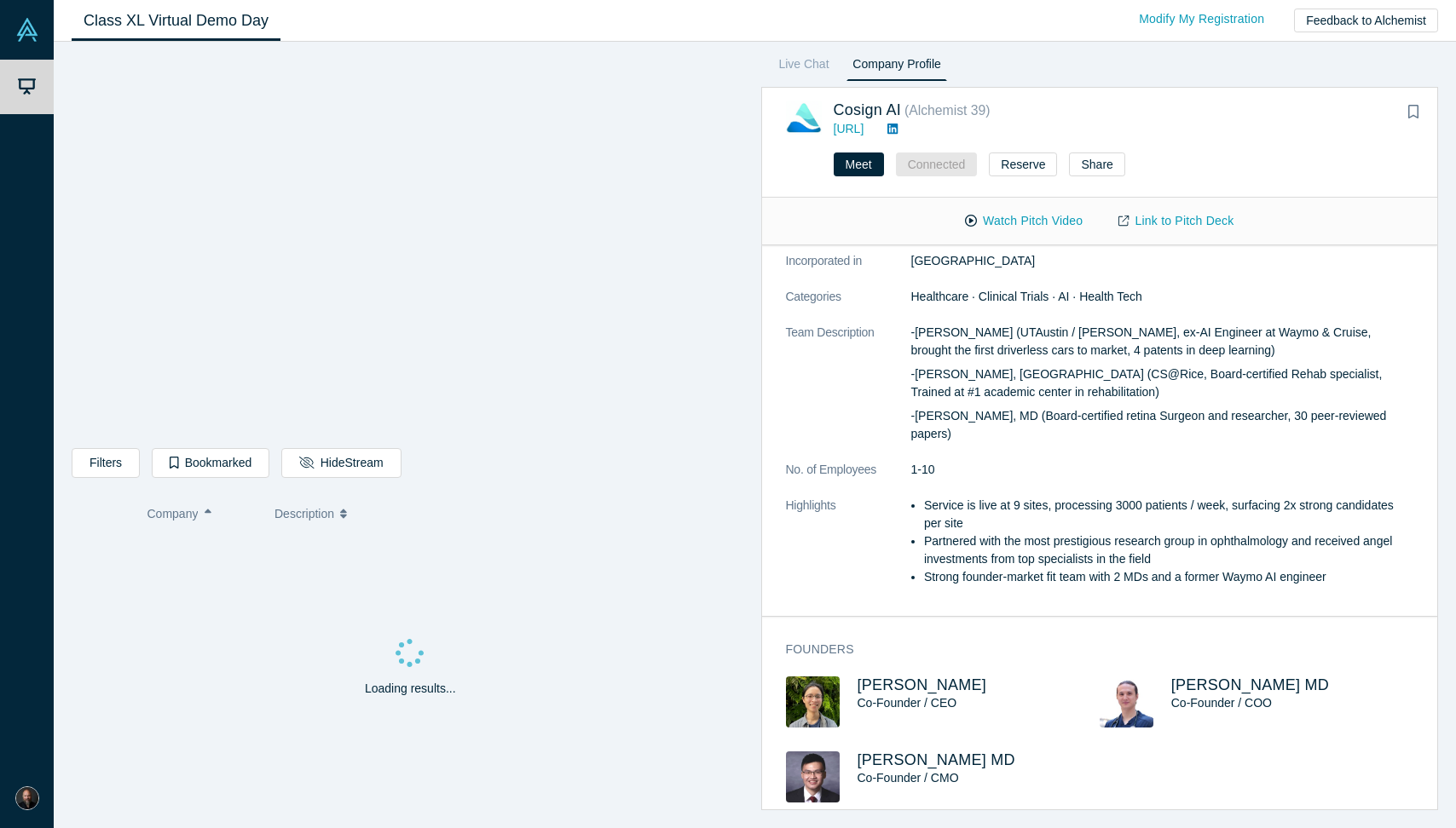
click at [172, 510] on span "Company" at bounding box center [173, 513] width 51 height 35
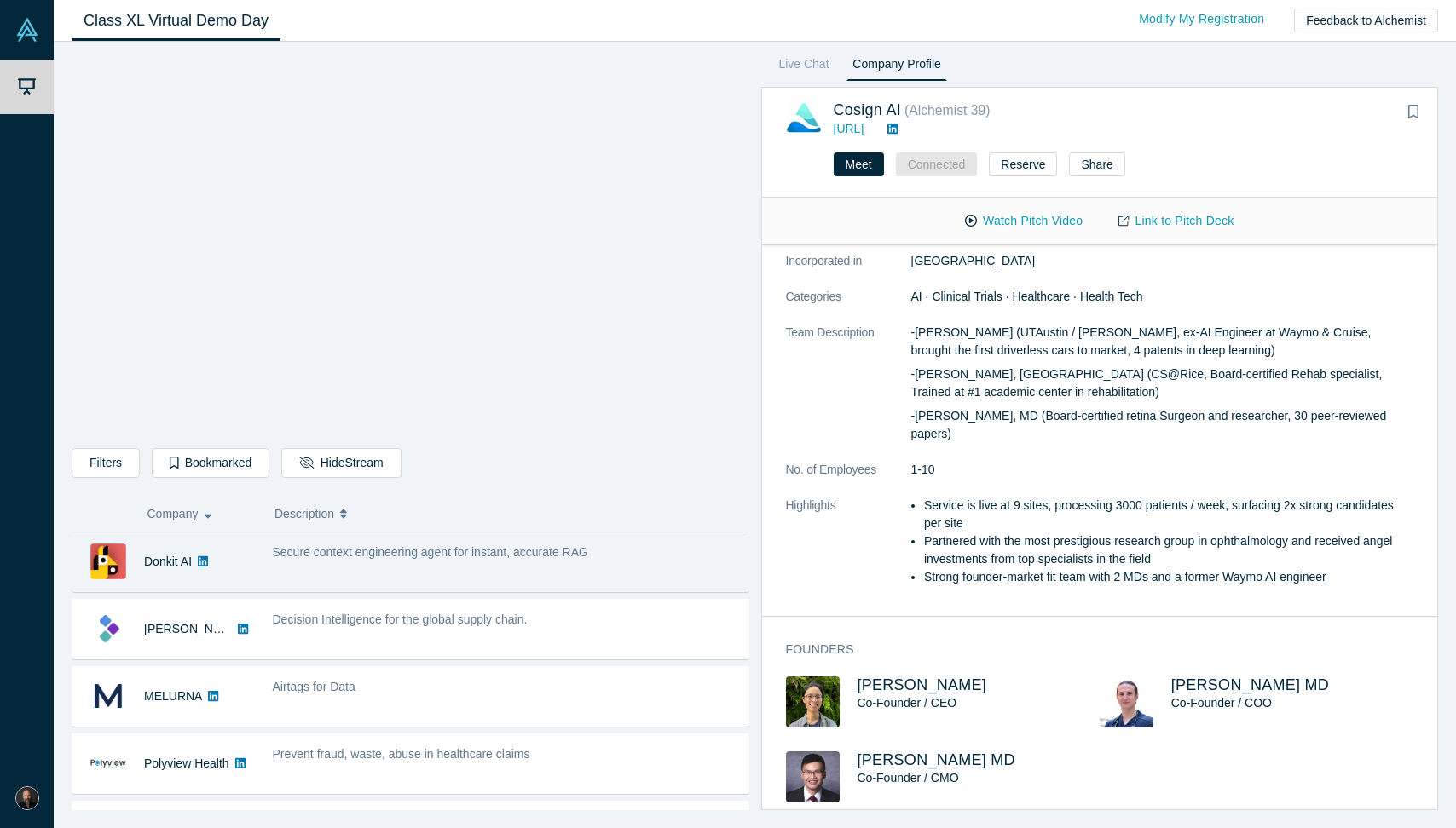
click at [327, 577] on div "Secure context engineering agent for instant, accurate RAG" at bounding box center [506, 561] width 485 height 54
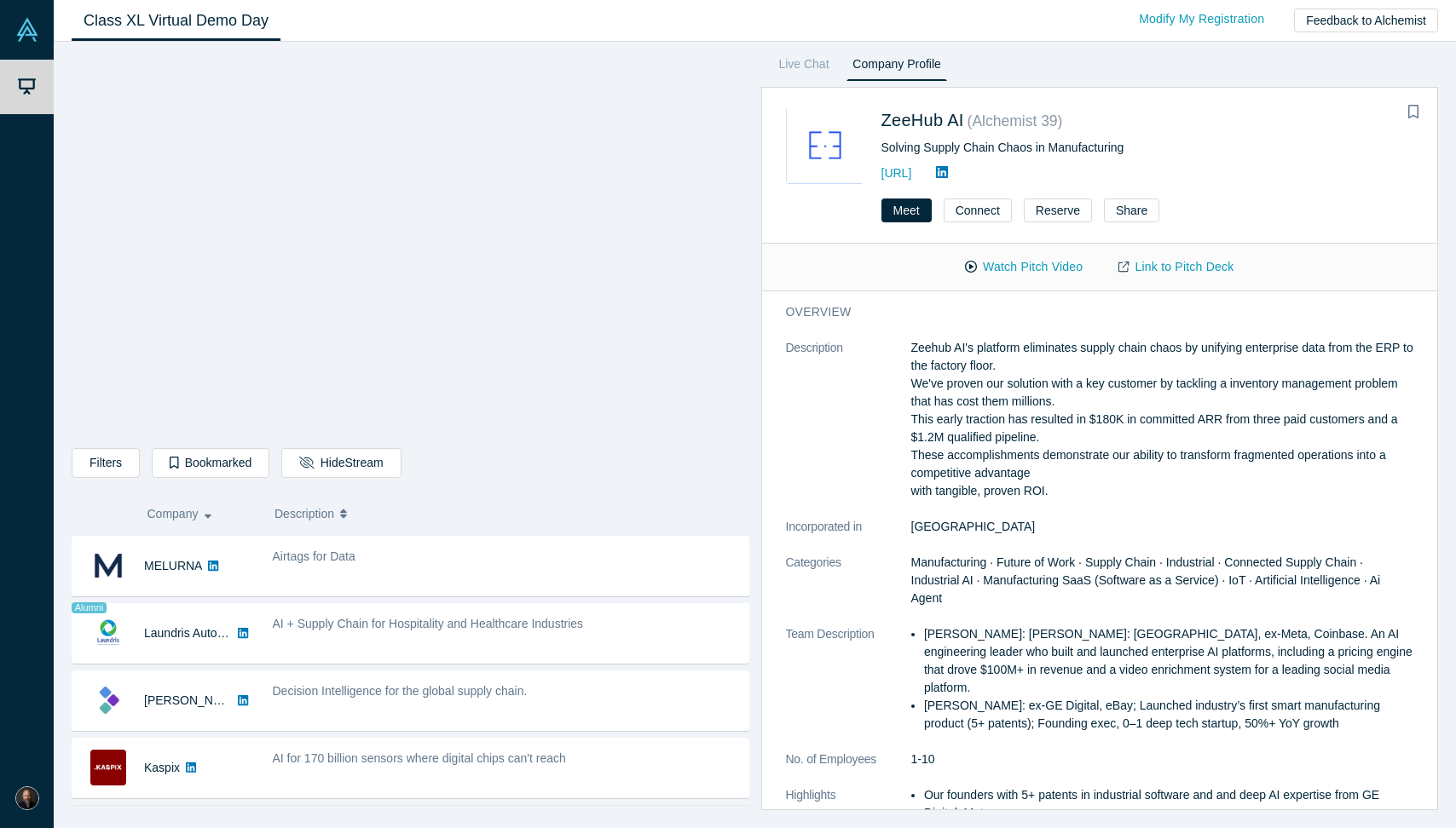
scroll to position [668, 0]
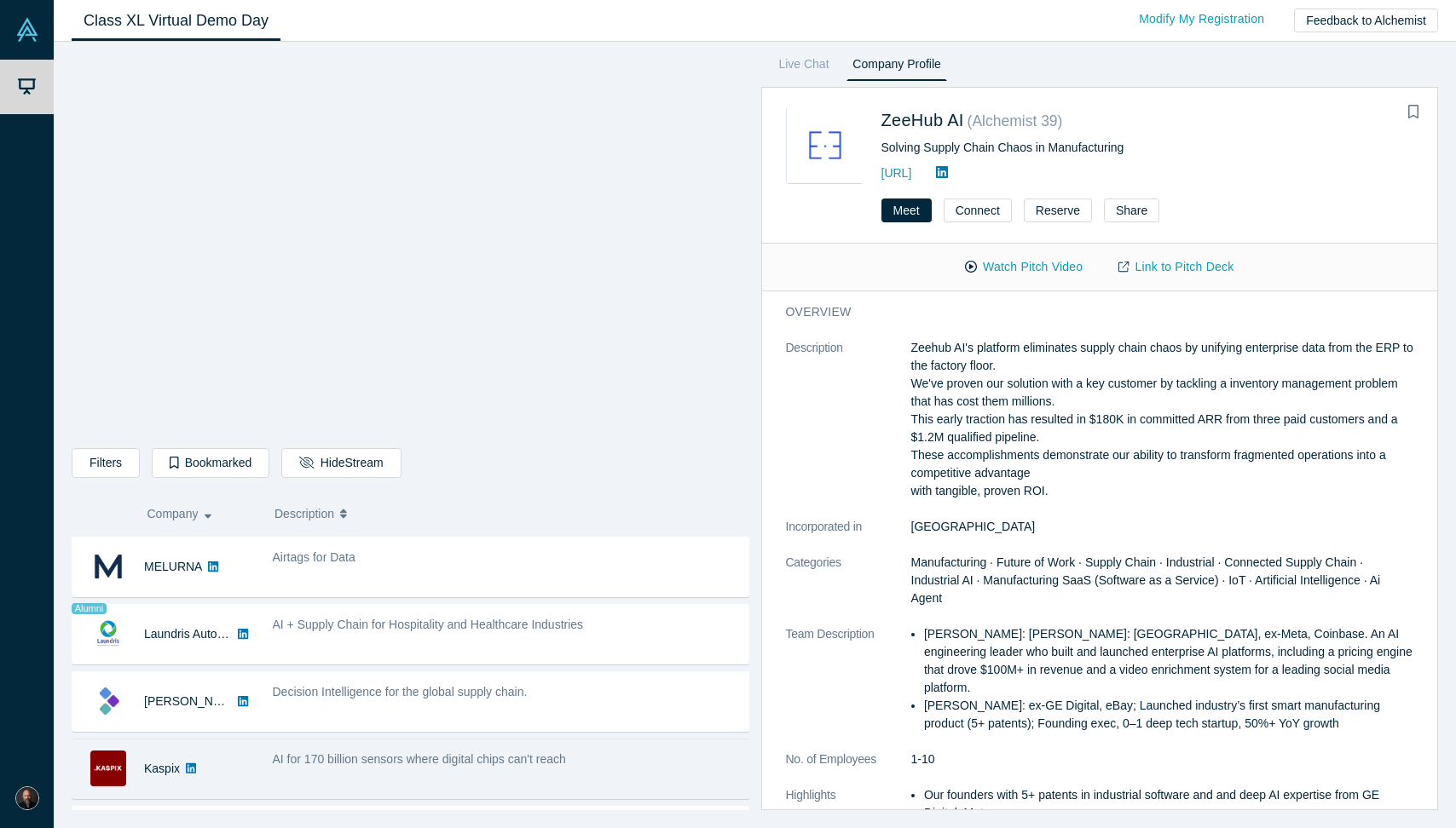
click at [384, 757] on span "AI for 170 billion sensors where digital chips can't reach" at bounding box center [419, 759] width 293 height 14
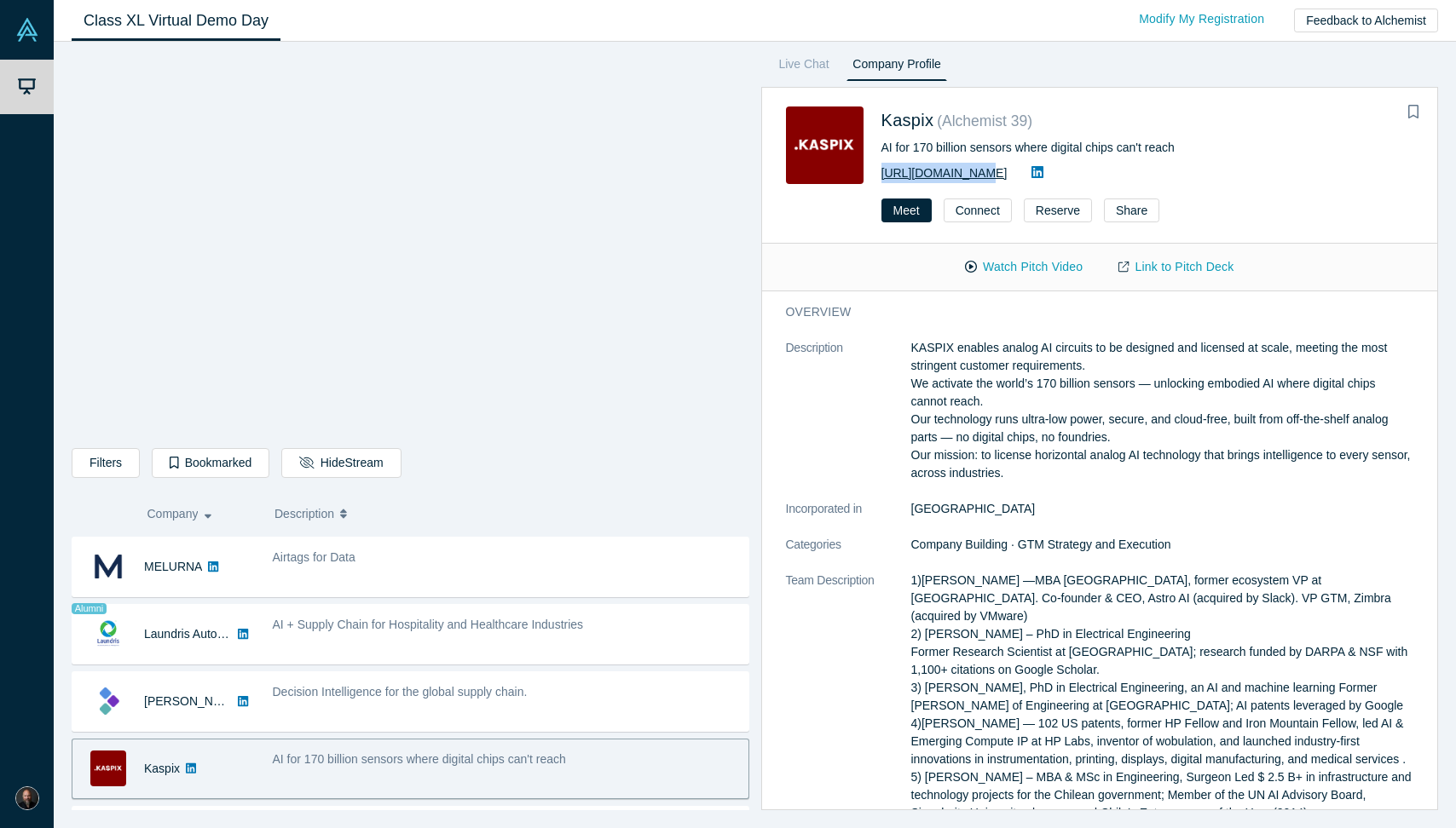
drag, startPoint x: 967, startPoint y: 174, endPoint x: 883, endPoint y: 179, distance: 84.1
click at [883, 179] on div "http://kaspix.io" at bounding box center [1148, 172] width 533 height 21
copy link "http://kaspix.io"
click at [858, 276] on div "Watch Pitch Video Link to Pitch Deck" at bounding box center [1100, 267] width 676 height 48
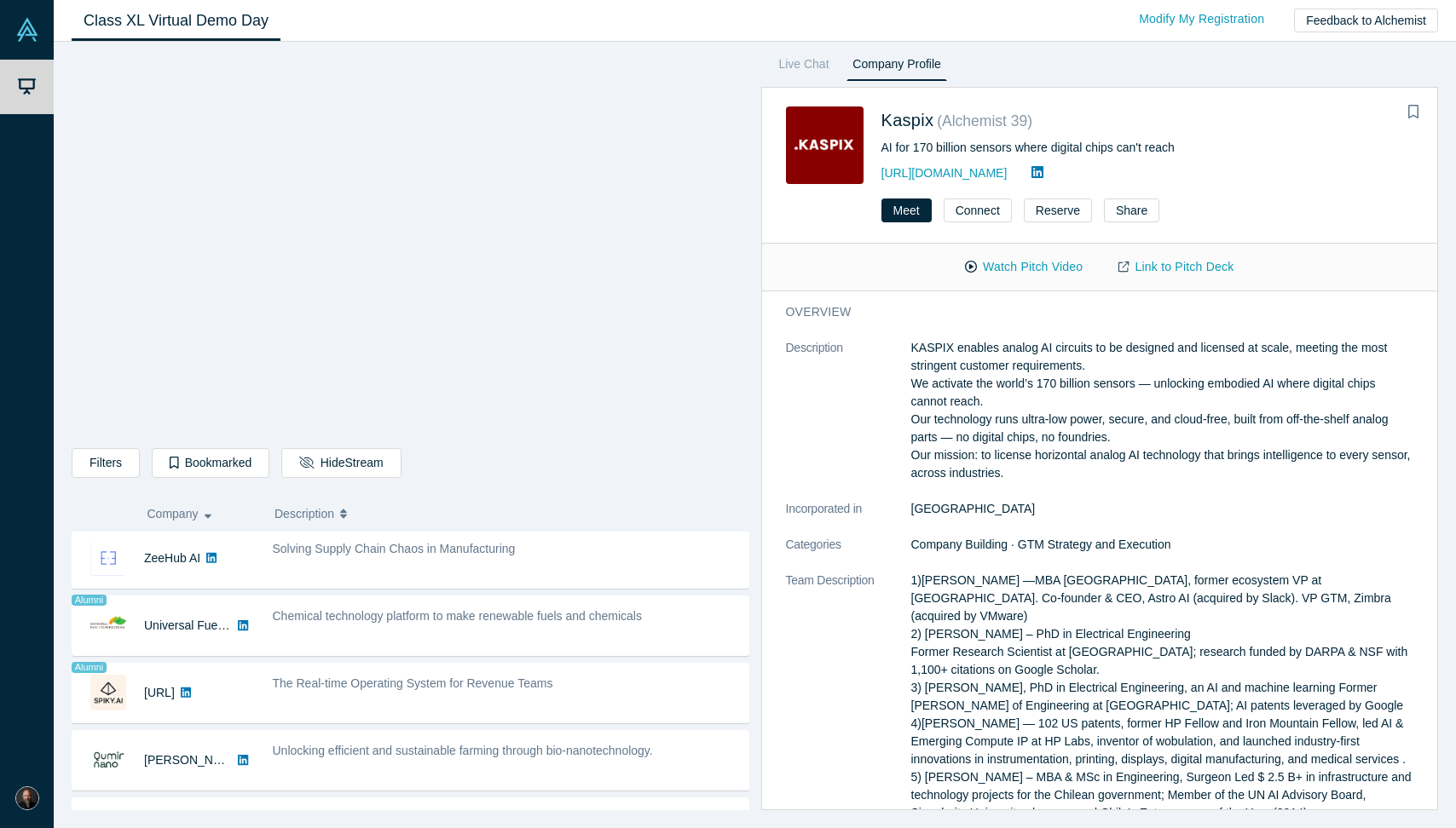
scroll to position [0, 0]
click at [195, 517] on span "Company" at bounding box center [173, 513] width 51 height 35
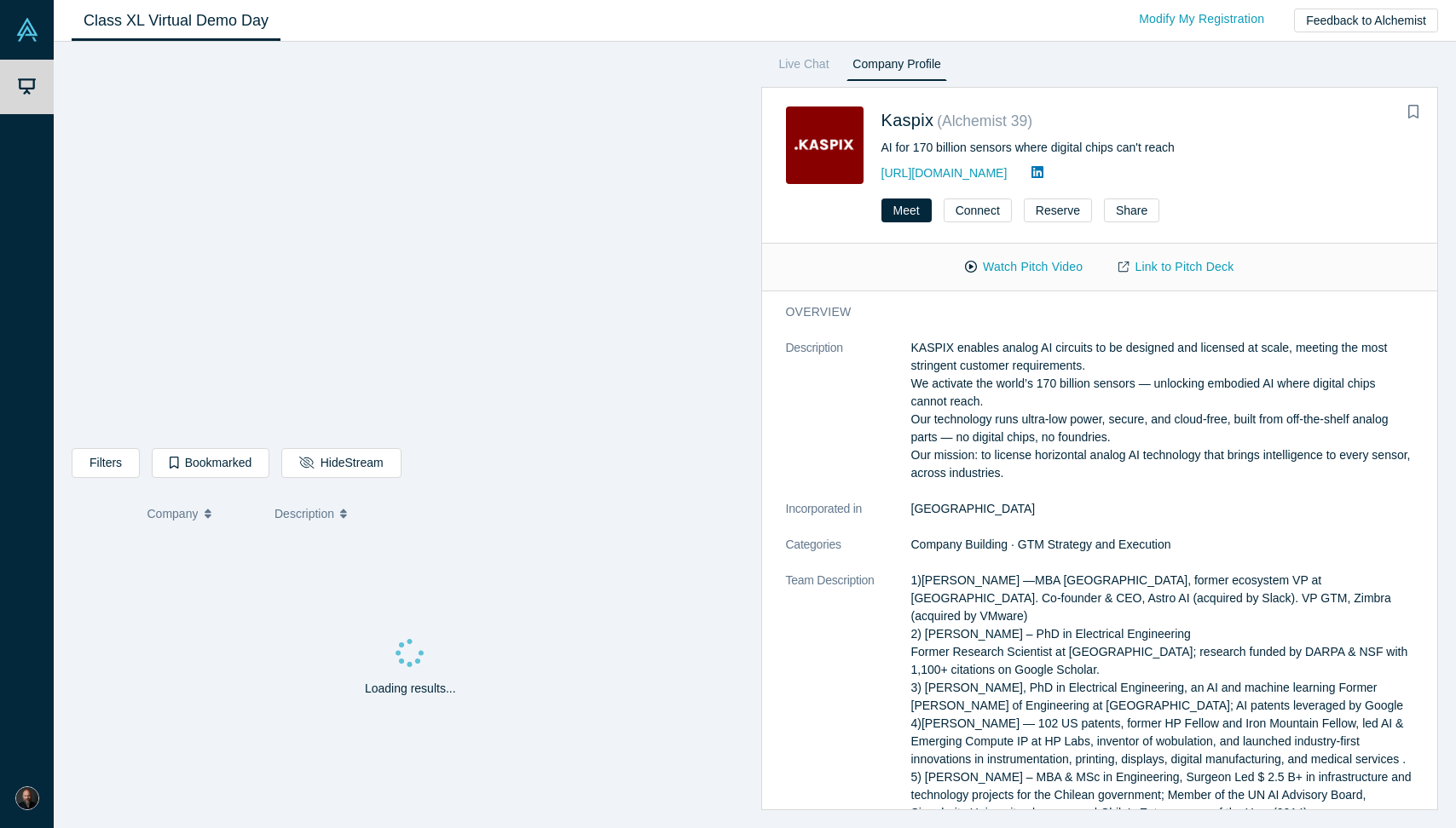
click at [188, 510] on span "Company" at bounding box center [173, 513] width 51 height 35
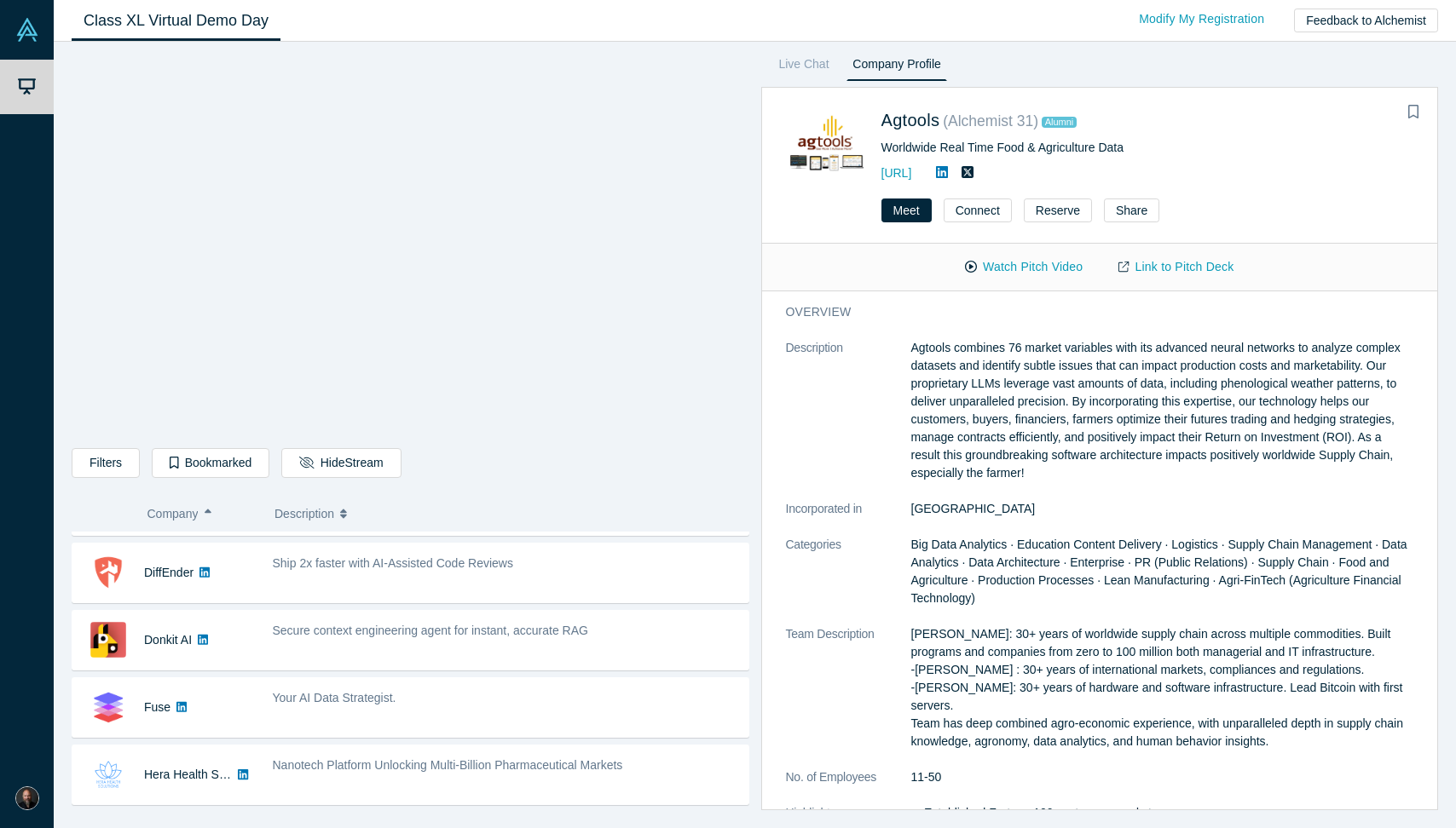
scroll to position [309, 0]
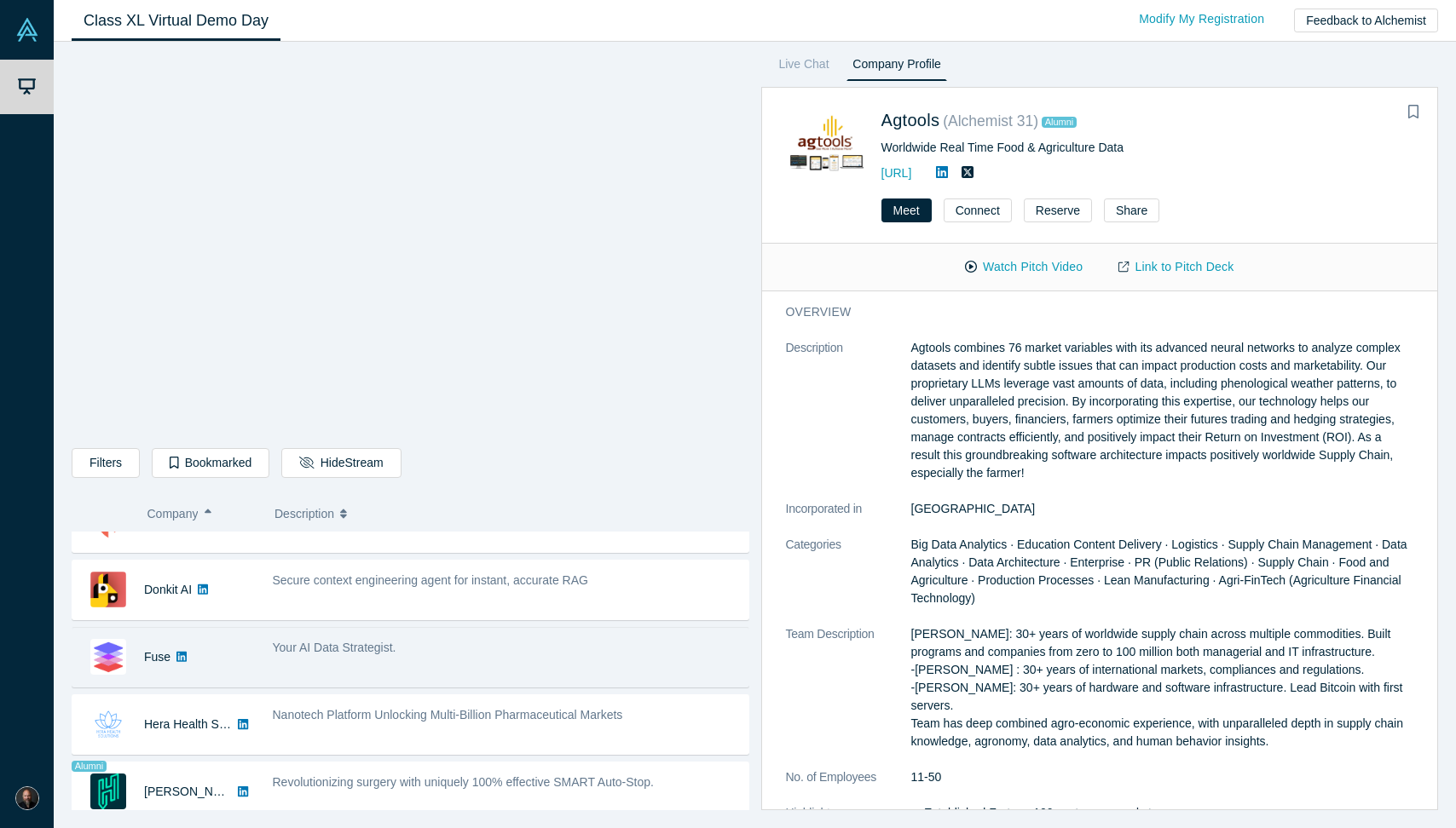
click at [304, 646] on span "Your AI Data Strategist." at bounding box center [334, 647] width 124 height 14
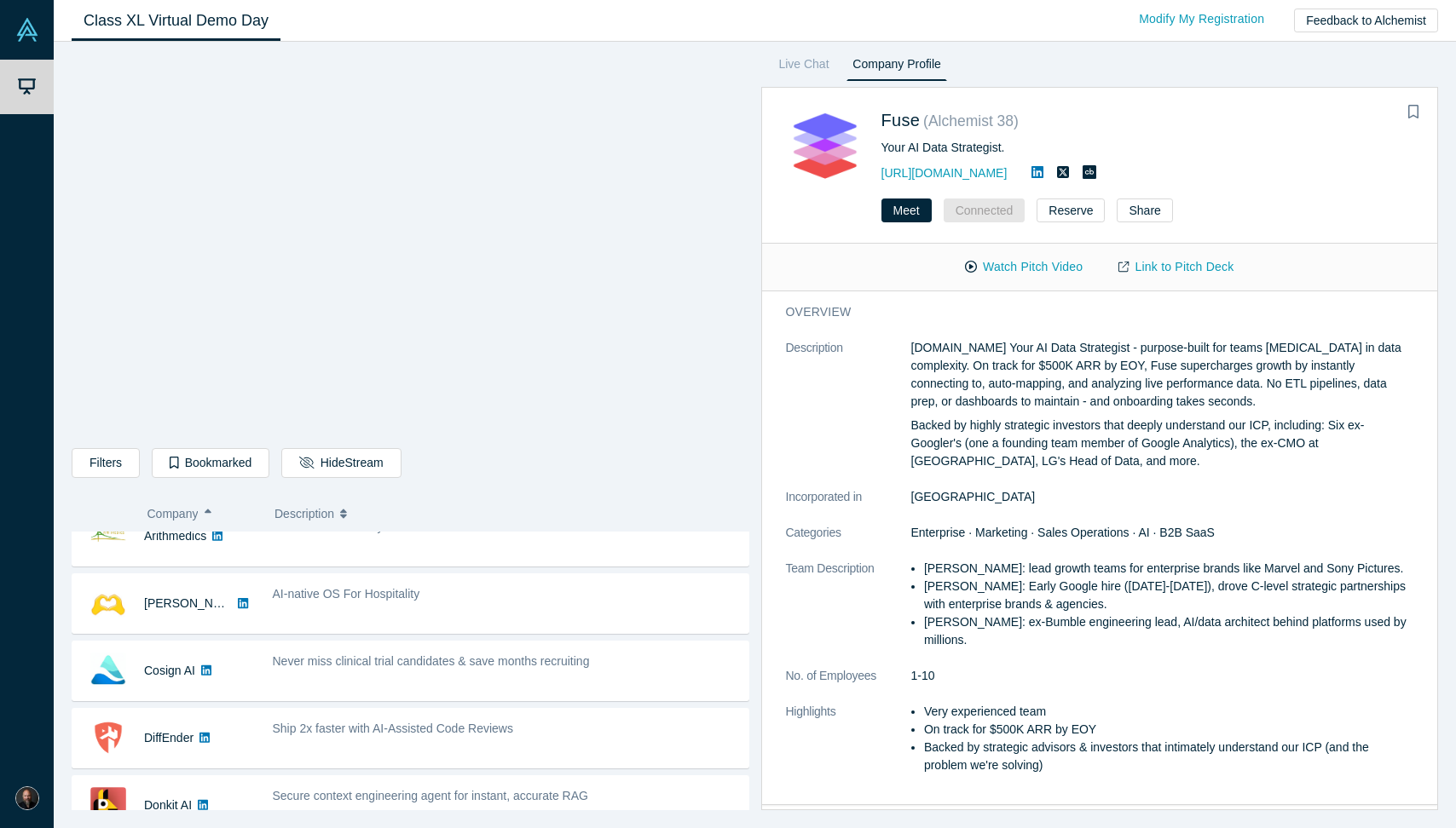
scroll to position [94, 0]
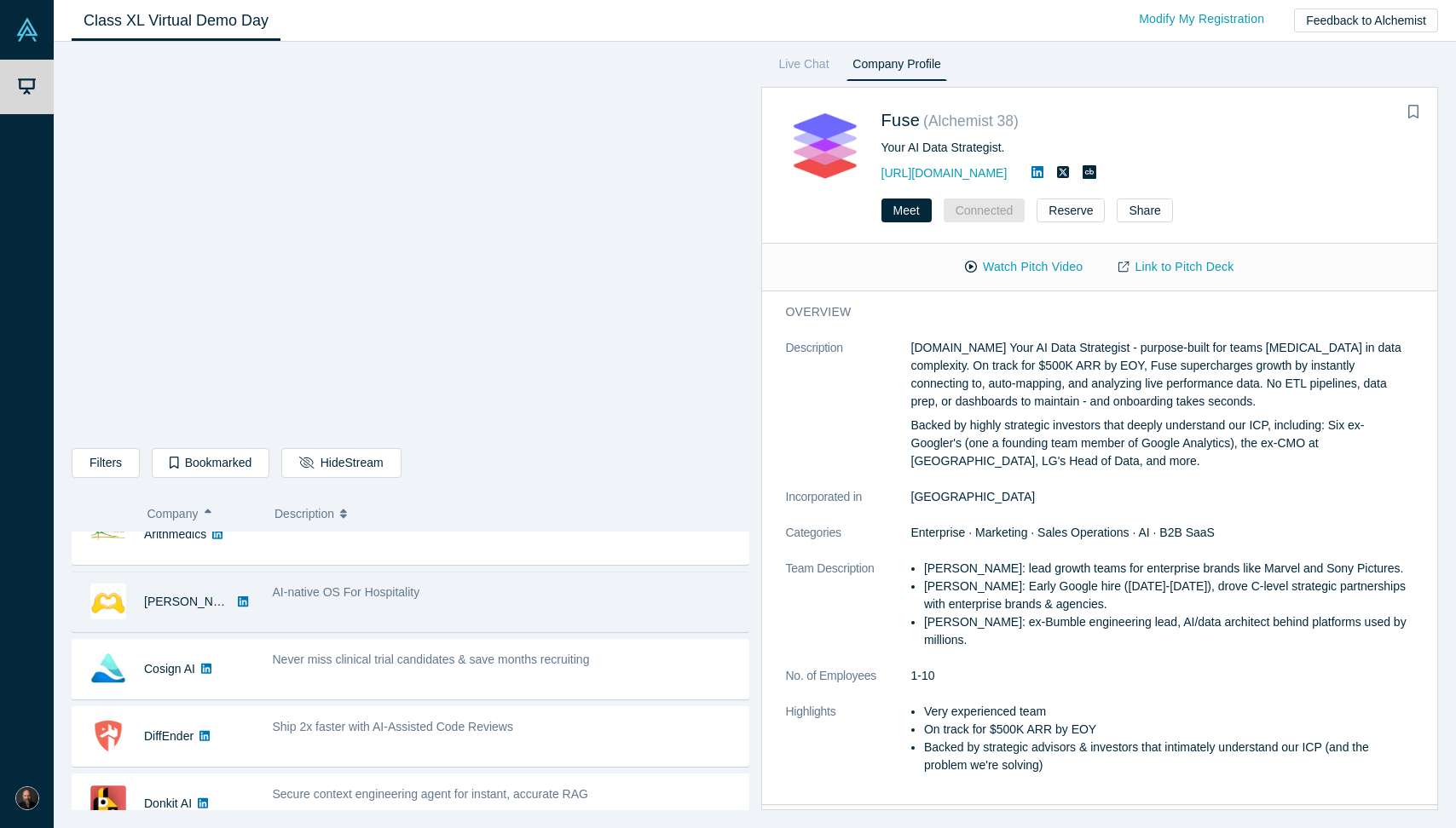
click at [472, 615] on div "AI-native OS For Hospitality" at bounding box center [506, 602] width 485 height 54
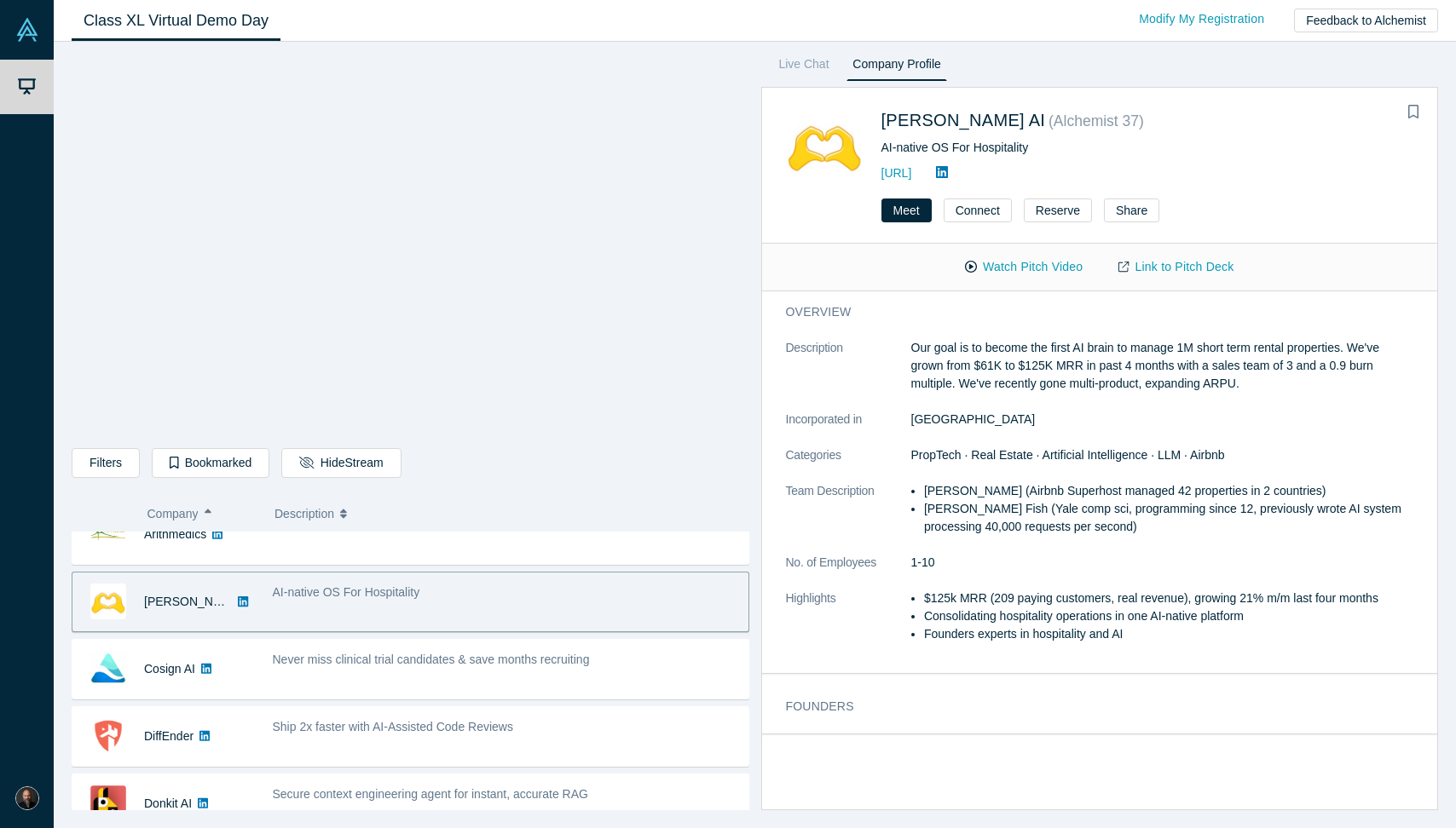
click at [456, 609] on div "AI-native OS For Hospitality" at bounding box center [506, 602] width 485 height 54
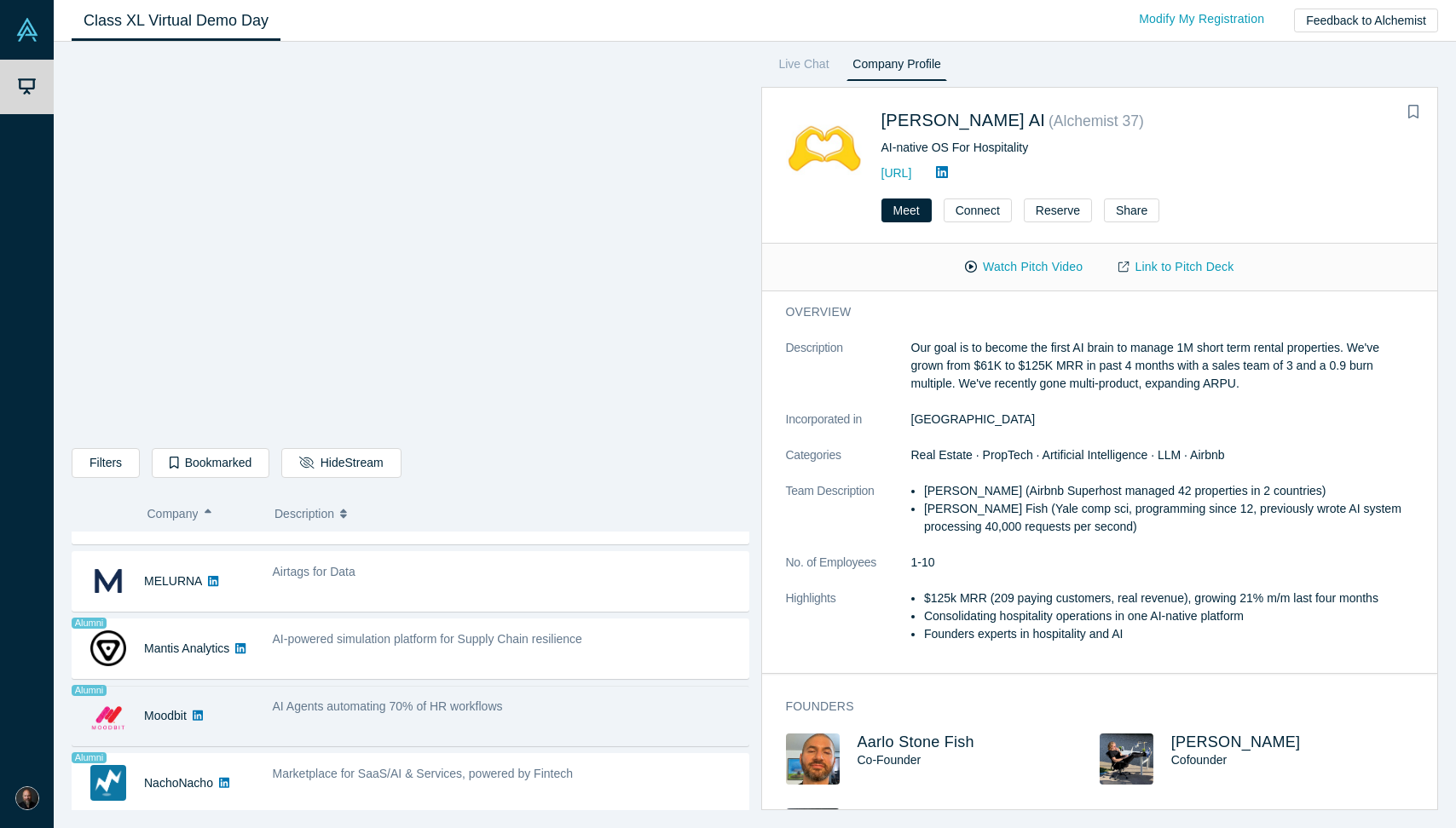
scroll to position [877, 0]
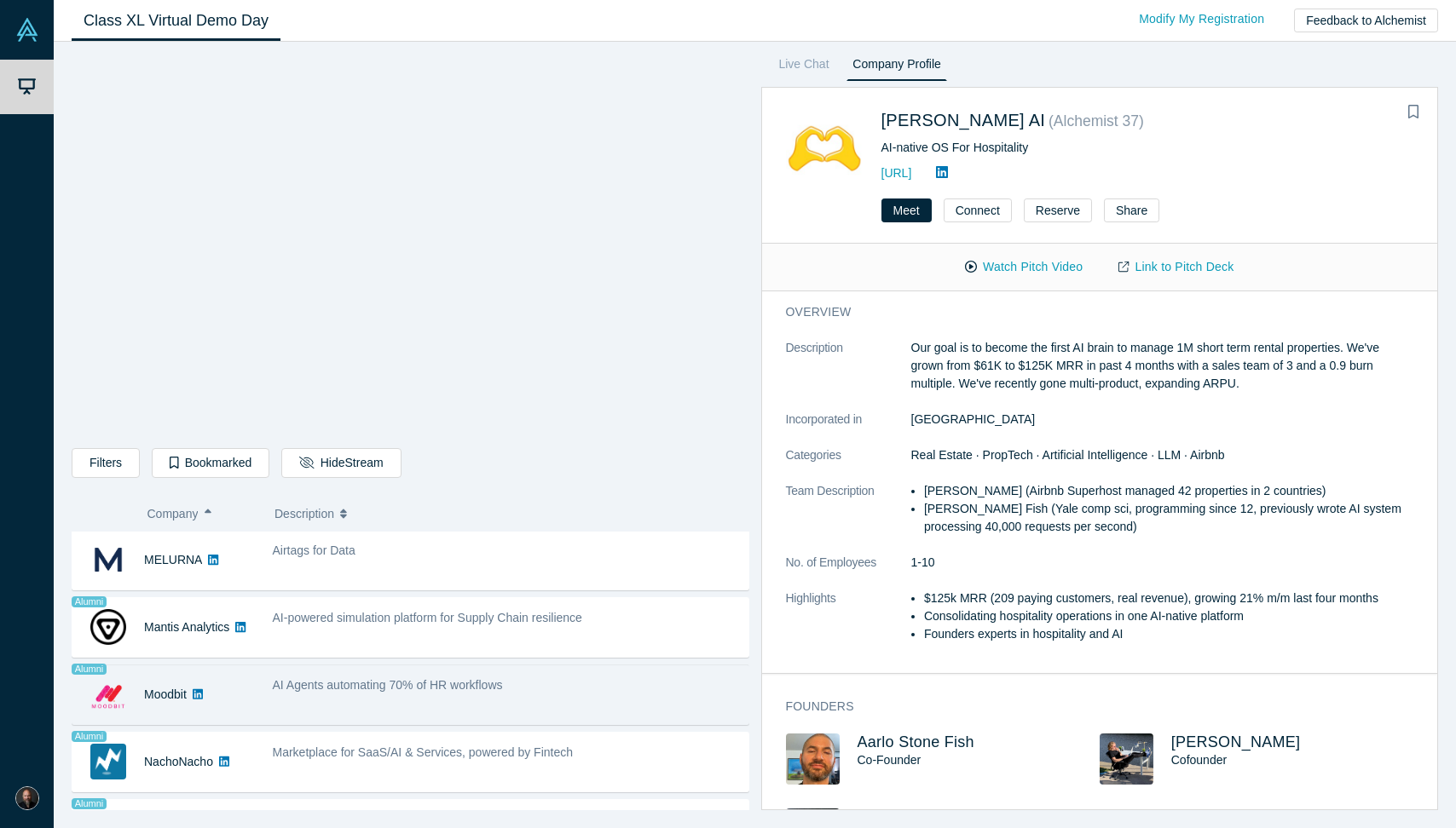
click at [400, 691] on span "AI Agents automating 70% of HR workflows" at bounding box center [387, 685] width 230 height 14
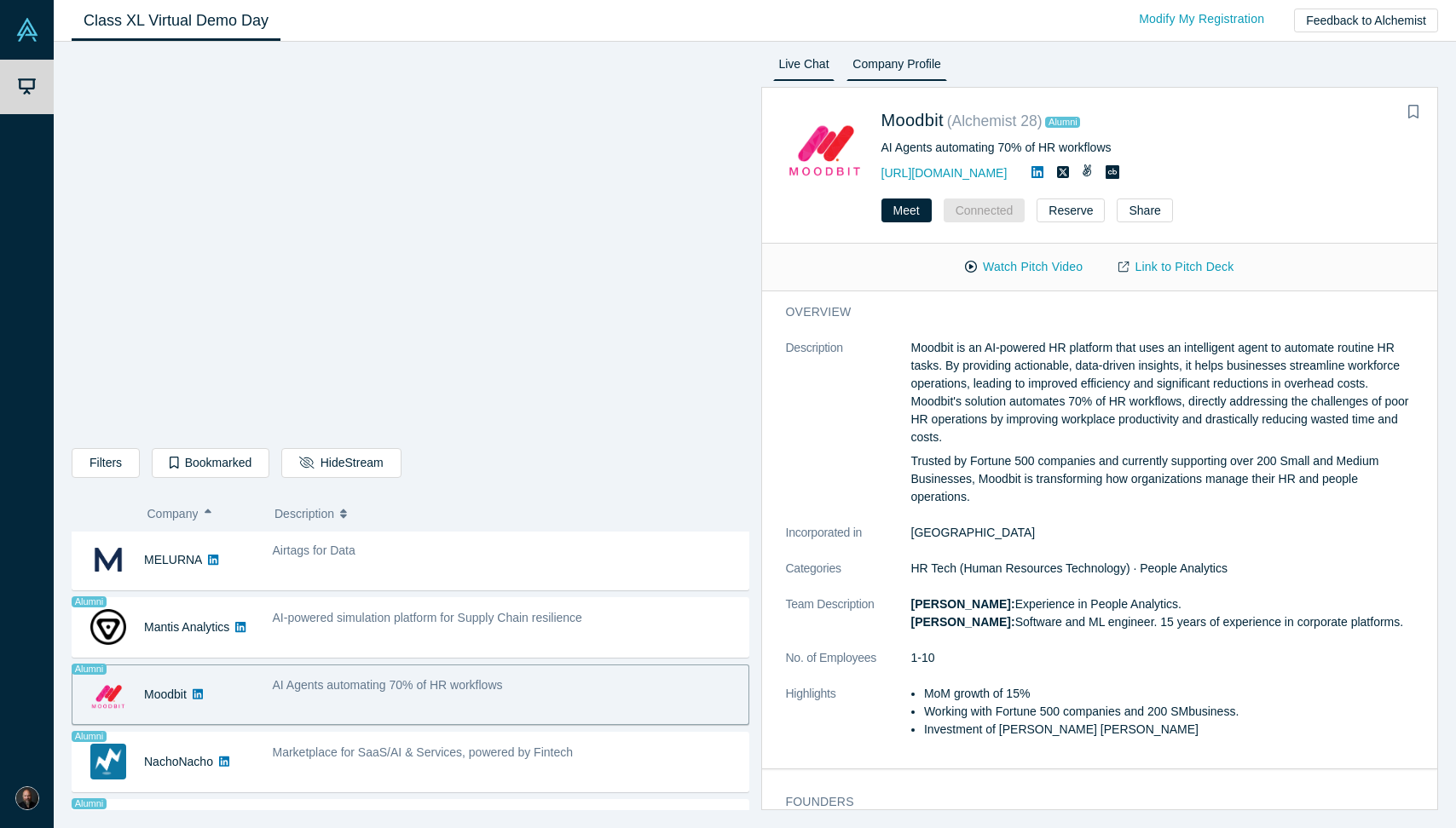
click at [805, 68] on link "Live Chat" at bounding box center [804, 67] width 63 height 27
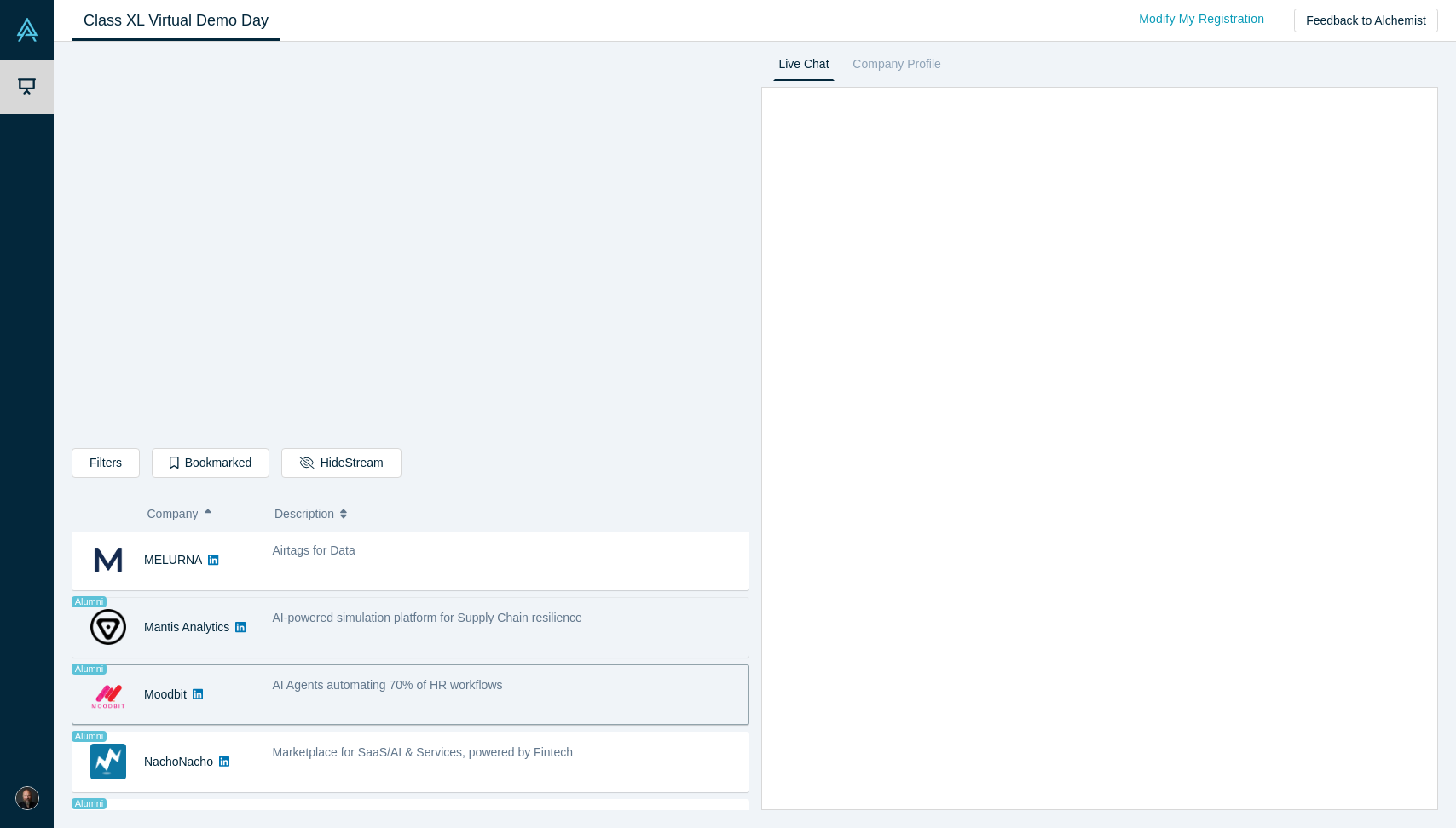
scroll to position [1337, 0]
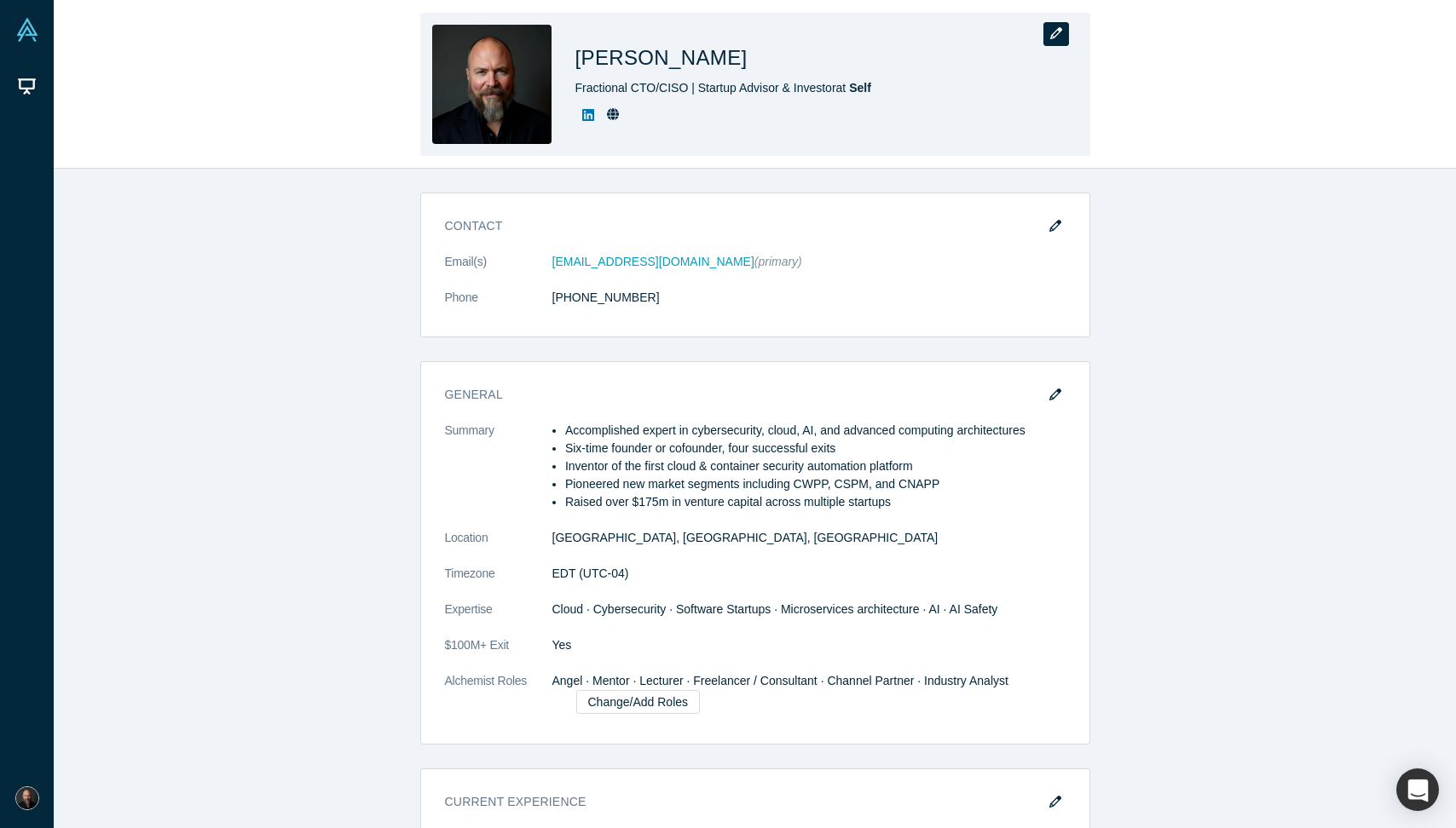
click at [1055, 33] on icon "button" at bounding box center [1055, 33] width 12 height 12
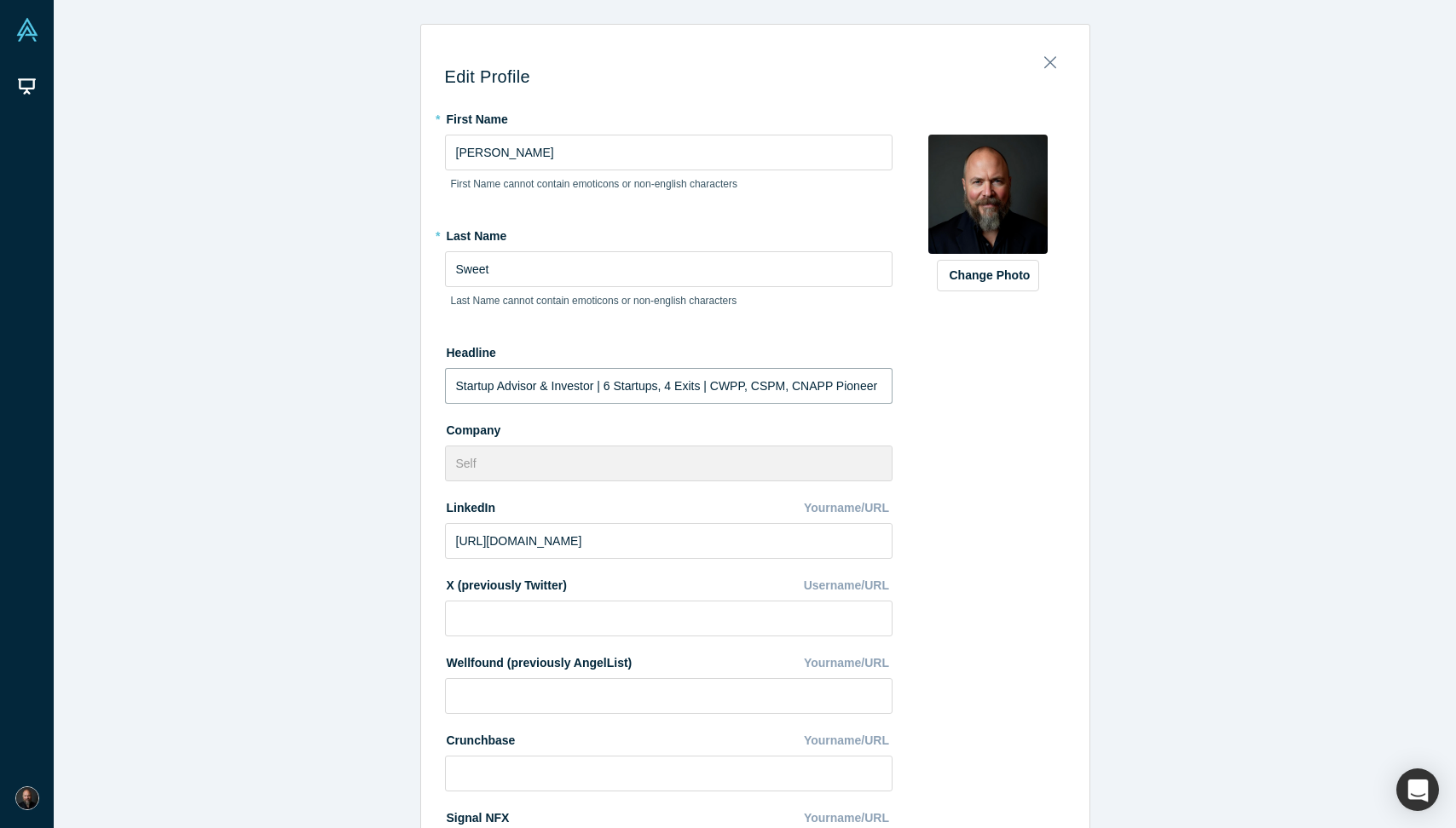
click at [626, 380] on input "Startup Advisor & Investor | 6 Startups, 4 Exits | CWPP, CSPM, CNAPP Pioneer" at bounding box center [669, 386] width 448 height 35
click at [1007, 479] on div "Change Photo Zoom Save Remove Upload New" at bounding box center [987, 531] width 155 height 854
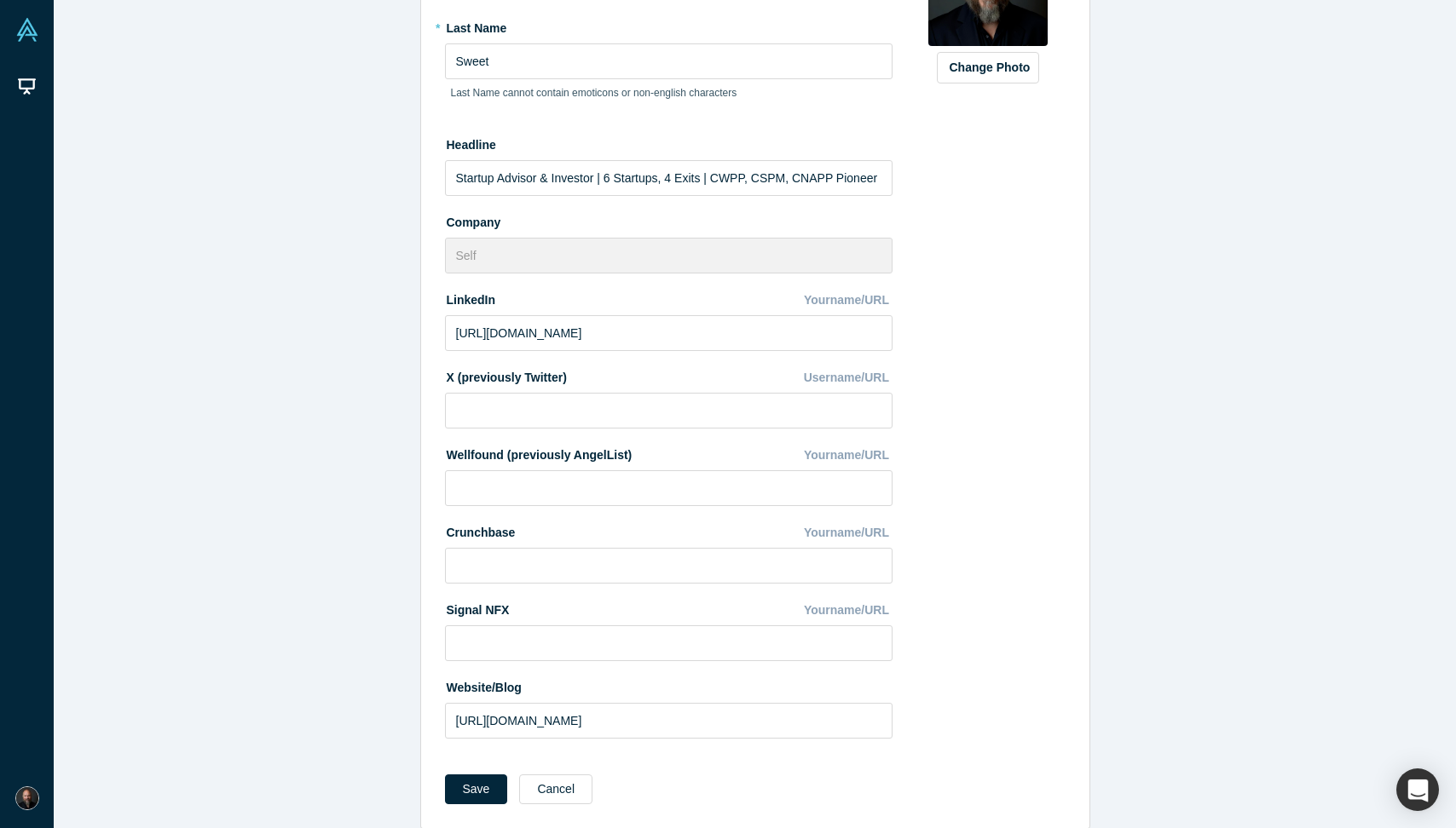
scroll to position [232, 0]
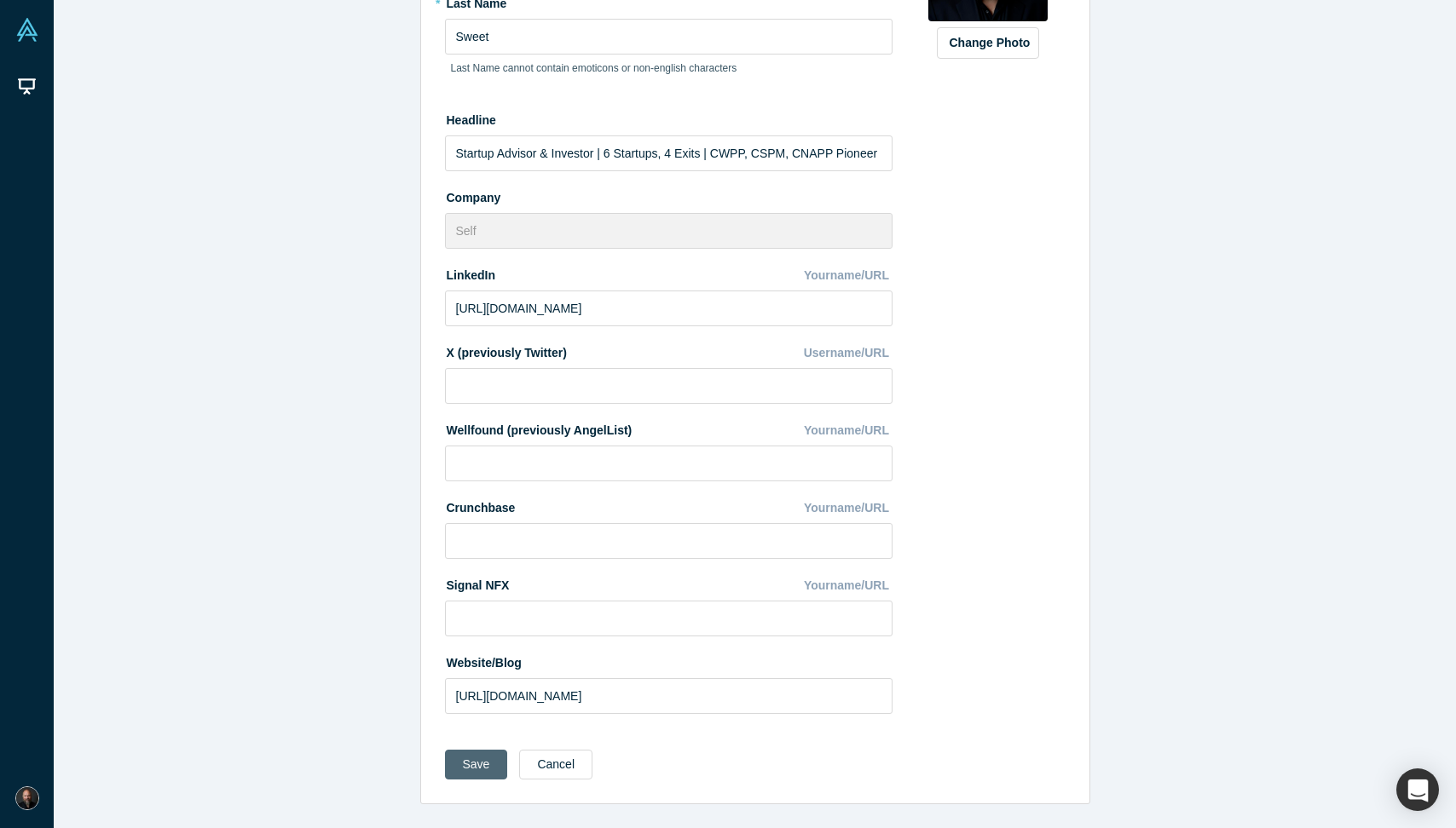
click at [481, 762] on button "Save" at bounding box center [476, 764] width 63 height 30
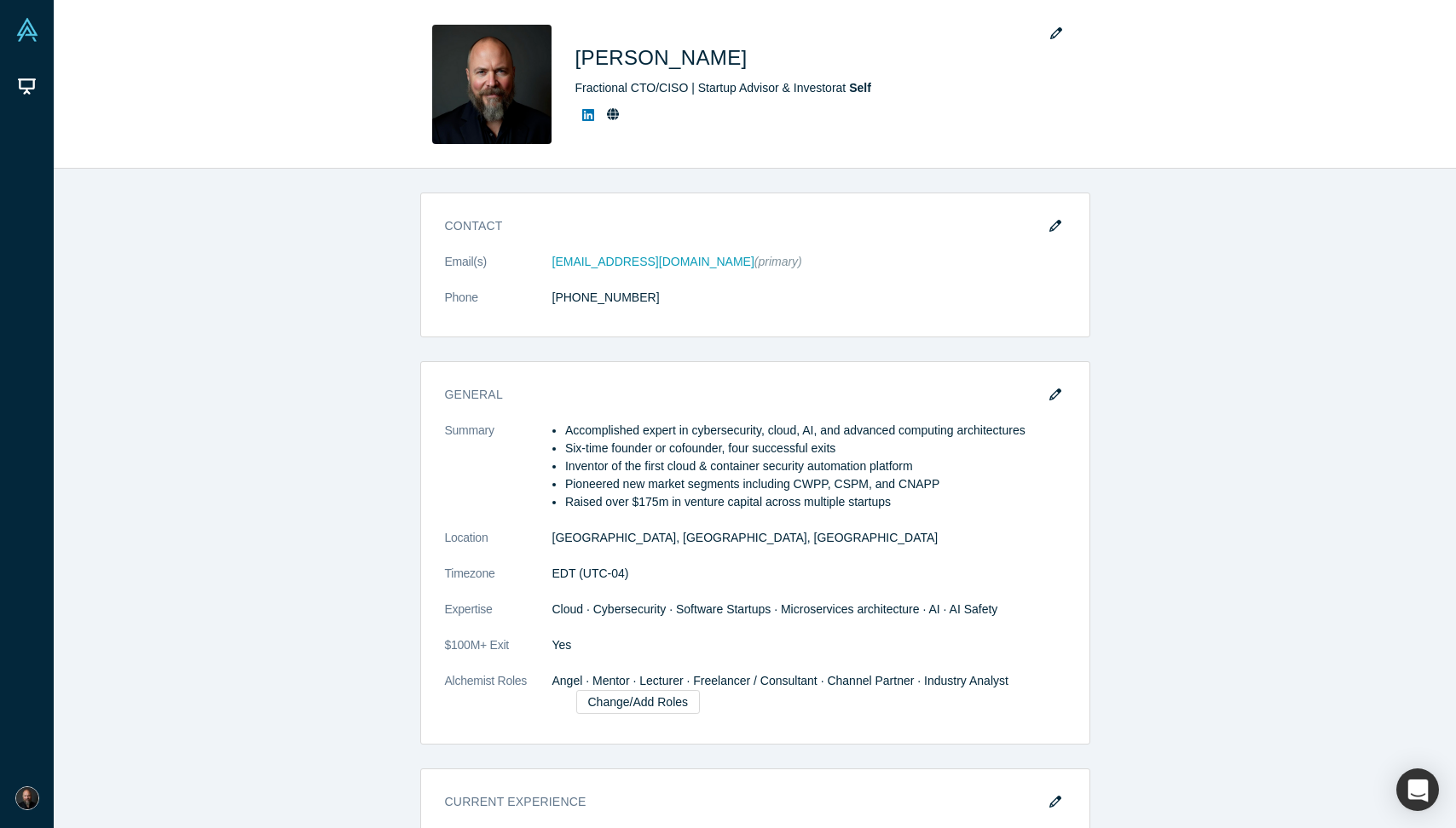
click at [706, 182] on div "Contact Email(s) [EMAIL_ADDRESS][DOMAIN_NAME] (primary) Phone [PHONE_NUMBER] Ge…" at bounding box center [755, 498] width 1402 height 660
click at [700, 181] on div "Contact Email(s) [EMAIL_ADDRESS][DOMAIN_NAME] (primary) Phone [PHONE_NUMBER] Ge…" at bounding box center [755, 498] width 1402 height 660
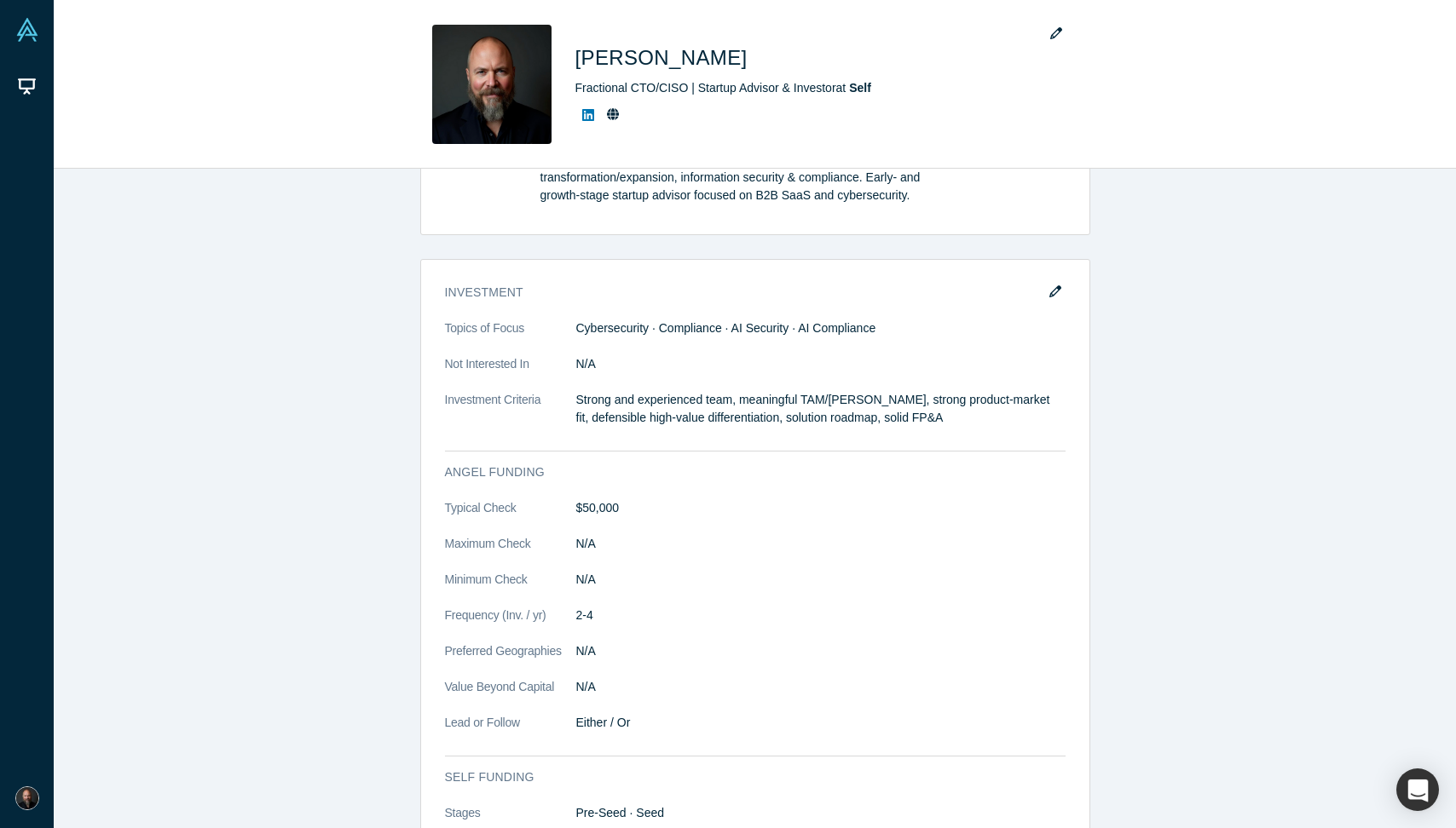
scroll to position [0, 0]
